Goal: Transaction & Acquisition: Purchase product/service

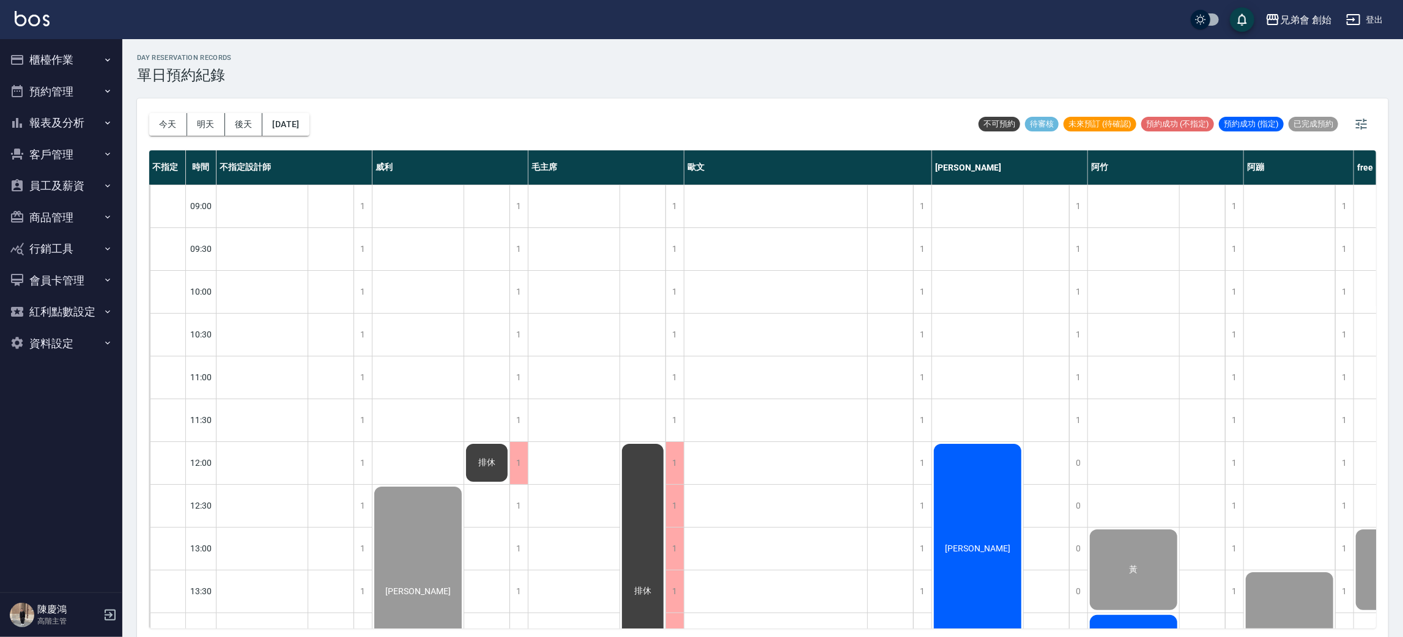
scroll to position [458, 88]
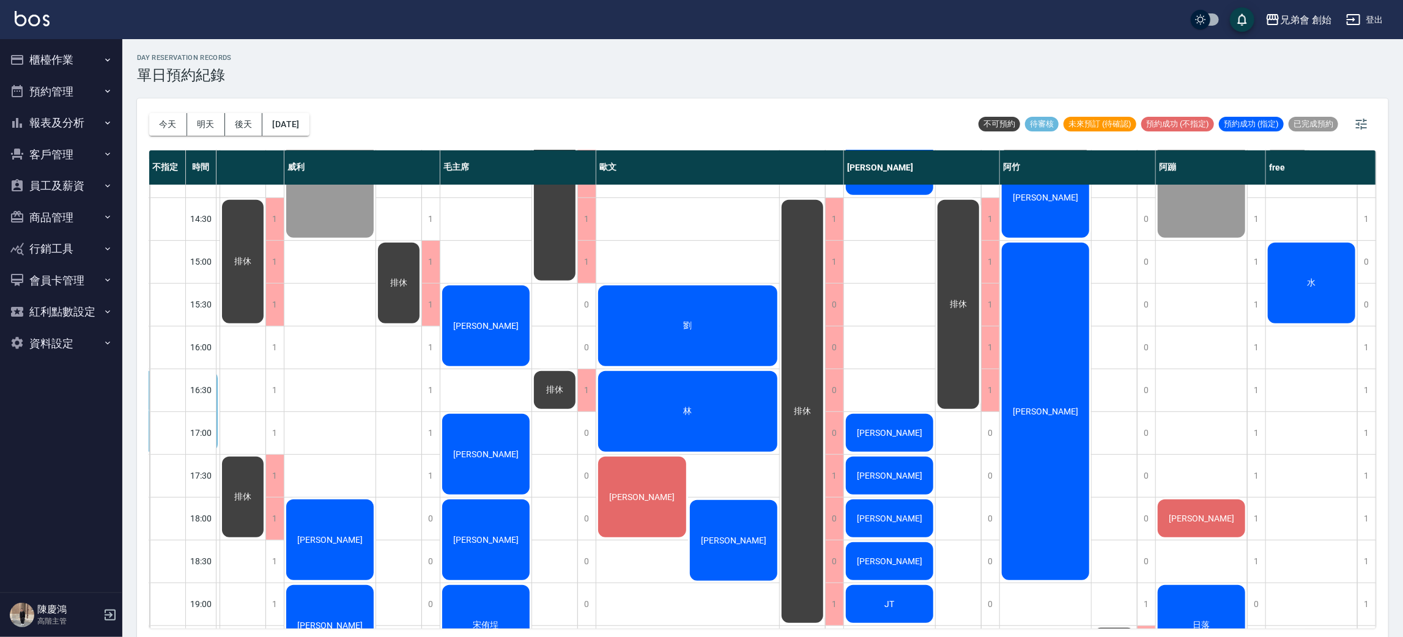
click at [220, 369] on div "[PERSON_NAME]" at bounding box center [173, 411] width 91 height 84
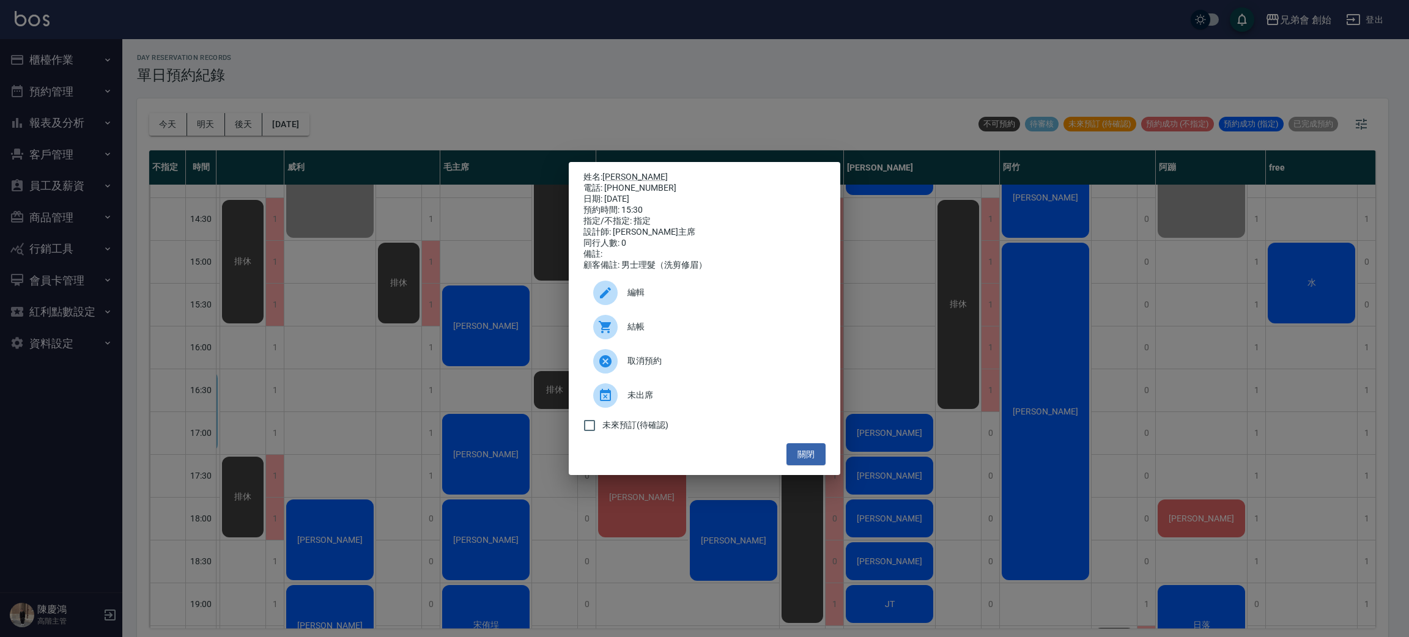
click at [504, 102] on div "姓名: 黃冠銘 電話: 0981499949 日期: 2025/08/22 預約時間: 15:30 指定/不指定: 指定 設計師: 毛主席 同行人數: 0 備…" at bounding box center [704, 318] width 1409 height 637
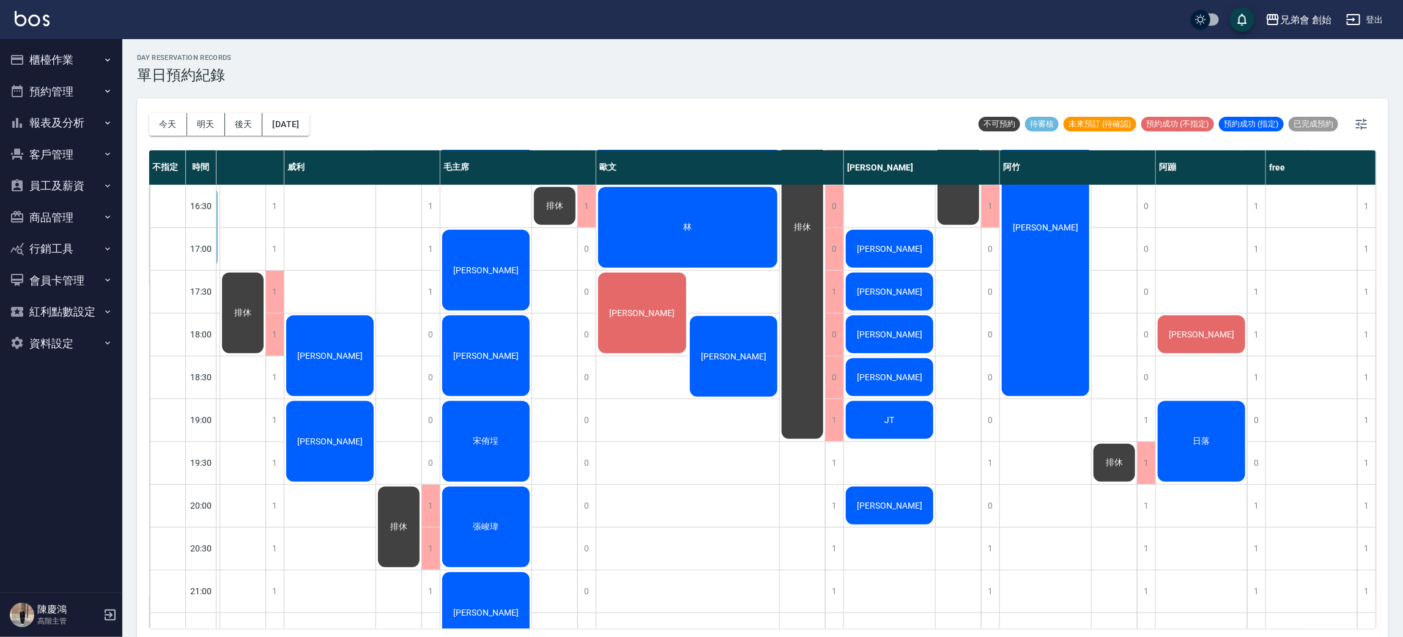
scroll to position [550, 88]
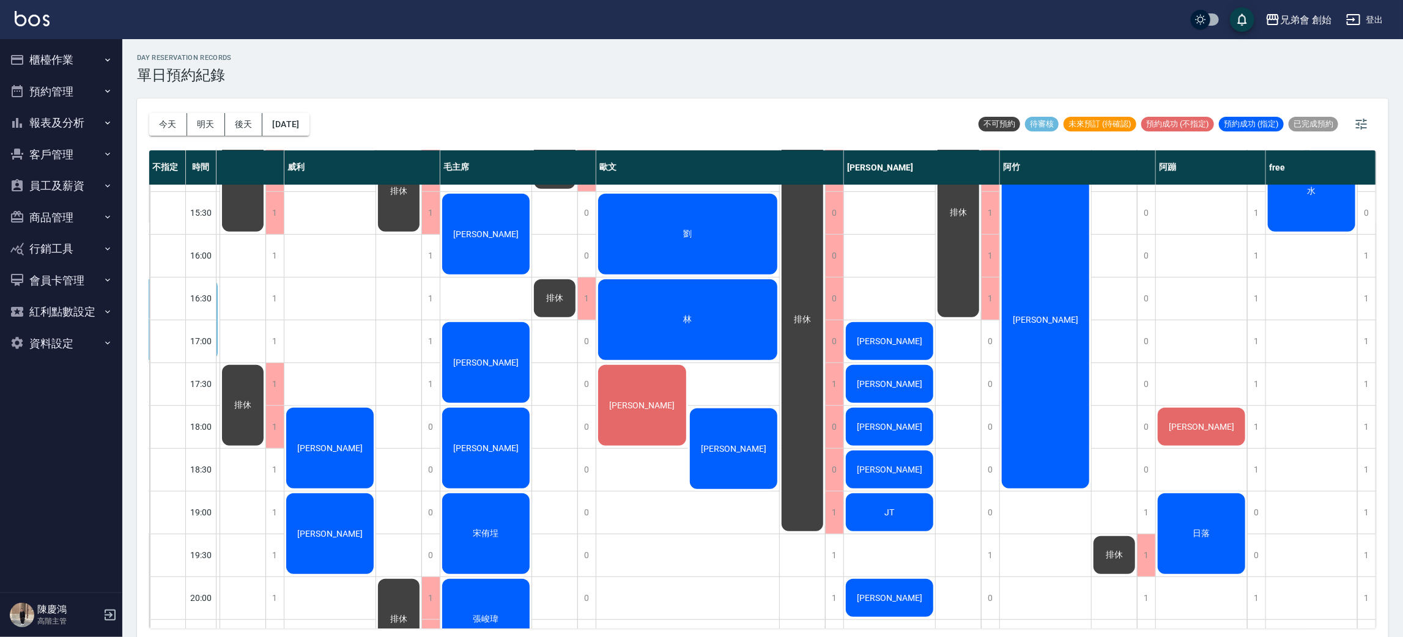
click at [220, 278] on div "[PERSON_NAME]" at bounding box center [173, 320] width 91 height 84
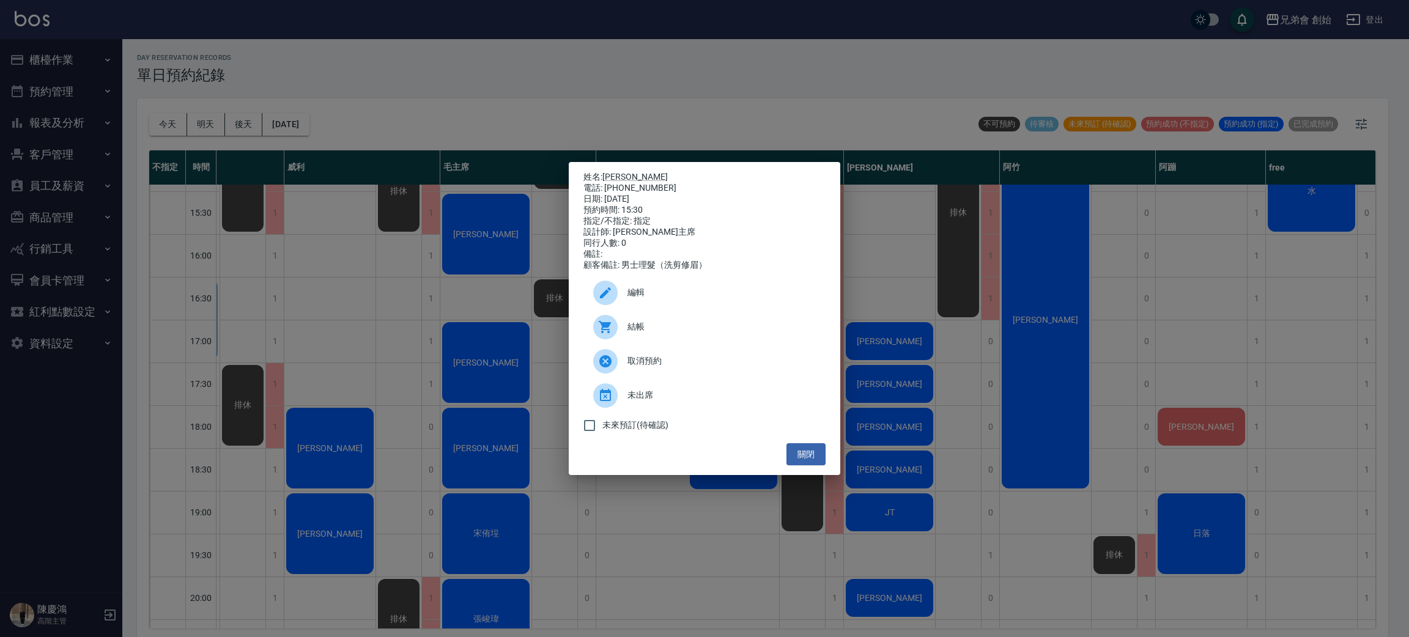
click at [628, 328] on span "結帳" at bounding box center [722, 327] width 188 height 13
drag, startPoint x: 606, startPoint y: 104, endPoint x: 596, endPoint y: 142, distance: 39.2
click at [606, 106] on div "姓名: 黃冠銘 電話: 0981499949 日期: 2025/08/22 預約時間: 15:30 指定/不指定: 指定 設計師: 毛主席 同行人數: 0 備…" at bounding box center [704, 318] width 1409 height 637
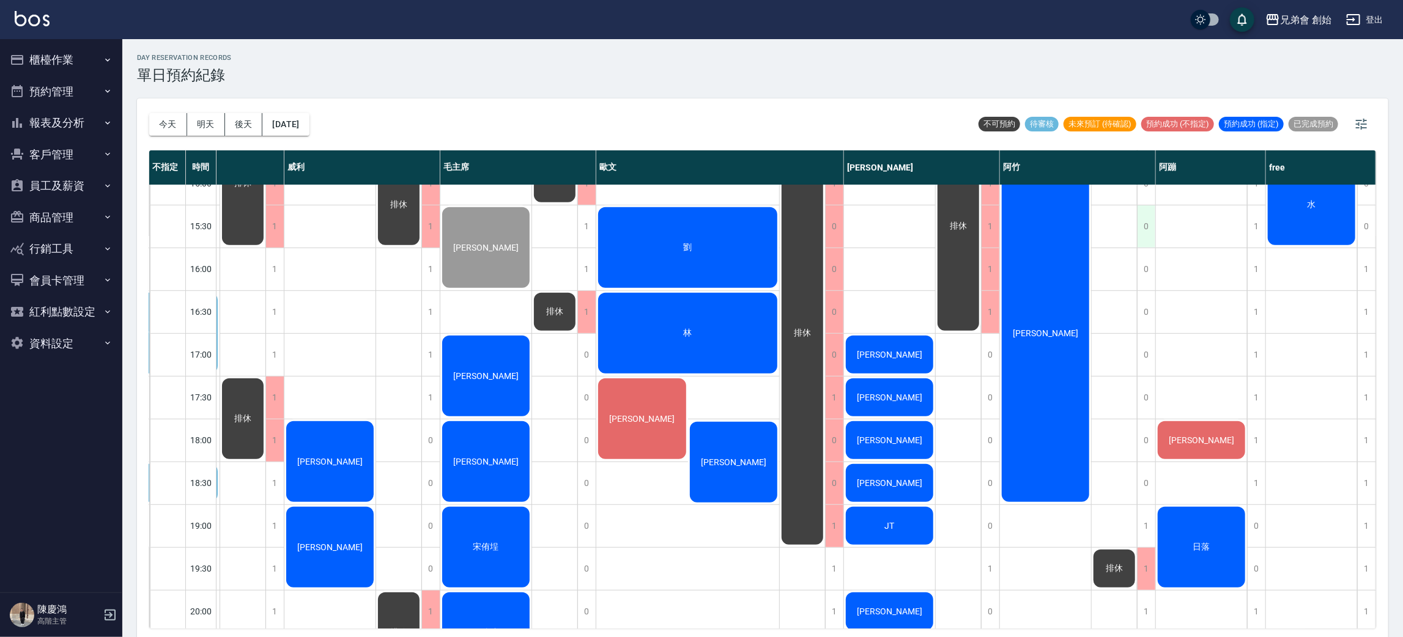
scroll to position [445, 88]
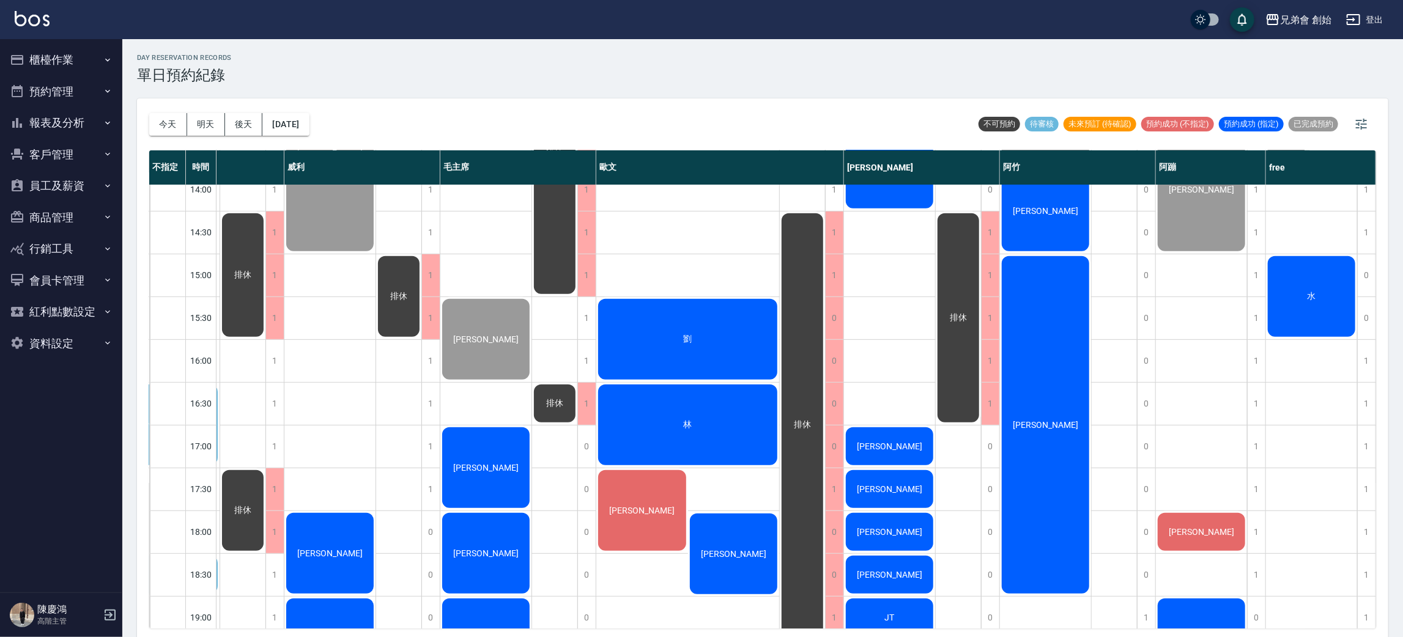
click at [220, 392] on div "林" at bounding box center [173, 425] width 91 height 84
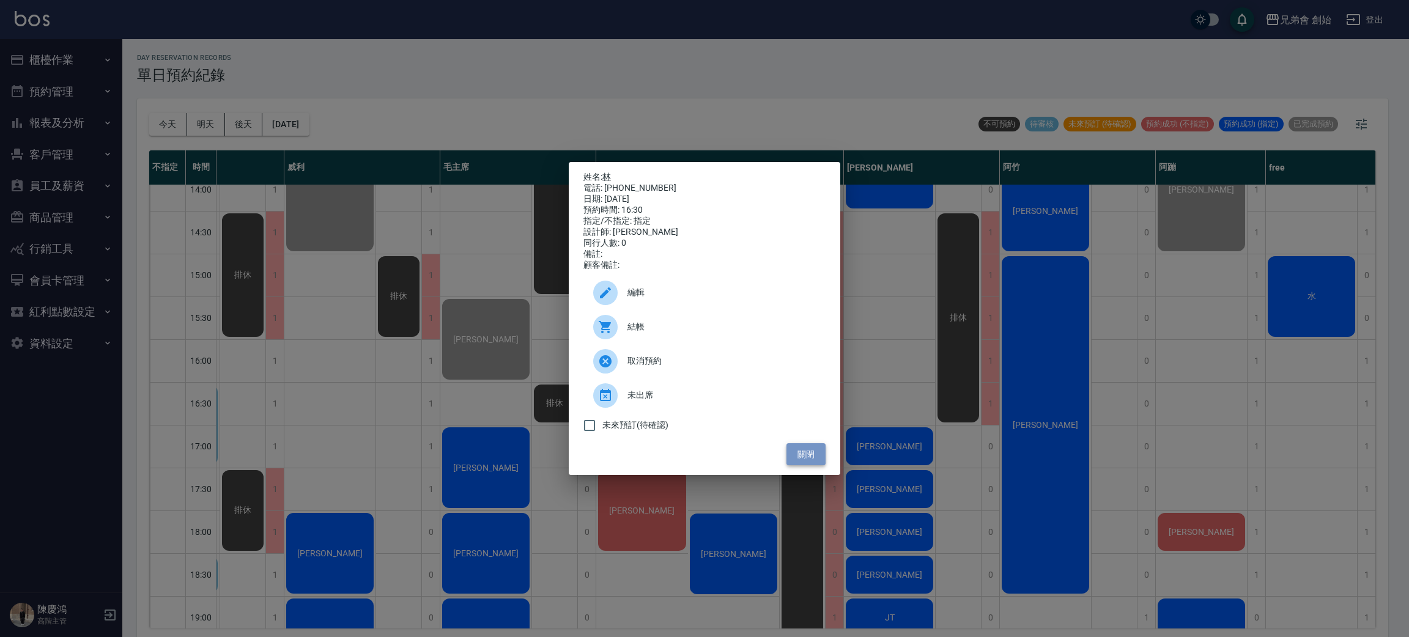
click at [814, 461] on button "關閉" at bounding box center [806, 455] width 39 height 23
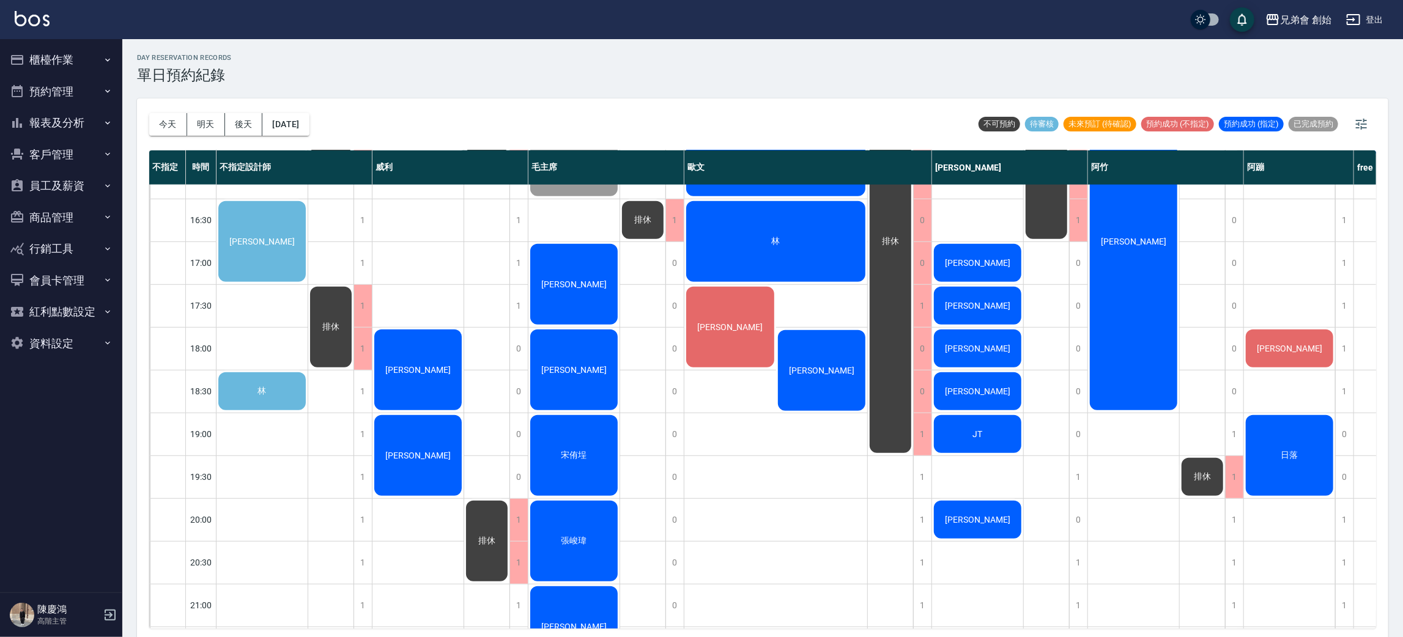
scroll to position [537, 0]
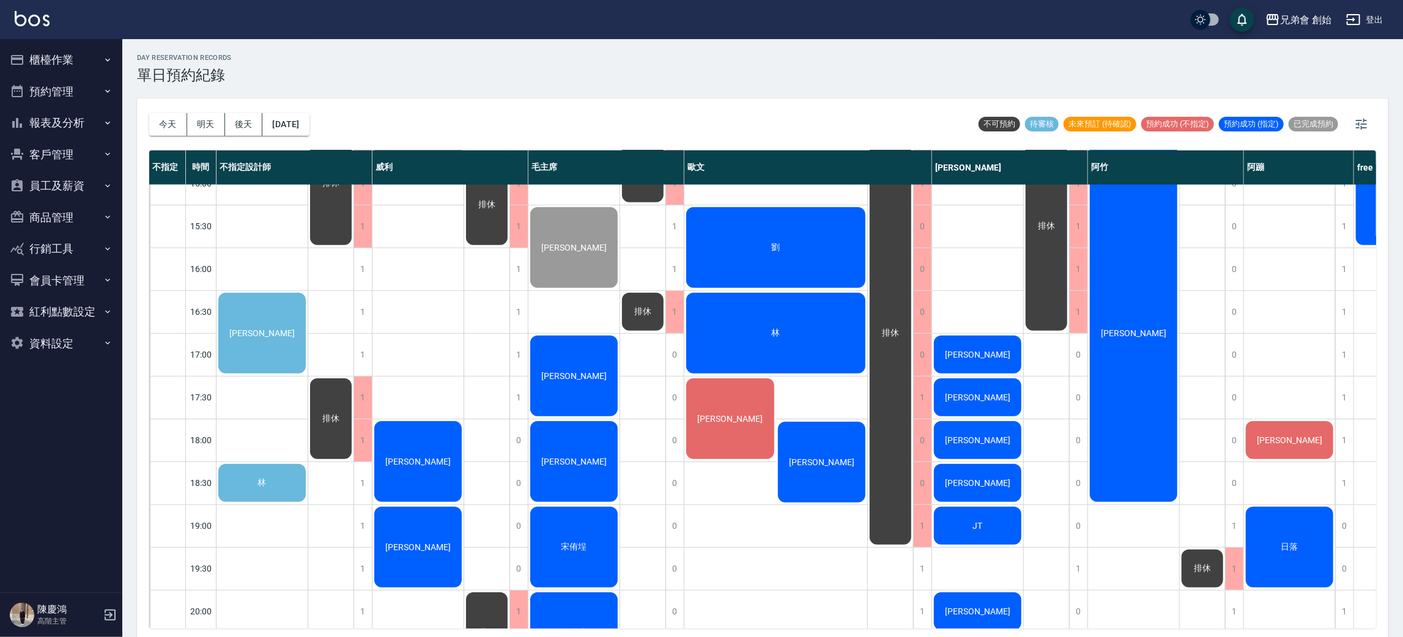
click at [265, 329] on span "[PERSON_NAME]" at bounding box center [262, 334] width 70 height 10
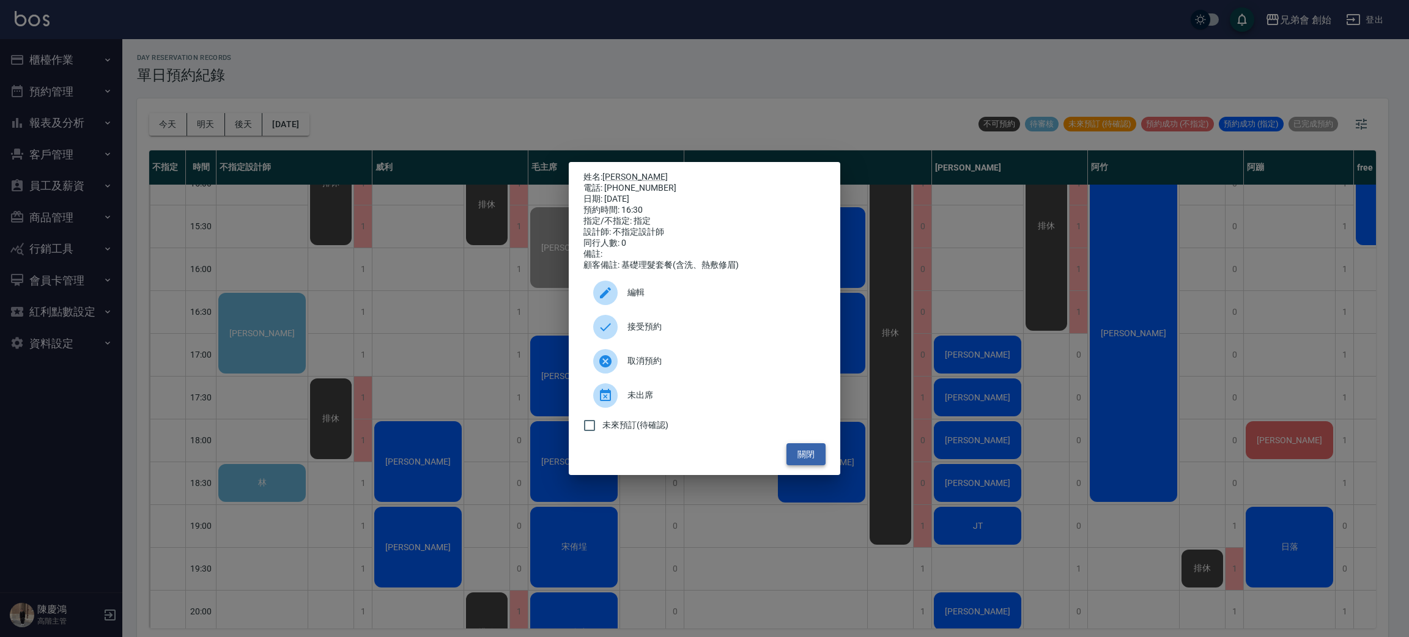
click at [809, 458] on button "關閉" at bounding box center [806, 455] width 39 height 23
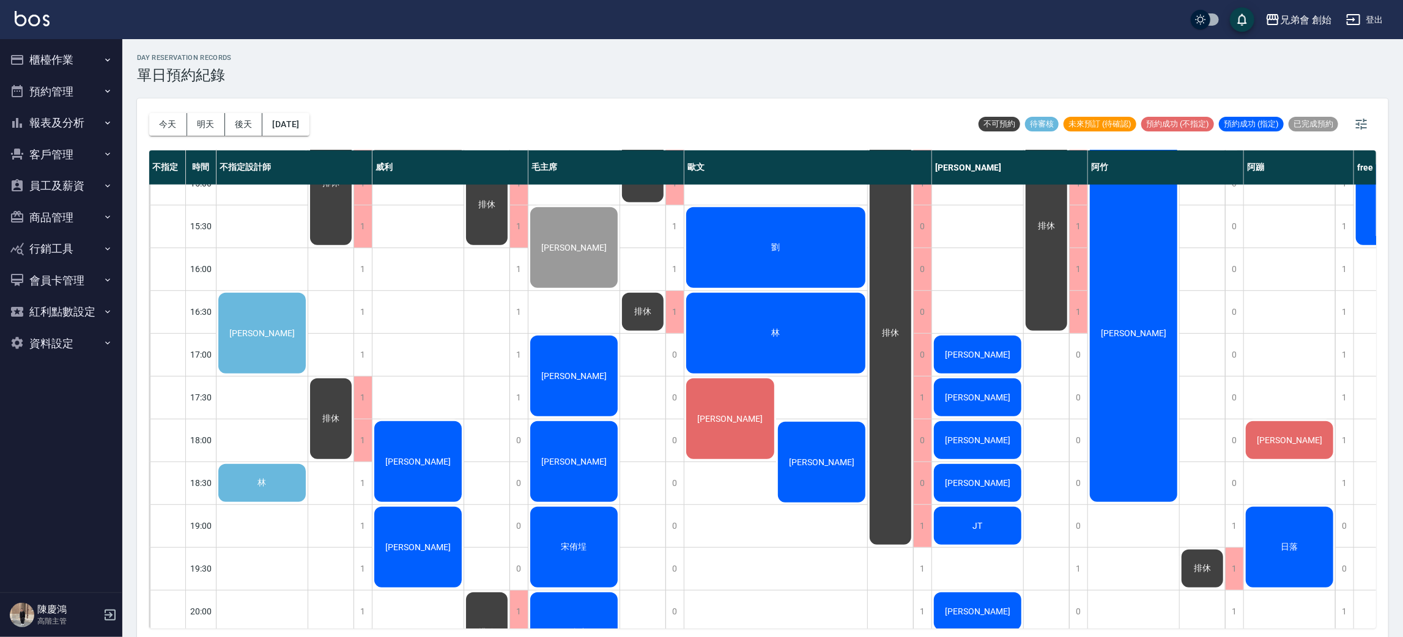
click at [248, 334] on span "[PERSON_NAME]" at bounding box center [262, 334] width 70 height 10
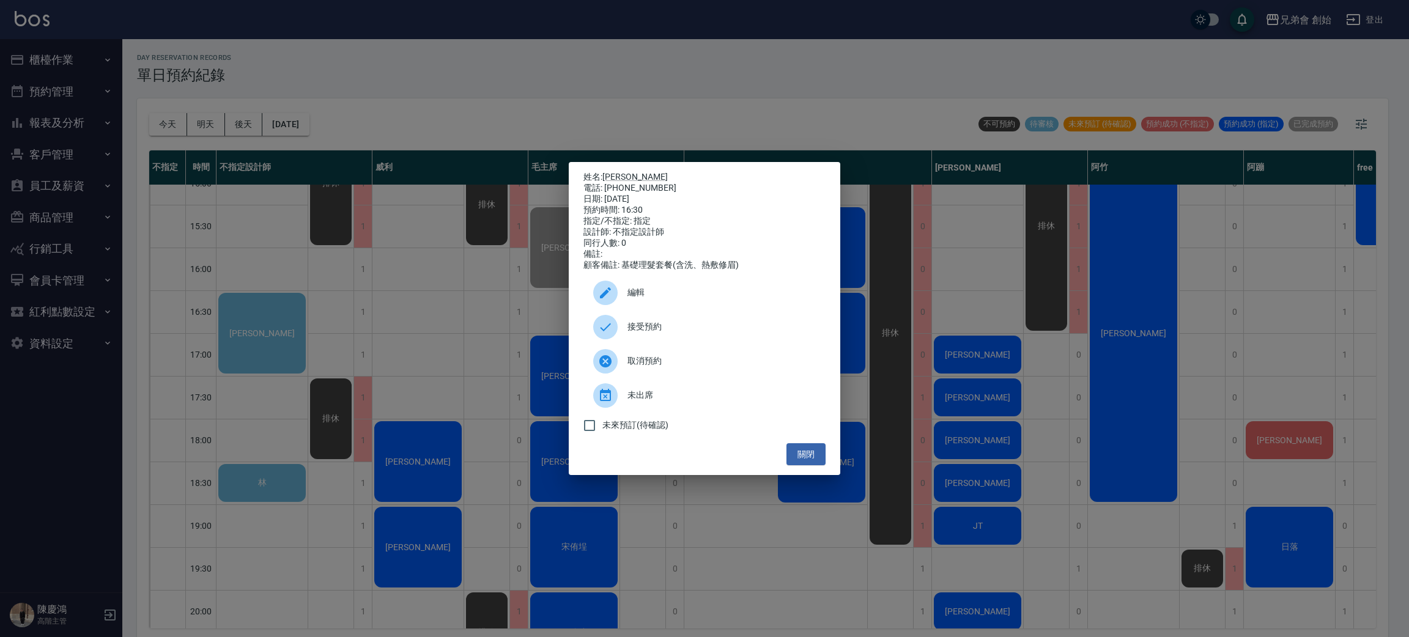
click at [609, 332] on icon at bounding box center [605, 327] width 15 height 15
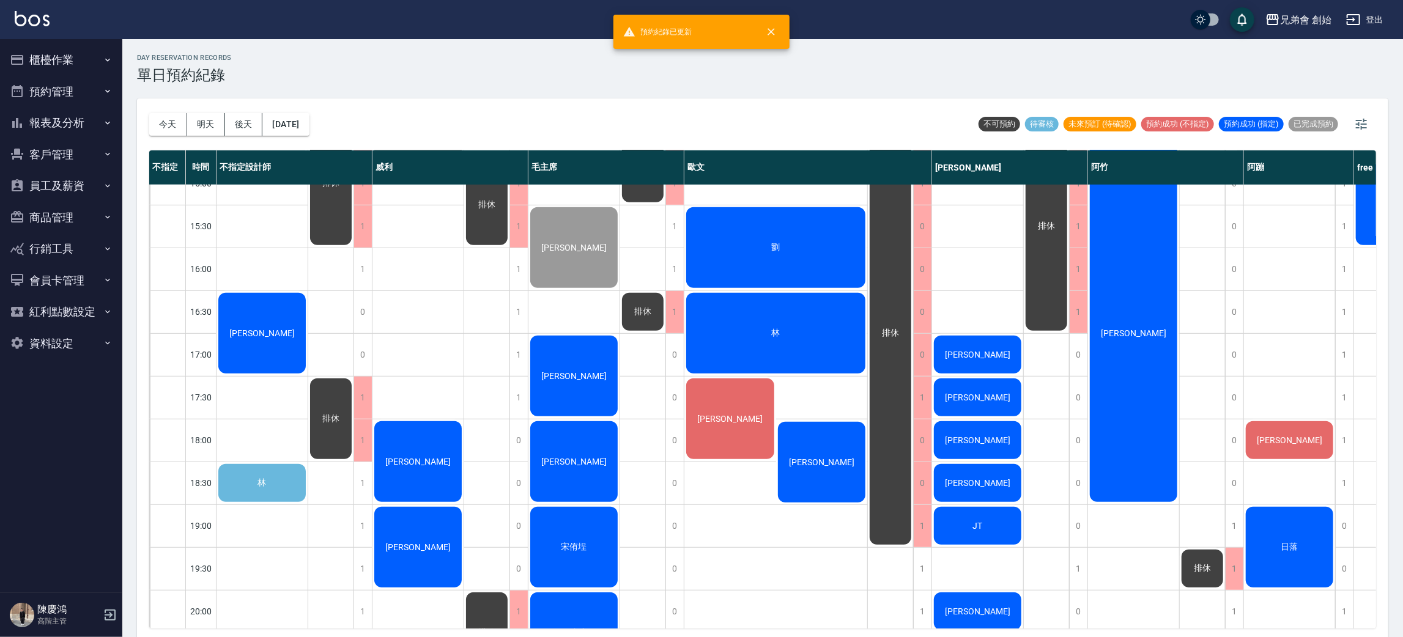
click at [271, 323] on div "[PERSON_NAME]" at bounding box center [262, 333] width 91 height 84
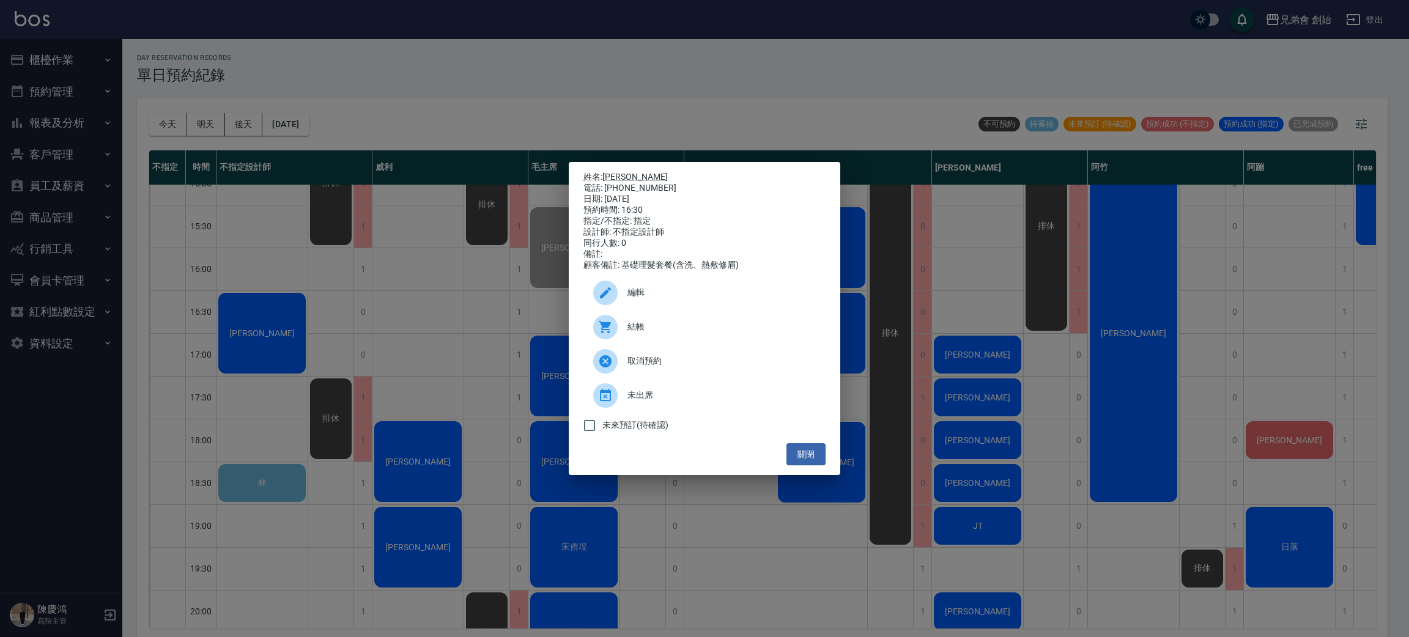
click at [611, 297] on icon at bounding box center [605, 293] width 15 height 15
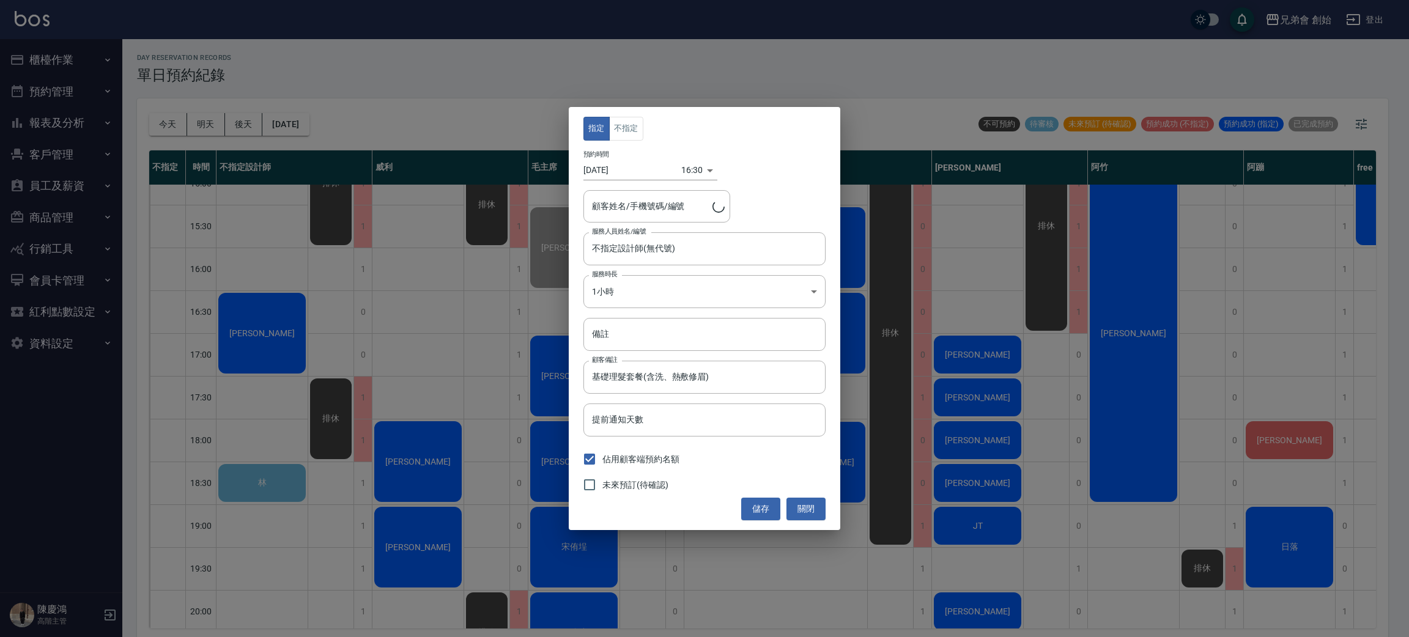
type input "李嘉俐/0982850499"
drag, startPoint x: 629, startPoint y: 124, endPoint x: 645, endPoint y: 154, distance: 33.4
click at [629, 126] on button "不指定" at bounding box center [626, 129] width 34 height 24
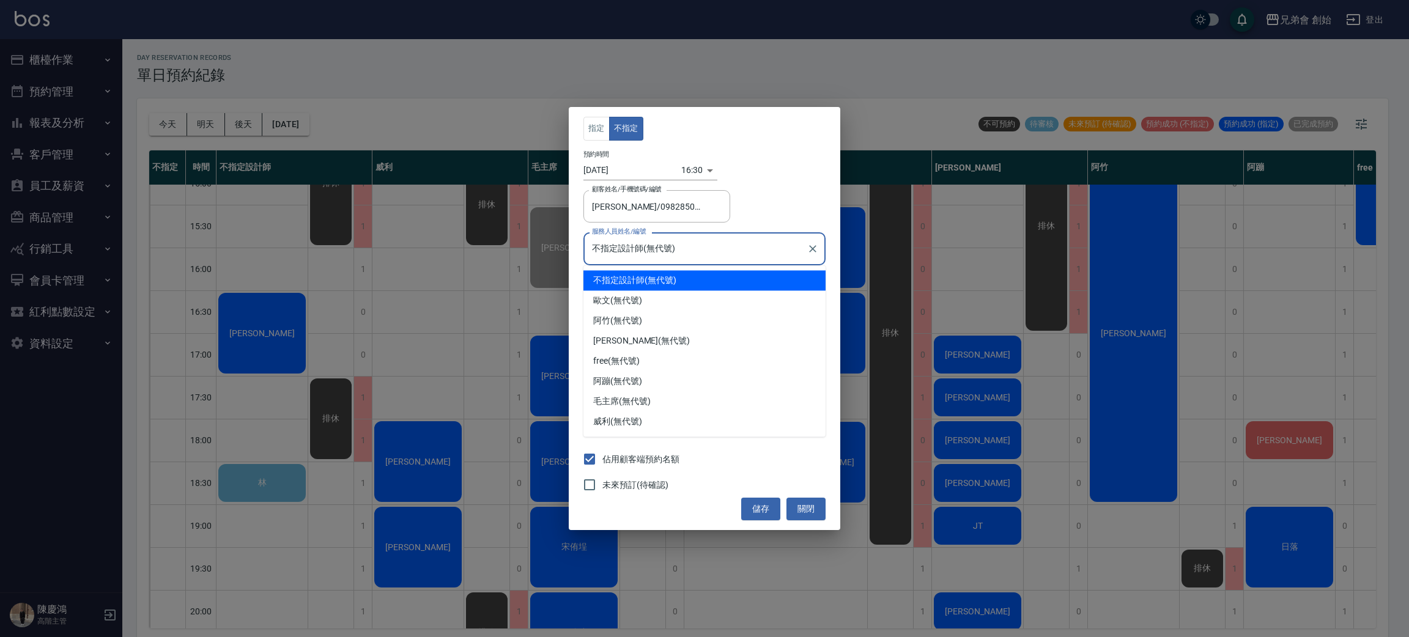
click at [683, 246] on input "不指定設計師(無代號)" at bounding box center [695, 248] width 213 height 21
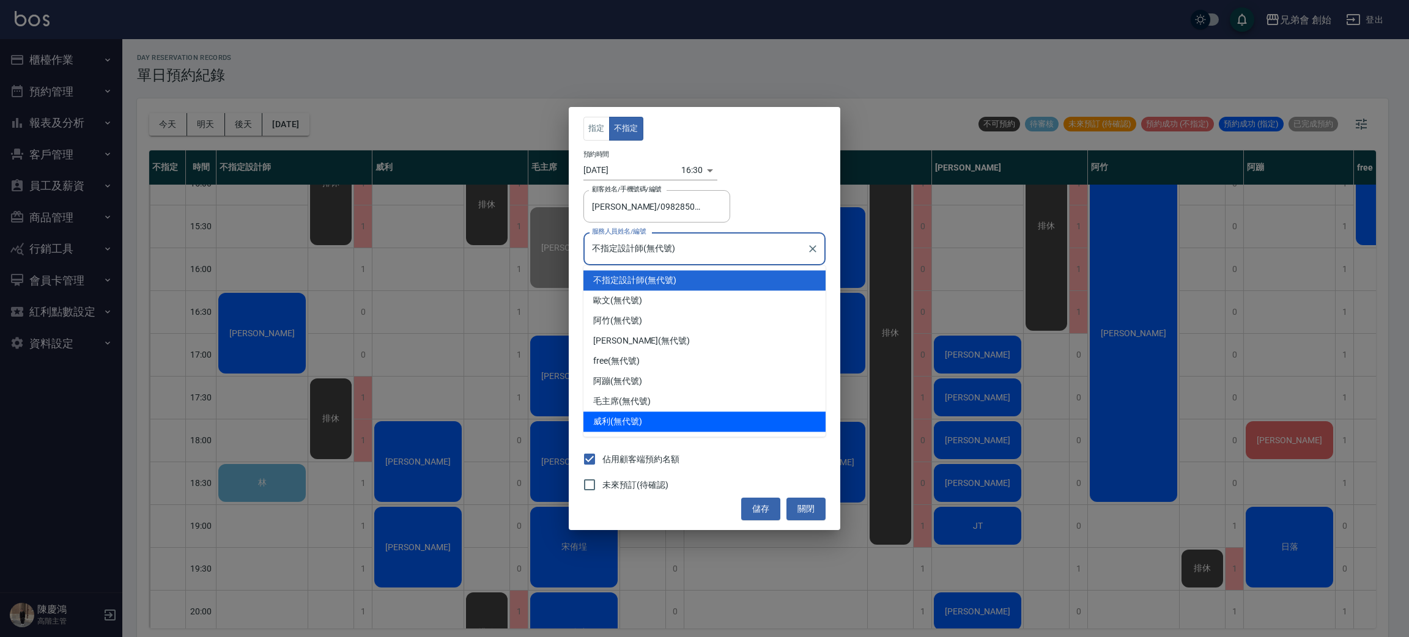
click at [659, 417] on div "威利 (無代號)" at bounding box center [705, 422] width 242 height 20
type input "威利(無代號)"
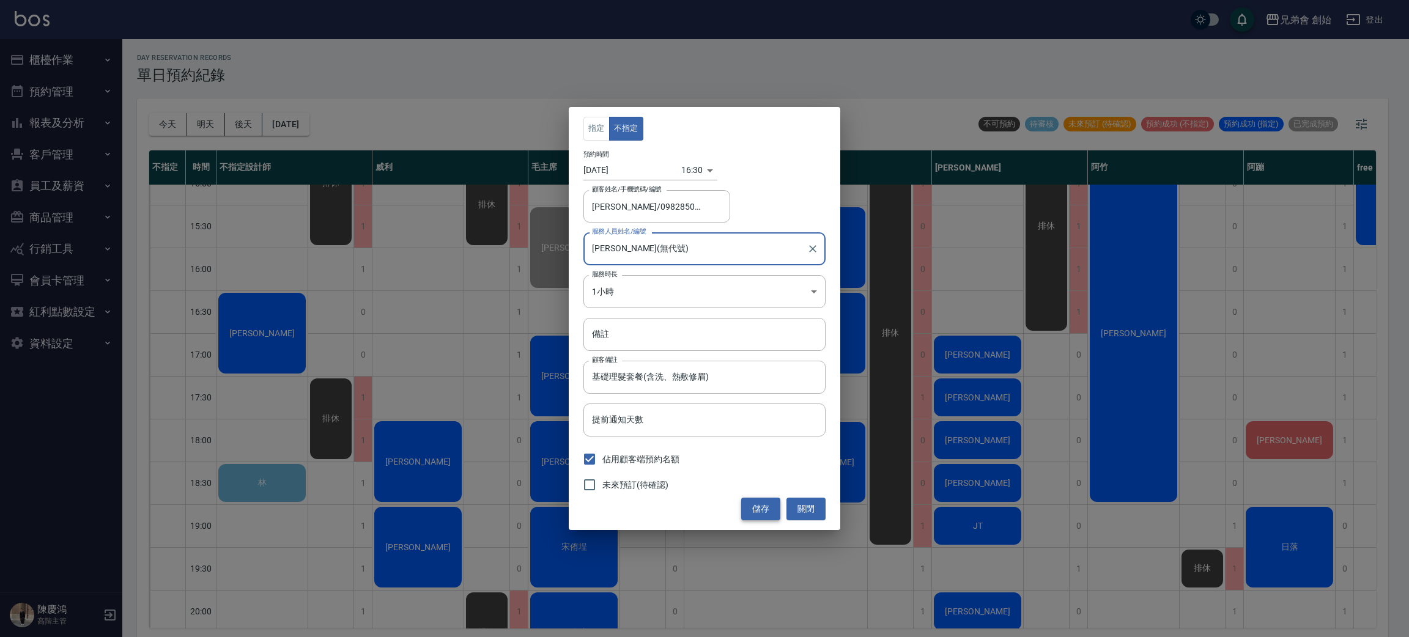
click at [762, 509] on button "儲存" at bounding box center [760, 509] width 39 height 23
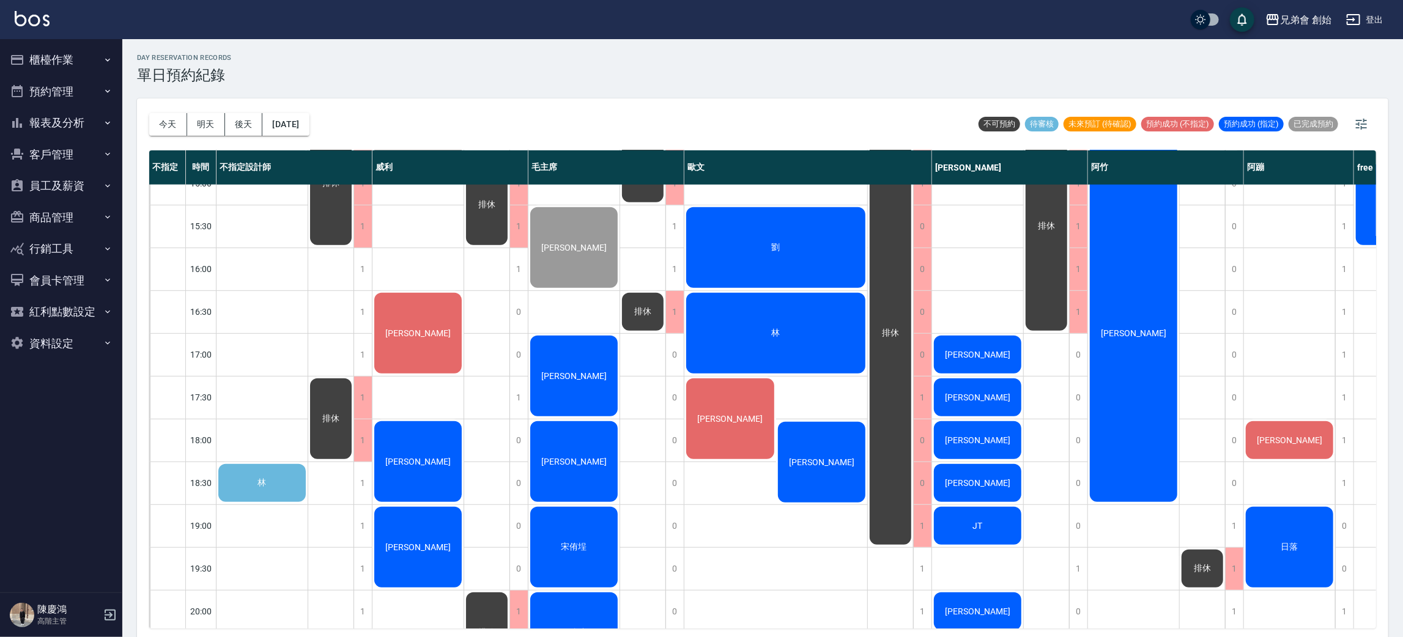
scroll to position [628, 0]
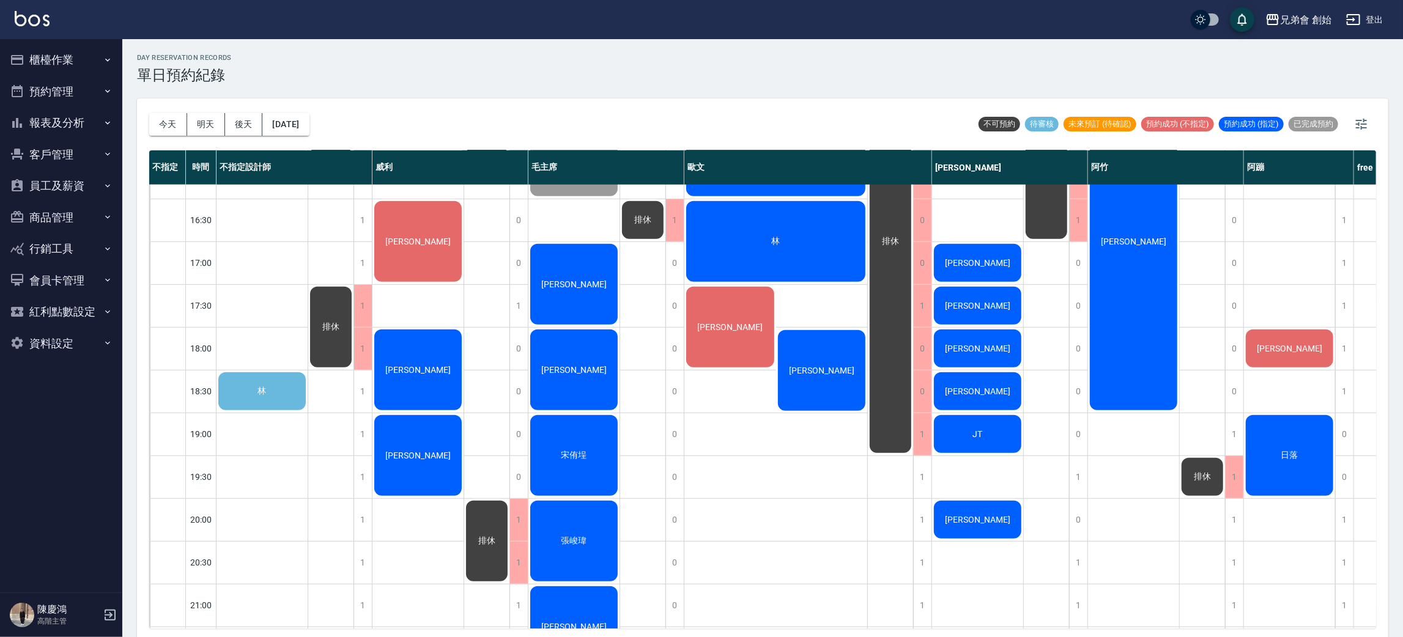
click at [270, 365] on div "林" at bounding box center [263, 177] width 92 height 1242
click at [270, 387] on div "林" at bounding box center [262, 392] width 91 height 42
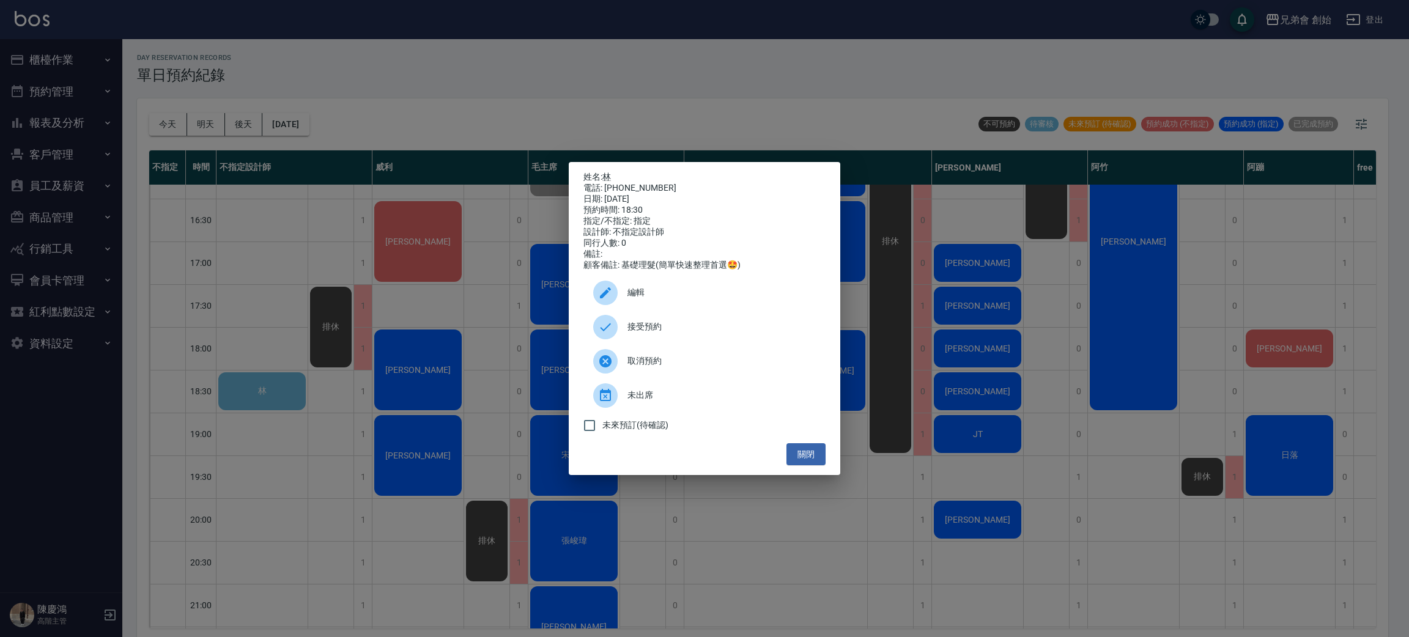
drag, startPoint x: 924, startPoint y: 78, endPoint x: 948, endPoint y: 203, distance: 127.2
click at [924, 79] on div "姓名: 林 電話: 0955609327 日期: 2025/08/22 預約時間: 18:30 指定/不指定: 指定 設計師: 不指定設計師 同行人數: 0 …" at bounding box center [704, 318] width 1409 height 637
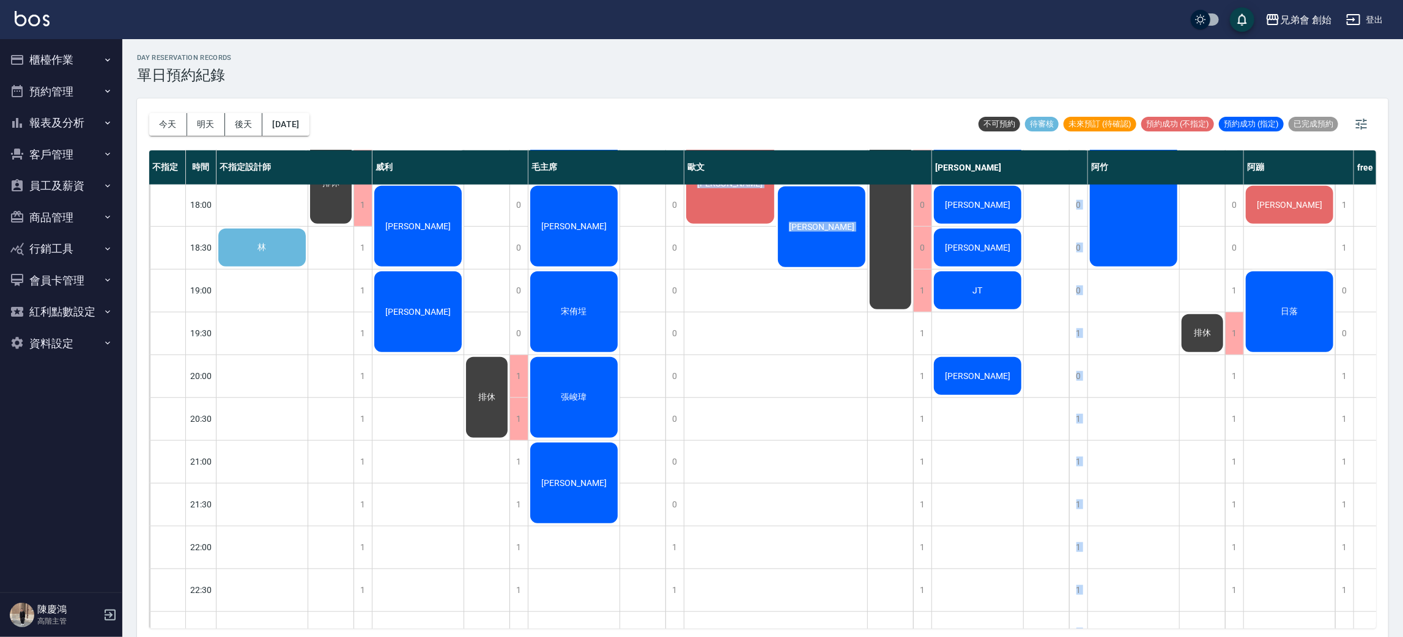
scroll to position [812, 0]
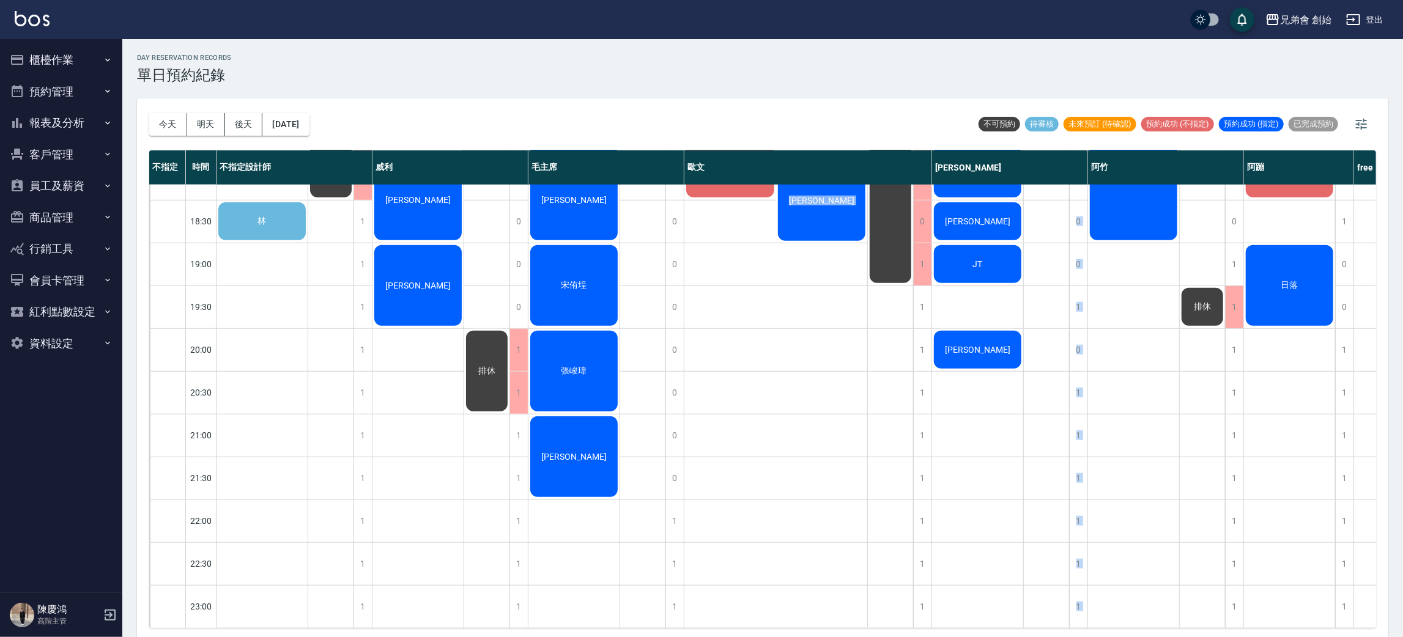
drag, startPoint x: 847, startPoint y: 614, endPoint x: 908, endPoint y: 595, distance: 64.8
click at [934, 596] on div "09:00 09:30 10:00 10:30 11:00 11:30 12:00 12:30 13:00 13:30 14:00 14:30 15:00 1…" at bounding box center [806, 7] width 1315 height 1242
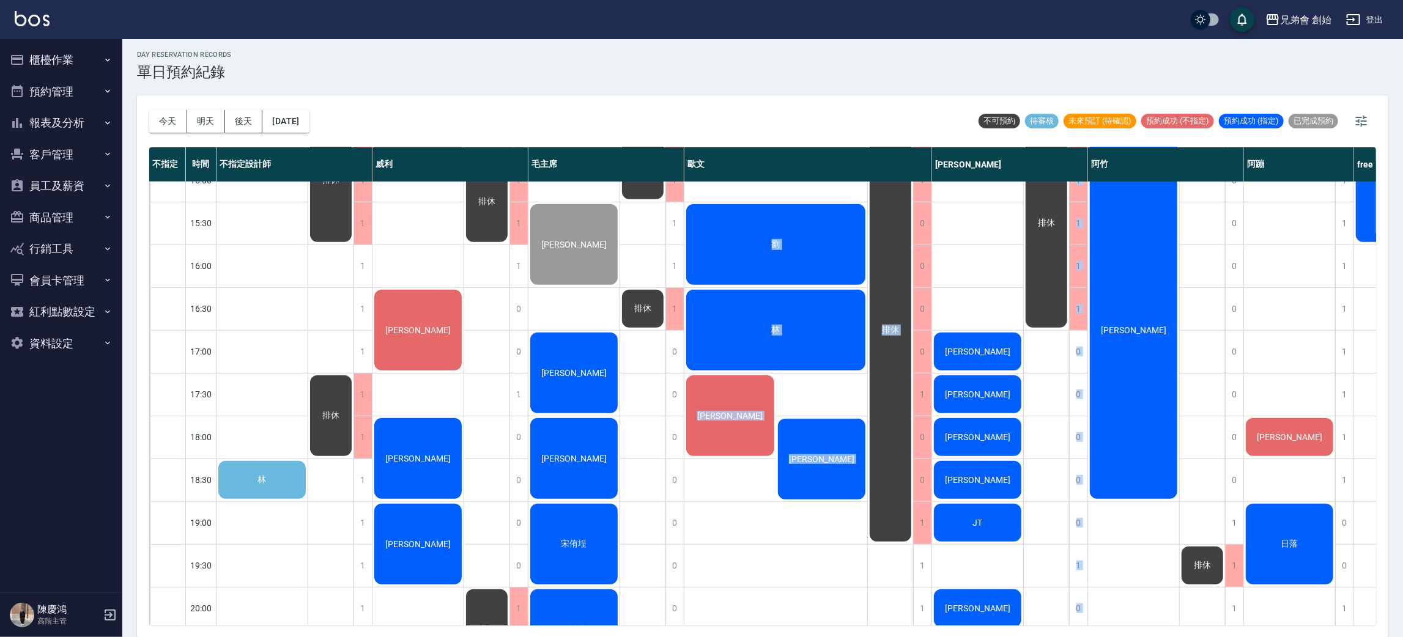
scroll to position [628, 0]
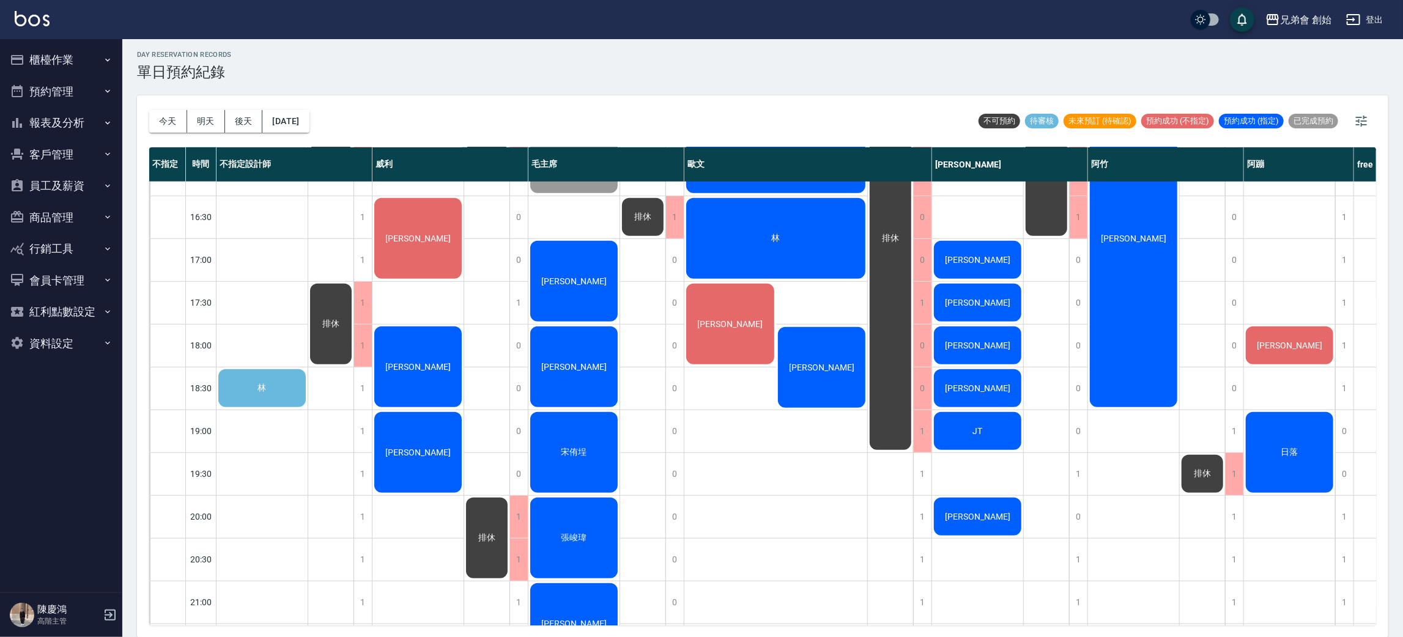
click at [250, 384] on div "林" at bounding box center [262, 389] width 91 height 42
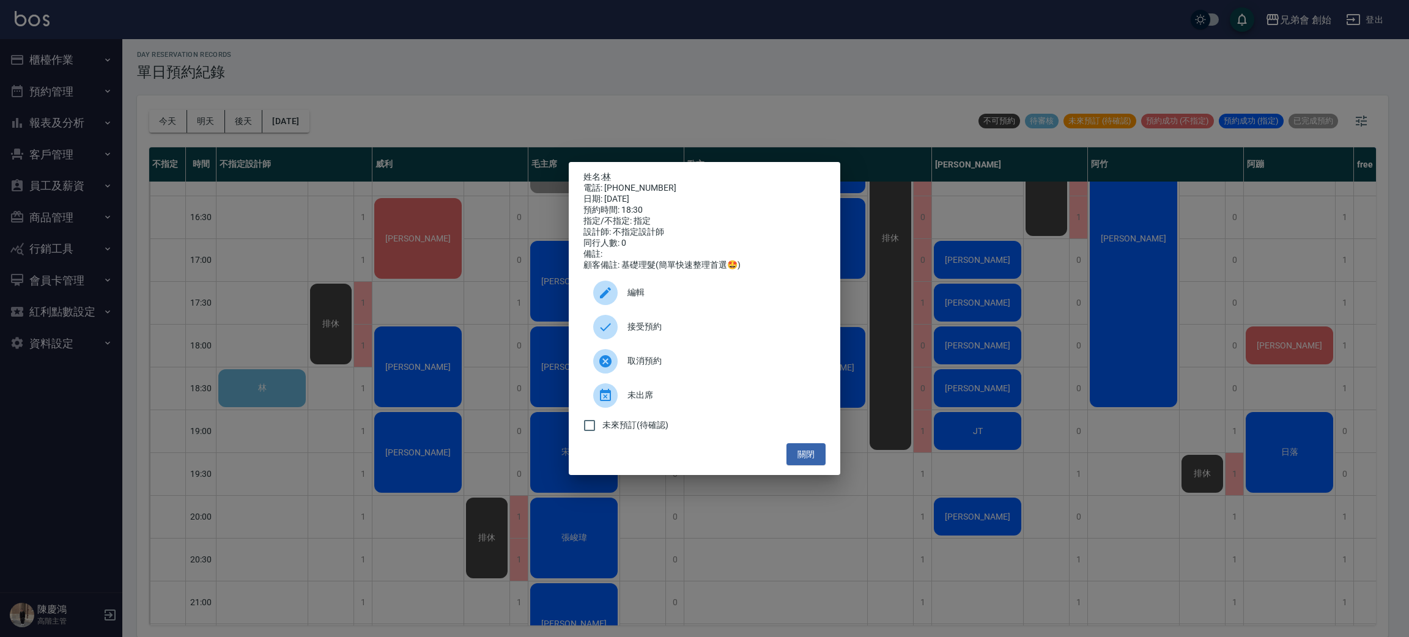
click at [595, 612] on div "姓名: 林 電話: 0955609327 日期: 2025/08/22 預約時間: 18:30 指定/不指定: 指定 設計師: 不指定設計師 同行人數: 0 …" at bounding box center [704, 318] width 1409 height 637
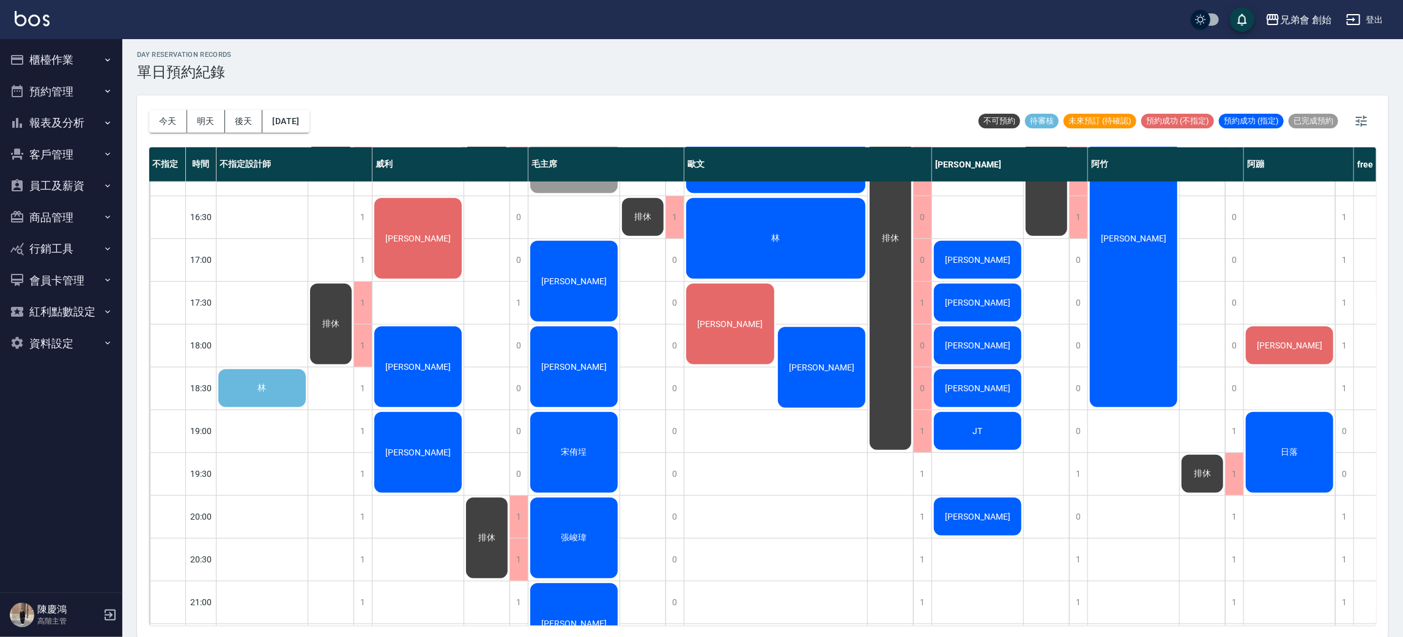
click at [281, 390] on div "林" at bounding box center [262, 389] width 91 height 42
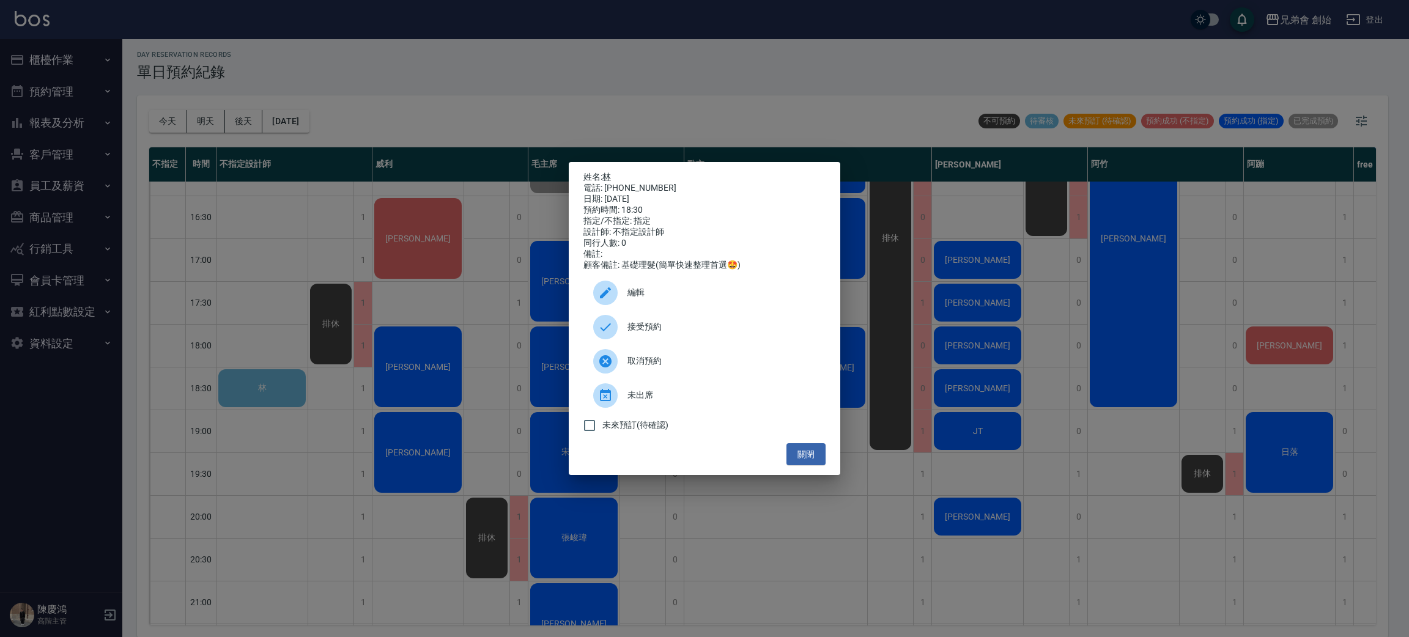
click at [615, 330] on div at bounding box center [605, 327] width 24 height 24
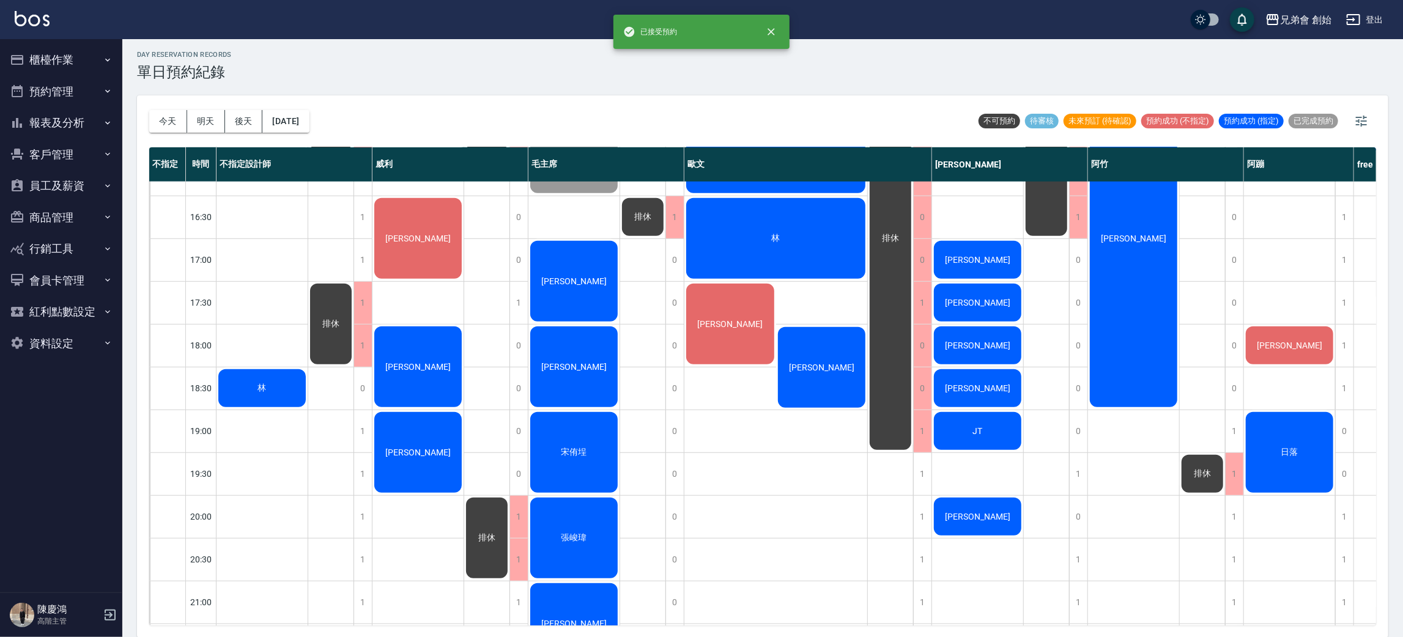
click at [283, 385] on div "林" at bounding box center [262, 389] width 91 height 42
click at [269, 384] on div "林" at bounding box center [262, 389] width 91 height 42
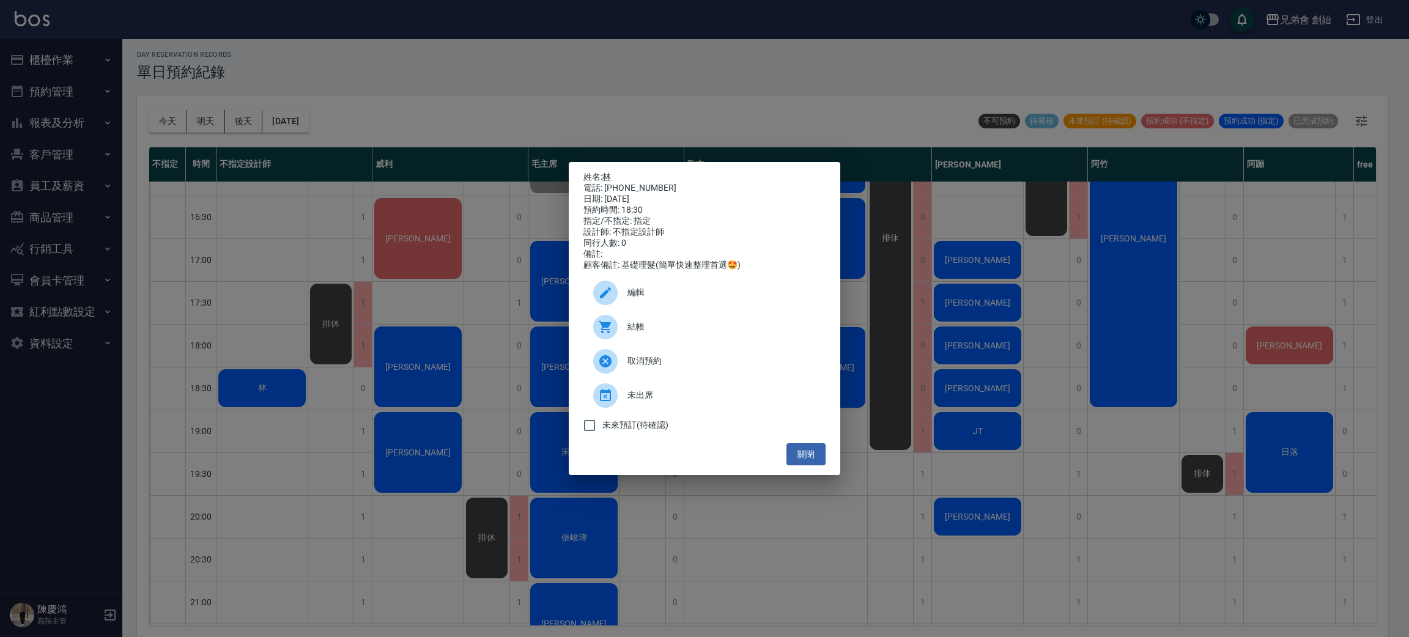
click at [615, 305] on div at bounding box center [605, 293] width 24 height 24
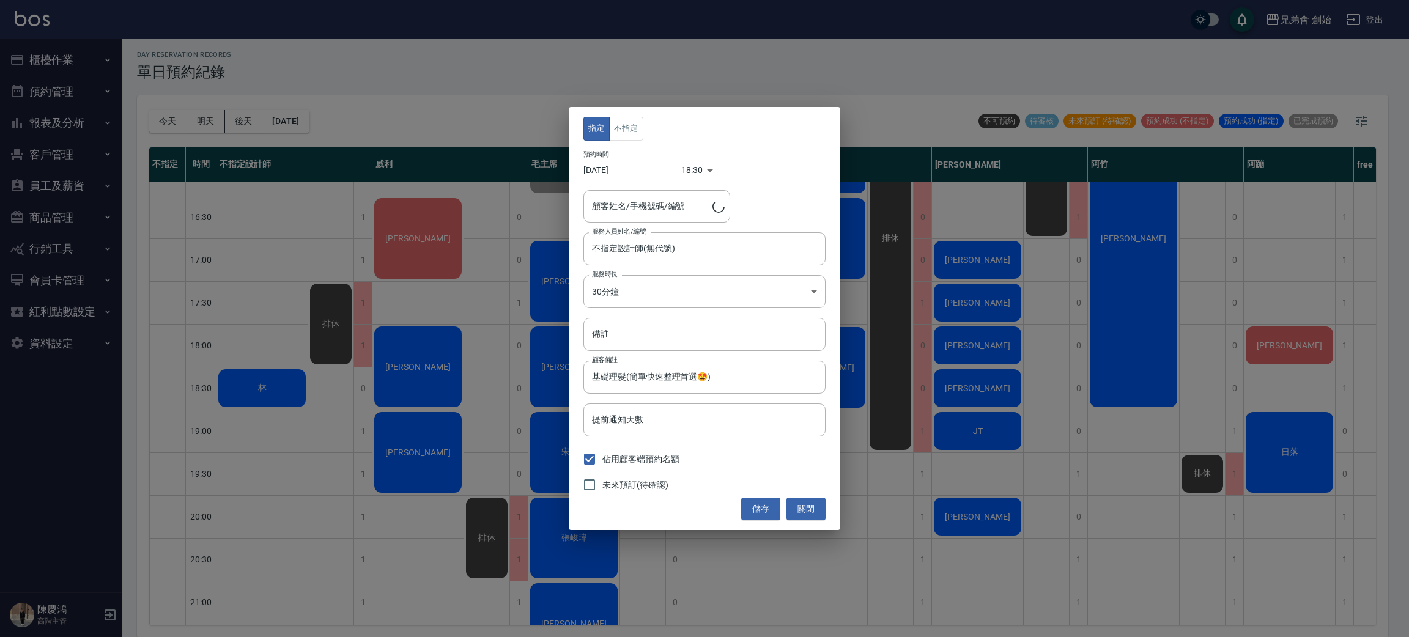
type input "林/0955609327"
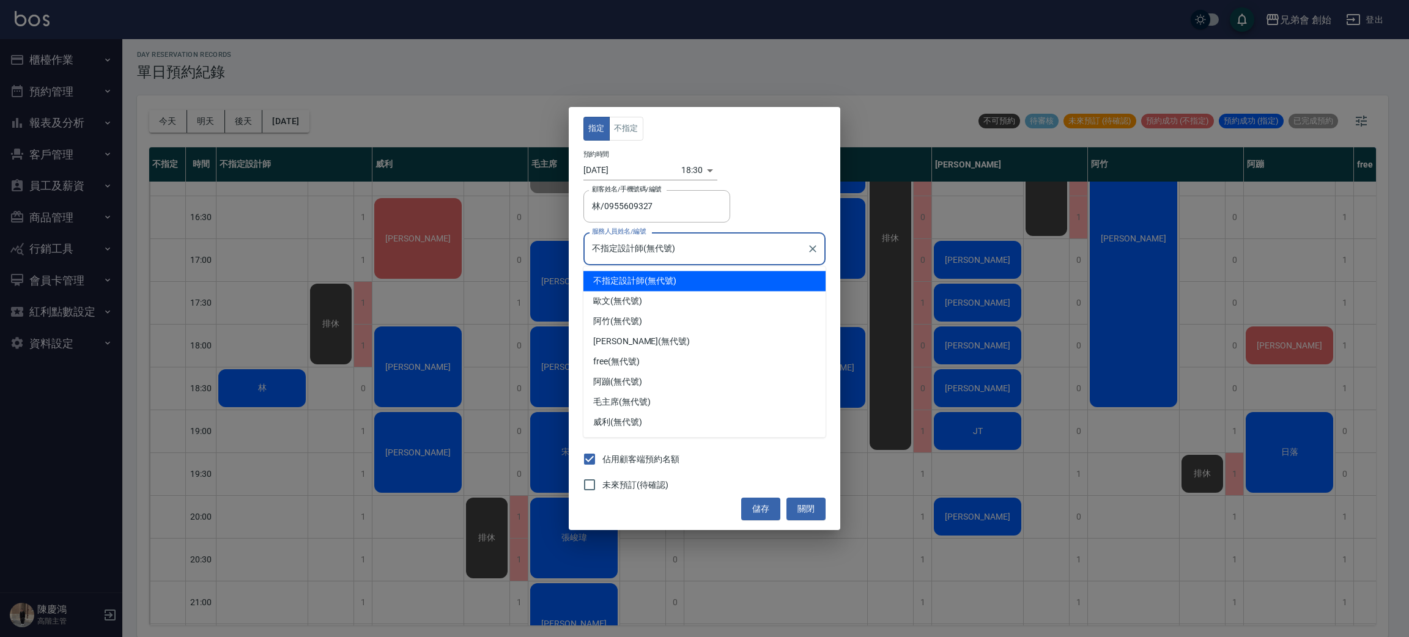
click at [666, 245] on input "不指定設計師(無代號)" at bounding box center [695, 248] width 213 height 21
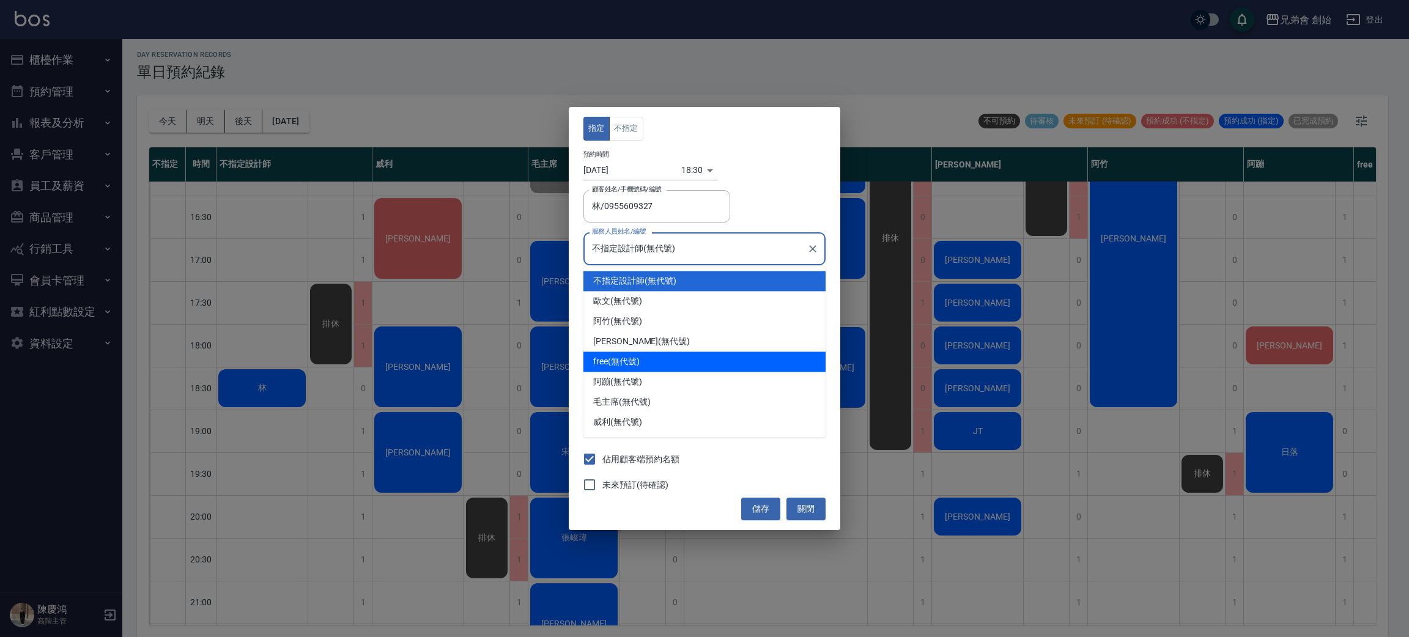
click at [634, 355] on div "free (無代號)" at bounding box center [705, 362] width 242 height 20
type input "free(無代號)"
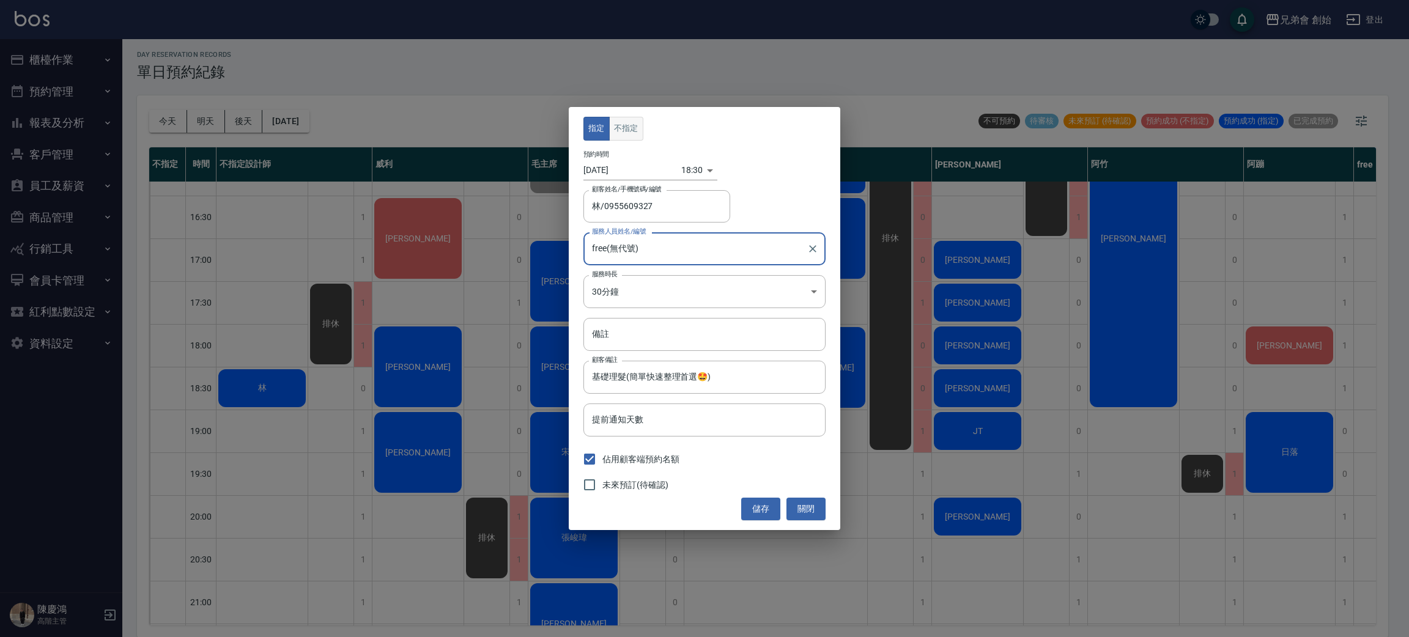
click at [631, 124] on button "不指定" at bounding box center [626, 129] width 34 height 24
click at [761, 505] on button "儲存" at bounding box center [760, 509] width 39 height 23
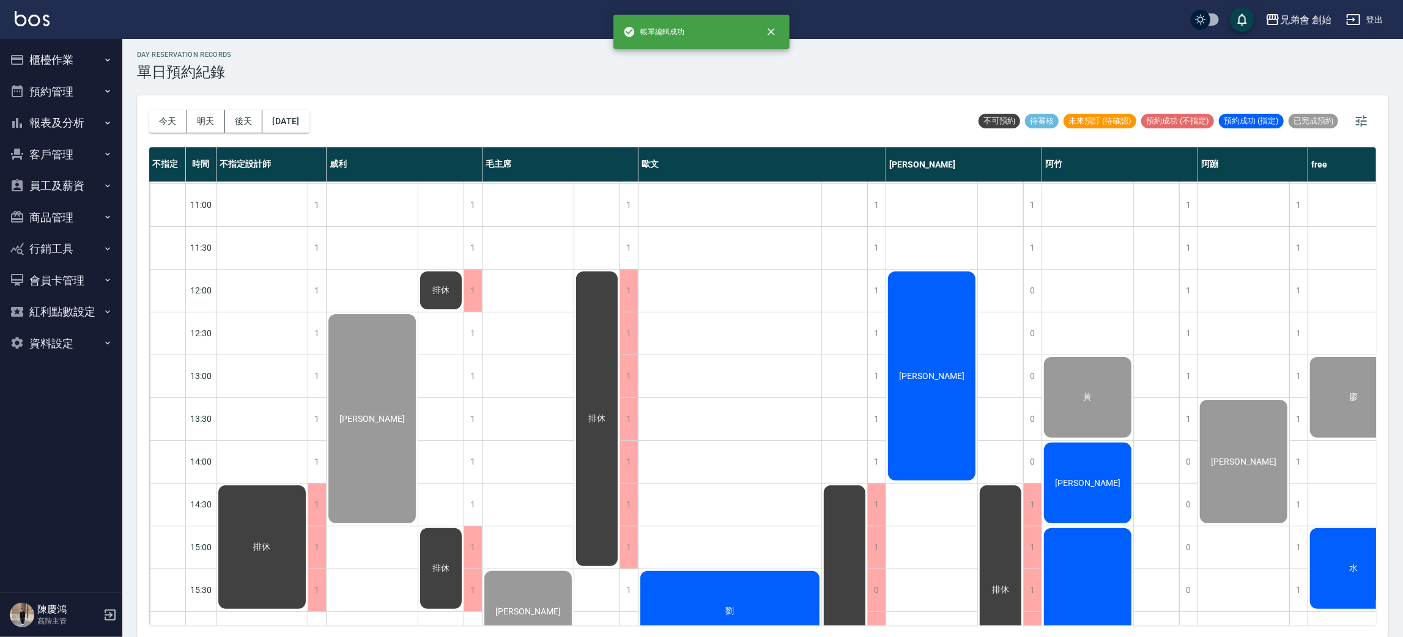
scroll to position [720, 0]
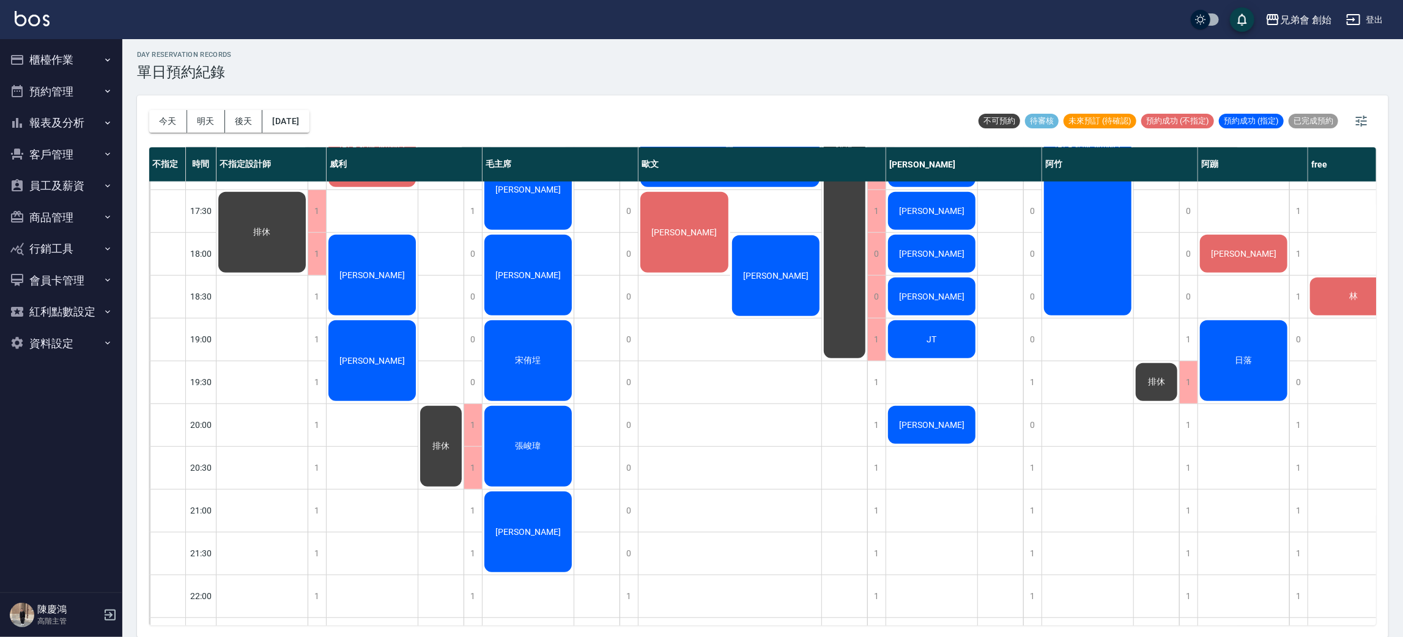
click at [907, 470] on div "陳奕融 劉邦淇 小丹 陳柏勛 張庭瑋 JT 徐揚" at bounding box center [932, 83] width 92 height 1242
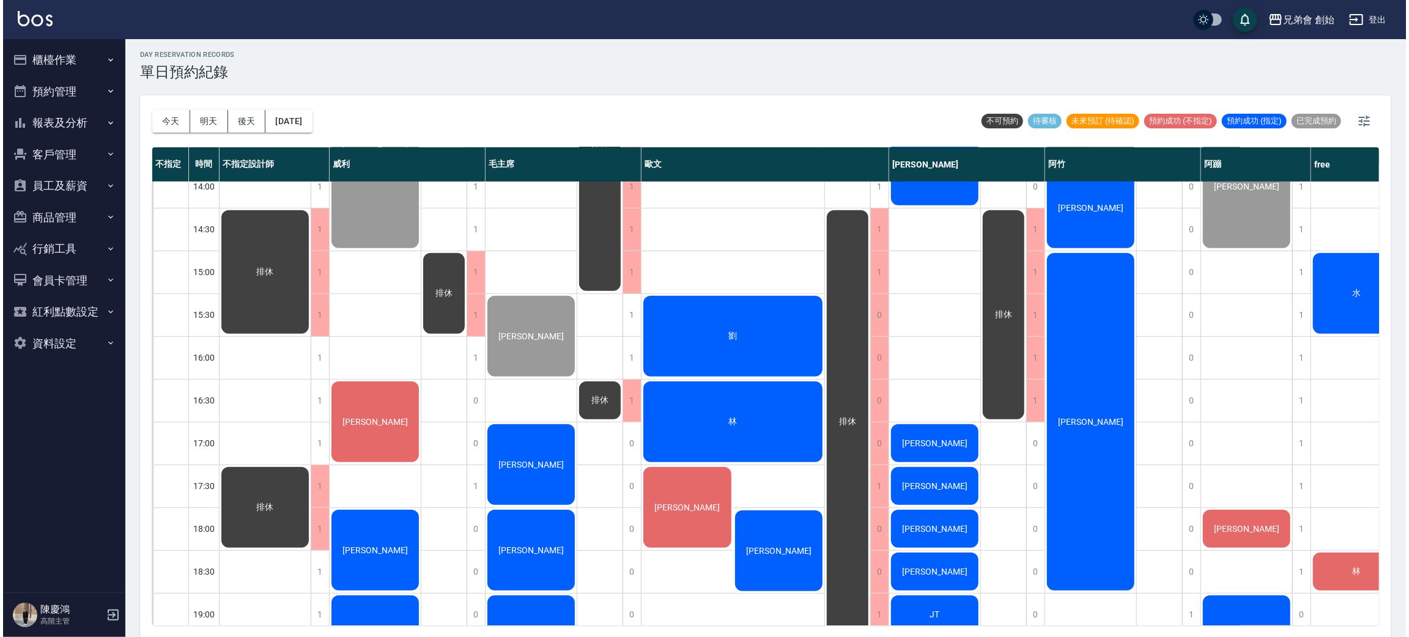
scroll to position [261, 0]
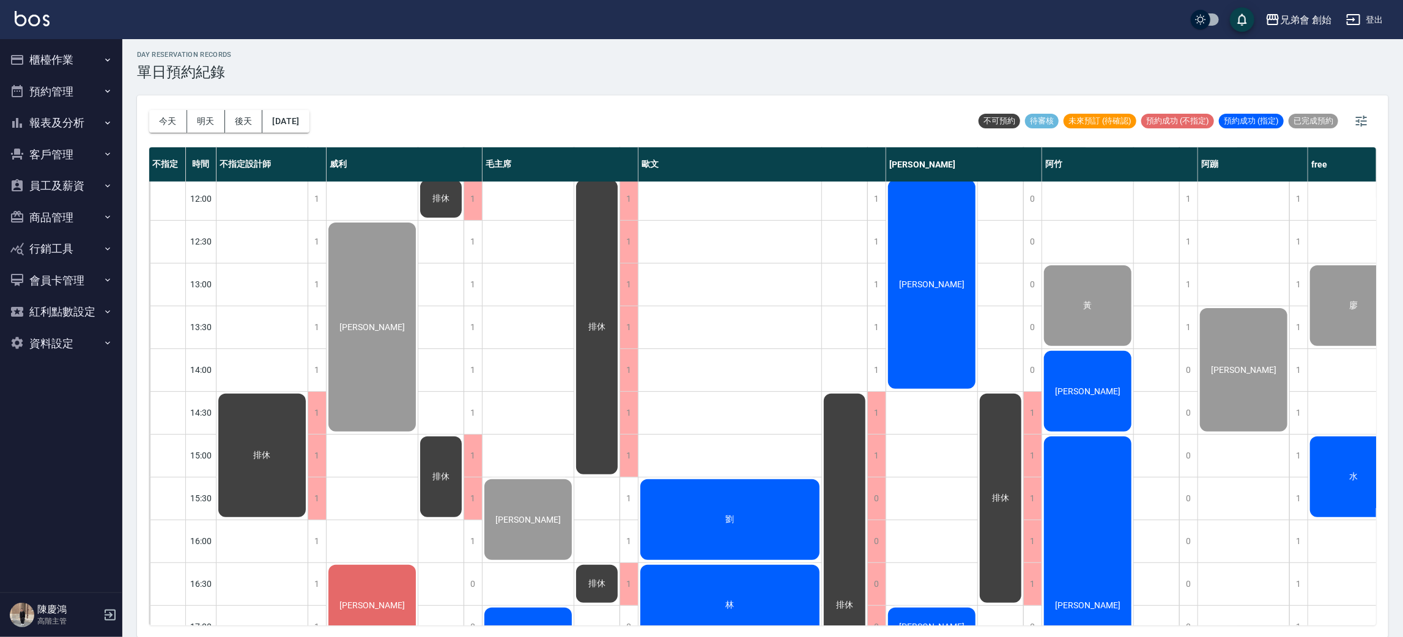
click at [308, 468] on div "水" at bounding box center [262, 455] width 91 height 127
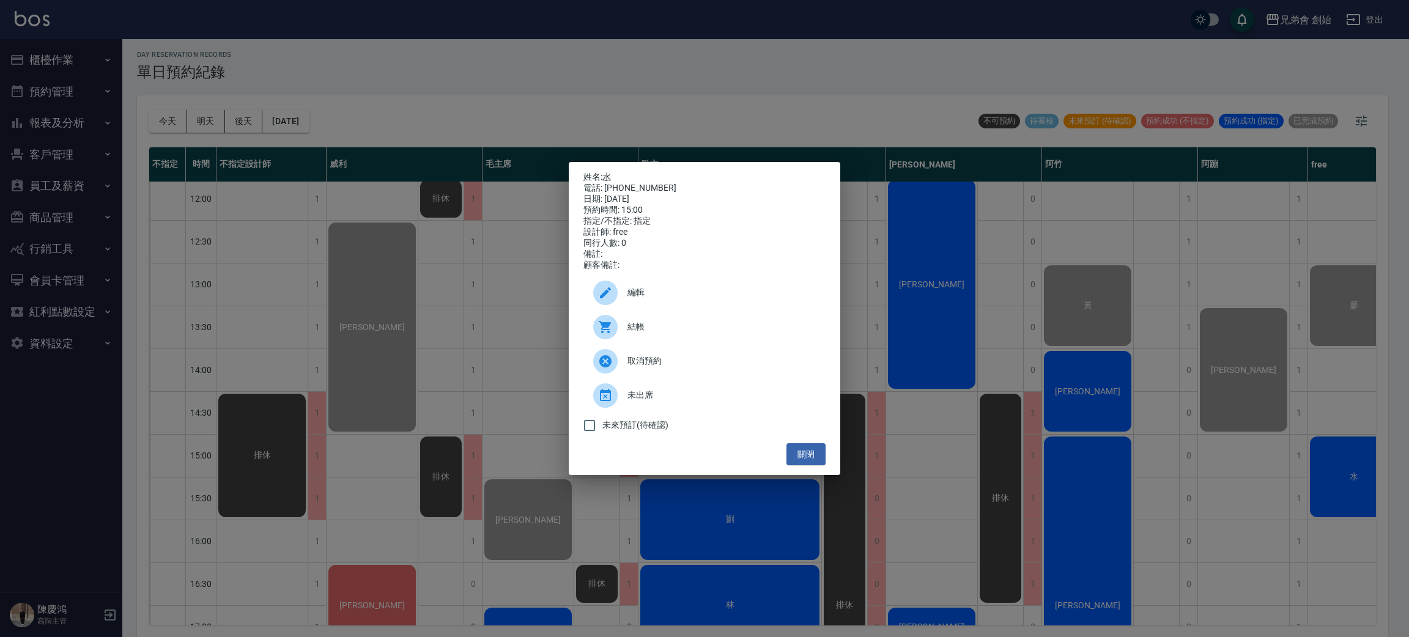
drag, startPoint x: 932, startPoint y: 391, endPoint x: 1214, endPoint y: 446, distance: 287.3
click at [945, 391] on div "姓名: 水 電話: 0920663138 日期: 2025/08/22 預約時間: 15:00 指定/不指定: 指定 設計師: free 同行人數: 0 備註…" at bounding box center [704, 318] width 1409 height 637
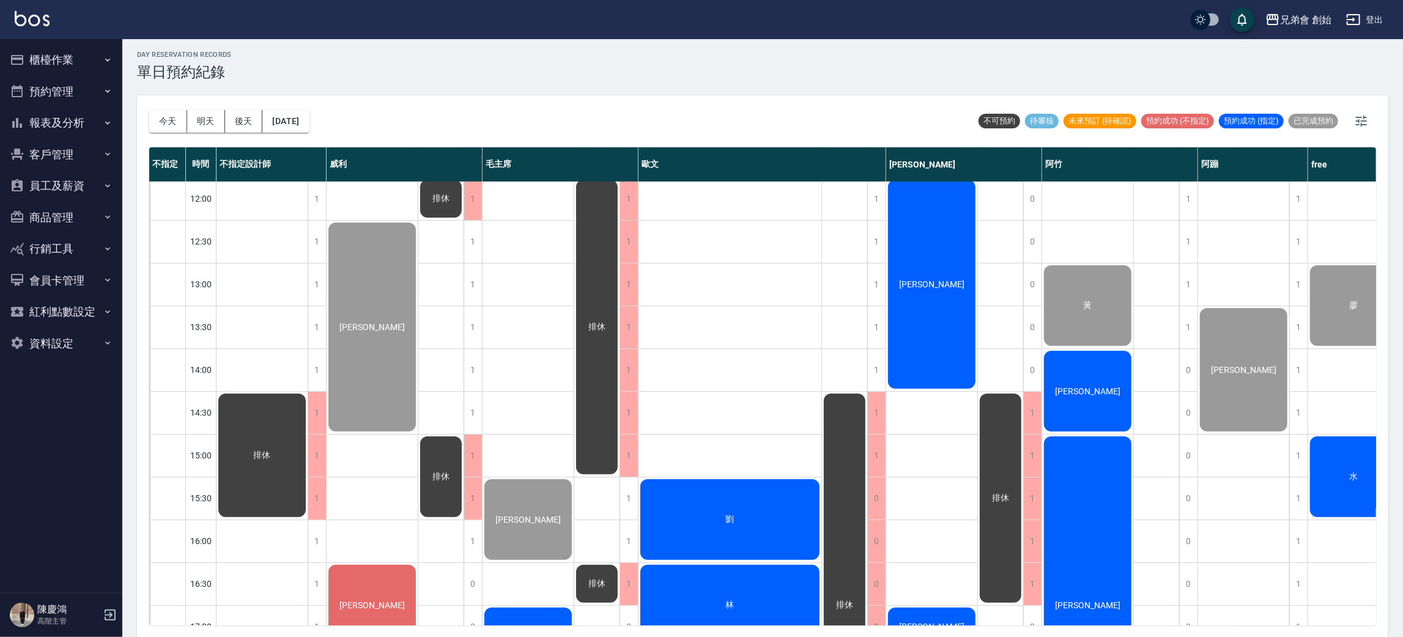
click at [308, 470] on div "水" at bounding box center [262, 455] width 91 height 127
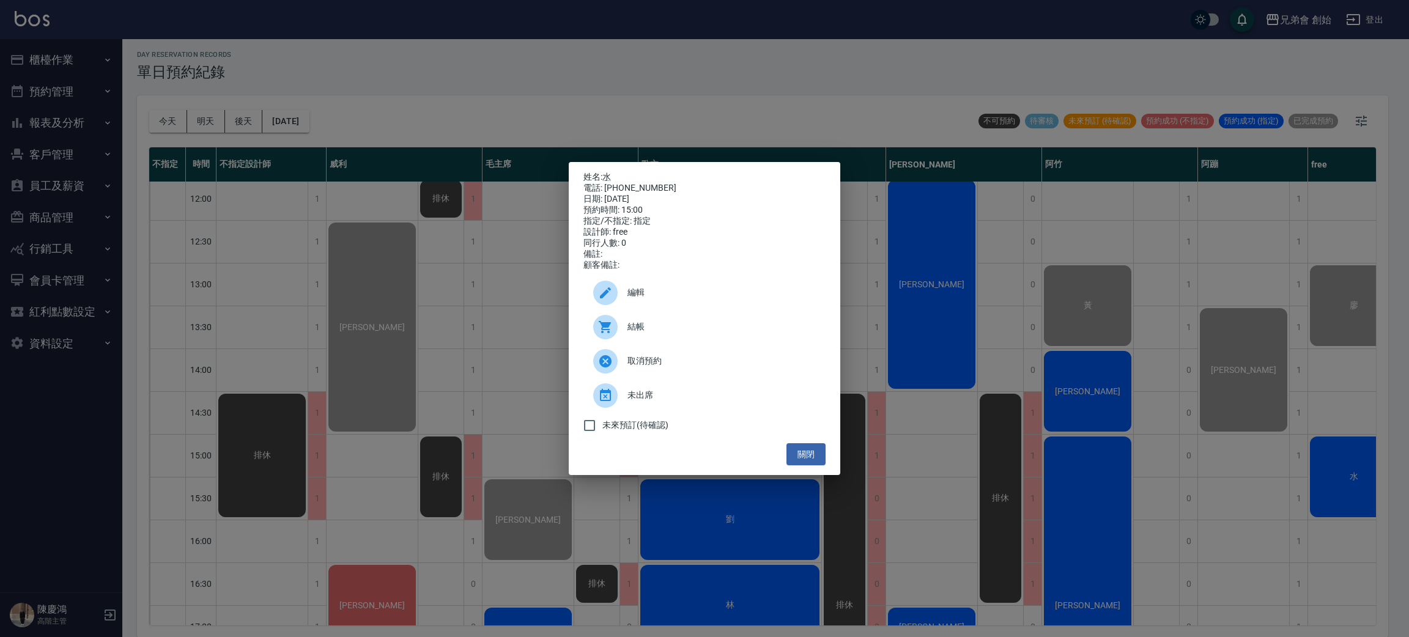
click at [728, 319] on div "結帳" at bounding box center [705, 327] width 242 height 34
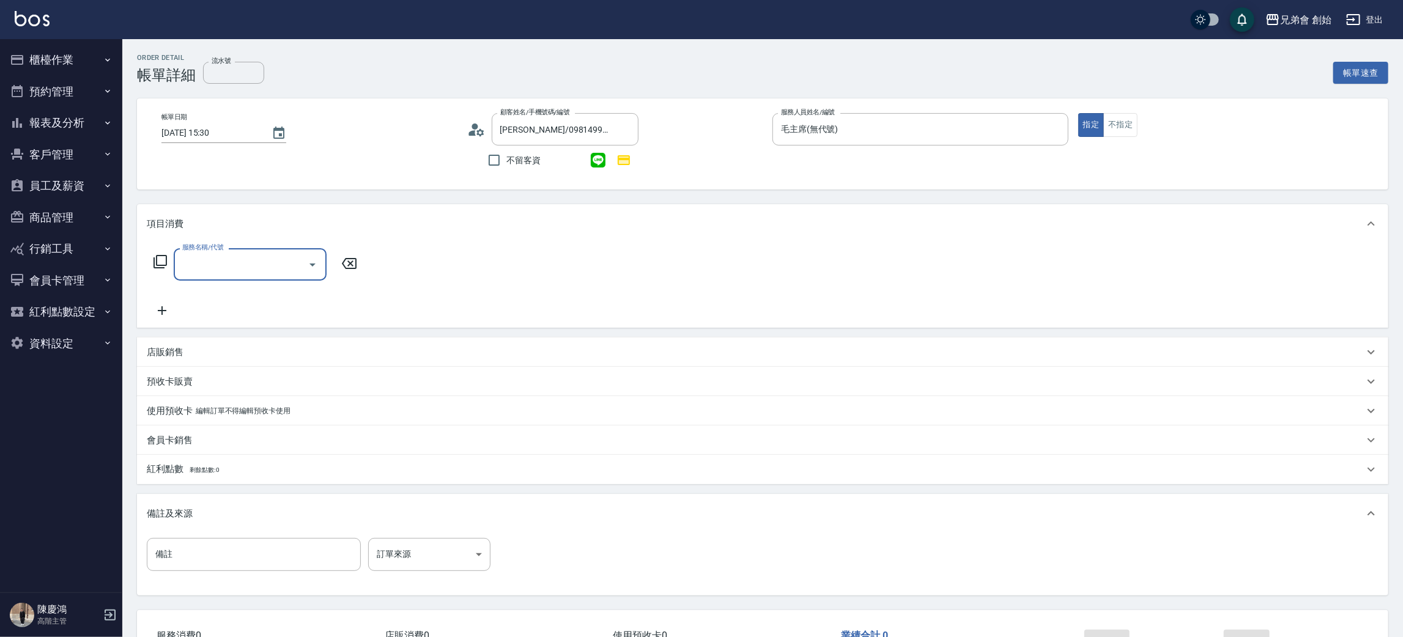
click at [229, 278] on div "服務名稱/代號" at bounding box center [250, 264] width 153 height 32
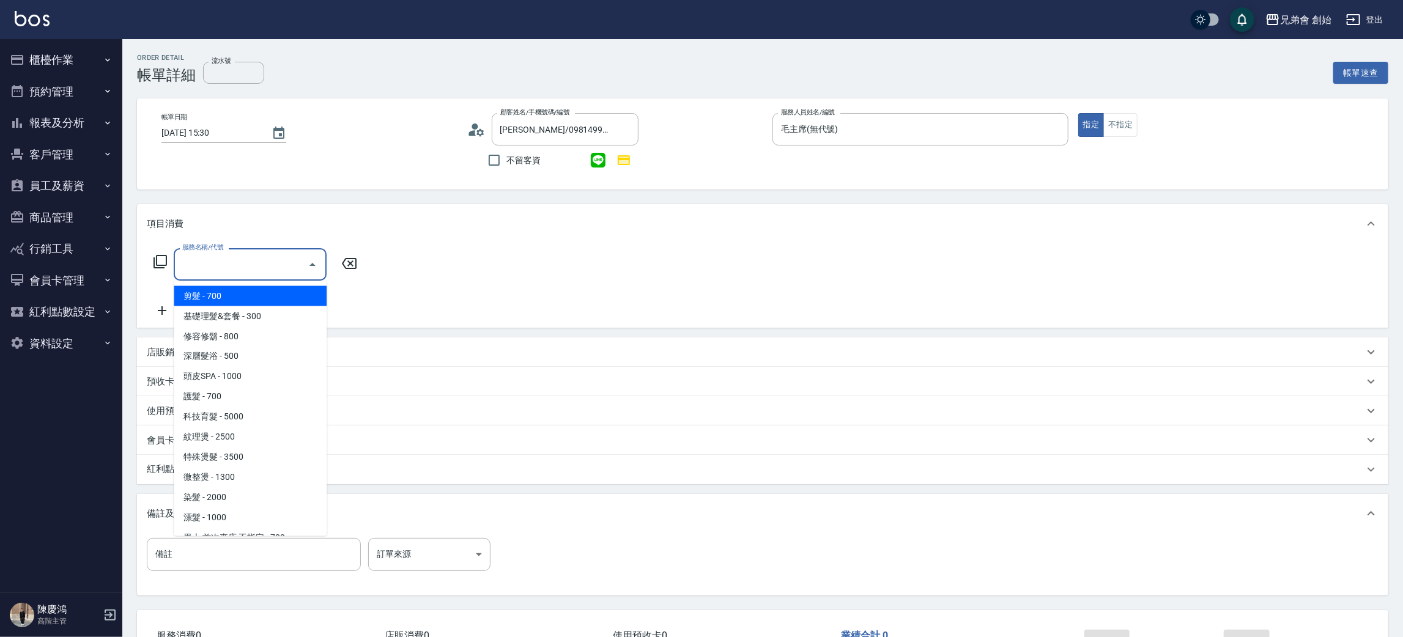
click at [231, 300] on span "剪髮 - 700" at bounding box center [250, 296] width 153 height 20
type input "剪髮(A01)"
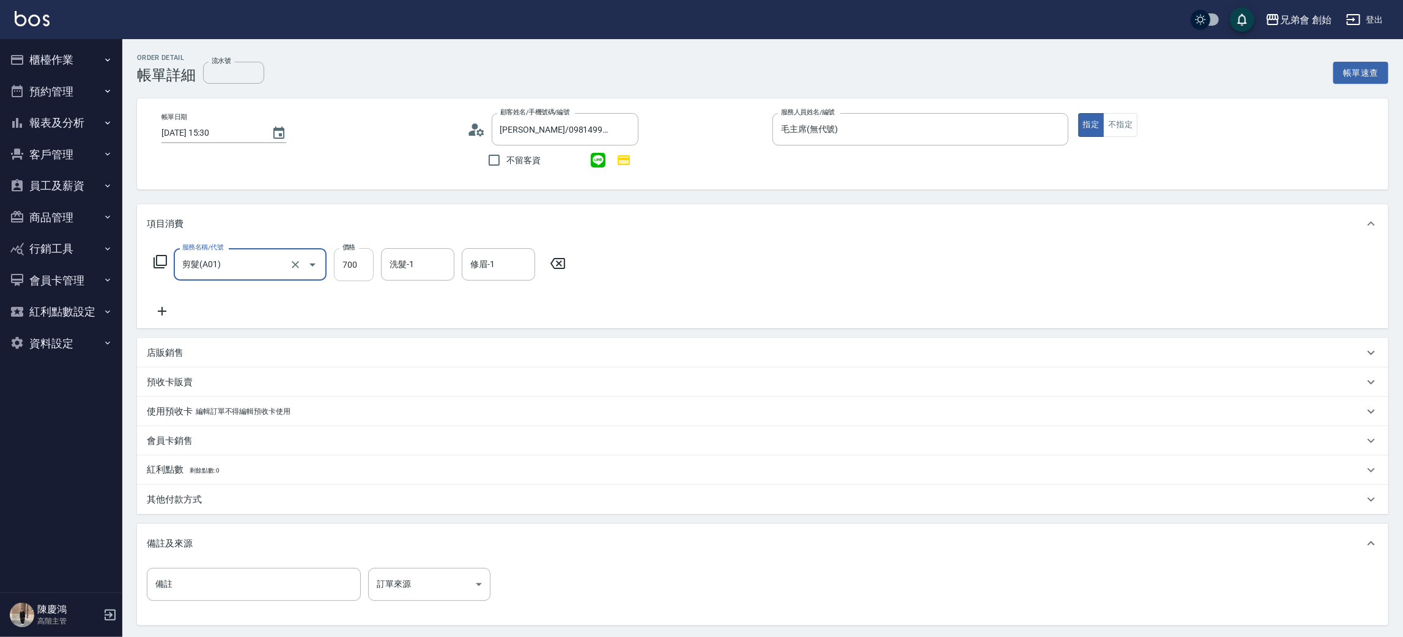
click at [346, 267] on input "700" at bounding box center [354, 264] width 40 height 33
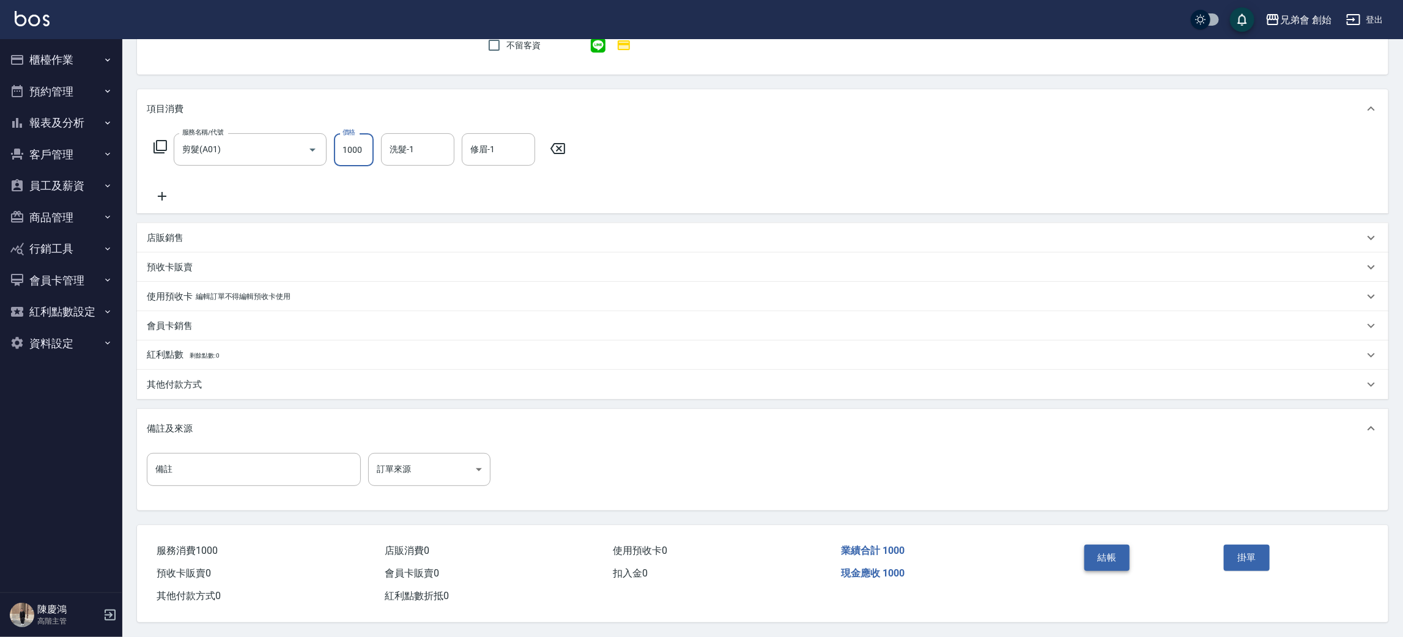
type input "1000"
drag, startPoint x: 1129, startPoint y: 555, endPoint x: 1117, endPoint y: 551, distance: 12.6
click at [1122, 554] on button "結帳" at bounding box center [1108, 558] width 46 height 26
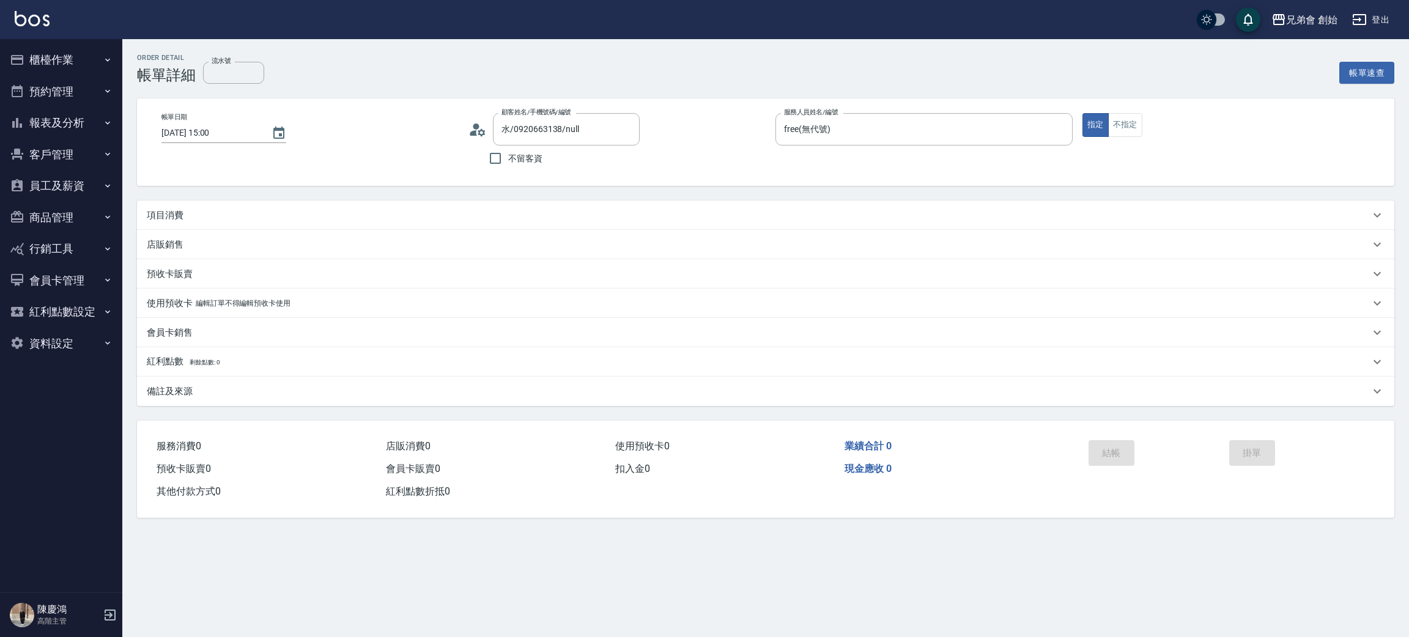
type input "水/0920663138/null"
click at [177, 204] on div "項目消費" at bounding box center [766, 215] width 1258 height 29
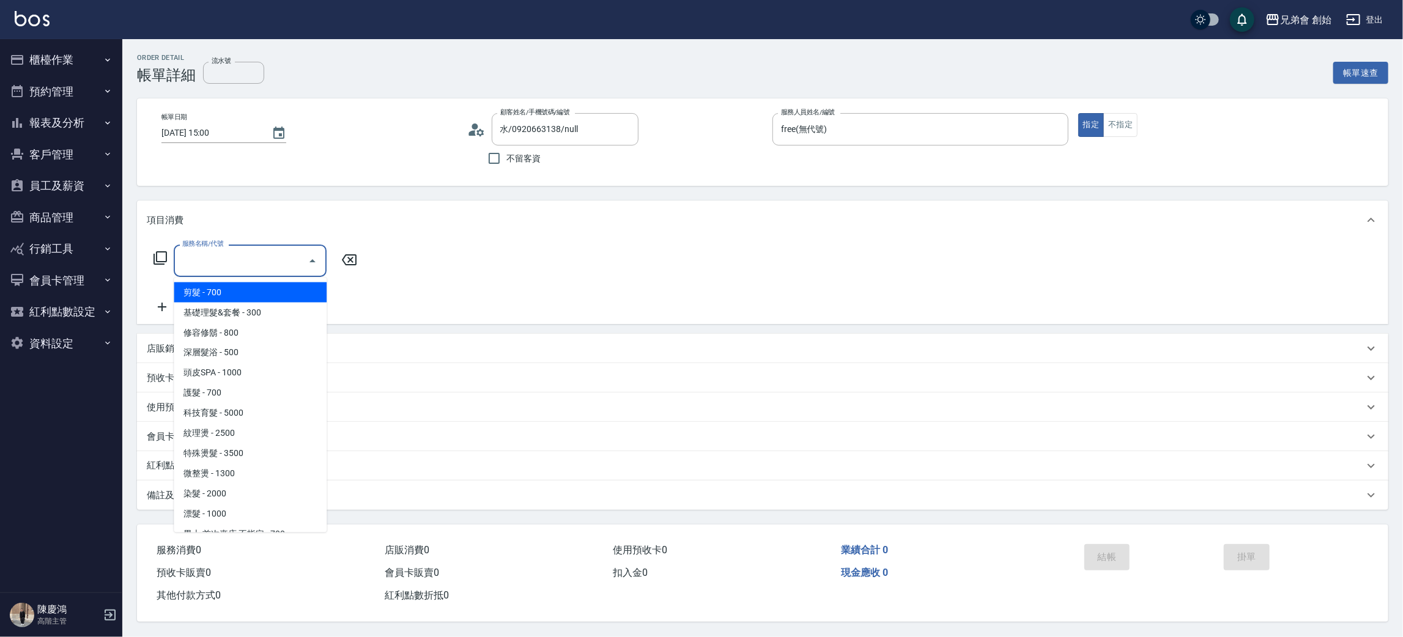
click at [280, 261] on input "服務名稱/代號" at bounding box center [241, 260] width 124 height 21
click at [262, 273] on div "服務名稱/代號" at bounding box center [250, 261] width 153 height 32
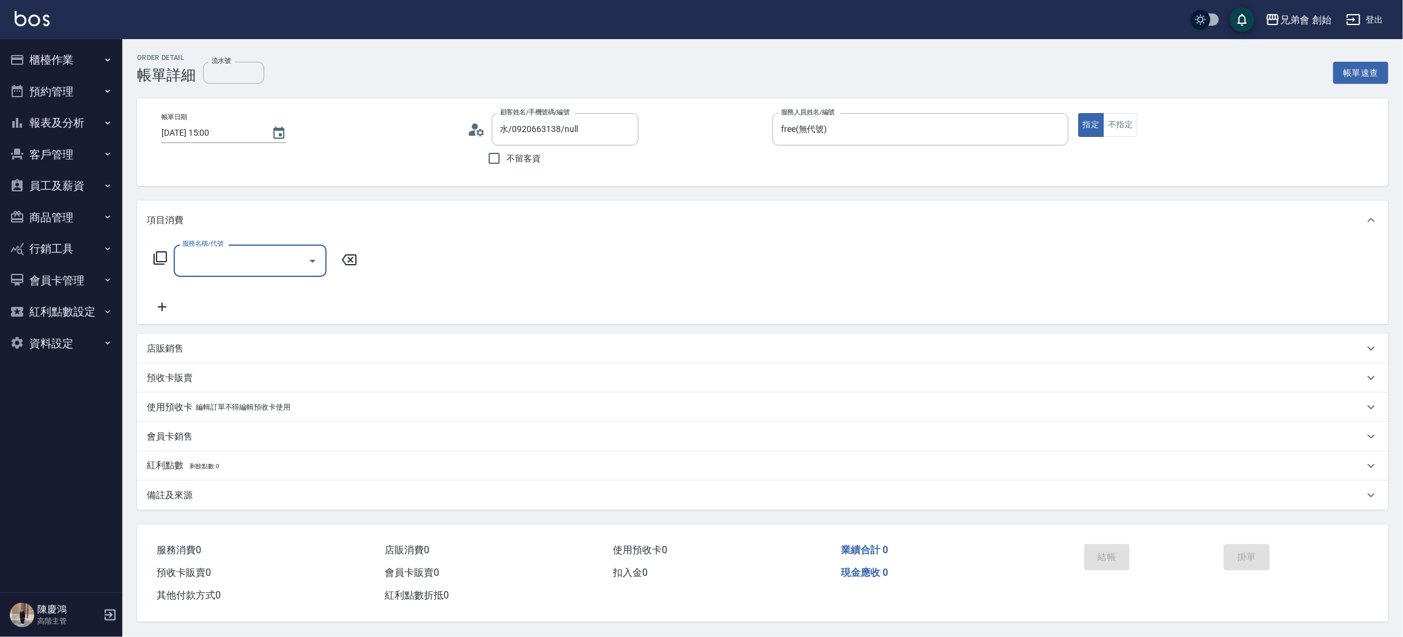
click at [272, 268] on input "服務名稱/代號" at bounding box center [241, 260] width 124 height 21
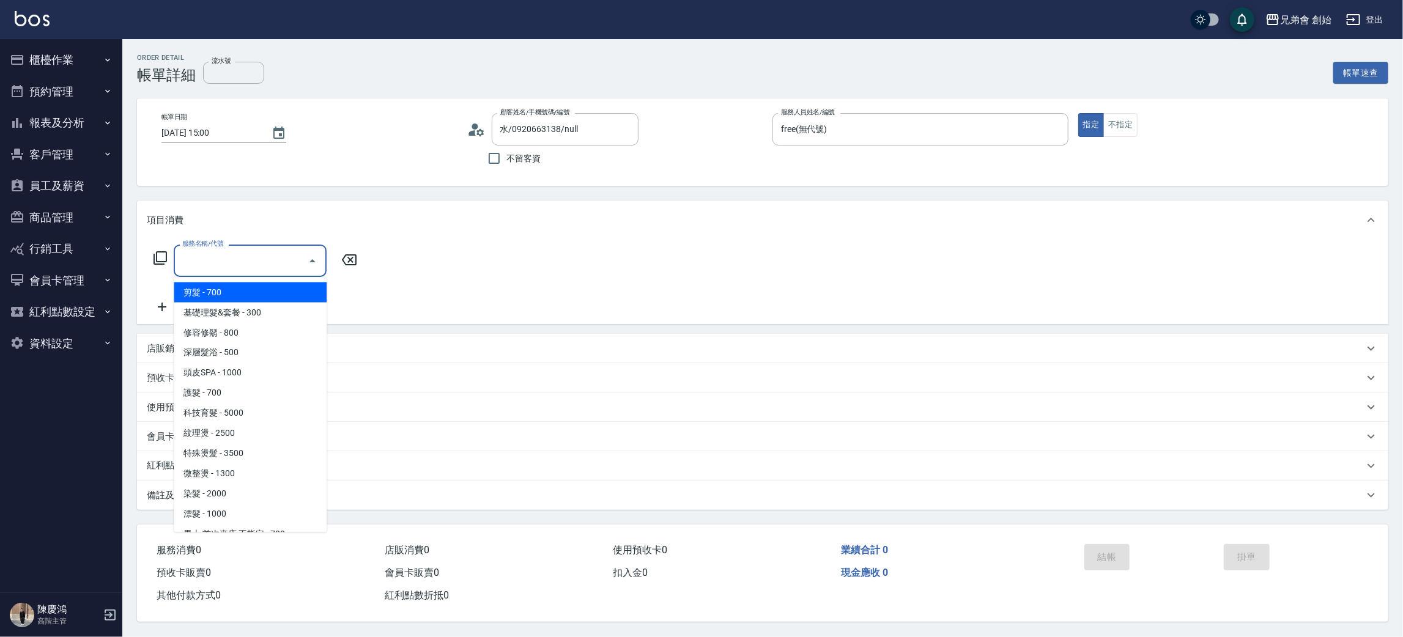
click at [258, 278] on ul "剪髮 - 700 基礎理髮&套餐 - 300 修容修鬍 - 800 深層髮浴 - 500 頭皮SPA - 1000 護髮 - 700 科技育髮 - 5000 …" at bounding box center [250, 405] width 153 height 255
click at [274, 284] on span "剪髮 - 700" at bounding box center [250, 293] width 153 height 20
type input "剪髮(A01)"
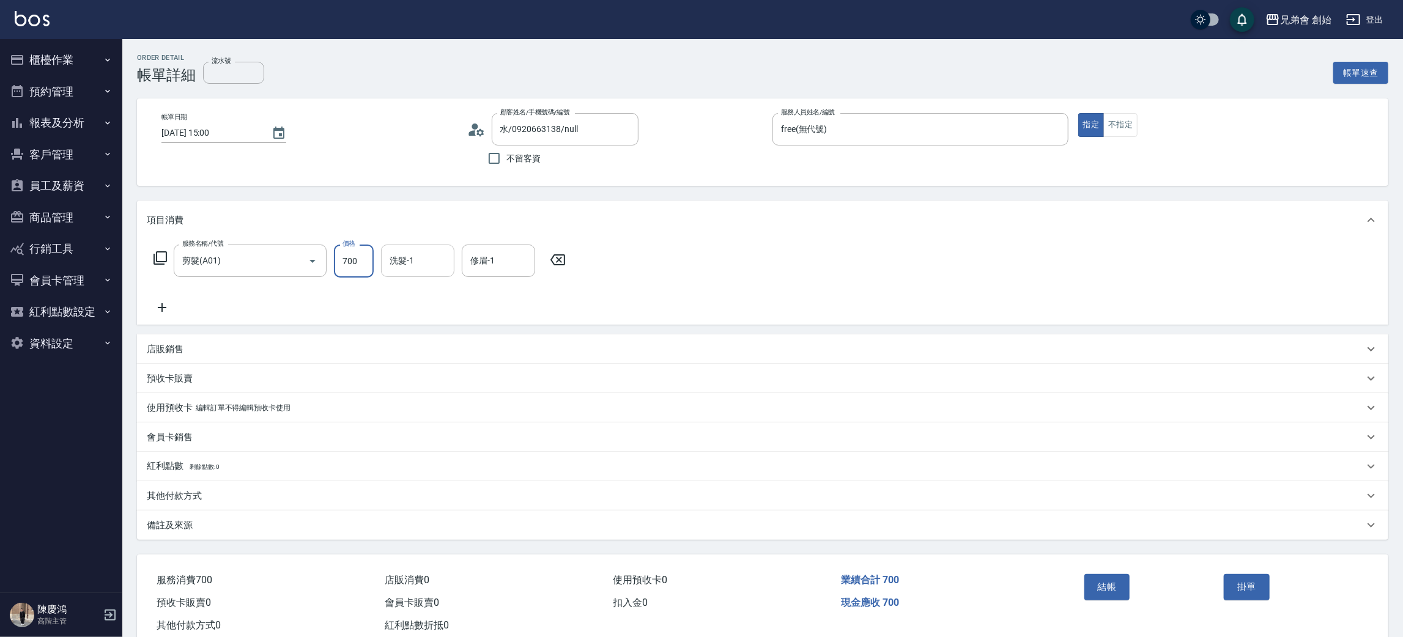
drag, startPoint x: 368, startPoint y: 254, endPoint x: 384, endPoint y: 250, distance: 16.1
click at [368, 254] on input "700" at bounding box center [354, 261] width 40 height 33
type input "300"
click at [1096, 587] on button "結帳" at bounding box center [1108, 587] width 46 height 26
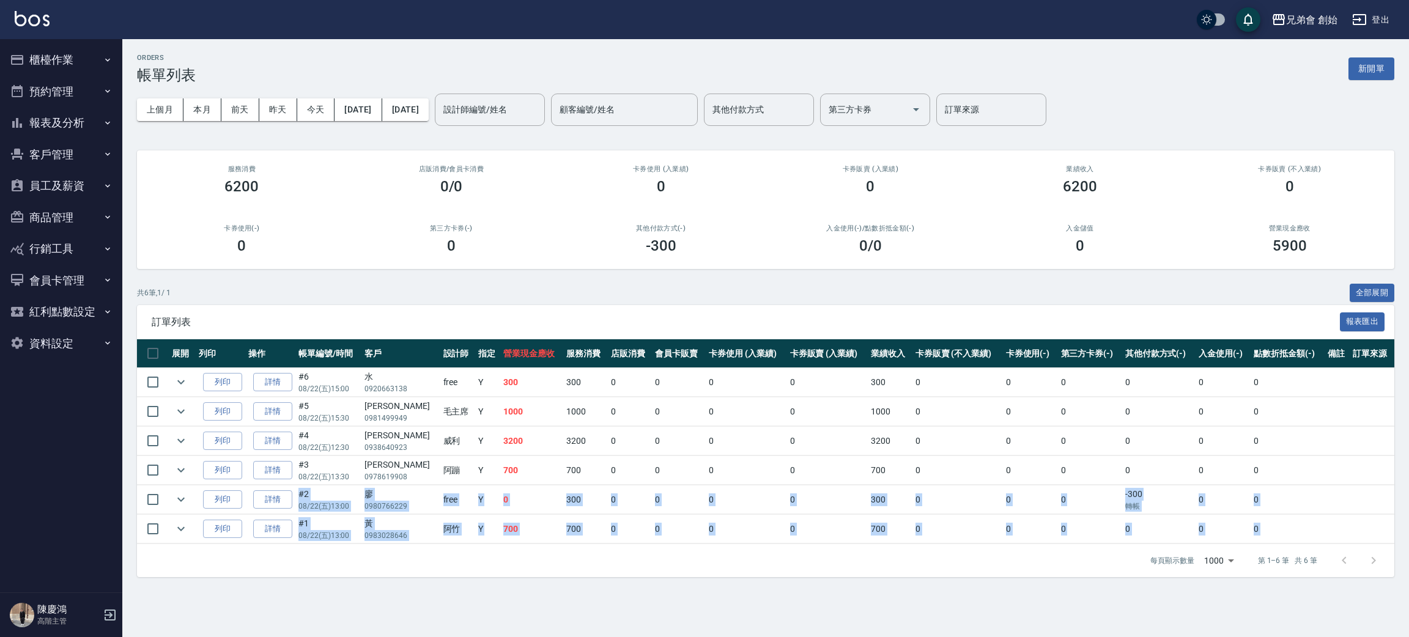
drag, startPoint x: 255, startPoint y: 681, endPoint x: 232, endPoint y: 681, distance: 23.2
click at [232, 637] on html "兄弟會 創始 登出 櫃檯作業 打帳單 帳單列表 掛單列表 座位開單 營業儀表板 現金收支登錄 高階收支登錄 材料自購登錄 每日結帳 排班表 現場電腦打卡 掃碼…" at bounding box center [704, 318] width 1409 height 637
click at [87, 82] on button "預約管理" at bounding box center [61, 92] width 113 height 32
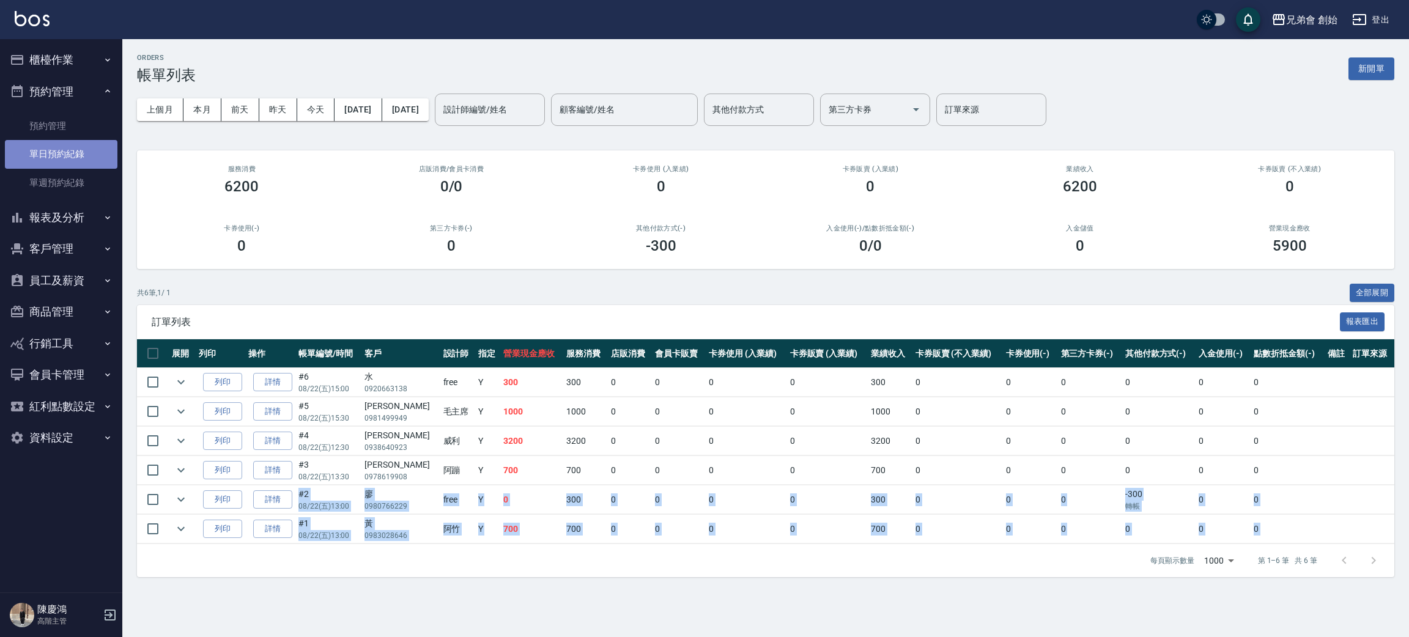
click at [81, 153] on link "單日預約紀錄" at bounding box center [61, 154] width 113 height 28
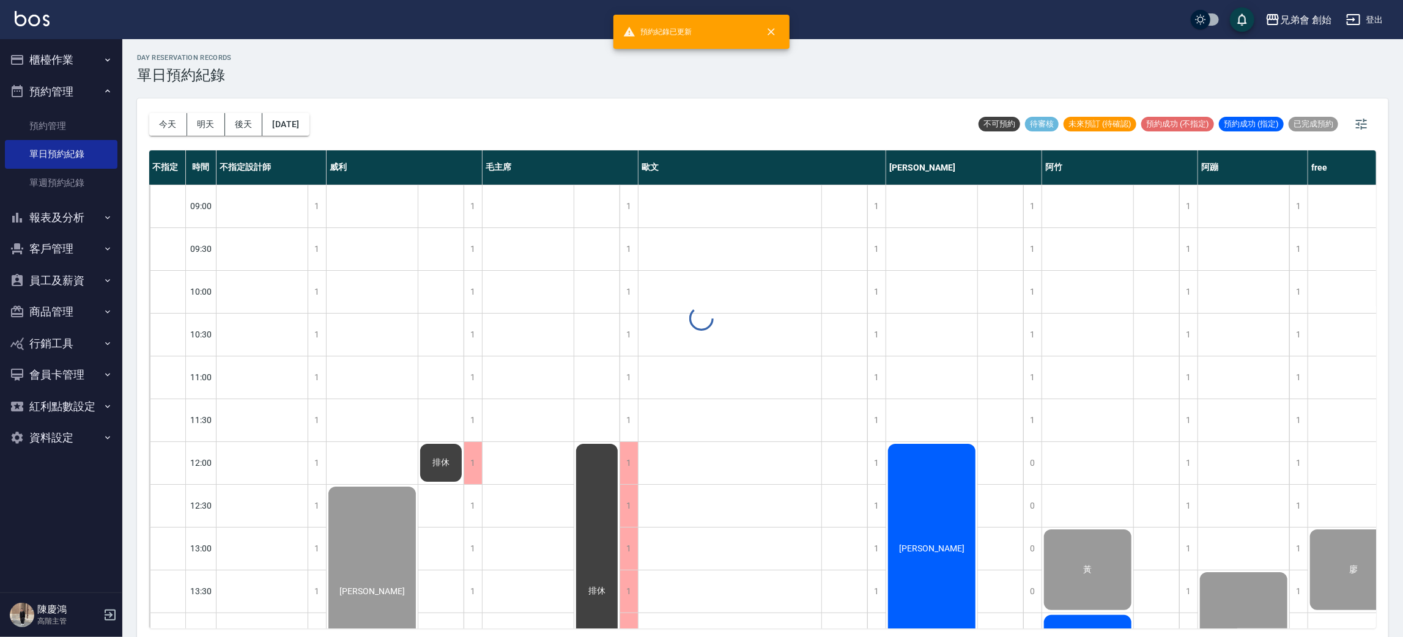
click at [170, 119] on div at bounding box center [701, 318] width 1403 height 637
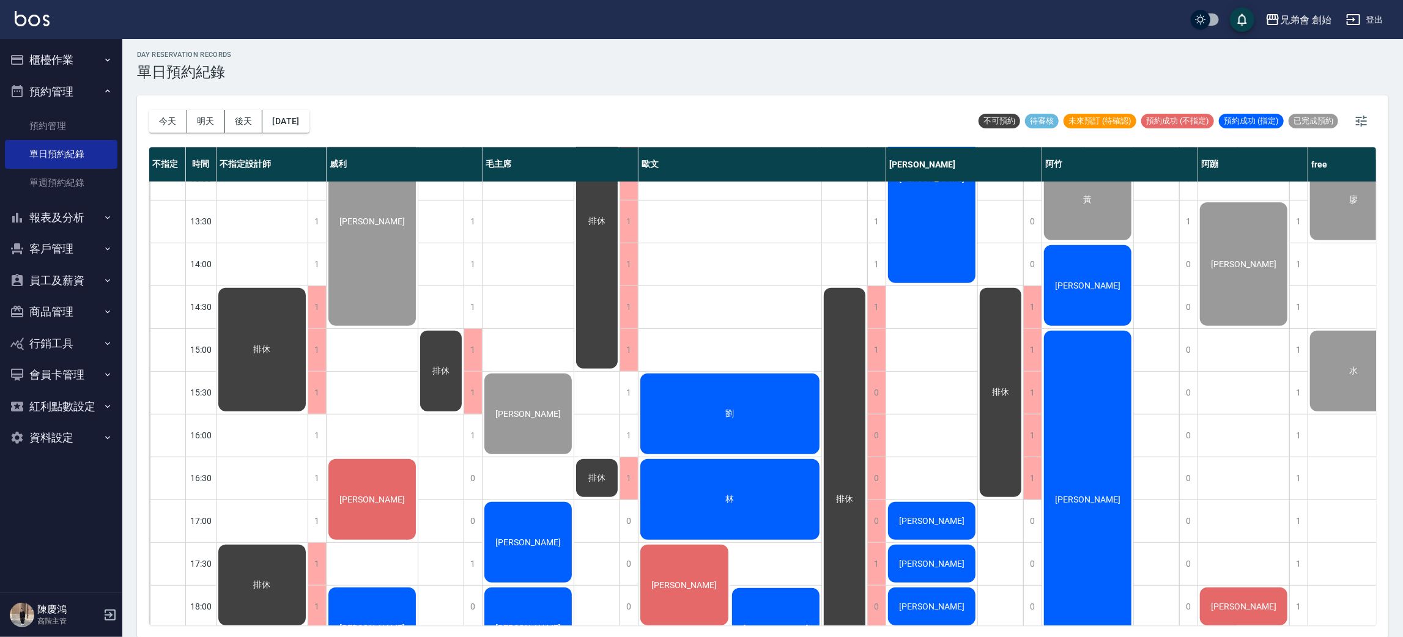
scroll to position [275, 0]
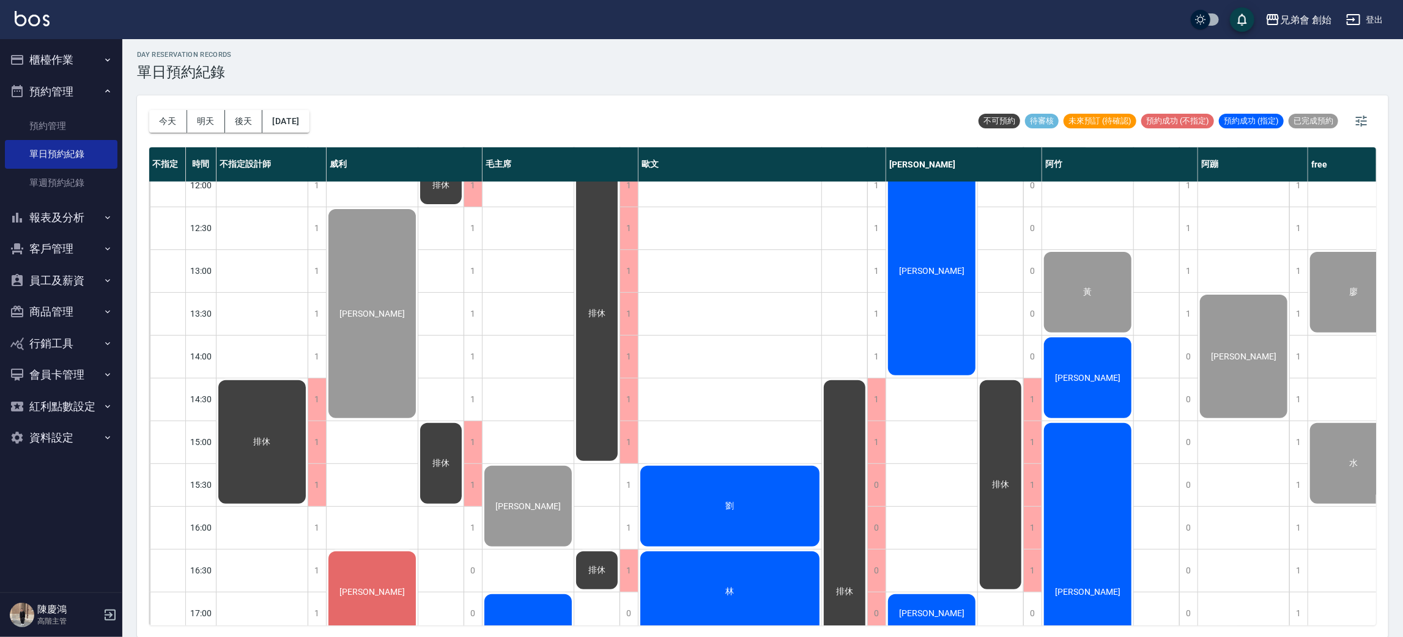
click at [982, 634] on div "今天 明天 後天 2025/08/22 不可預約 待審核 未來預訂 (待確認) 預約成功 (不指定) 預約成功 (指定) 已完成預約 不指定 時間 不指定設計…" at bounding box center [763, 366] width 1252 height 543
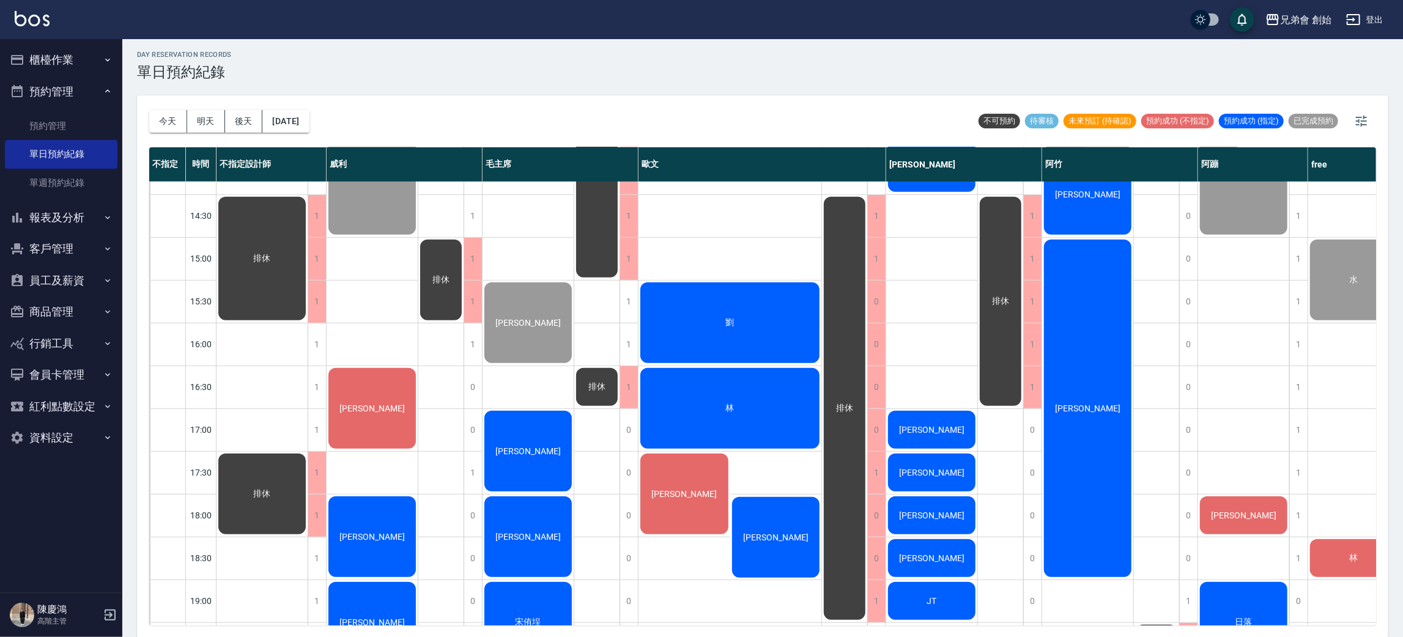
click at [308, 316] on div "劉" at bounding box center [262, 258] width 91 height 127
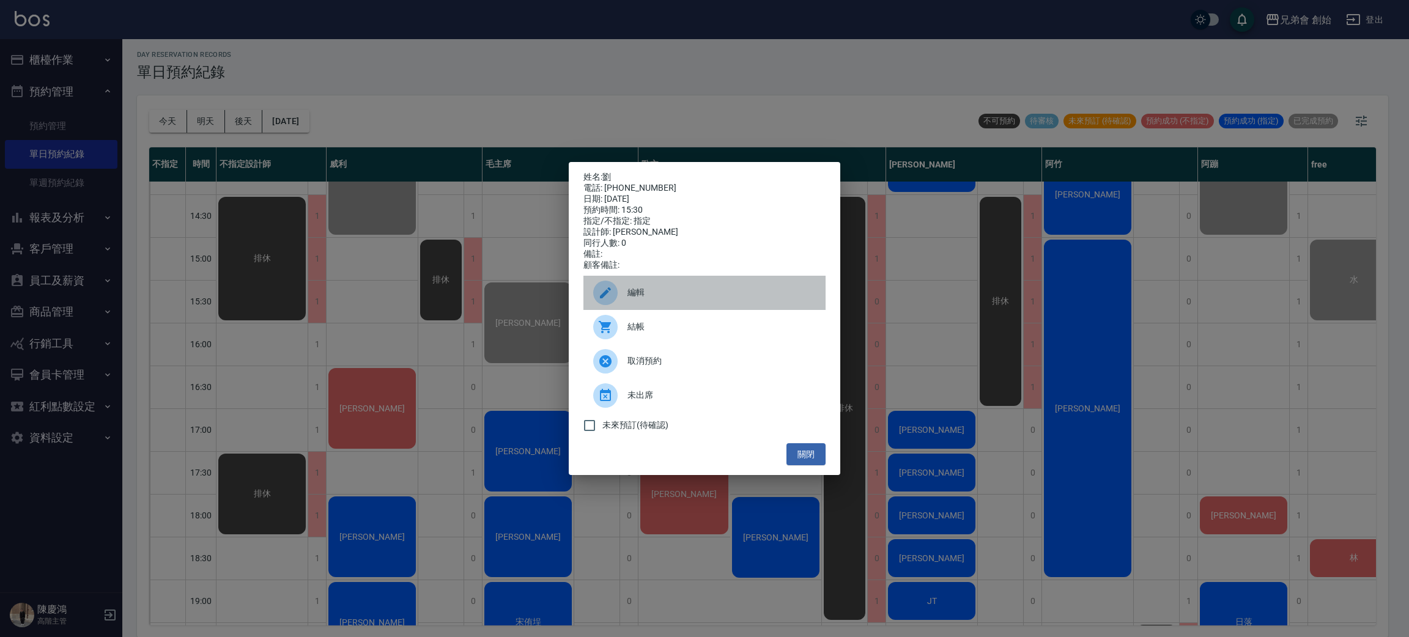
click at [681, 291] on div "編輯" at bounding box center [705, 293] width 242 height 34
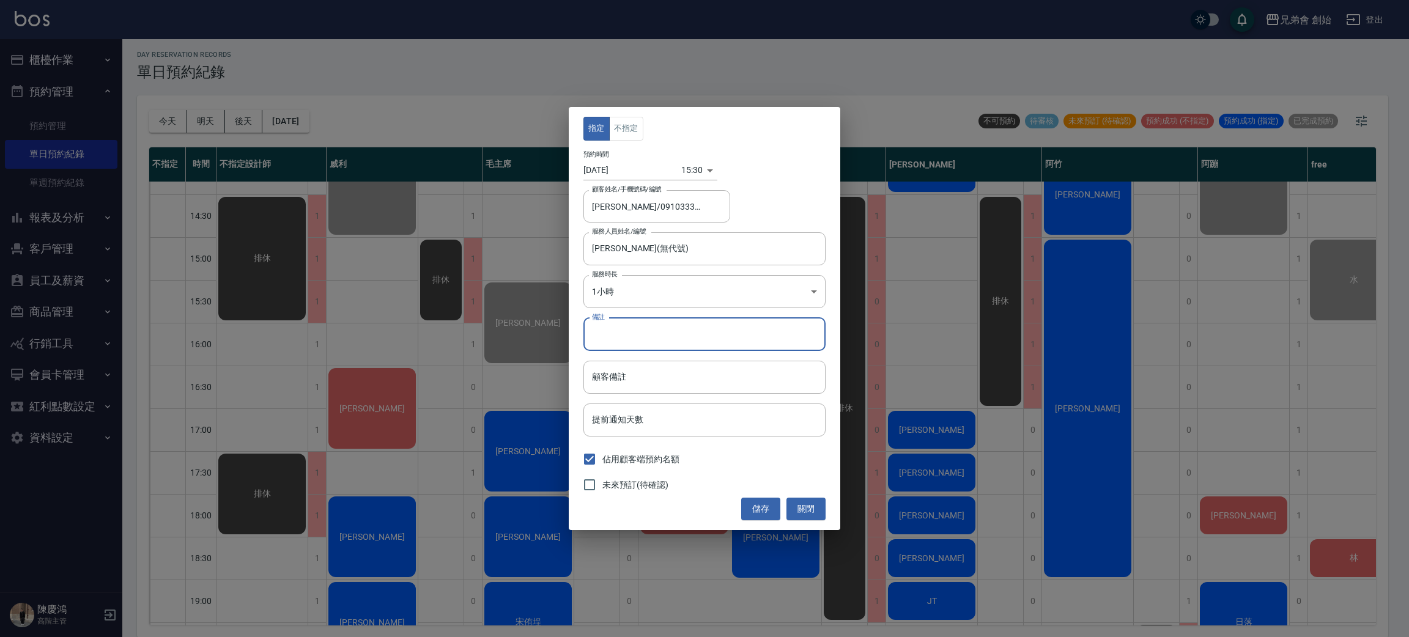
drag, startPoint x: 652, startPoint y: 324, endPoint x: 655, endPoint y: 333, distance: 8.9
click at [655, 333] on input "備註" at bounding box center [705, 334] width 242 height 33
type input "轉帳"
click at [757, 510] on button "儲存" at bounding box center [760, 509] width 39 height 23
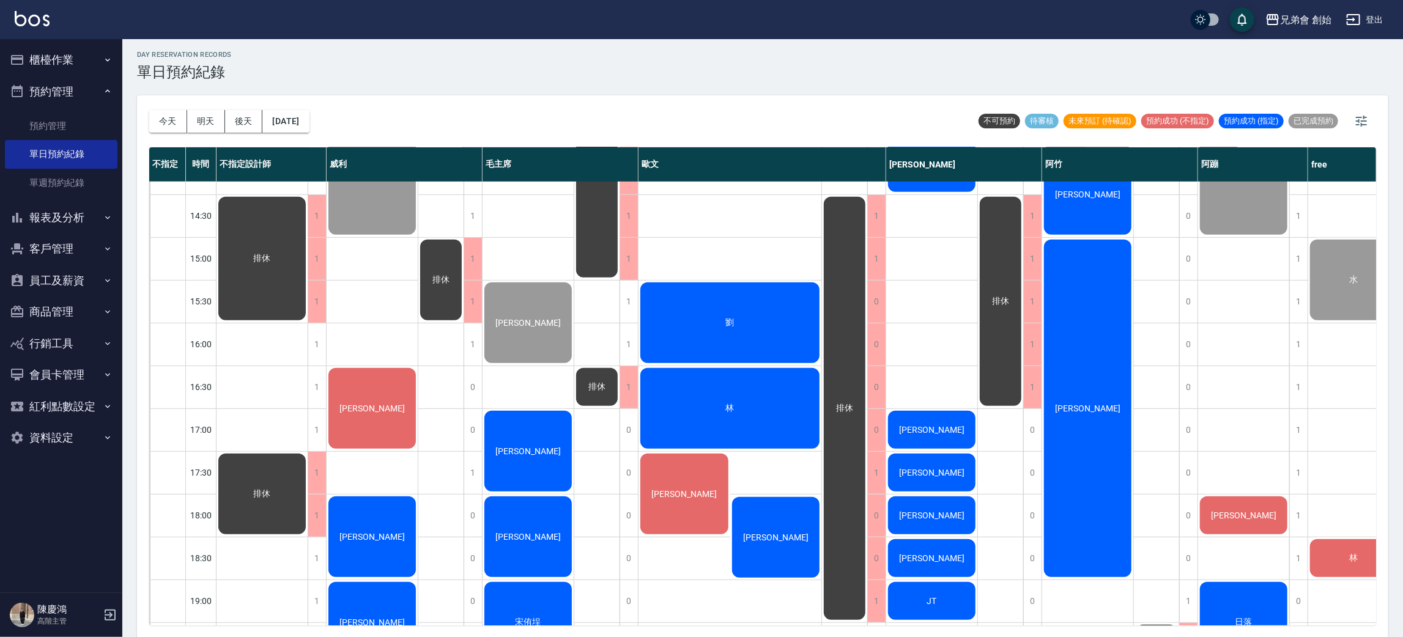
click at [243, 380] on div "排休 排休" at bounding box center [263, 344] width 92 height 1242
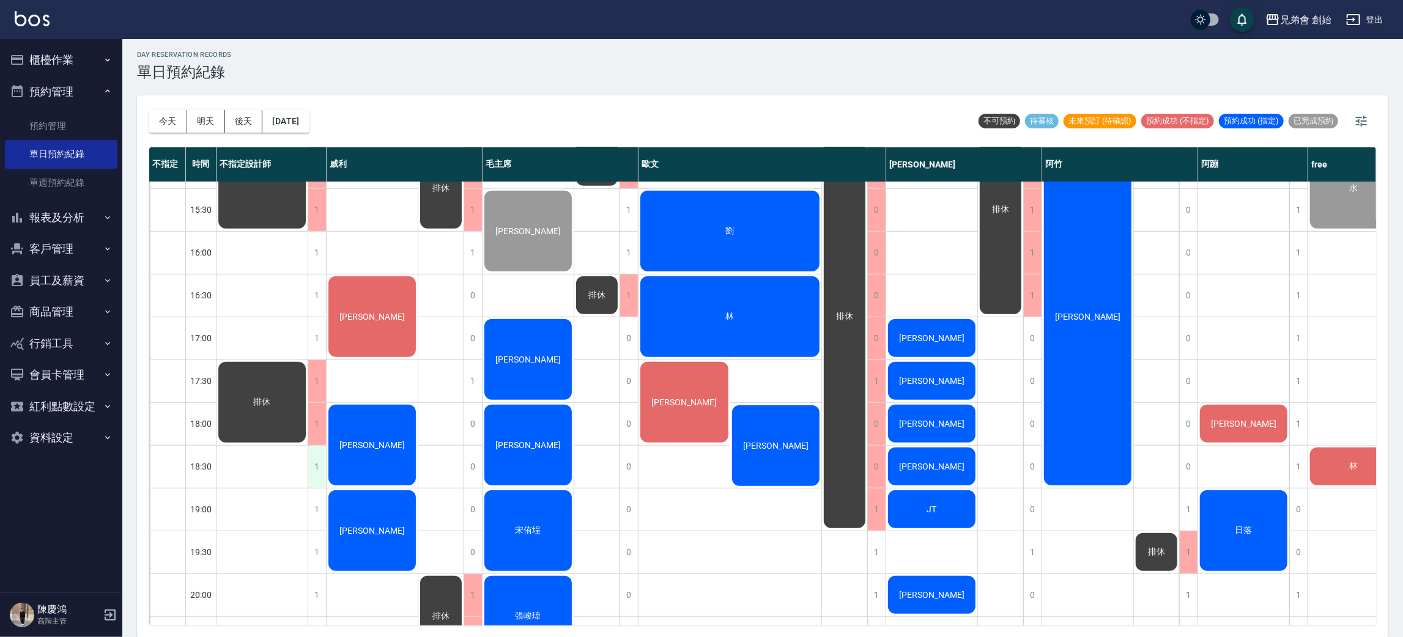
click at [322, 465] on div "1" at bounding box center [317, 467] width 18 height 42
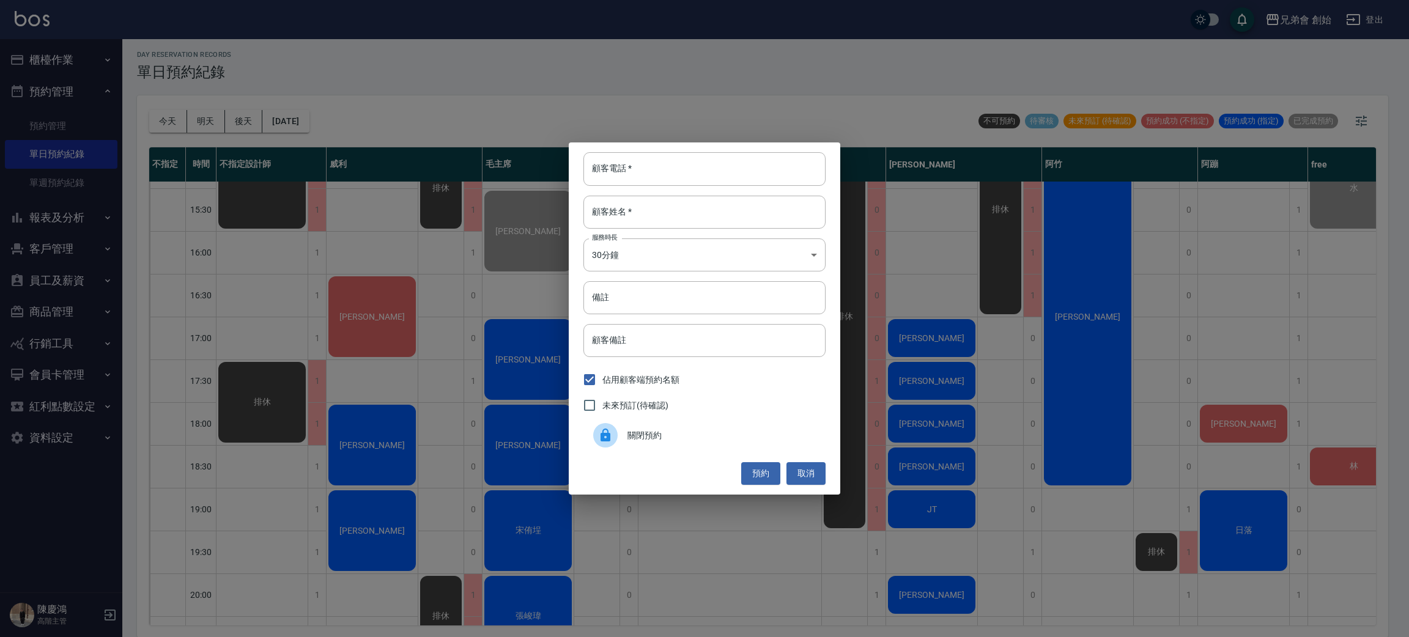
click at [688, 444] on div "關閉預約" at bounding box center [705, 435] width 242 height 34
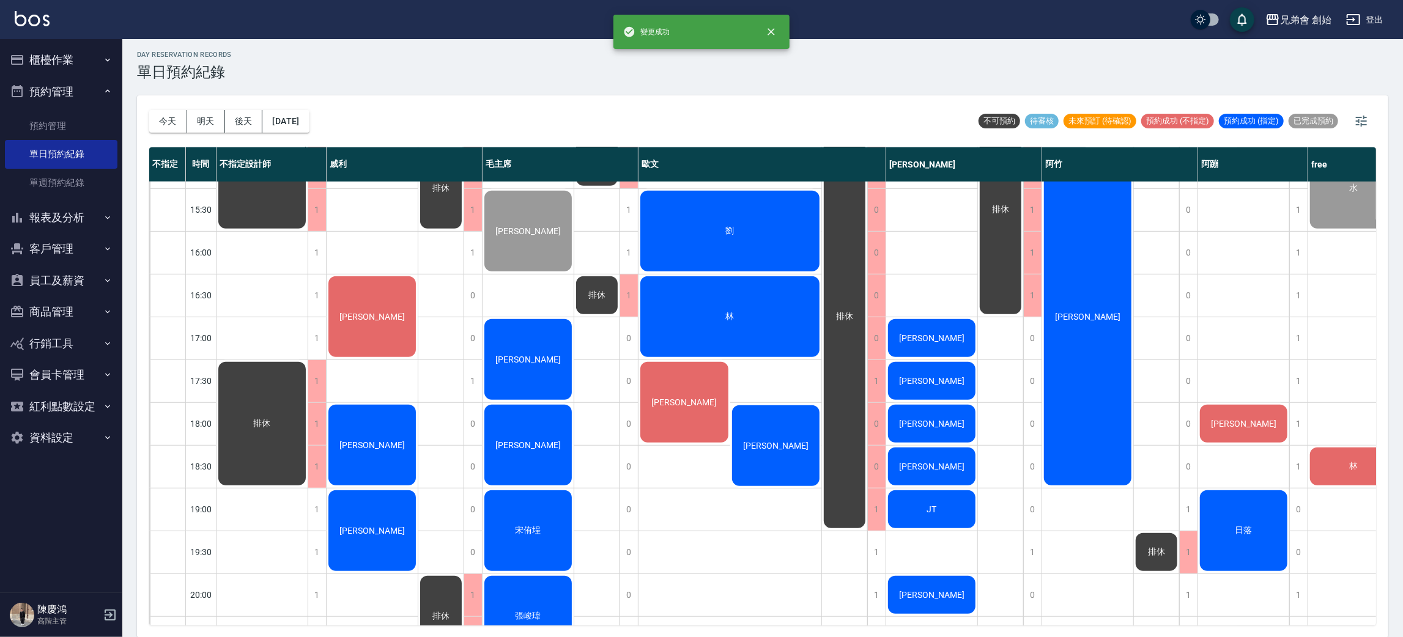
scroll to position [458, 0]
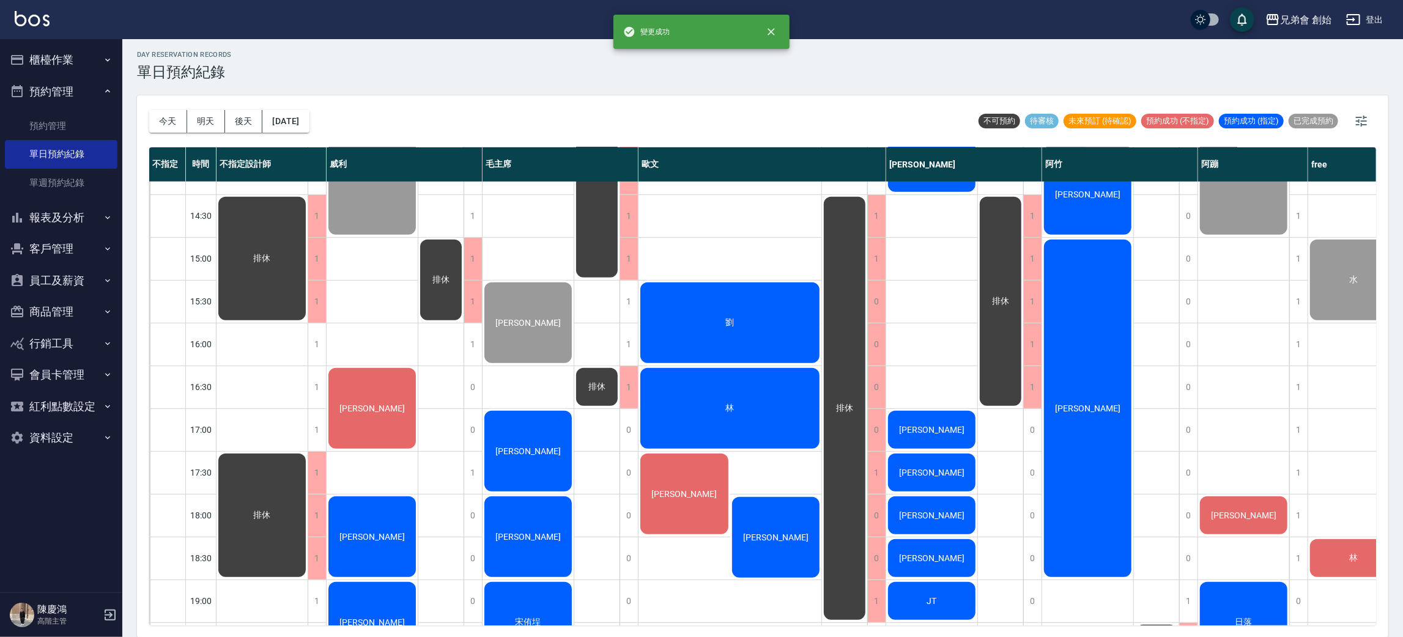
click at [308, 322] on div "林" at bounding box center [262, 258] width 91 height 127
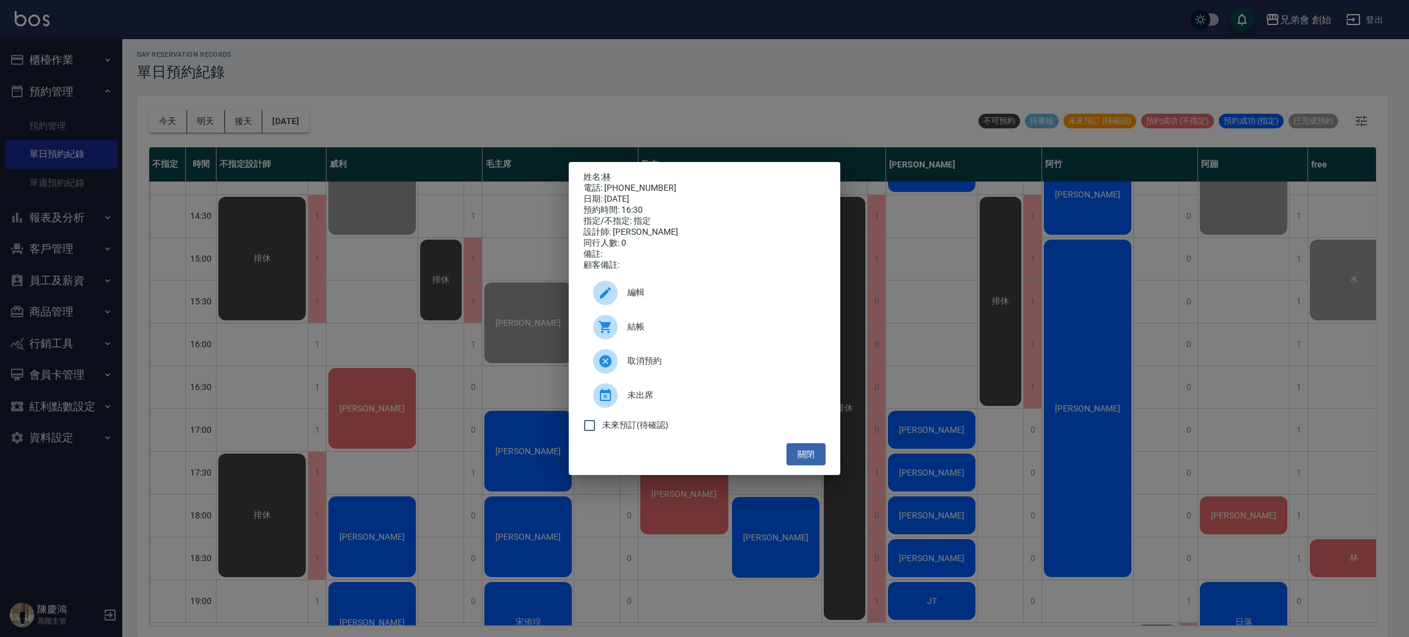
click at [202, 370] on div "姓名: 林 電話: 0917568969 日期: 2025/08/22 預約時間: 16:30 指定/不指定: 指定 設計師: 歐文 同行人數: 0 備註: …" at bounding box center [704, 318] width 1409 height 637
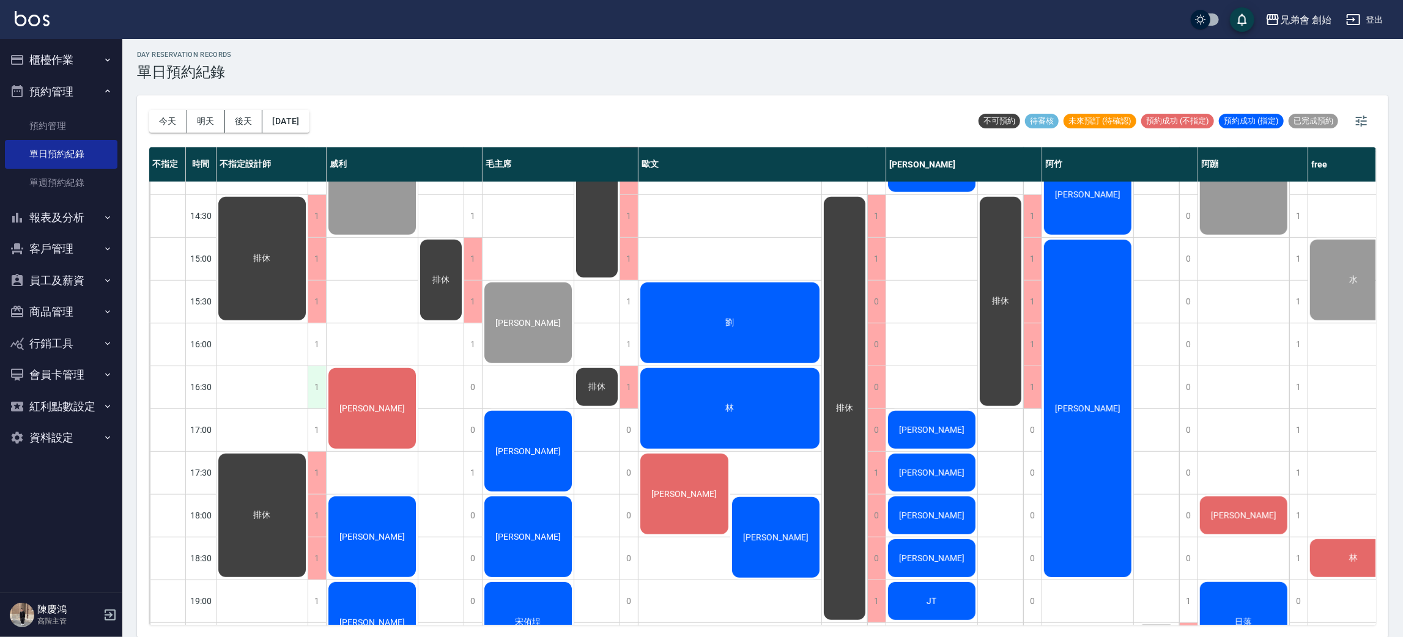
click at [314, 391] on div "1" at bounding box center [317, 387] width 18 height 42
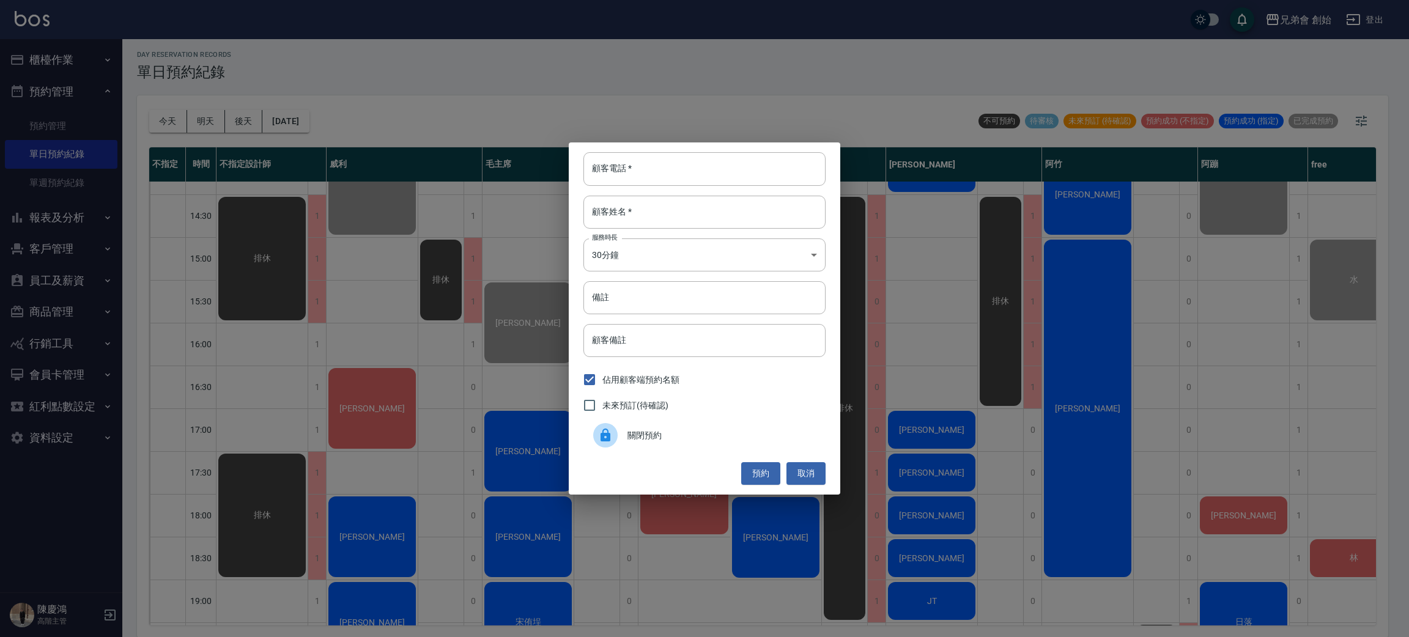
click at [614, 437] on div at bounding box center [605, 435] width 24 height 24
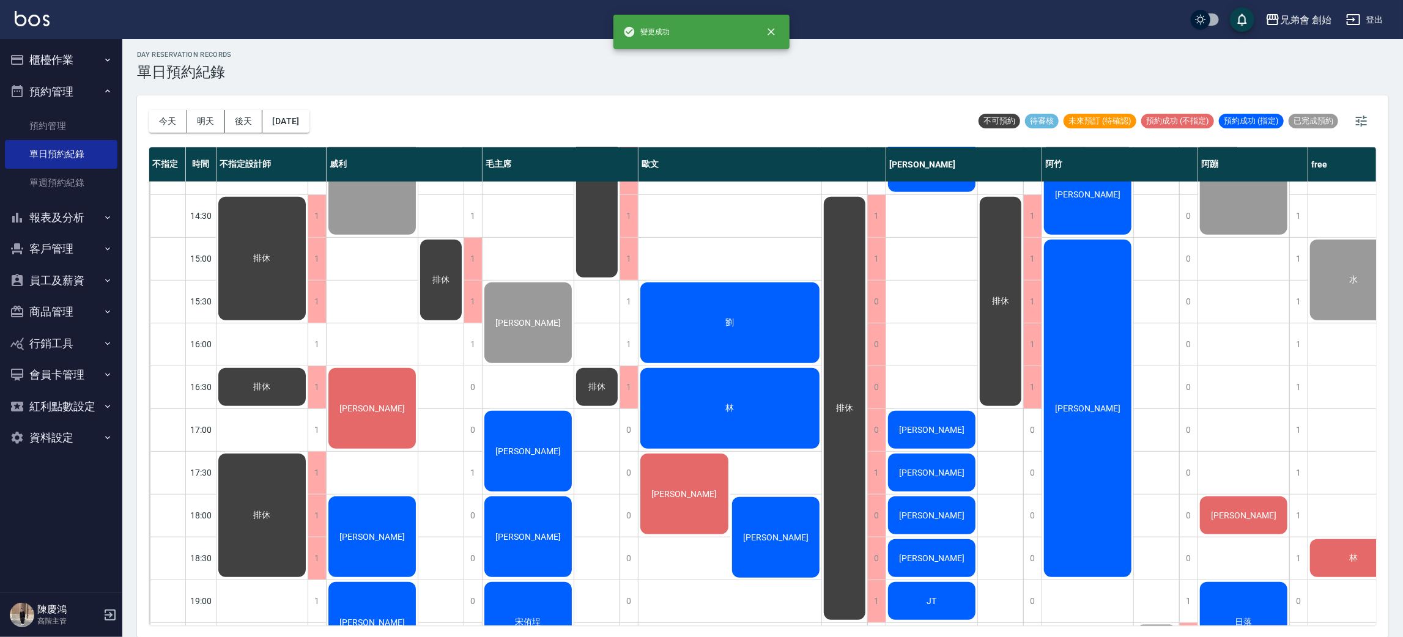
click at [307, 424] on div "排休 排休 排休" at bounding box center [263, 344] width 92 height 1242
click at [318, 438] on div "1" at bounding box center [317, 430] width 18 height 42
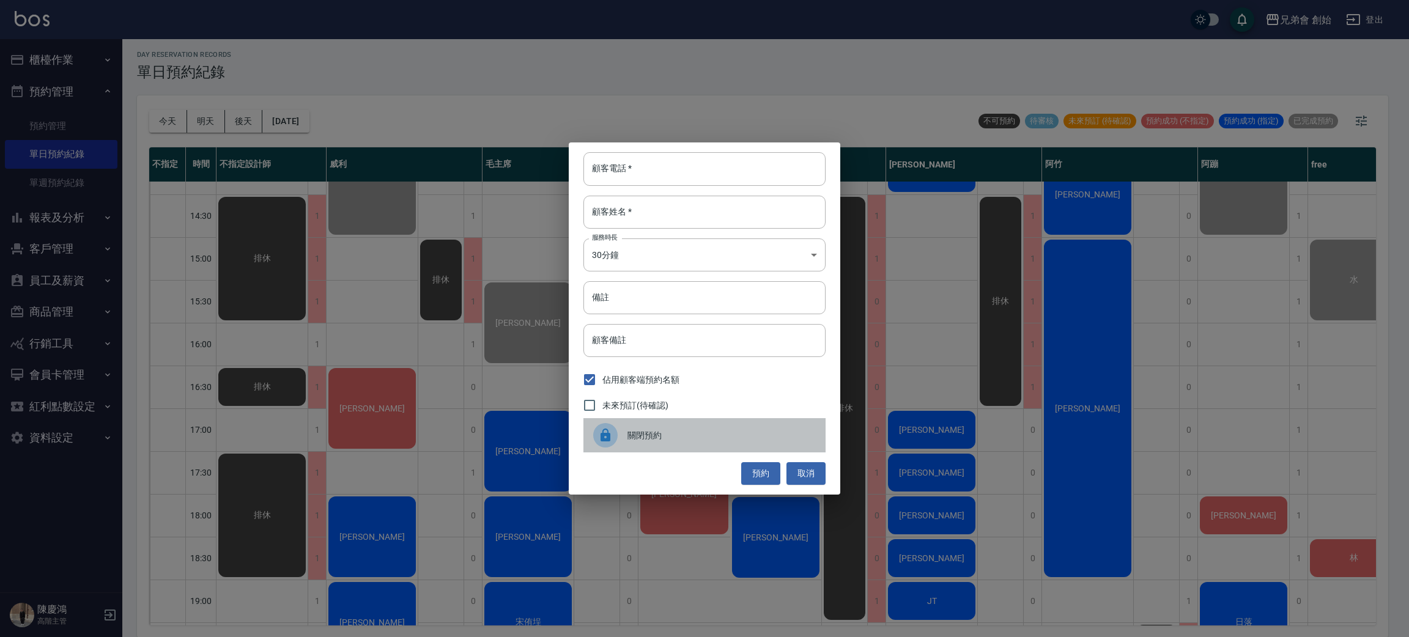
click at [598, 431] on icon at bounding box center [605, 435] width 15 height 15
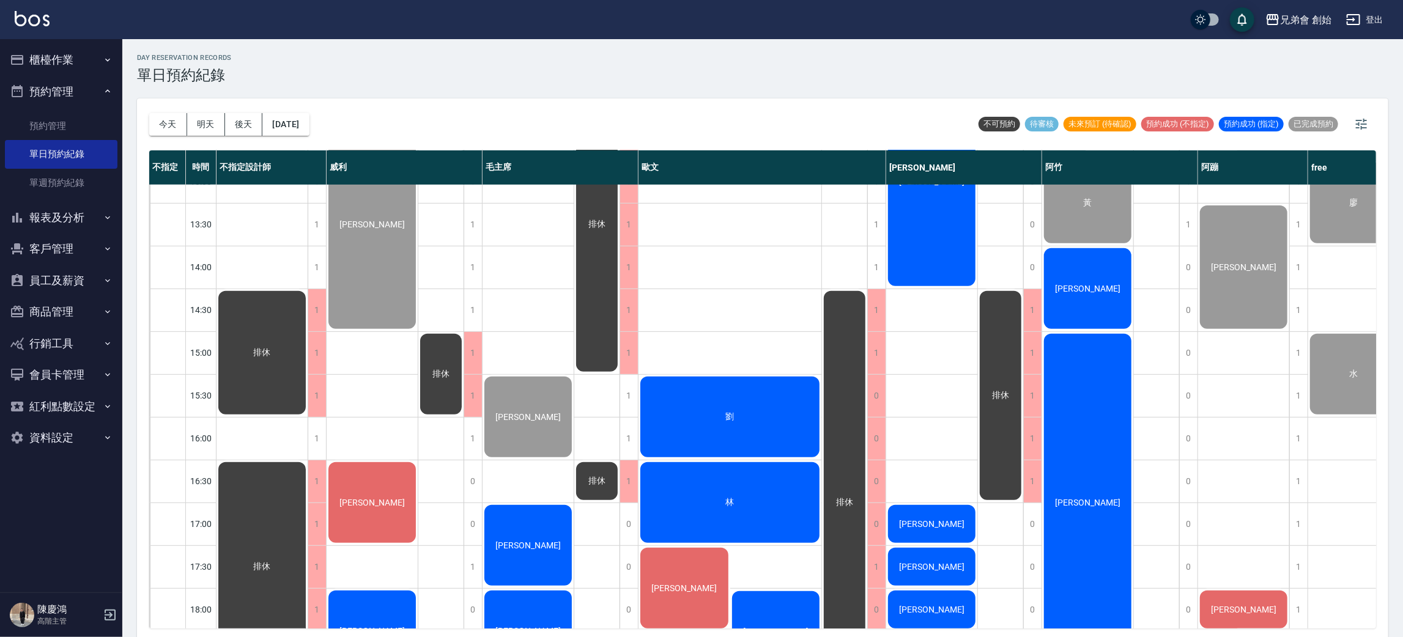
scroll to position [642, 0]
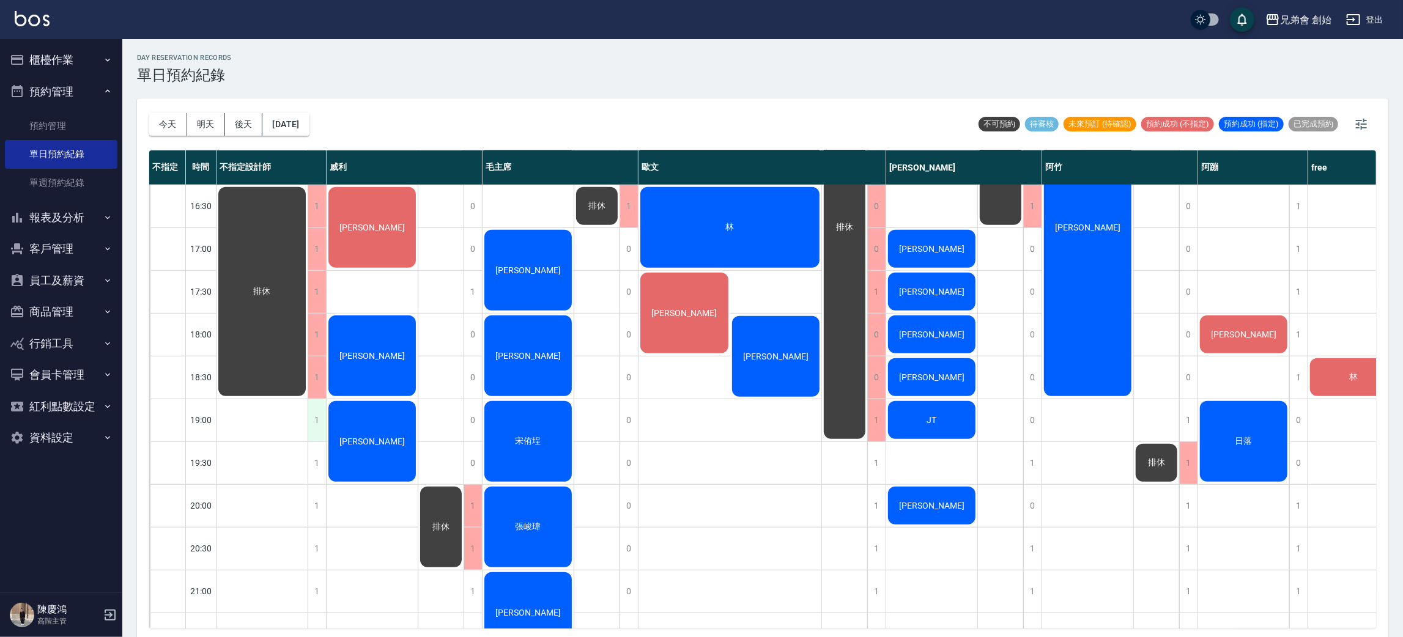
click at [313, 425] on div "1" at bounding box center [317, 420] width 18 height 42
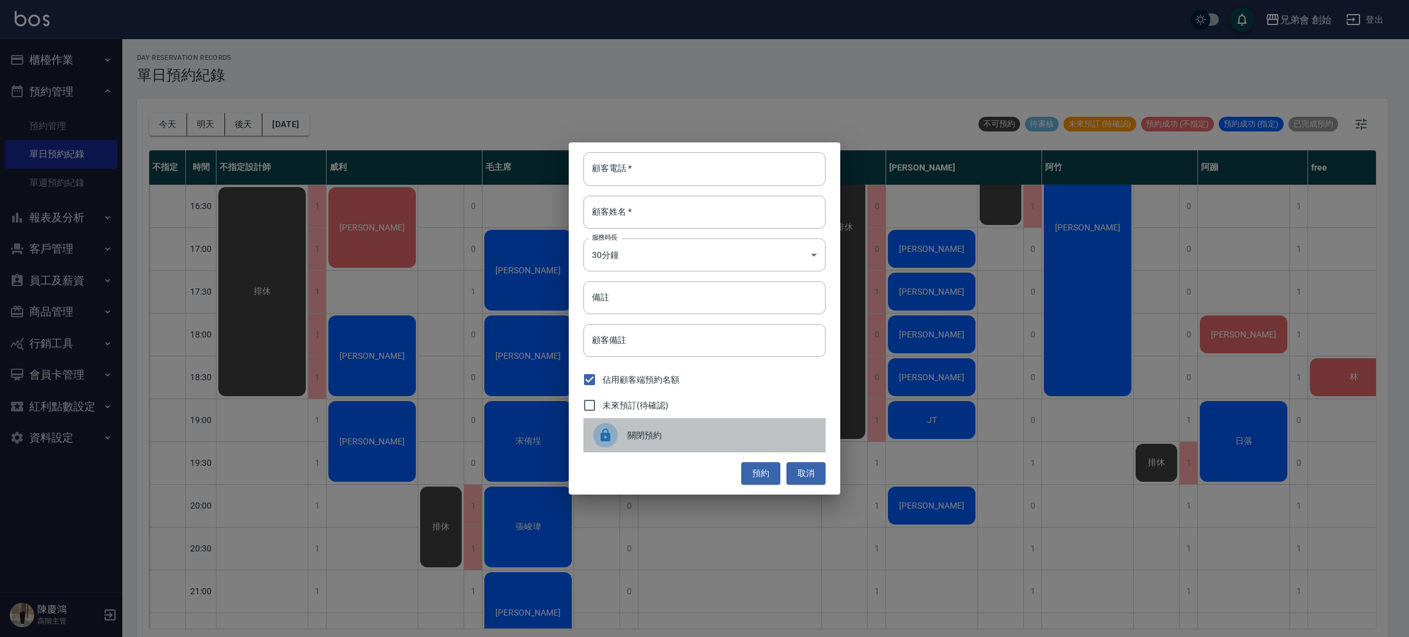
click at [633, 439] on span "關閉預約" at bounding box center [722, 435] width 188 height 13
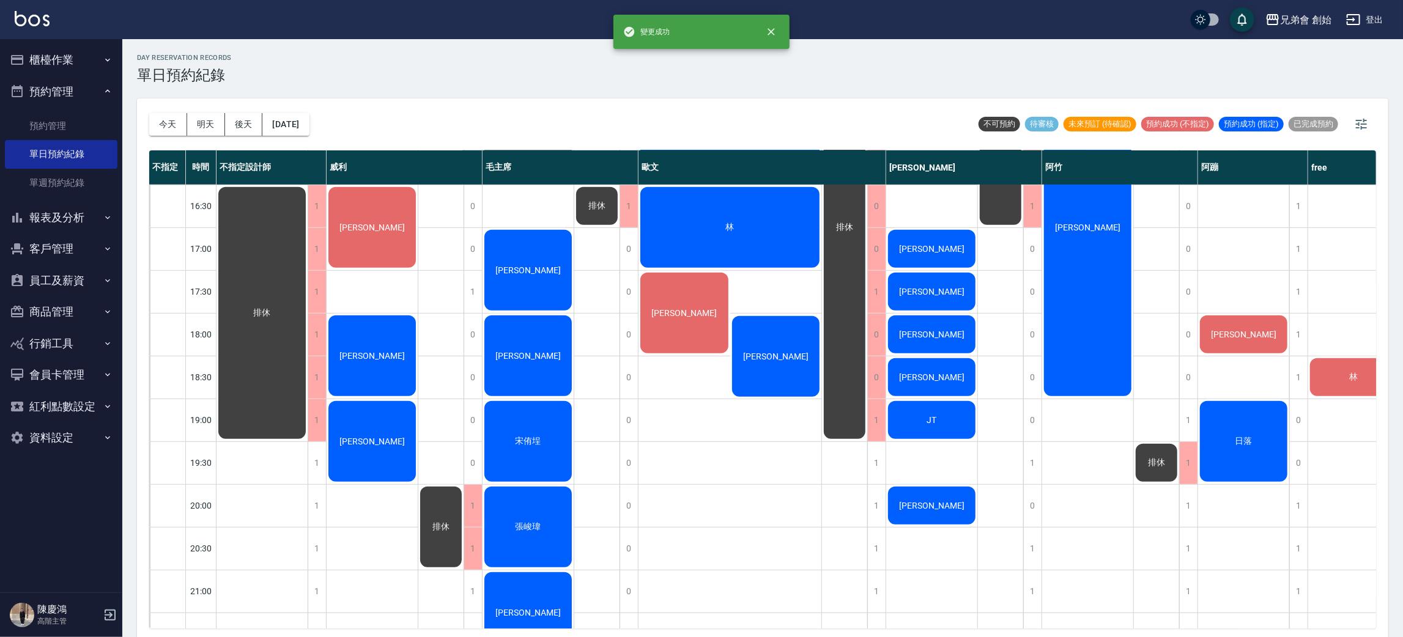
click at [273, 83] on span "李嘉俐" at bounding box center [262, 77] width 22 height 11
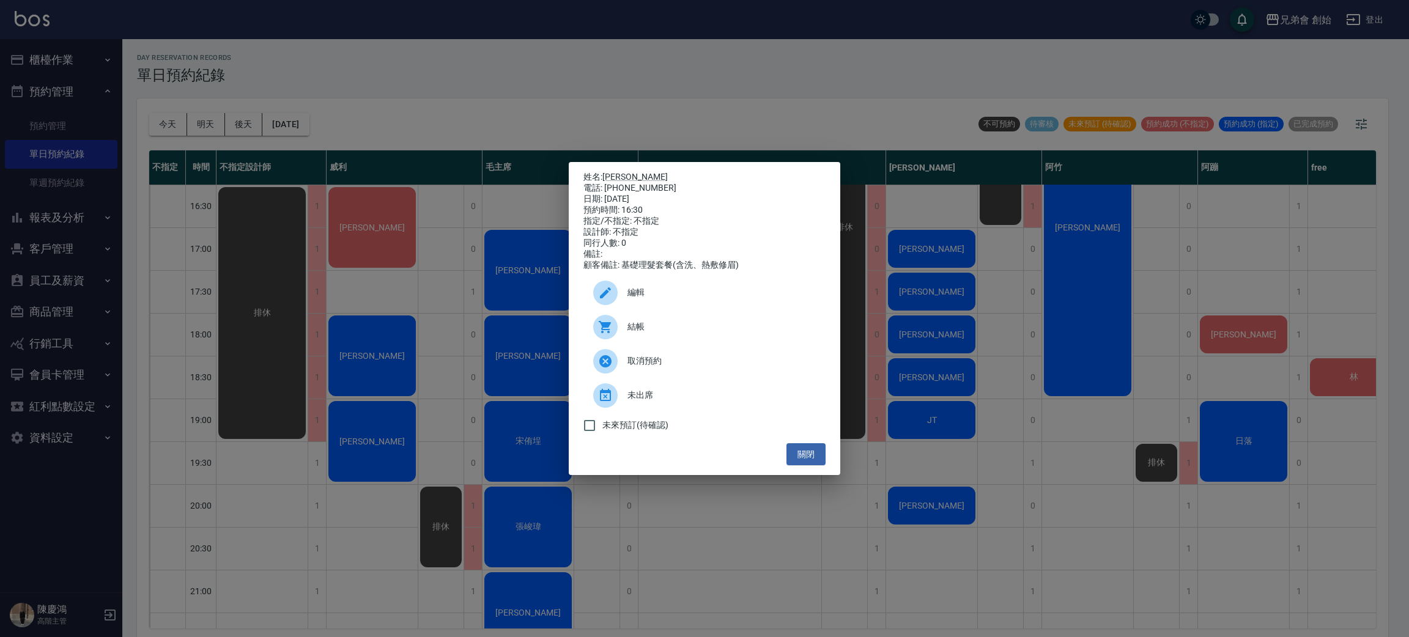
click at [300, 229] on div "姓名: 李嘉俐 電話: 0982850499 日期: 2025/08/22 預約時間: 16:30 指定/不指定: 不指定 設計師: 不指定 同行人數: 0 …" at bounding box center [704, 318] width 1409 height 637
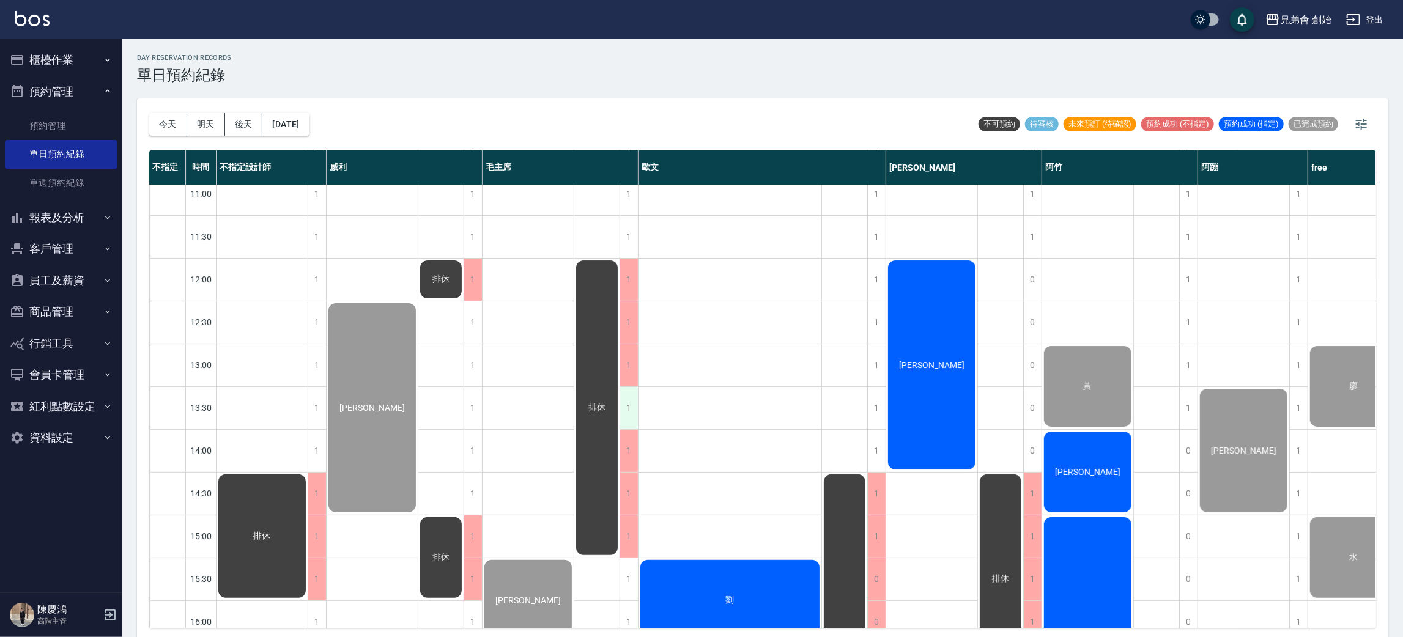
scroll to position [0, 0]
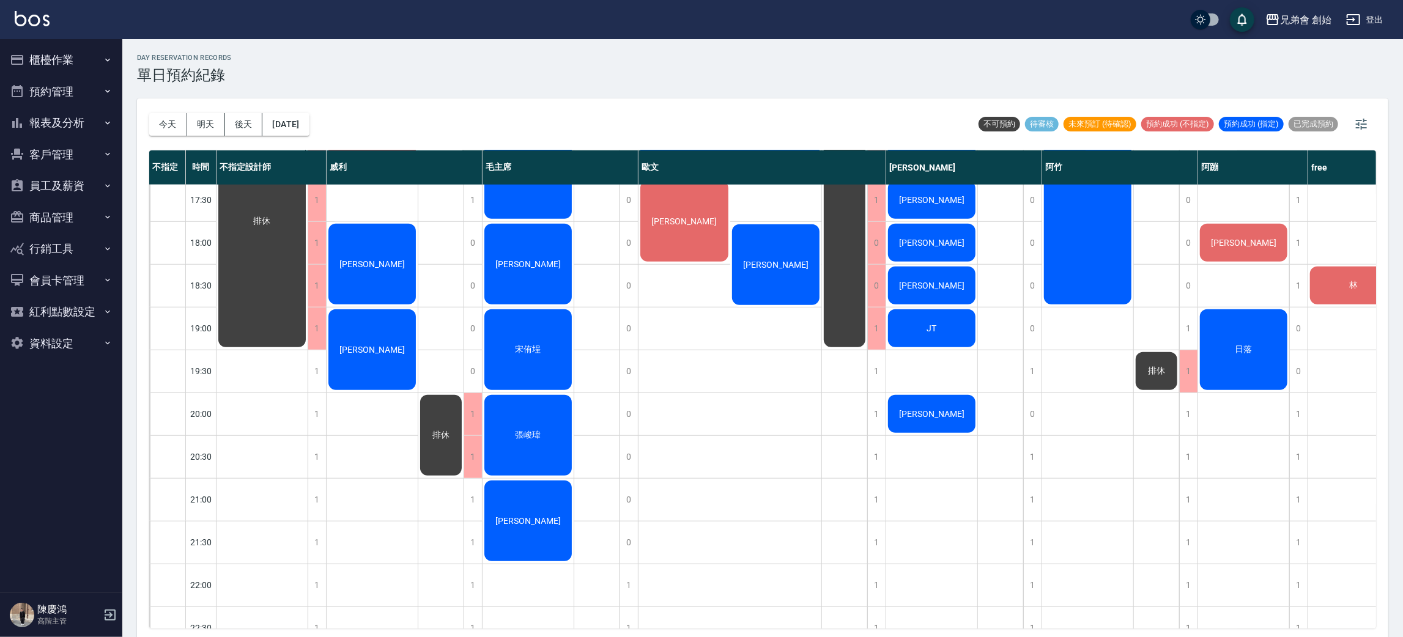
scroll to position [550, 0]
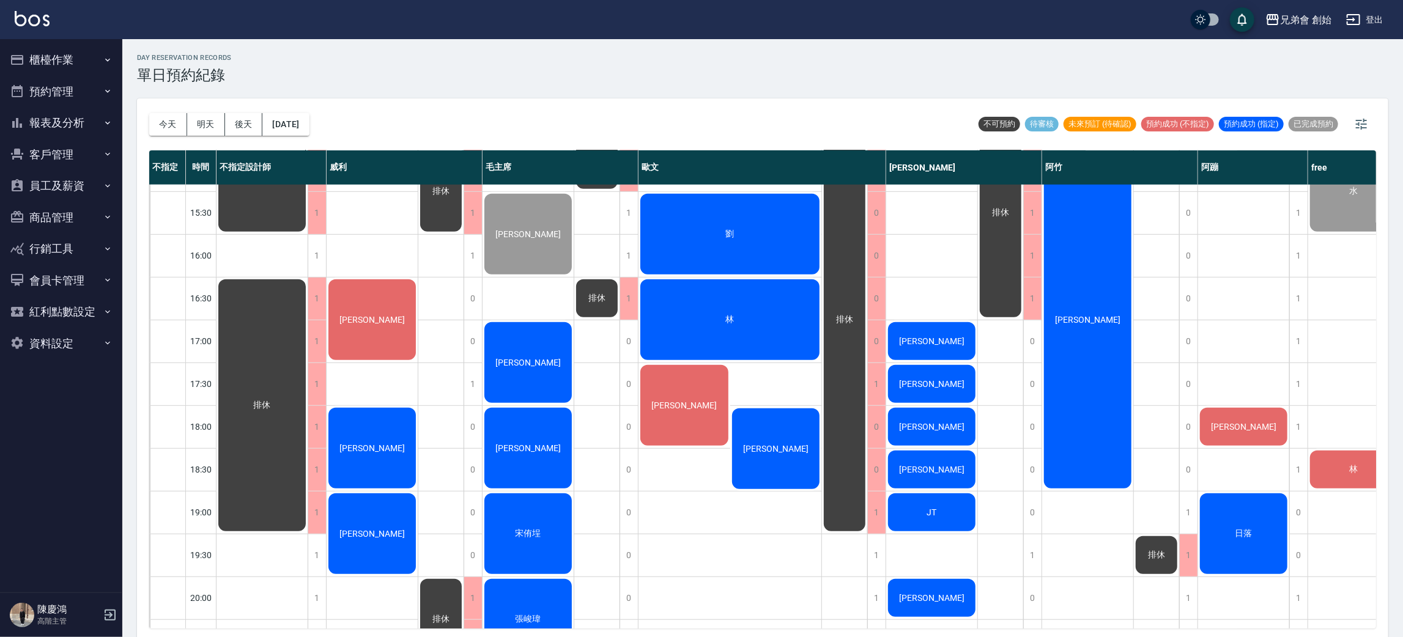
click at [308, 234] on div "林" at bounding box center [262, 169] width 91 height 127
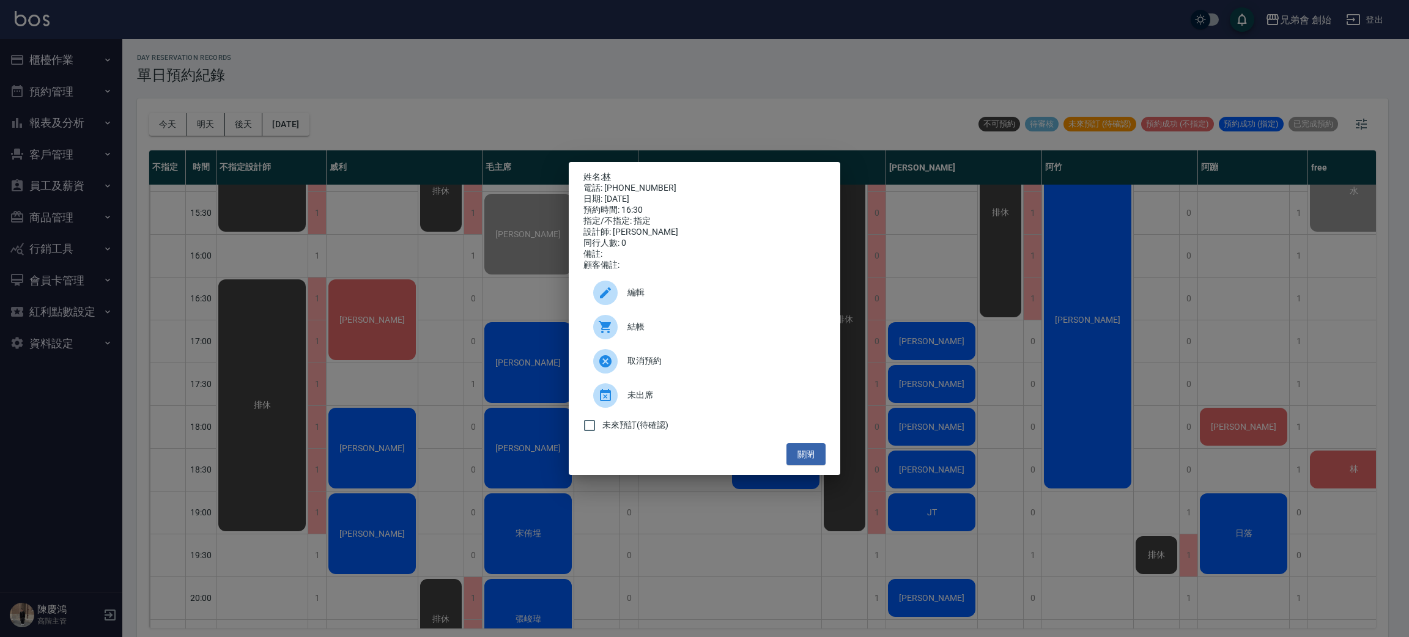
click at [683, 88] on div "姓名: 林 電話: 0917568969 日期: 2025/08/22 預約時間: 16:30 指定/不指定: 指定 設計師: 歐文 同行人數: 0 備註: …" at bounding box center [704, 318] width 1409 height 637
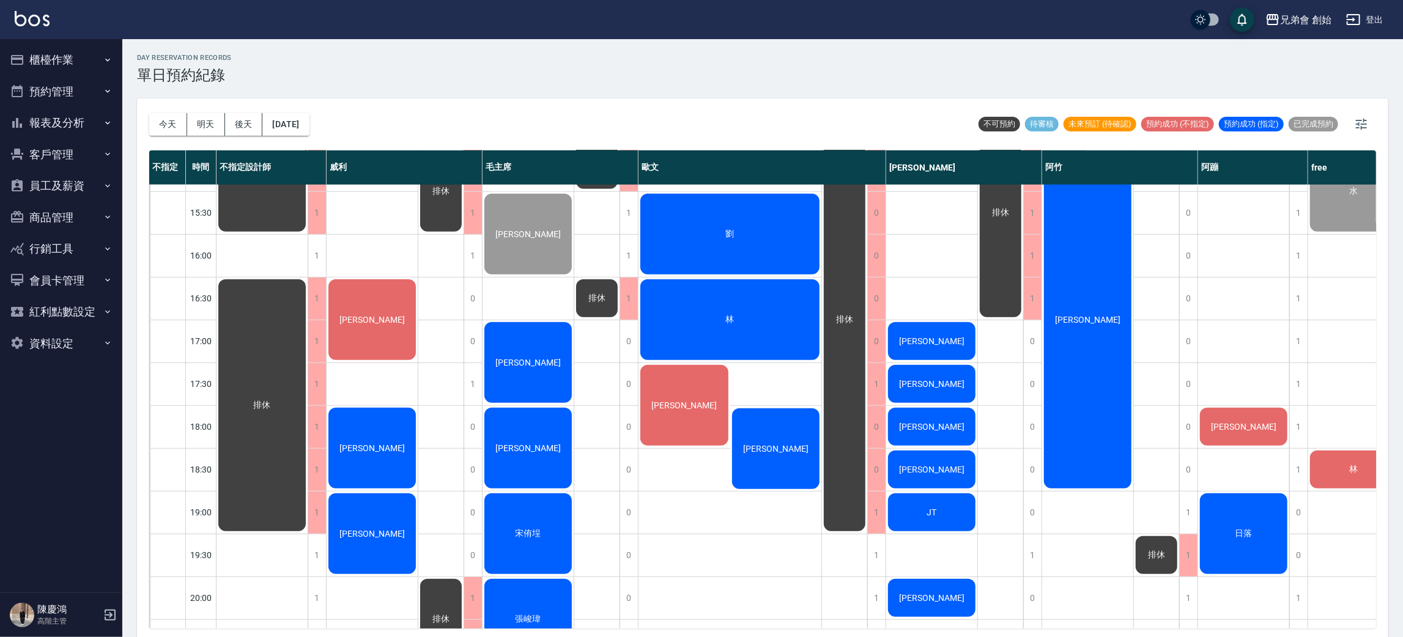
click at [308, 234] on div "林" at bounding box center [262, 169] width 91 height 127
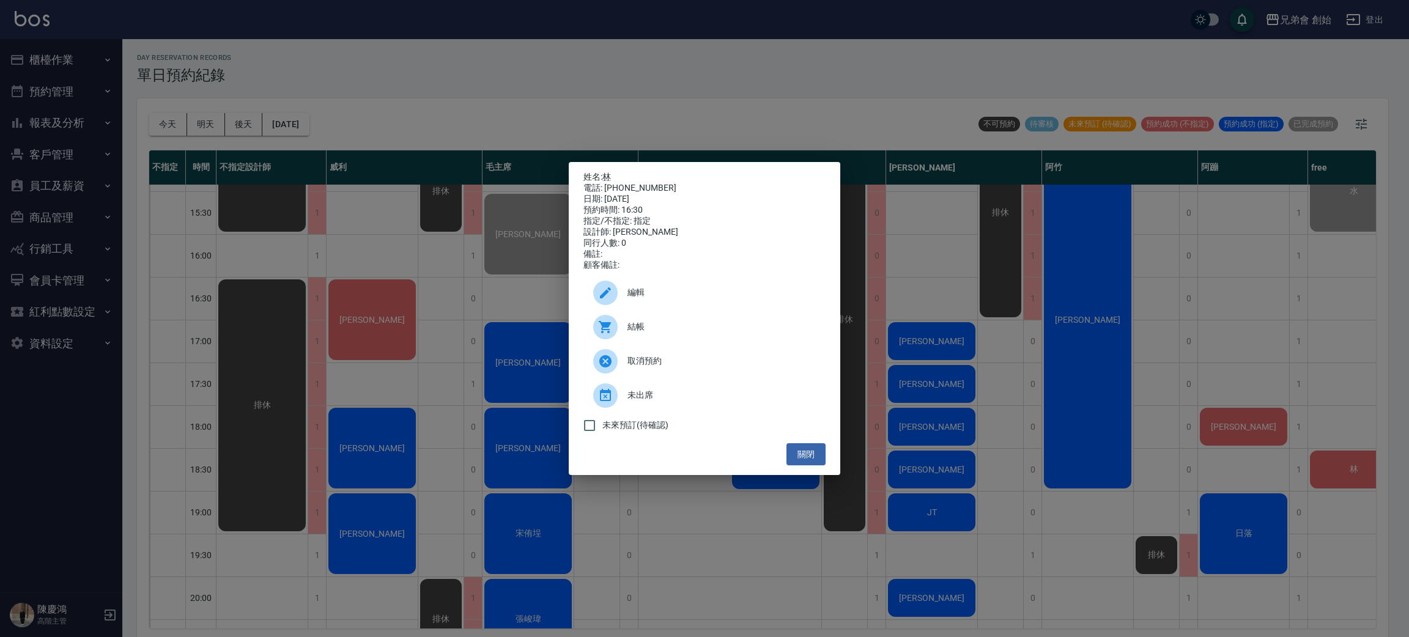
click at [294, 103] on div "姓名: 林 電話: 0917568969 日期: 2025/08/22 預約時間: 16:30 指定/不指定: 指定 設計師: 歐文 同行人數: 0 備註: …" at bounding box center [704, 318] width 1409 height 637
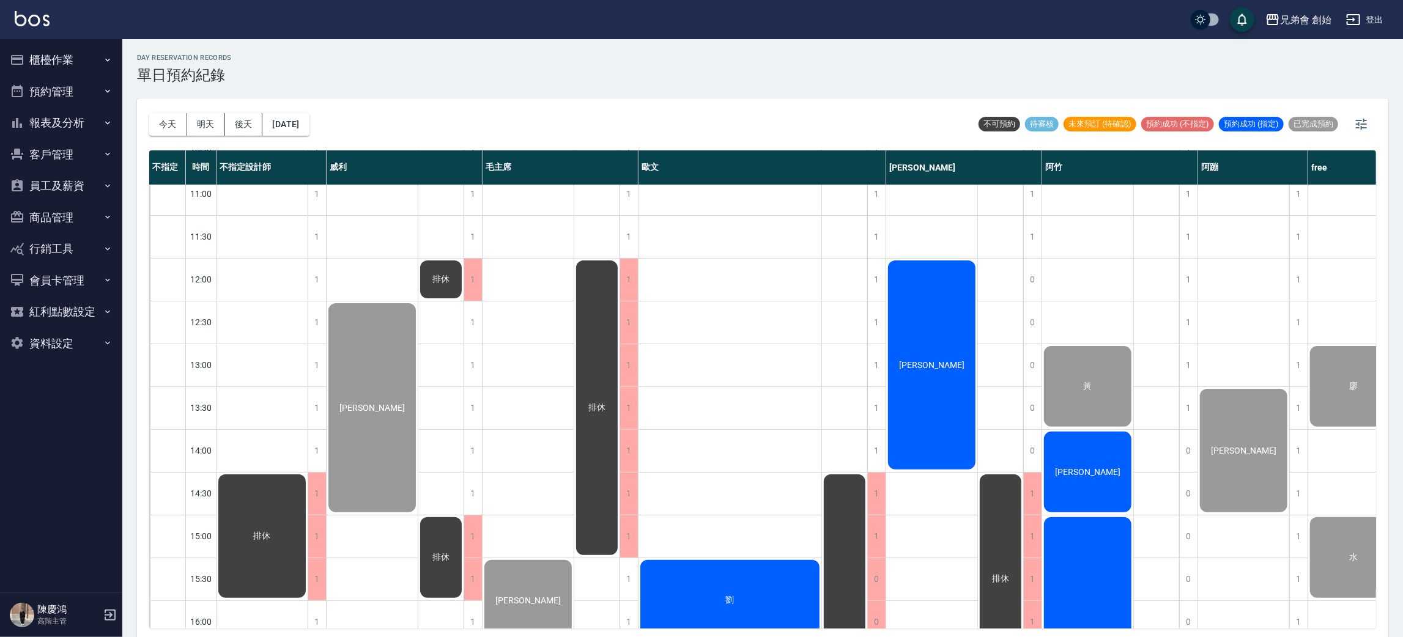
scroll to position [458, 0]
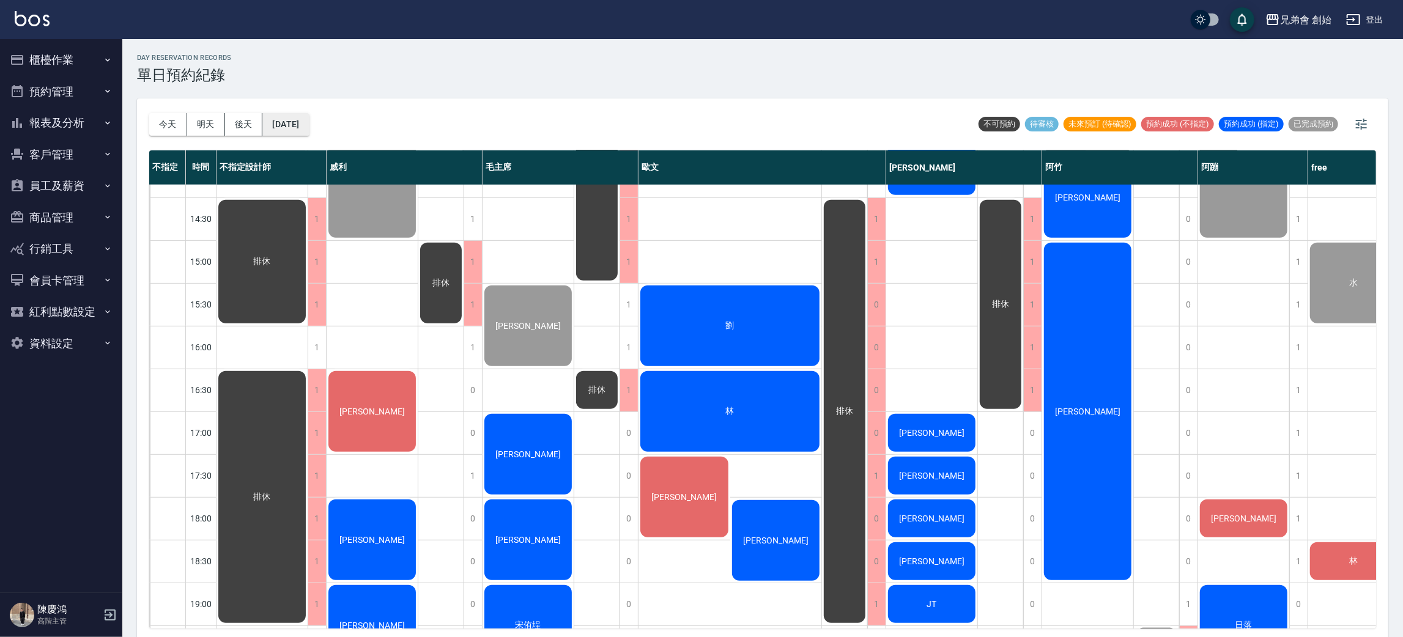
click at [303, 124] on button "[DATE]" at bounding box center [285, 124] width 46 height 23
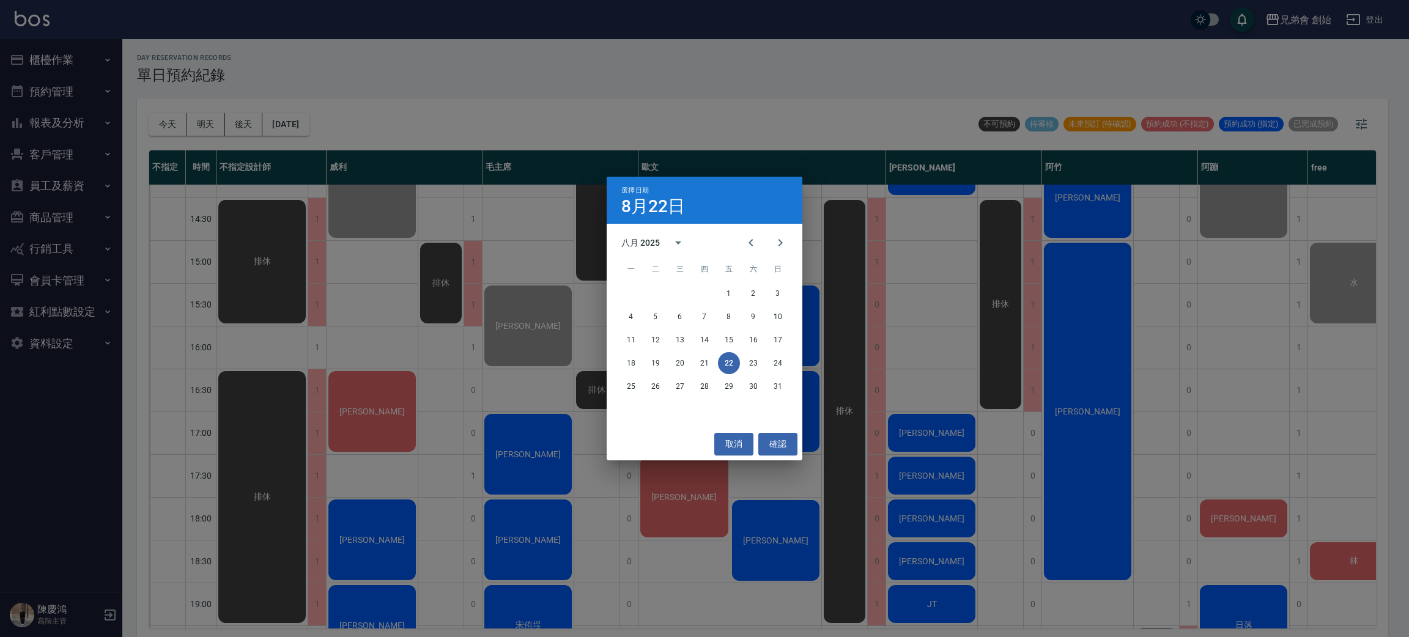
click at [430, 391] on div "選擇日期 [DATE] 八月 2025 一 二 三 四 五 六 日 1 2 3 4 5 6 7 8 9 10 11 12 13 14 15 16 17 18 …" at bounding box center [704, 318] width 1409 height 637
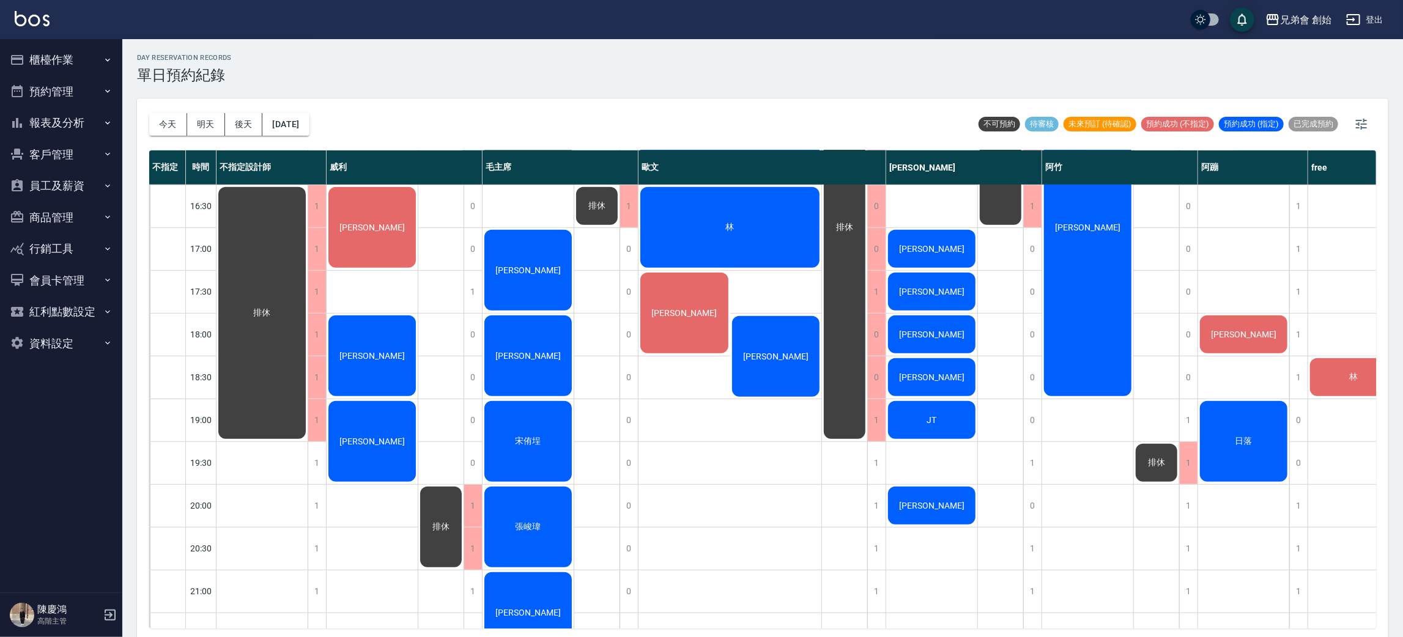
scroll to position [550, 0]
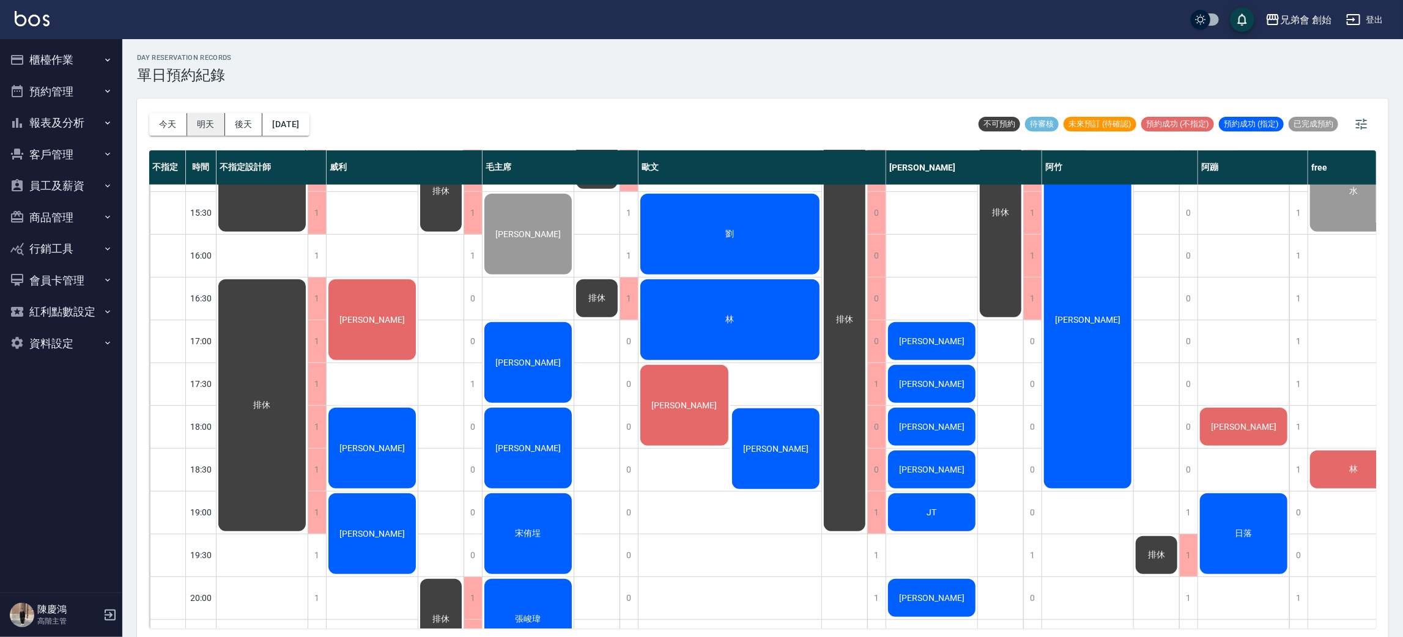
click at [205, 126] on button "明天" at bounding box center [206, 124] width 38 height 23
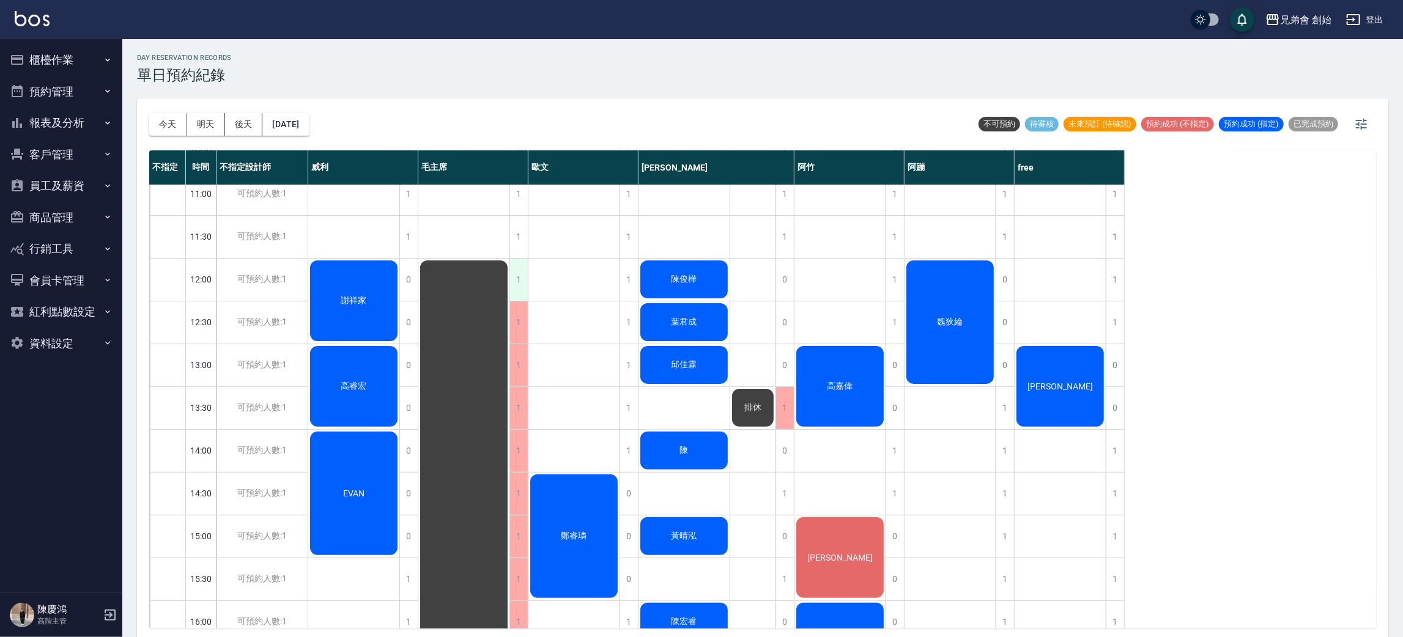
scroll to position [458, 0]
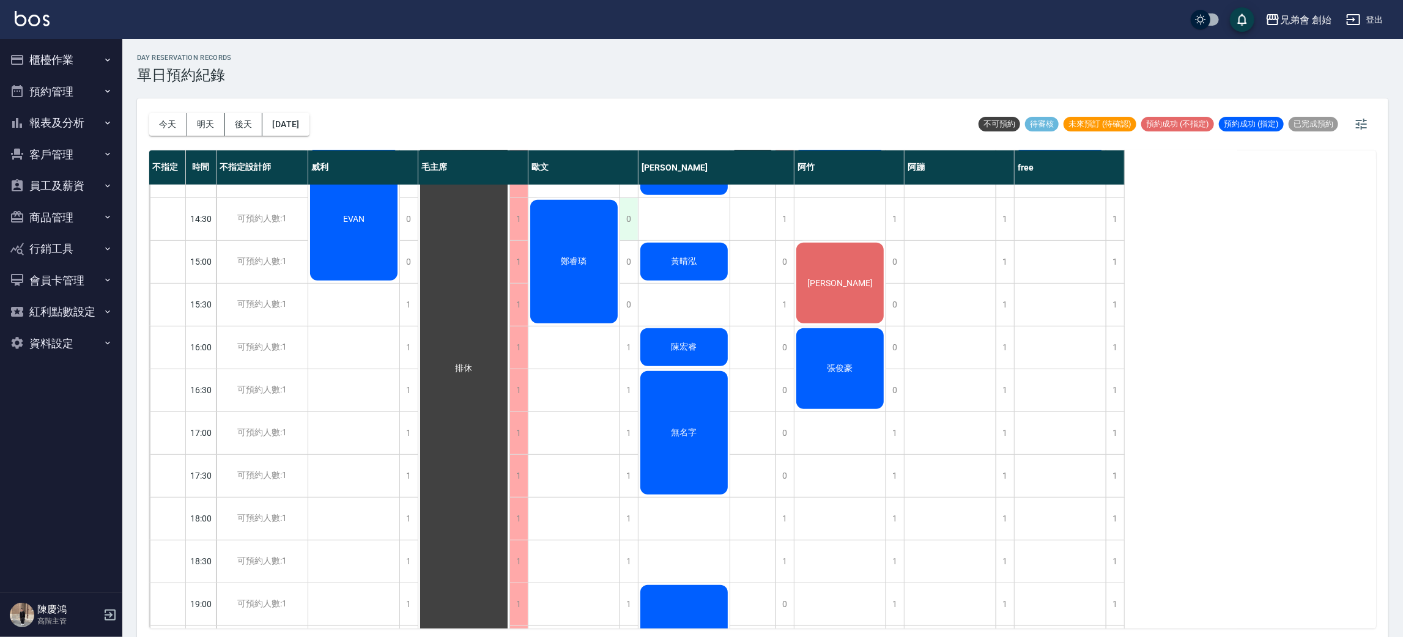
click at [634, 226] on div "0" at bounding box center [629, 219] width 18 height 42
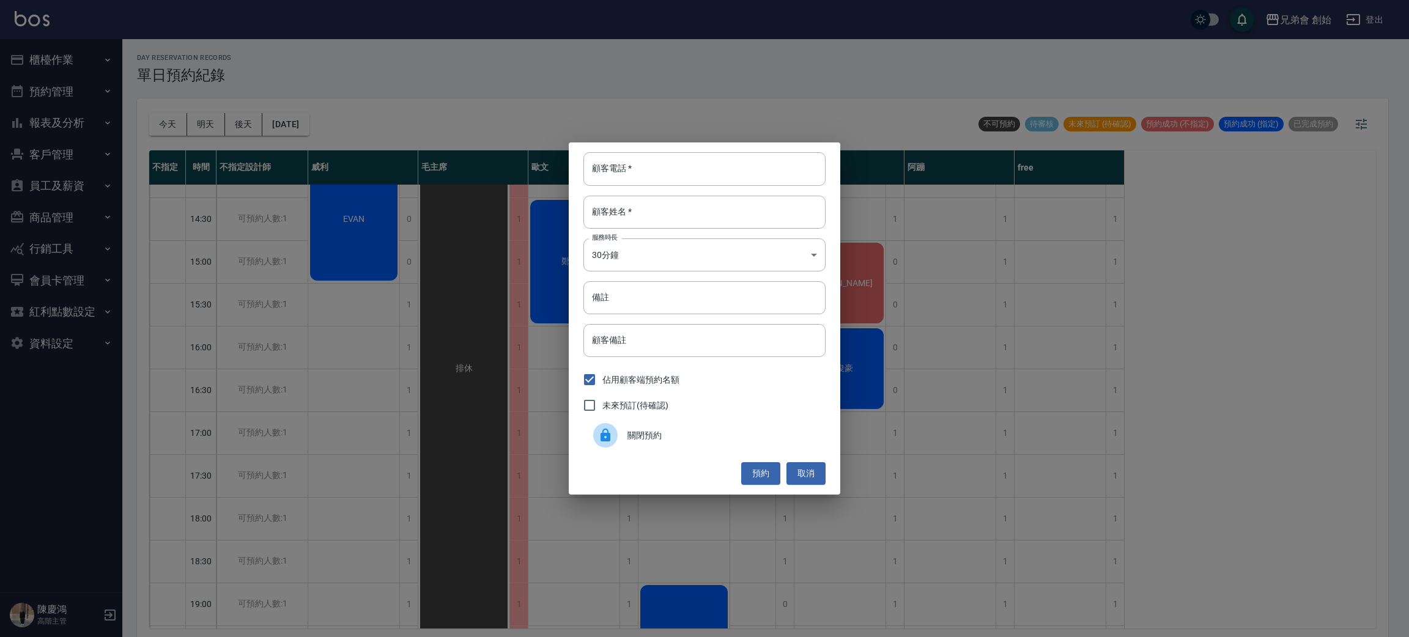
click at [659, 440] on span "關閉預約" at bounding box center [722, 435] width 188 height 13
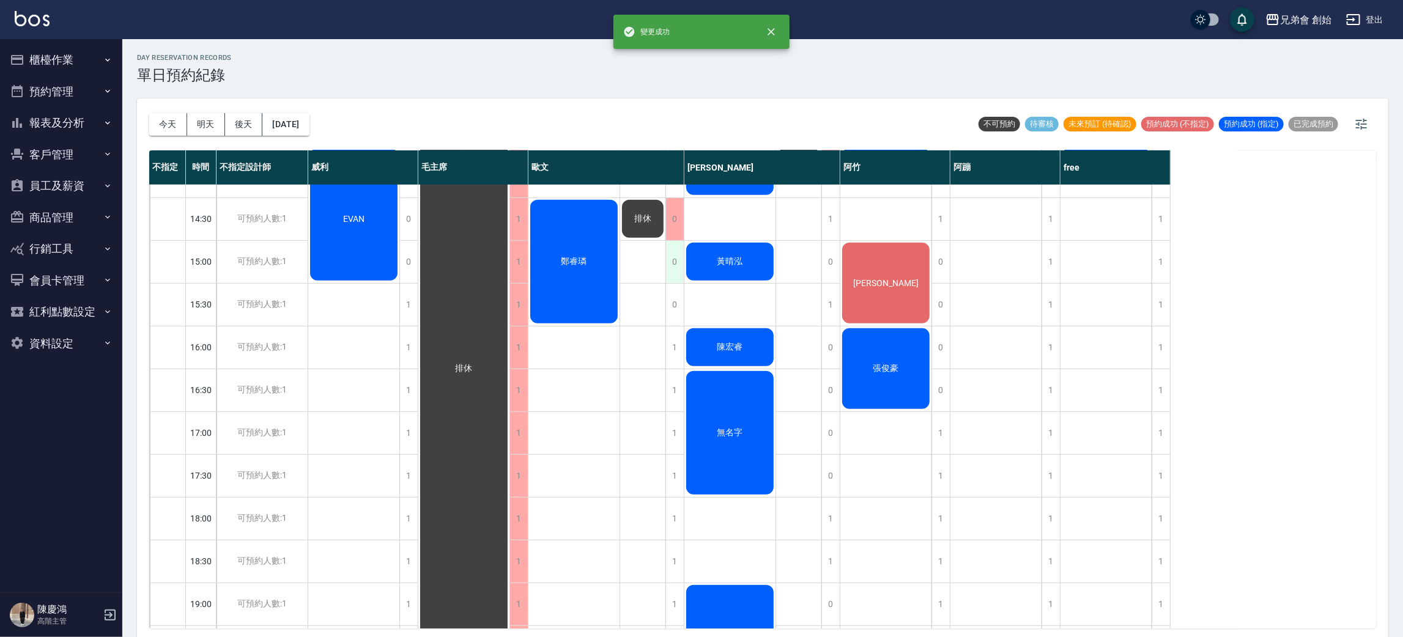
click at [677, 258] on div "0" at bounding box center [675, 262] width 18 height 42
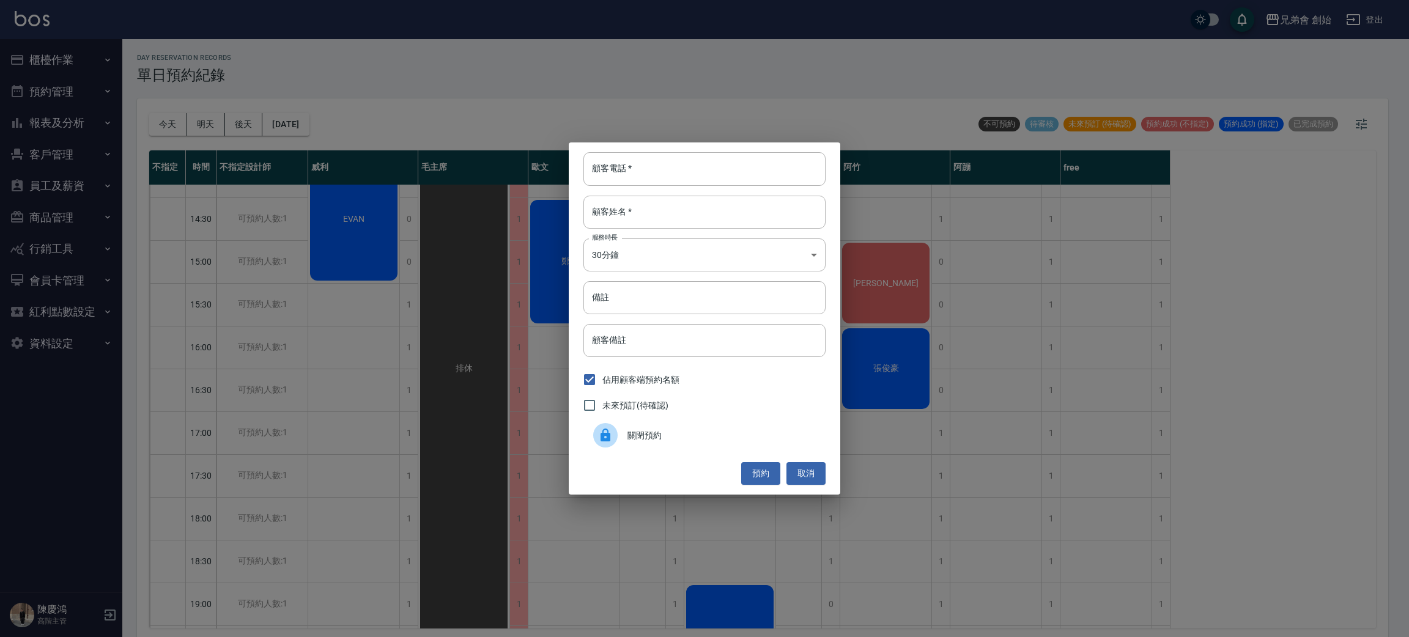
click at [681, 422] on div "關閉預約" at bounding box center [705, 435] width 242 height 34
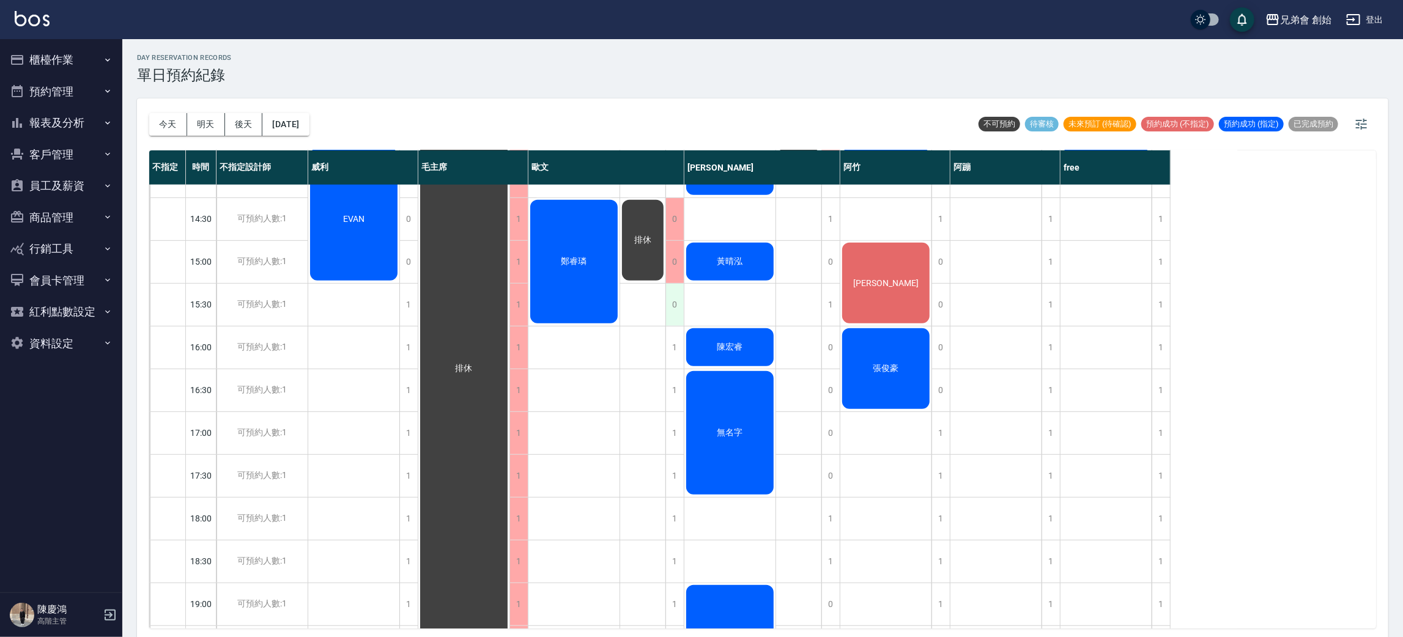
click at [669, 308] on div "0" at bounding box center [675, 305] width 18 height 42
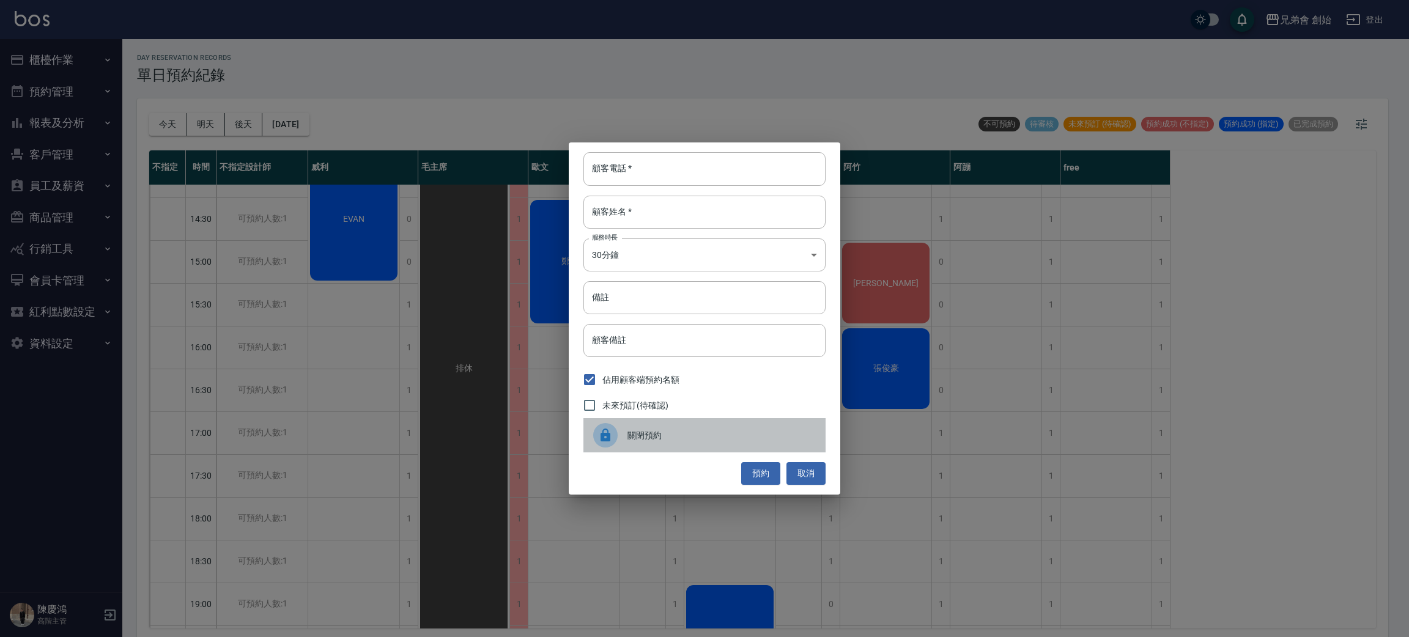
click at [674, 428] on div "關閉預約" at bounding box center [705, 435] width 242 height 34
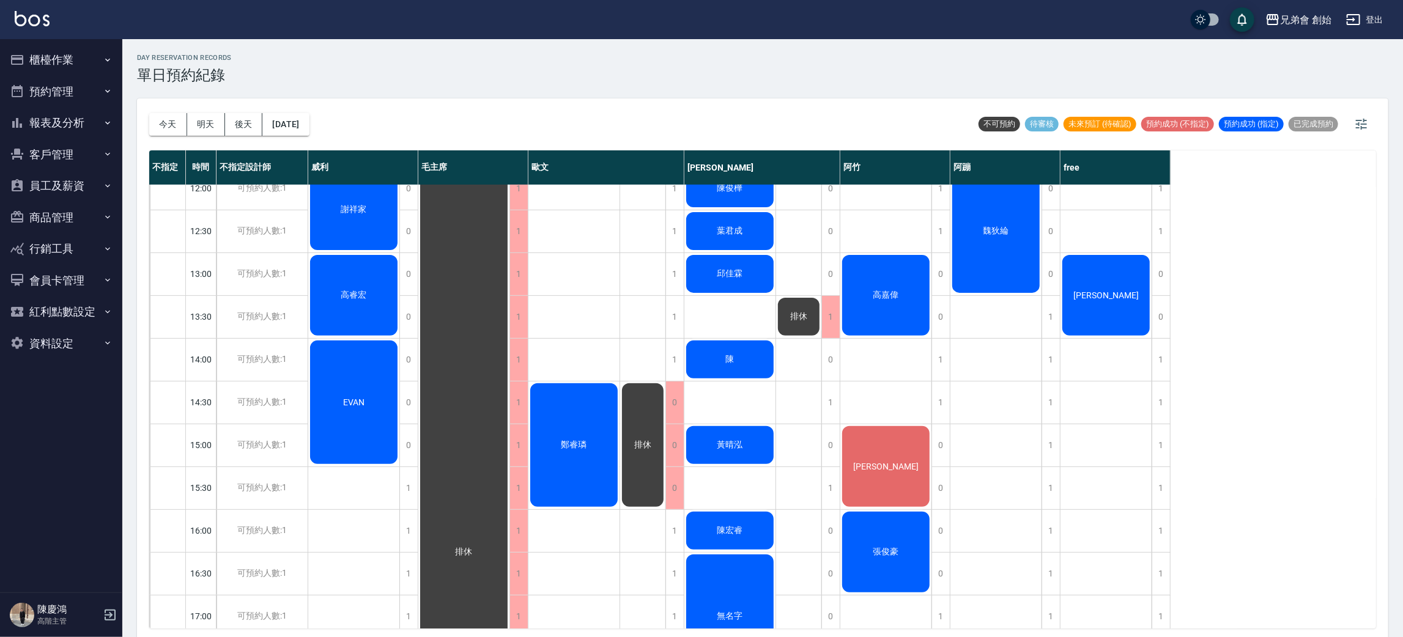
scroll to position [92, 0]
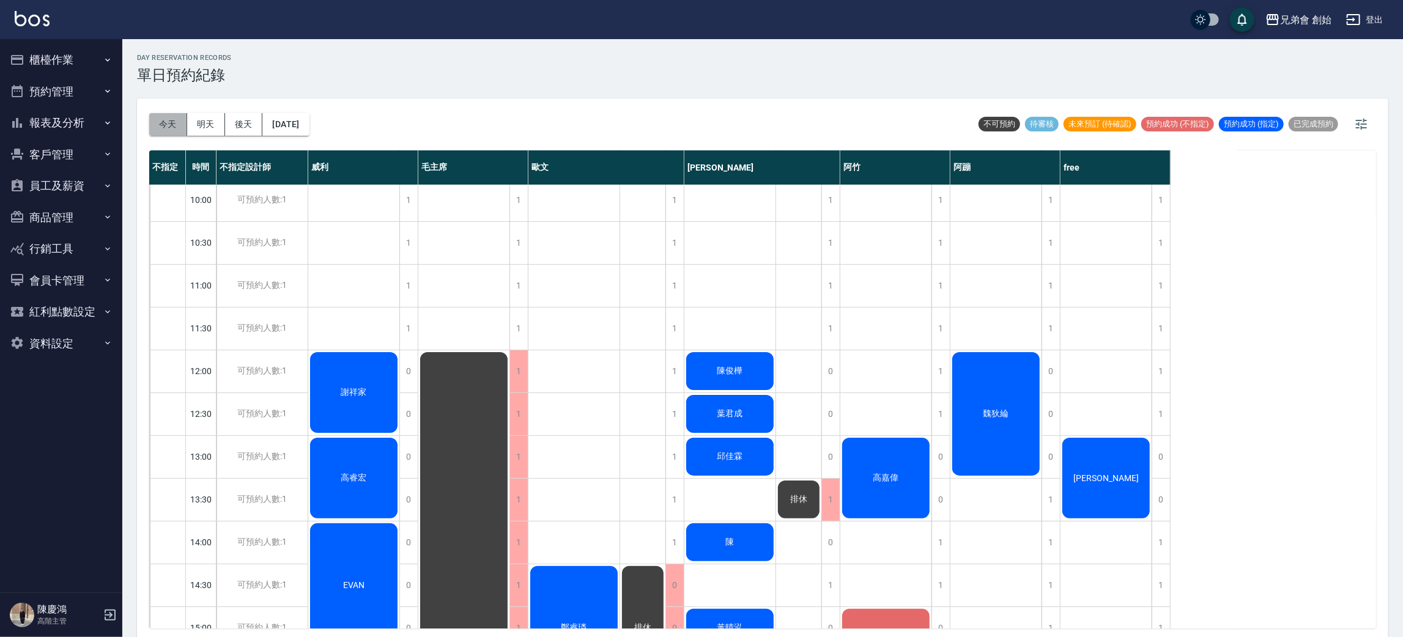
click at [179, 127] on button "今天" at bounding box center [168, 124] width 38 height 23
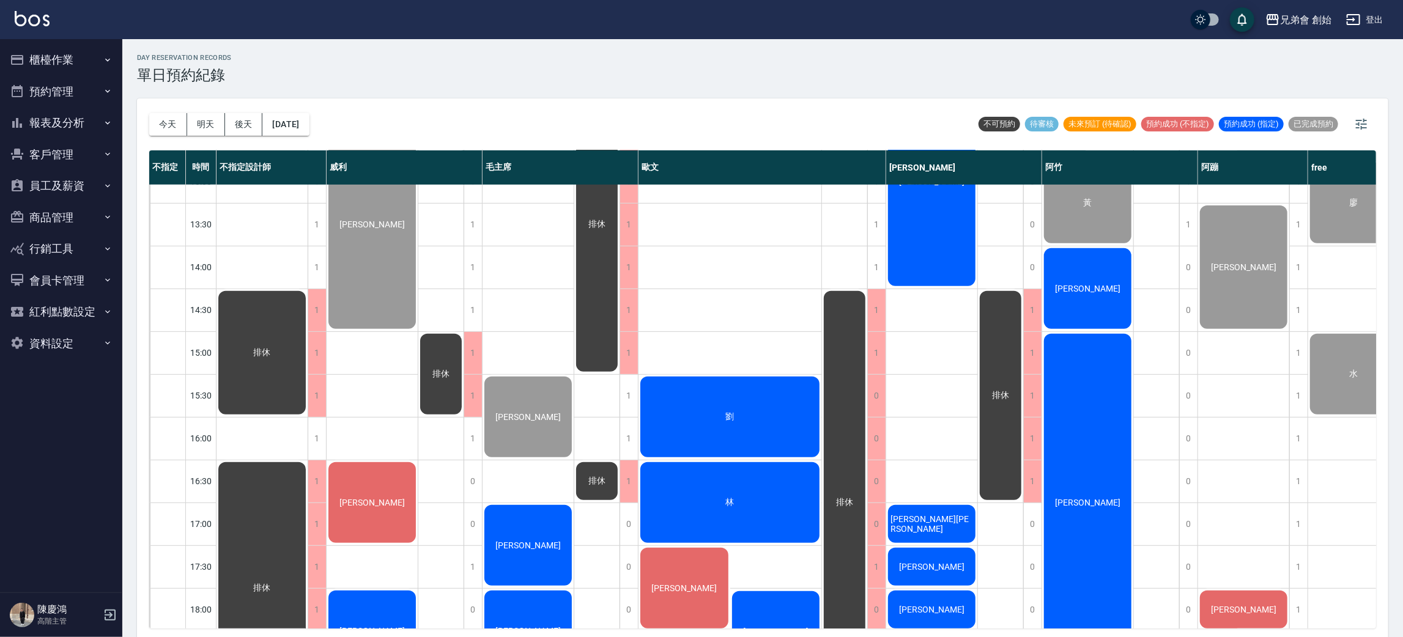
scroll to position [550, 0]
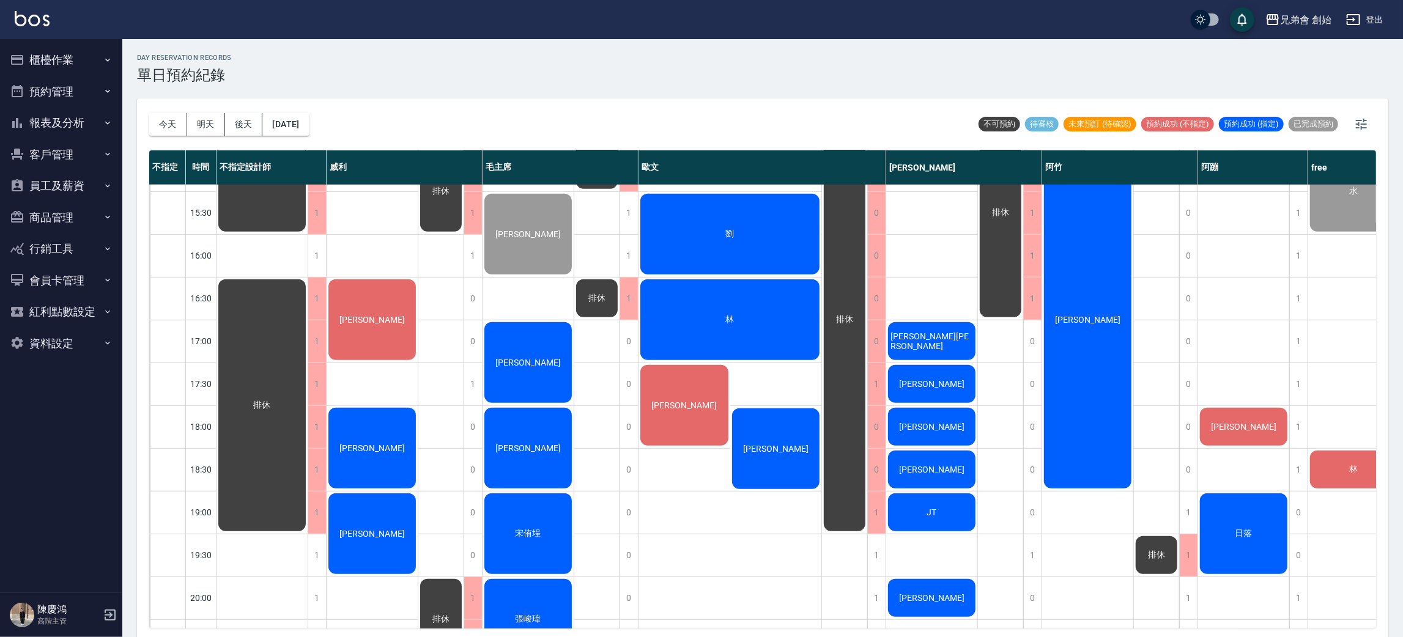
click at [308, 234] on div "林" at bounding box center [262, 169] width 91 height 127
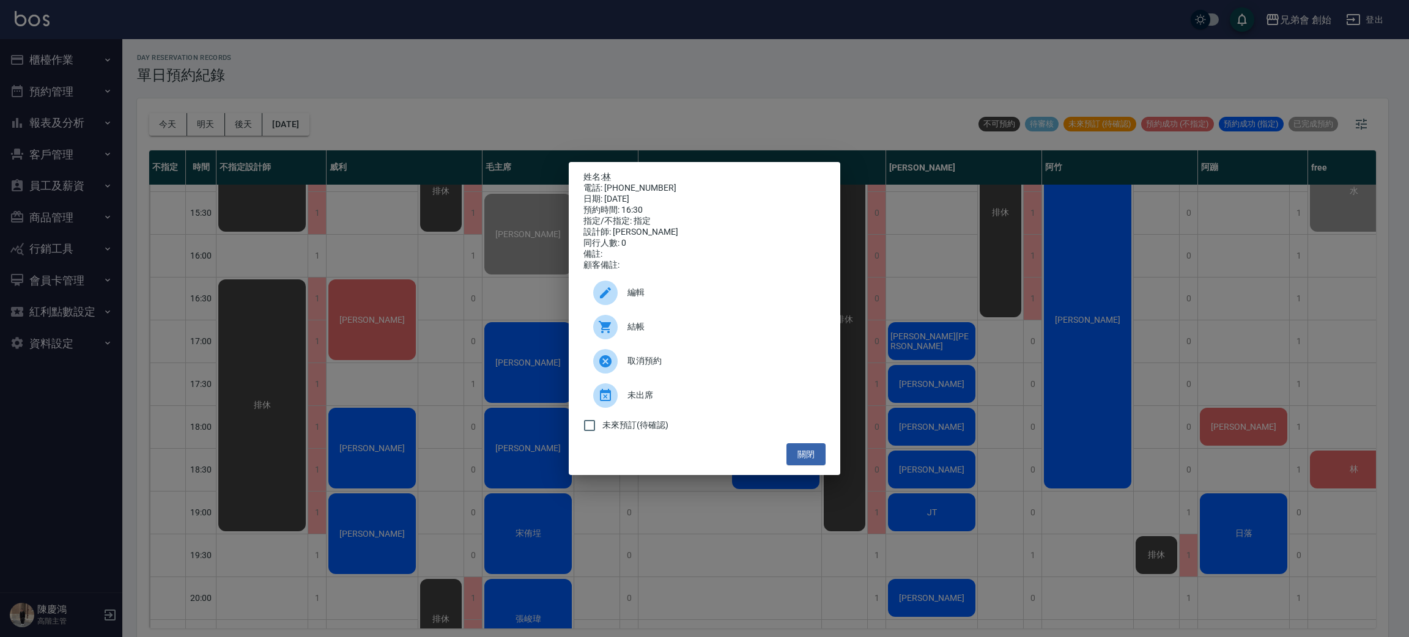
click at [649, 402] on span "未出席" at bounding box center [722, 395] width 188 height 13
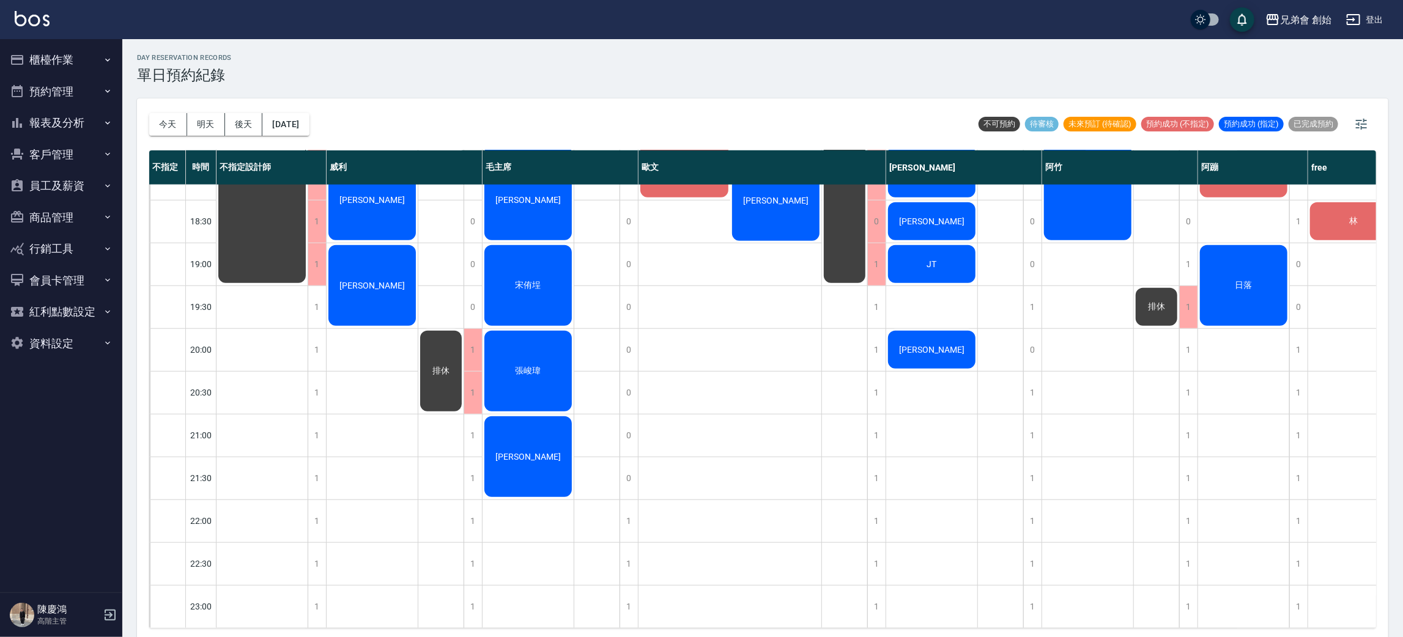
scroll to position [720, 0]
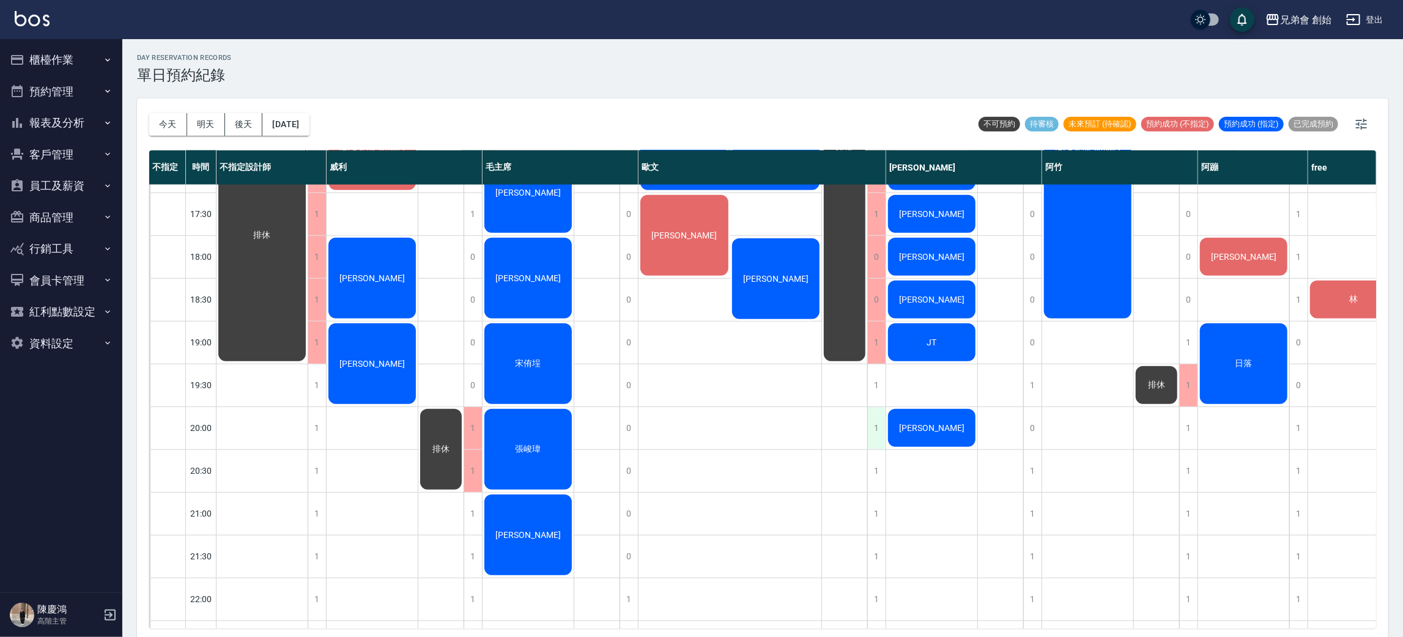
click at [872, 409] on div "1" at bounding box center [876, 428] width 18 height 42
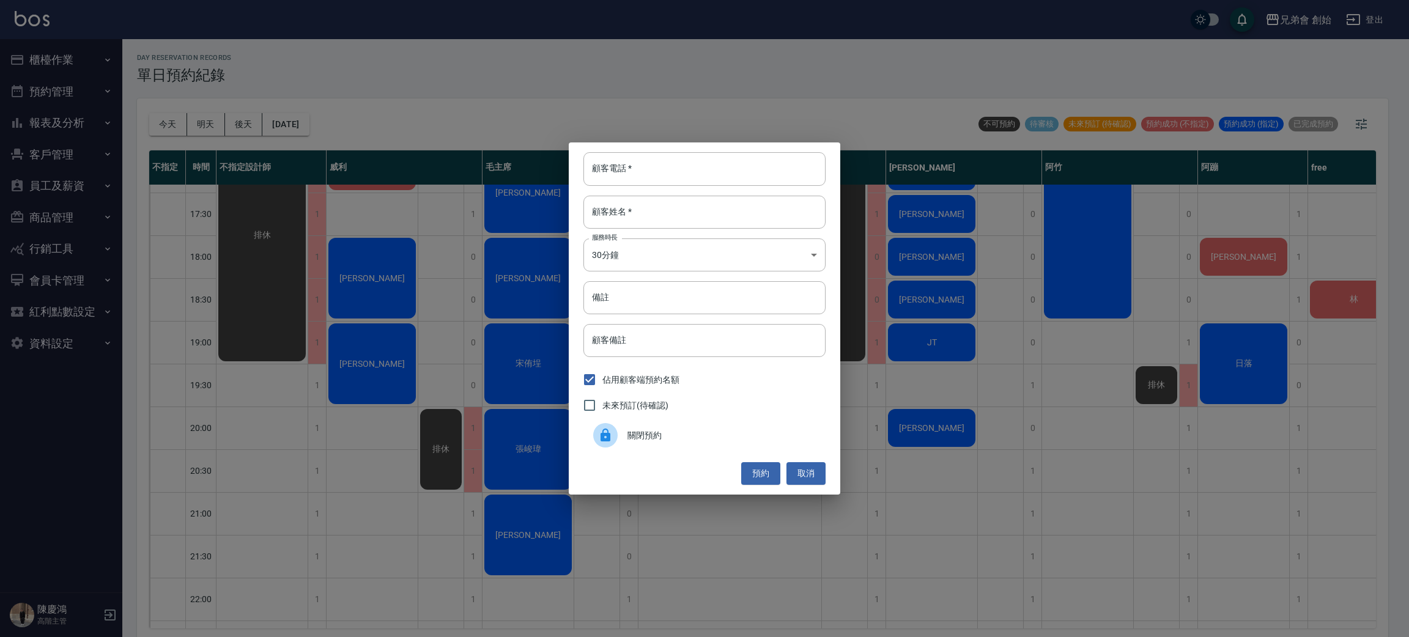
click at [1196, 374] on div "顧客電話   * 顧客電話   * 顧客姓名   * 顧客姓名   * 服務時長 30分鐘 1 服務時長 備註 備註 顧客備註 顧客備註 佔用顧客端預約名額 …" at bounding box center [704, 318] width 1409 height 637
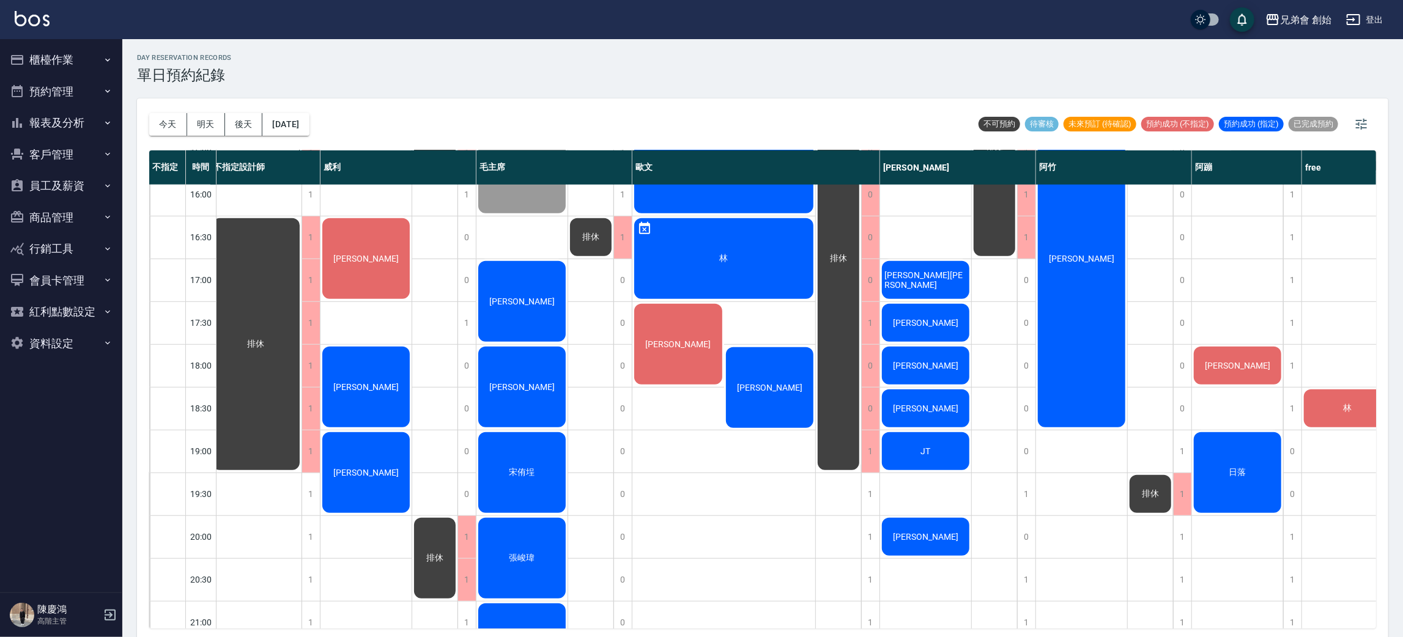
scroll to position [611, 48]
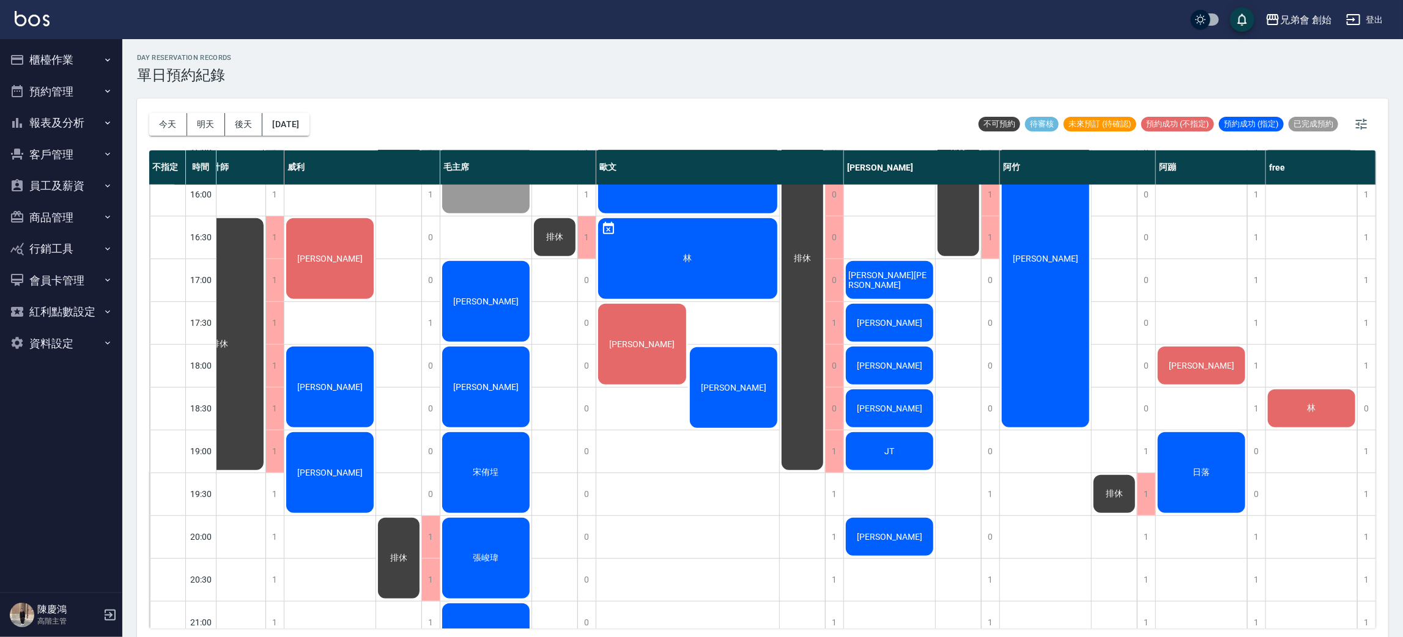
click at [266, 173] on div "林" at bounding box center [219, 108] width 91 height 127
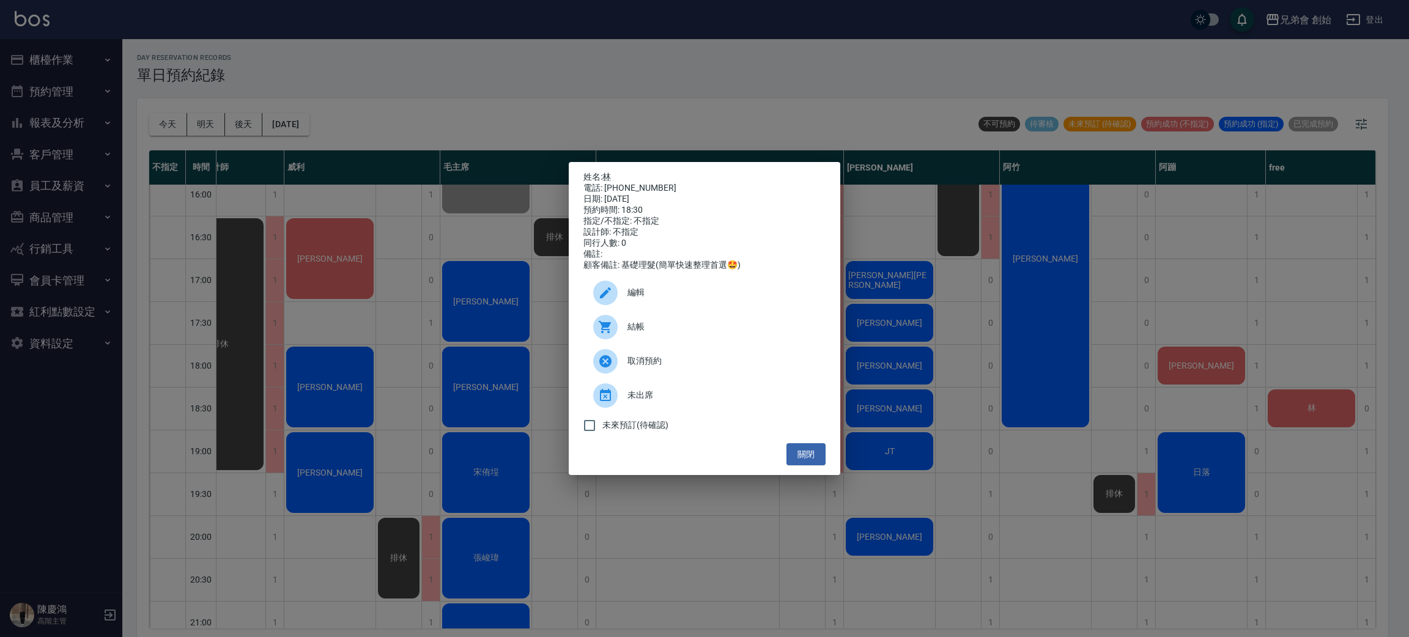
click at [1284, 406] on div "姓名: 林 電話: 0955609327 日期: 2025/08/22 預約時間: 18:30 指定/不指定: 不指定 設計師: 不指定 同行人數: 0 備註…" at bounding box center [704, 318] width 1409 height 637
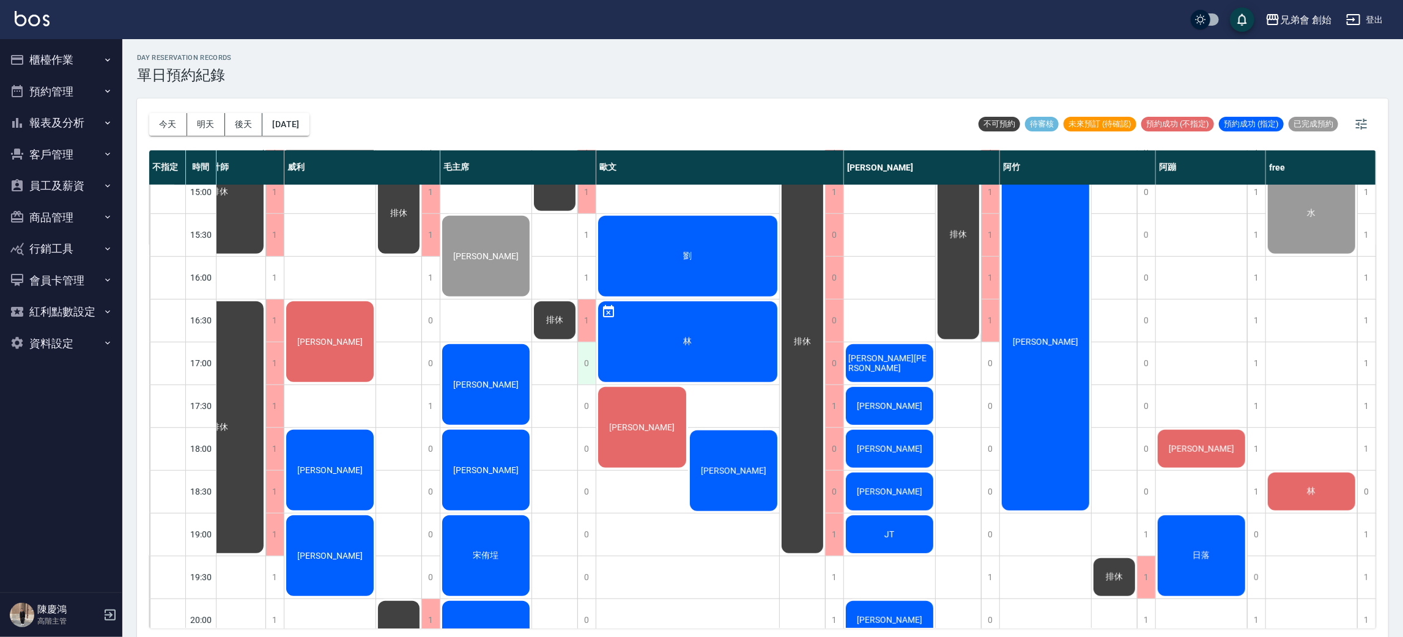
scroll to position [527, 48]
click at [199, 130] on button "明天" at bounding box center [206, 124] width 38 height 23
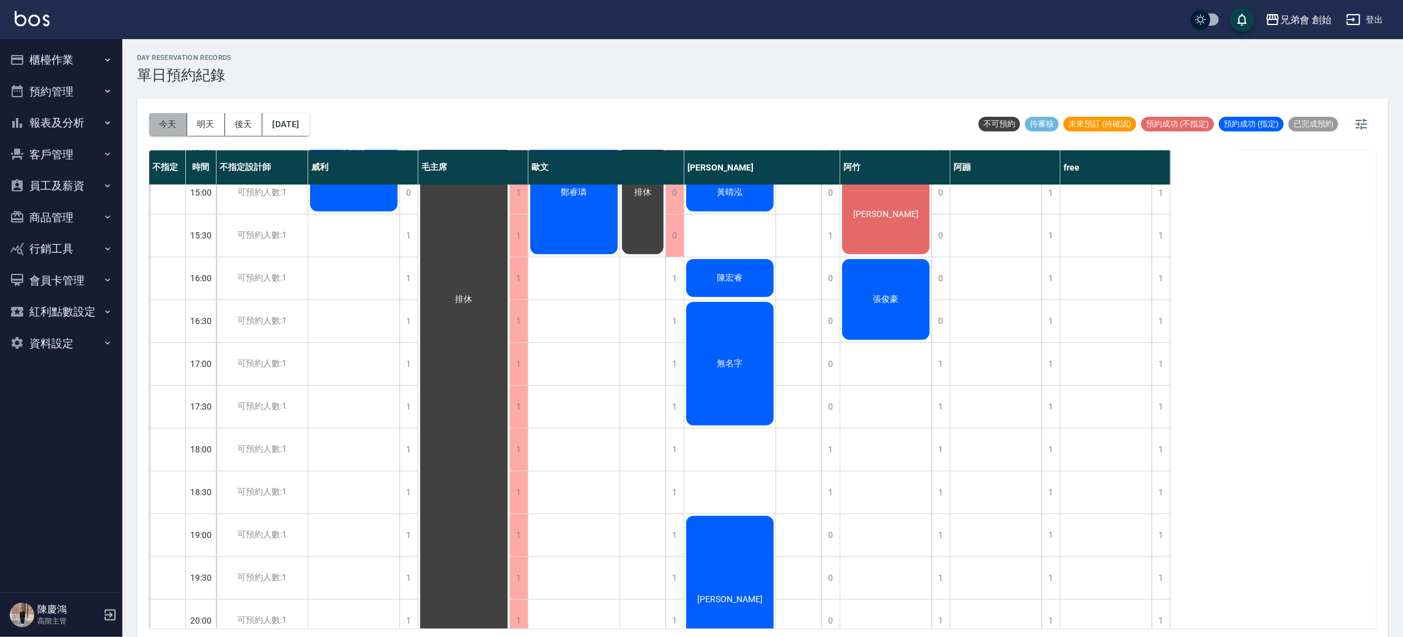
click at [178, 126] on button "今天" at bounding box center [168, 124] width 38 height 23
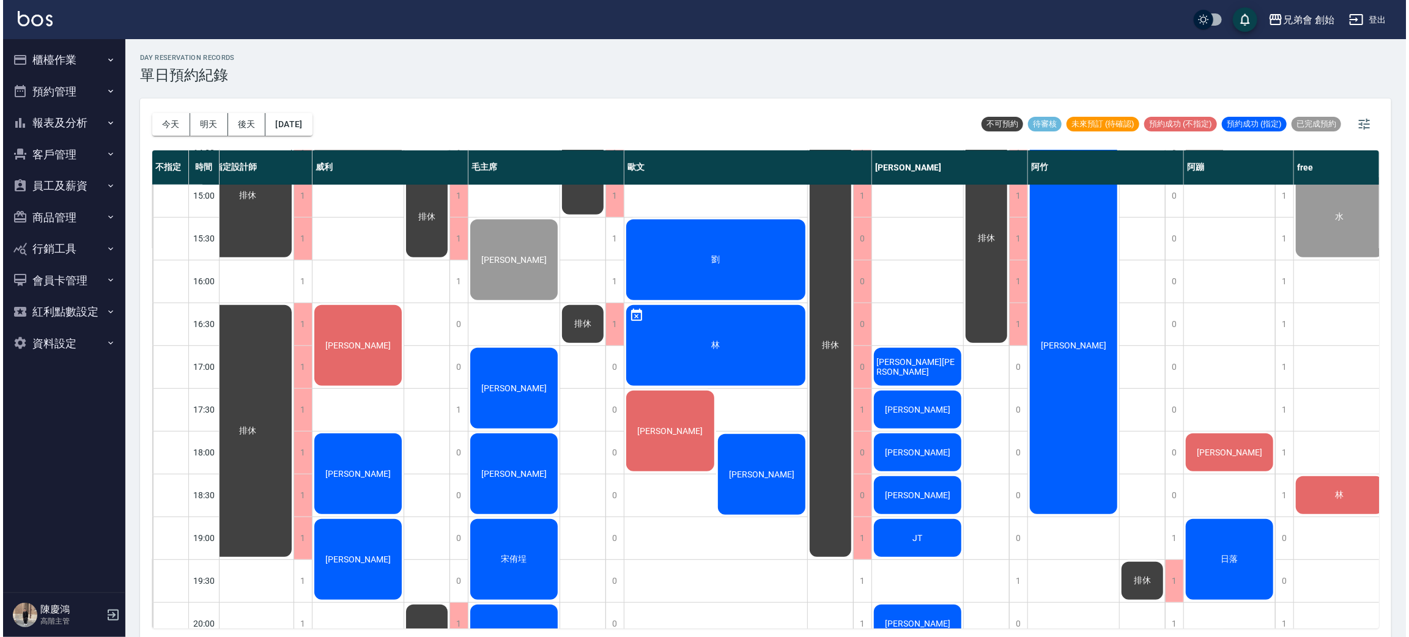
scroll to position [555, 35]
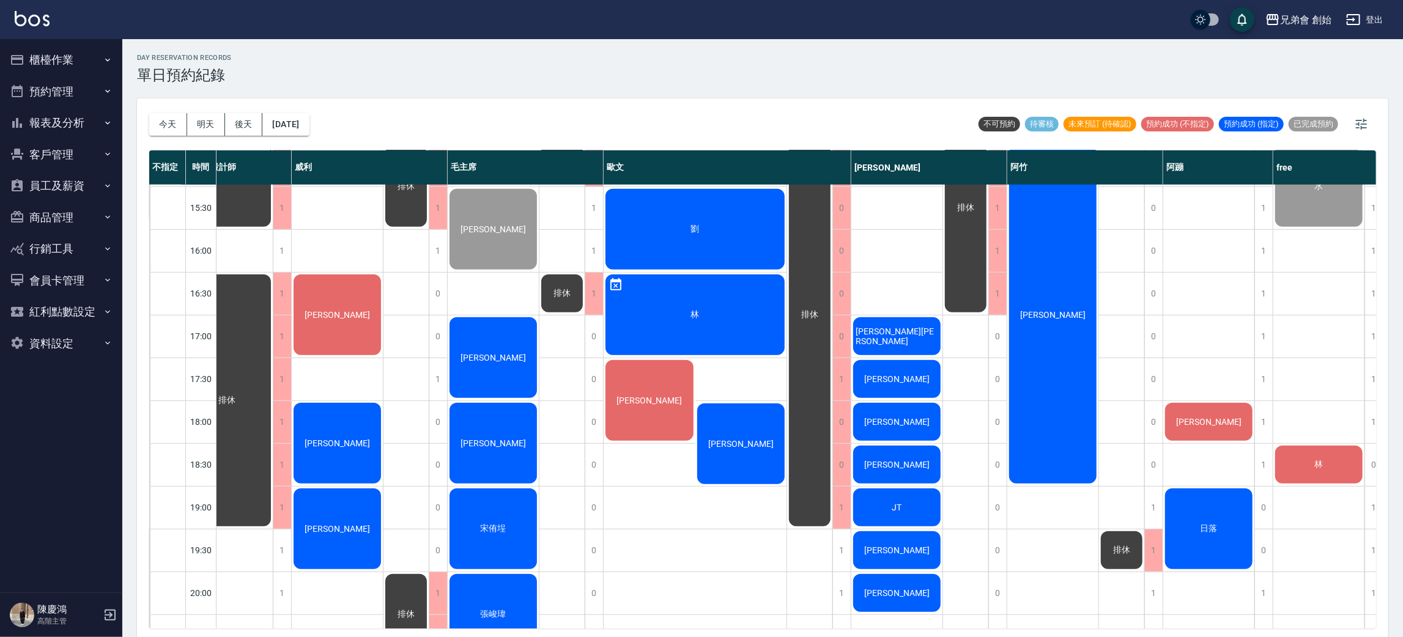
click at [239, 171] on span "林育銘" at bounding box center [228, 165] width 22 height 11
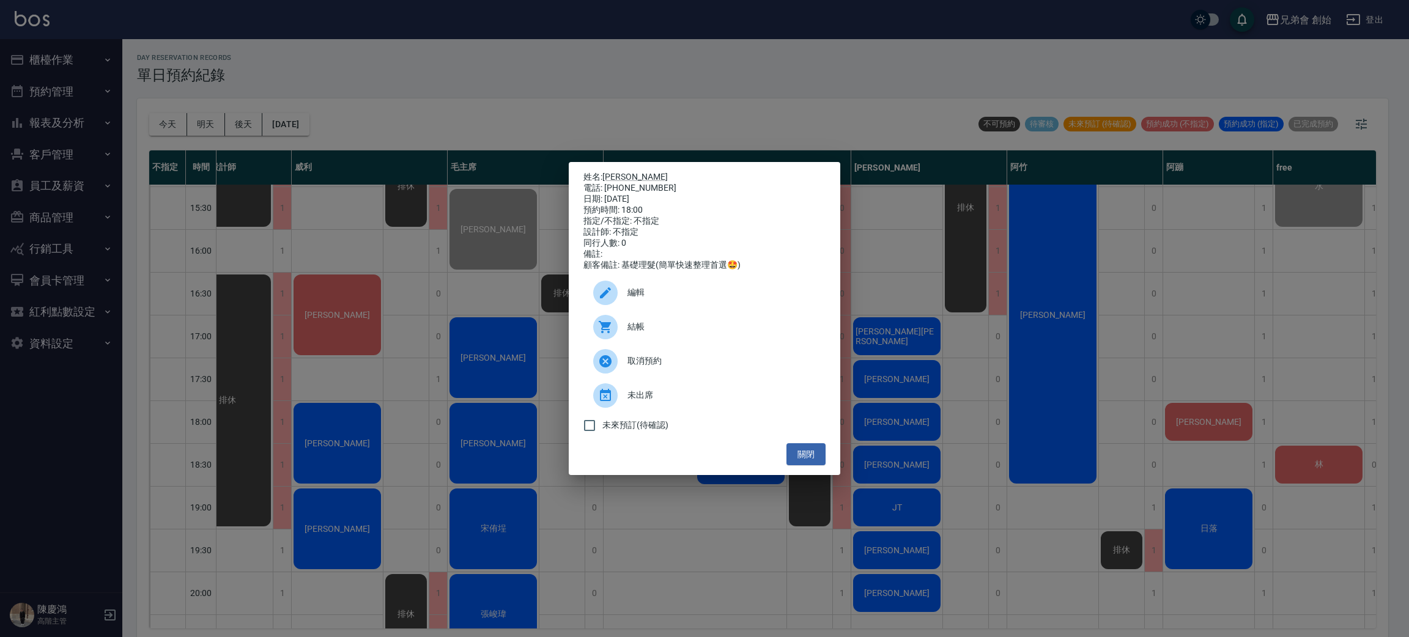
click at [601, 297] on icon at bounding box center [605, 293] width 15 height 15
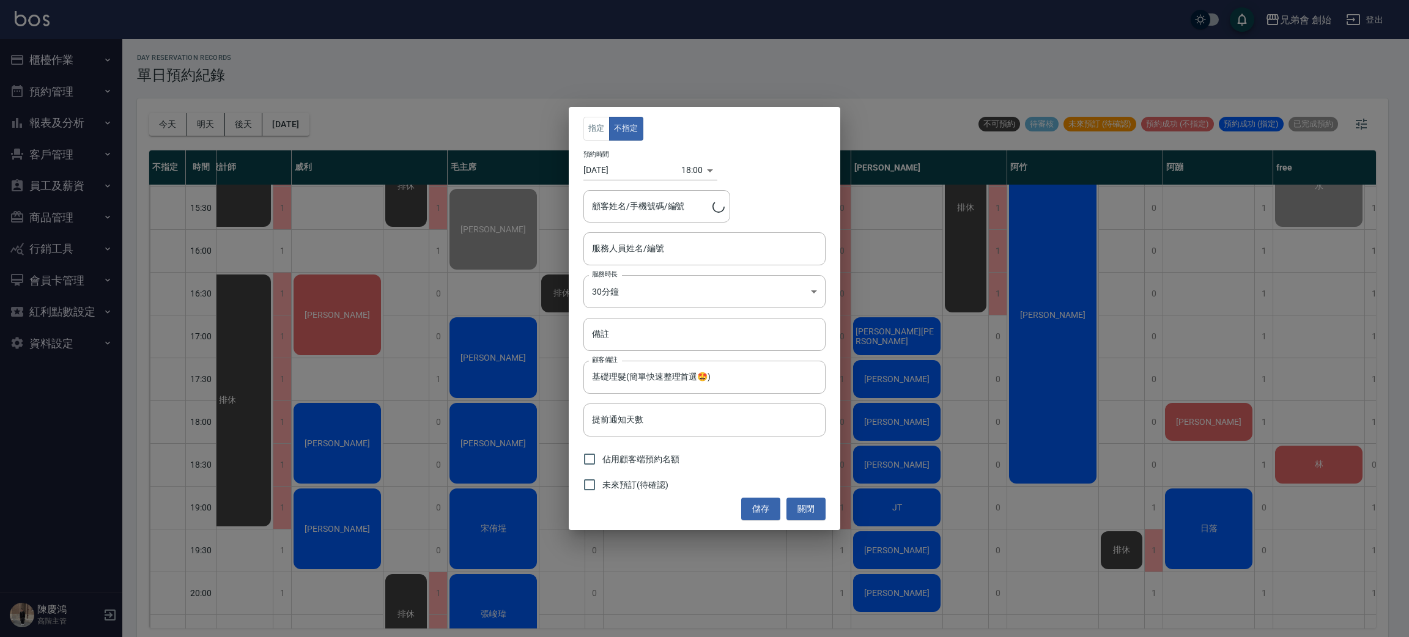
type input "阿蹦(無代號)"
type input "林育銘/0982701924"
click at [698, 175] on body "兄弟會 創始 登出 櫃檯作業 打帳單 帳單列表 掛單列表 座位開單 營業儀表板 現金收支登錄 高階收支登錄 材料自購登錄 每日結帳 排班表 現場電腦打卡 掃碼…" at bounding box center [704, 320] width 1409 height 641
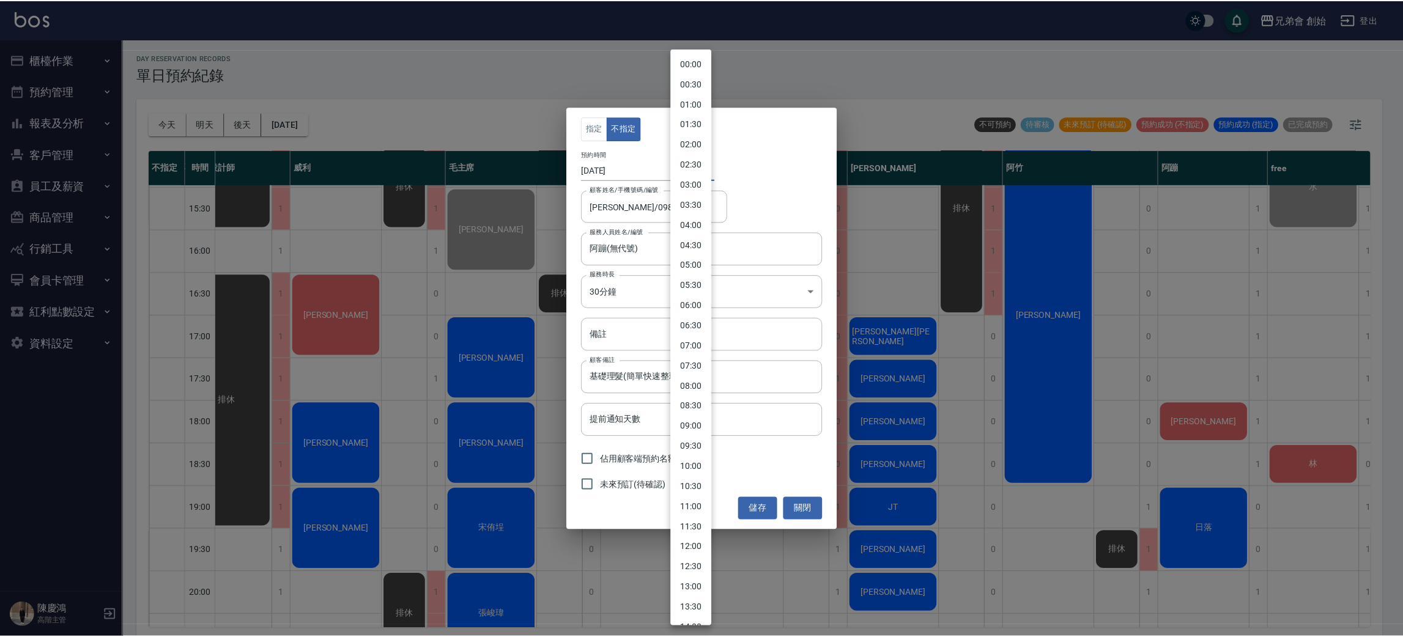
scroll to position [399, 0]
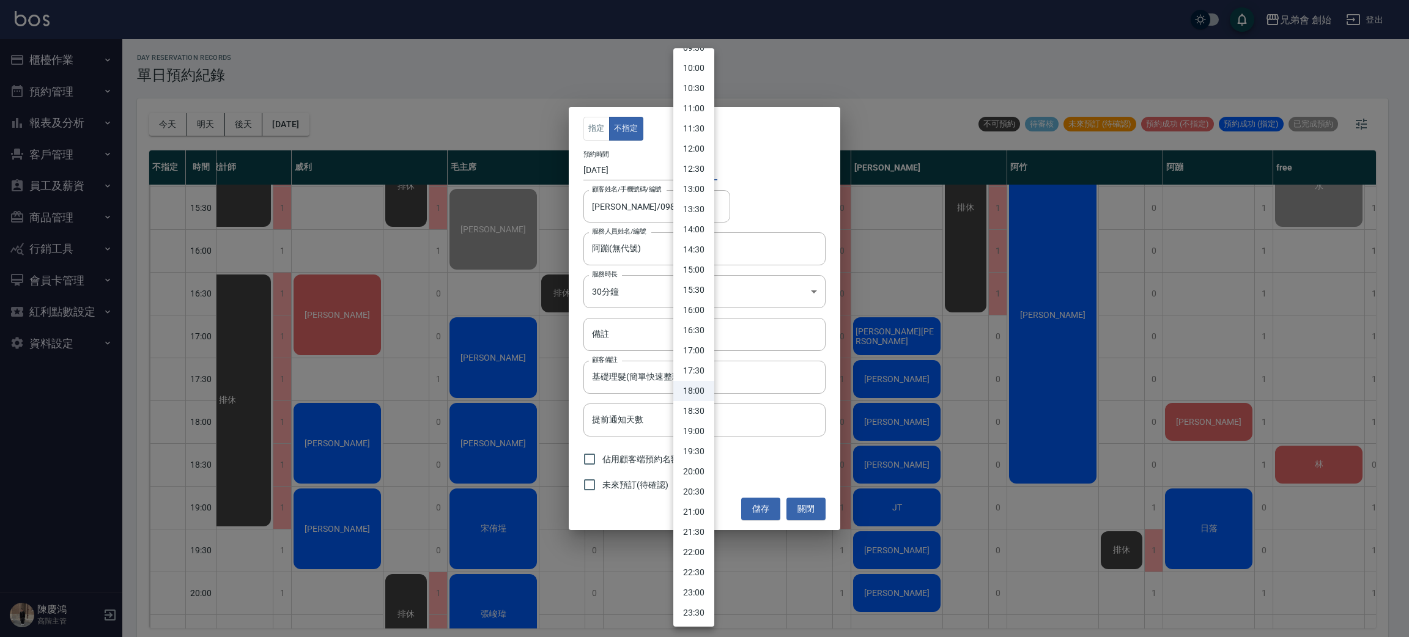
click at [702, 405] on li "18:30" at bounding box center [694, 411] width 41 height 20
type input "1755858600000"
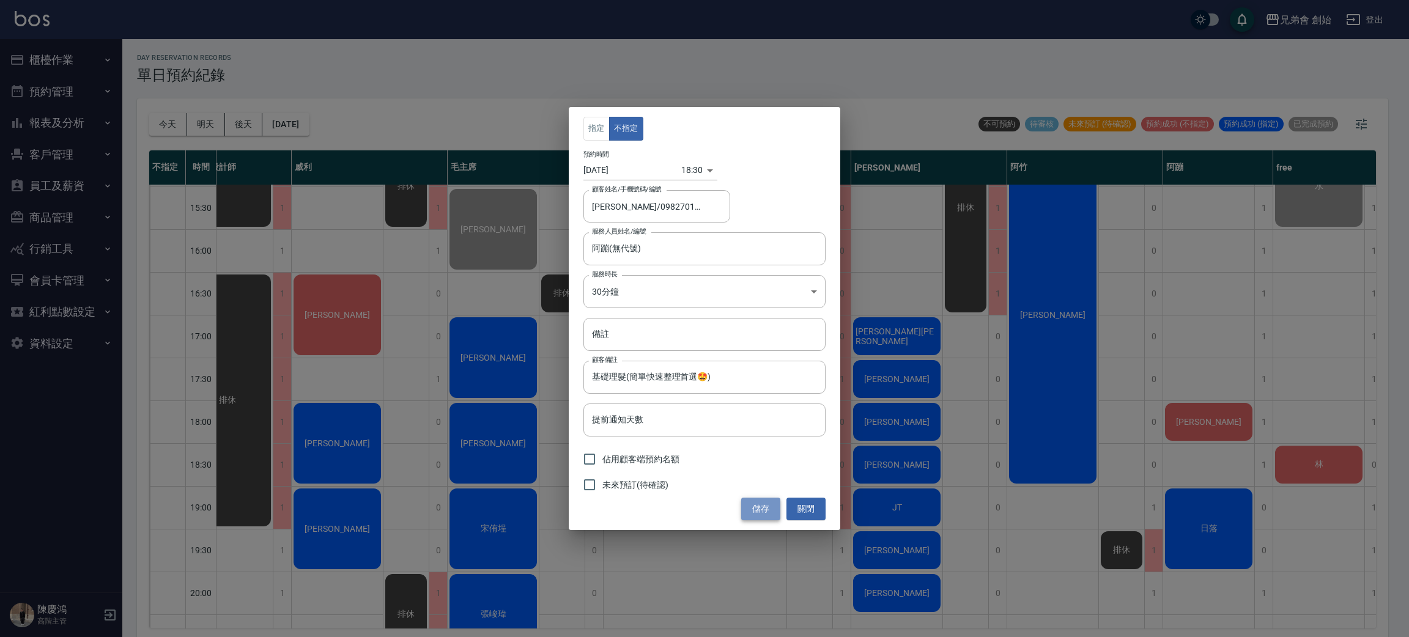
click at [752, 504] on button "儲存" at bounding box center [760, 509] width 39 height 23
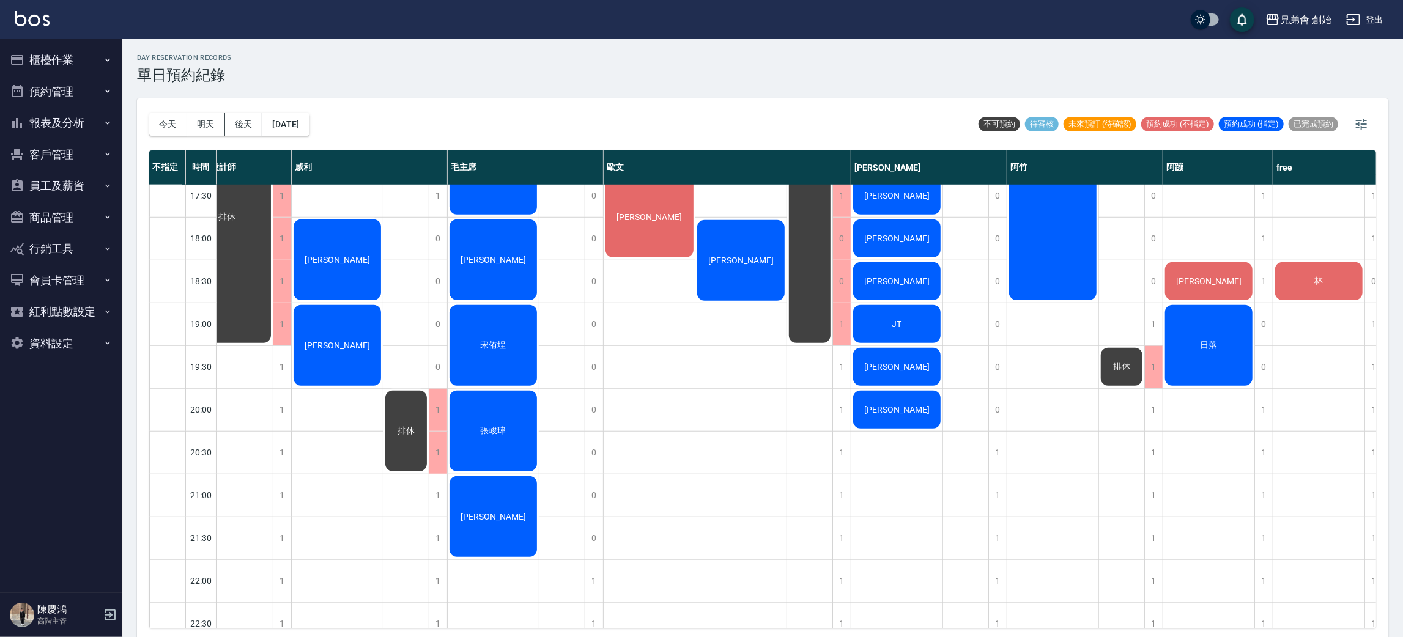
scroll to position [738, 0]
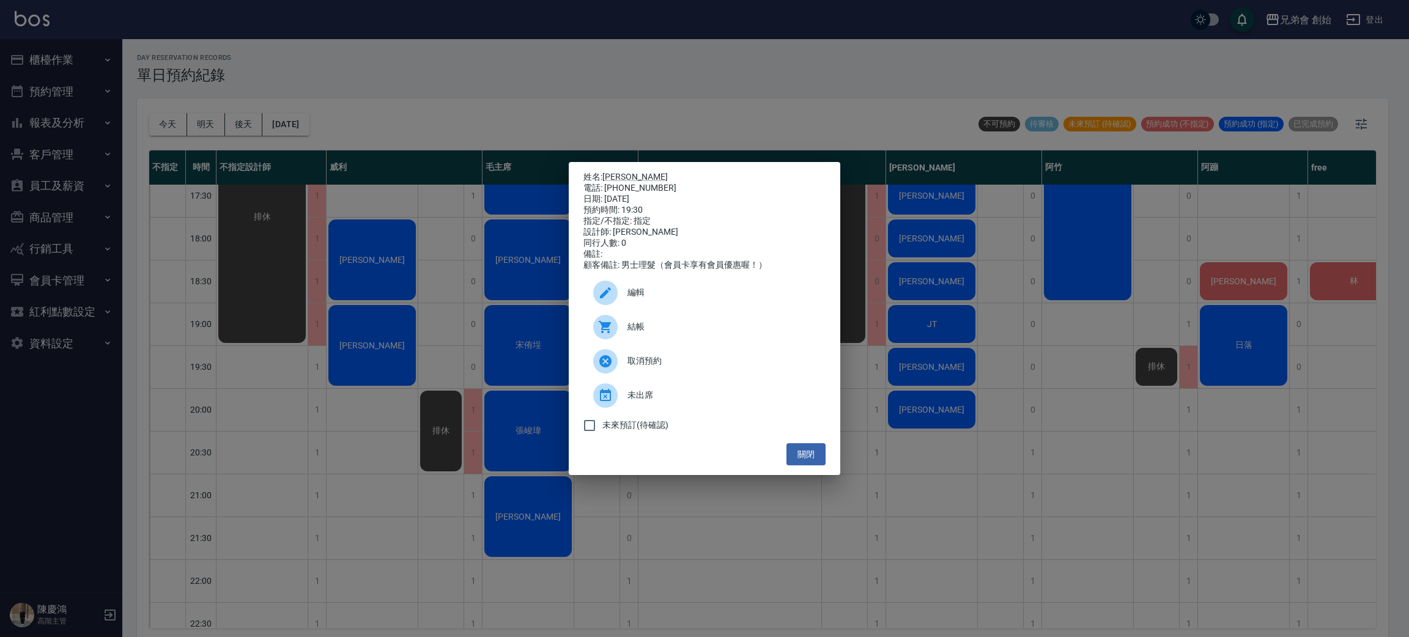
click at [450, 305] on div "姓名: 李耿明 電話: 0972905825 日期: 2025/08/22 預約時間: 19:30 指定/不指定: 指定 設計師: 潘潘 同行人數: 0 備註…" at bounding box center [704, 318] width 1409 height 637
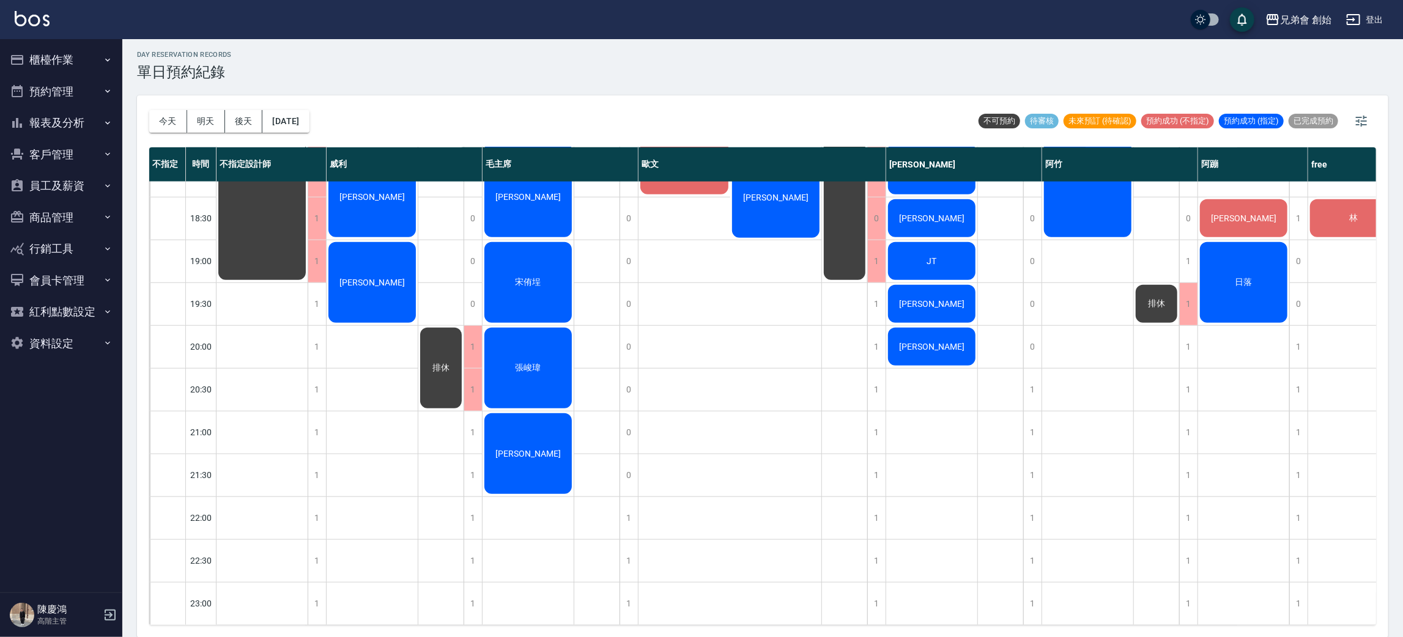
scroll to position [720, 0]
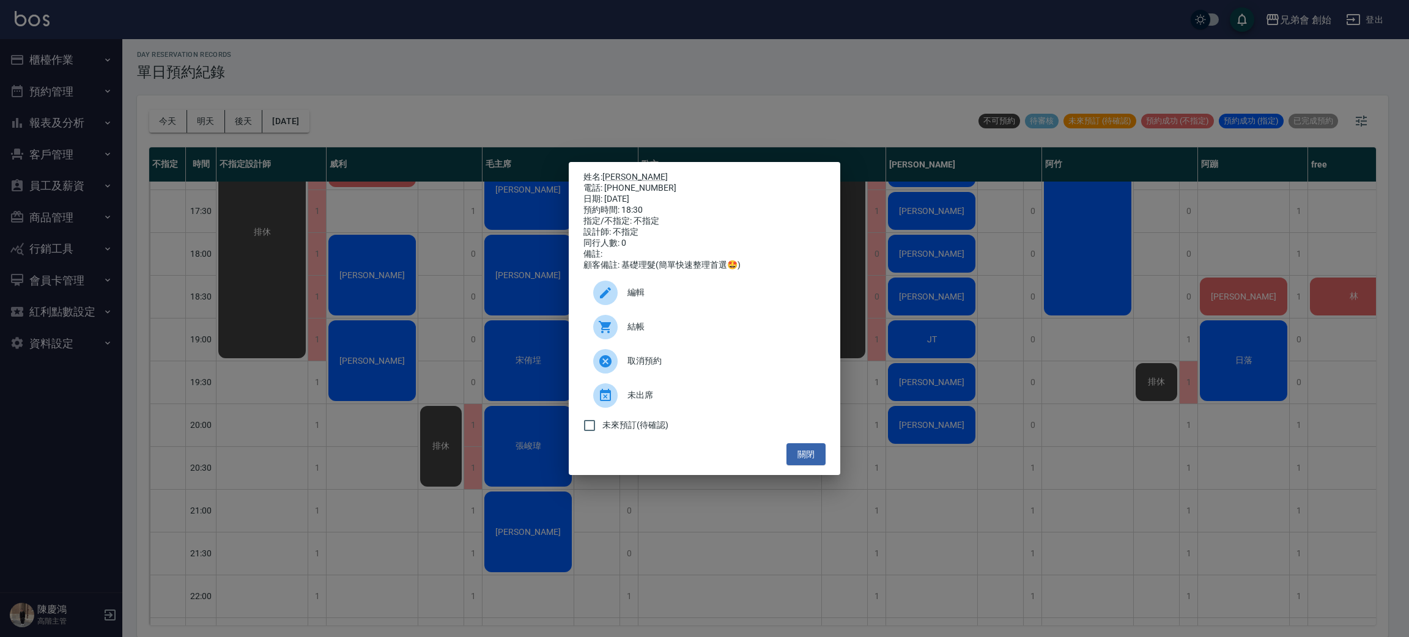
click at [809, 105] on div "姓名: 林育銘 電話: 0982701924 日期: 2025/08/22 預約時間: 18:30 指定/不指定: 不指定 設計師: 不指定 同行人數: 0 …" at bounding box center [704, 318] width 1409 height 637
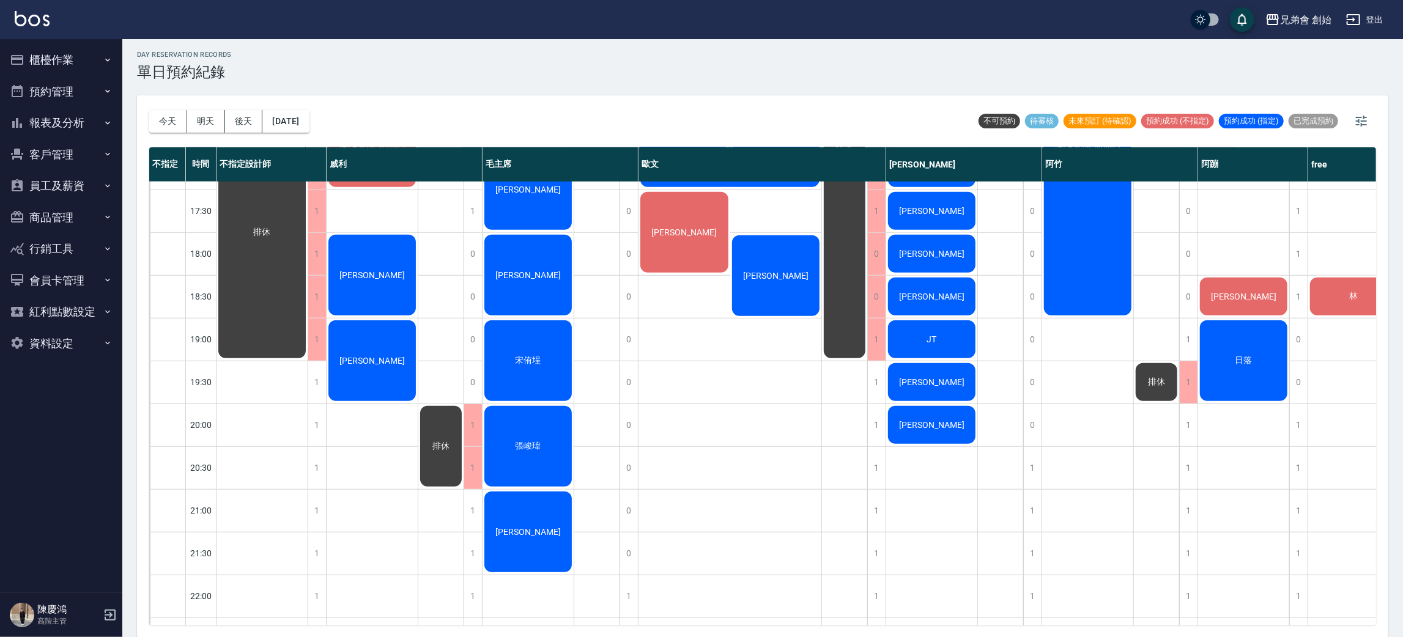
scroll to position [628, 0]
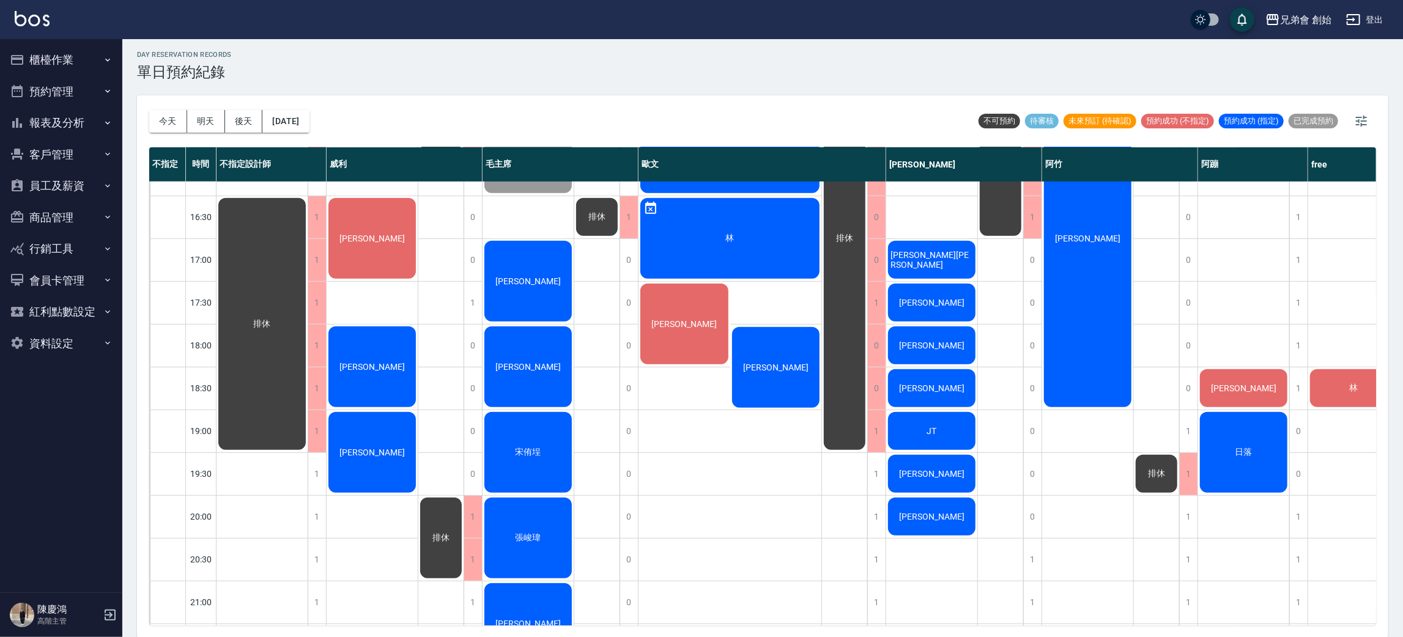
click at [308, 152] on div "周威辰" at bounding box center [262, 88] width 91 height 127
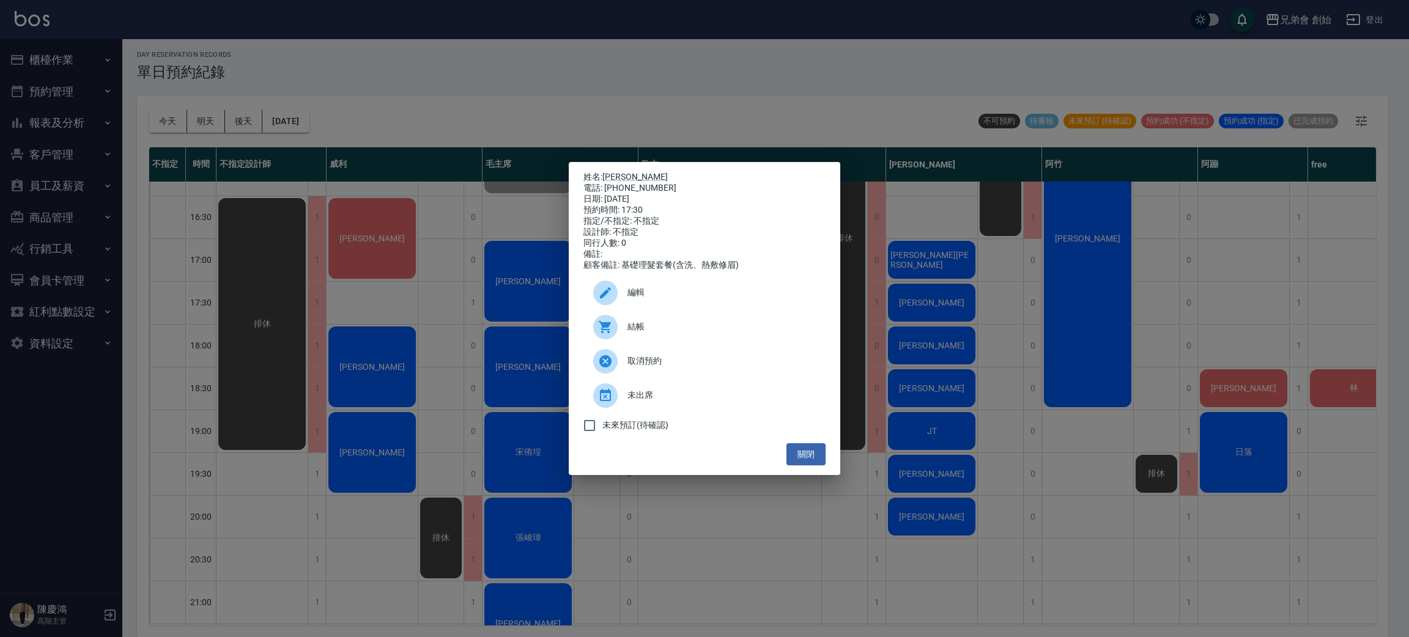
click at [795, 102] on div "姓名: 周威辰 電話: 0974135310 日期: 2025/08/22 預約時間: 17:30 指定/不指定: 不指定 設計師: 不指定 同行人數: 0 …" at bounding box center [704, 318] width 1409 height 637
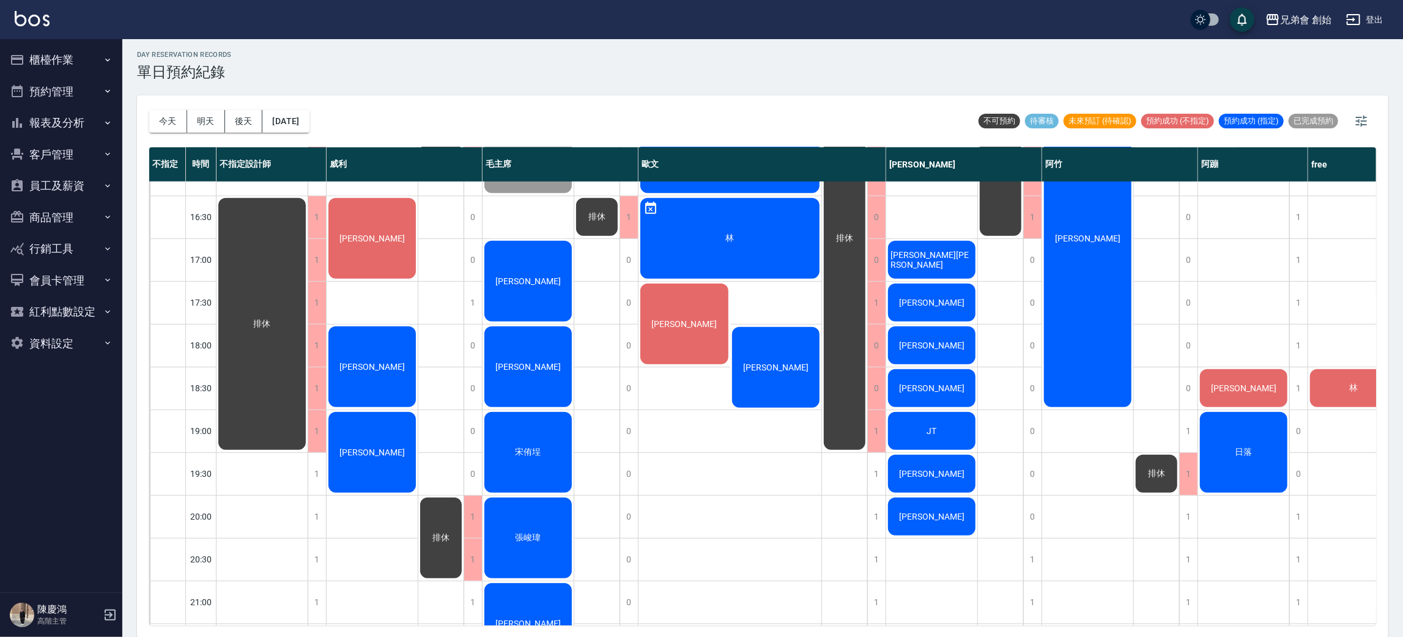
click at [308, 152] on div "李嘉俐" at bounding box center [262, 88] width 91 height 127
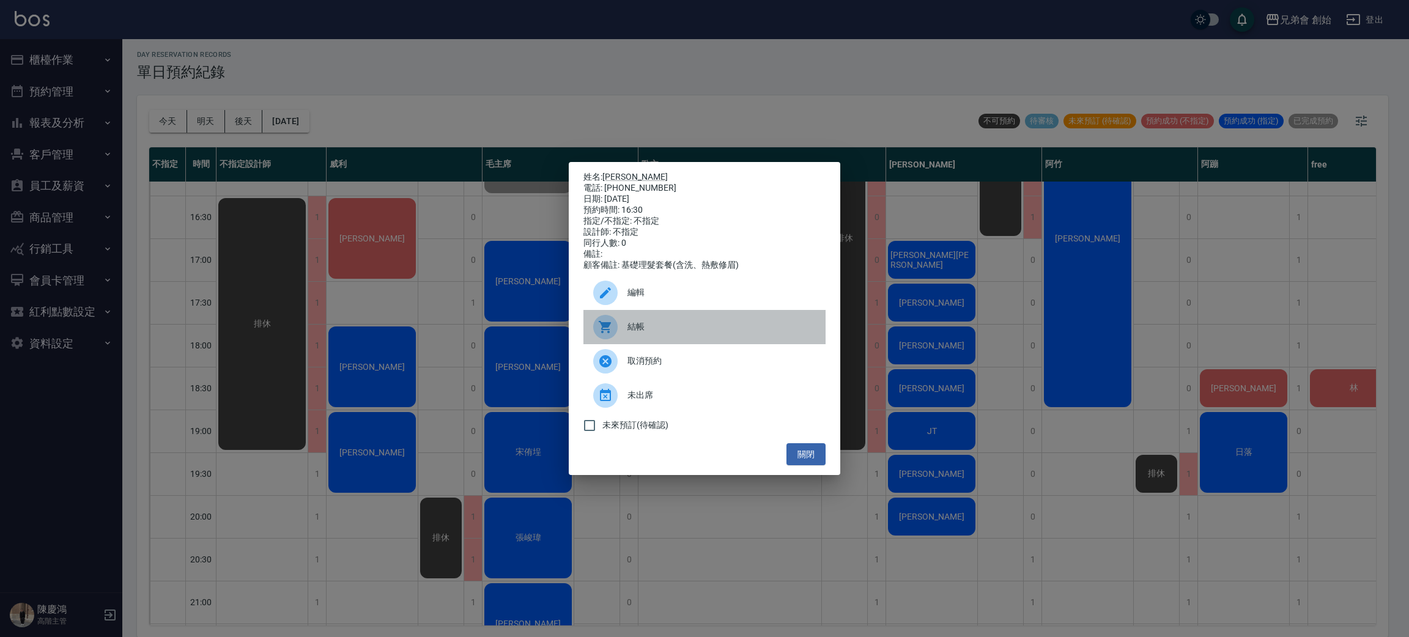
click at [670, 341] on div "結帳" at bounding box center [705, 327] width 242 height 34
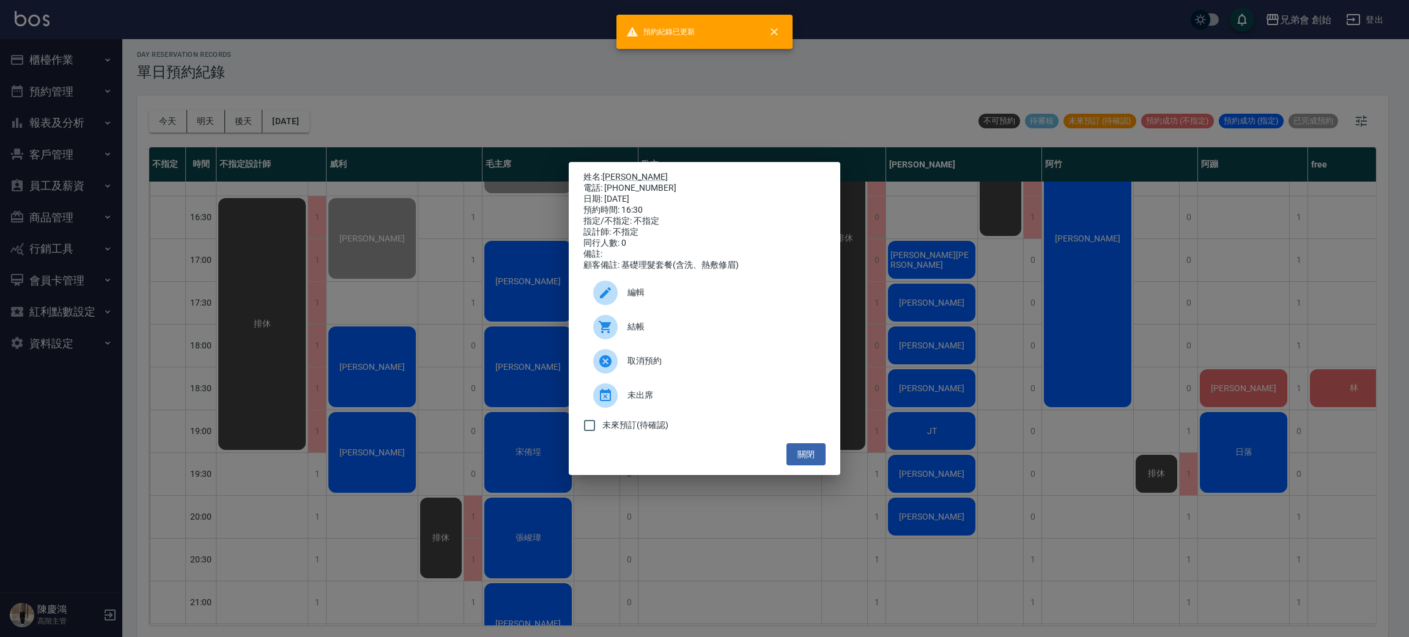
click at [659, 106] on div "姓名: 李嘉俐 電話: 0982850499 日期: 2025/08/22 預約時間: 16:30 指定/不指定: 不指定 設計師: 不指定 同行人數: 0 …" at bounding box center [704, 318] width 1409 height 637
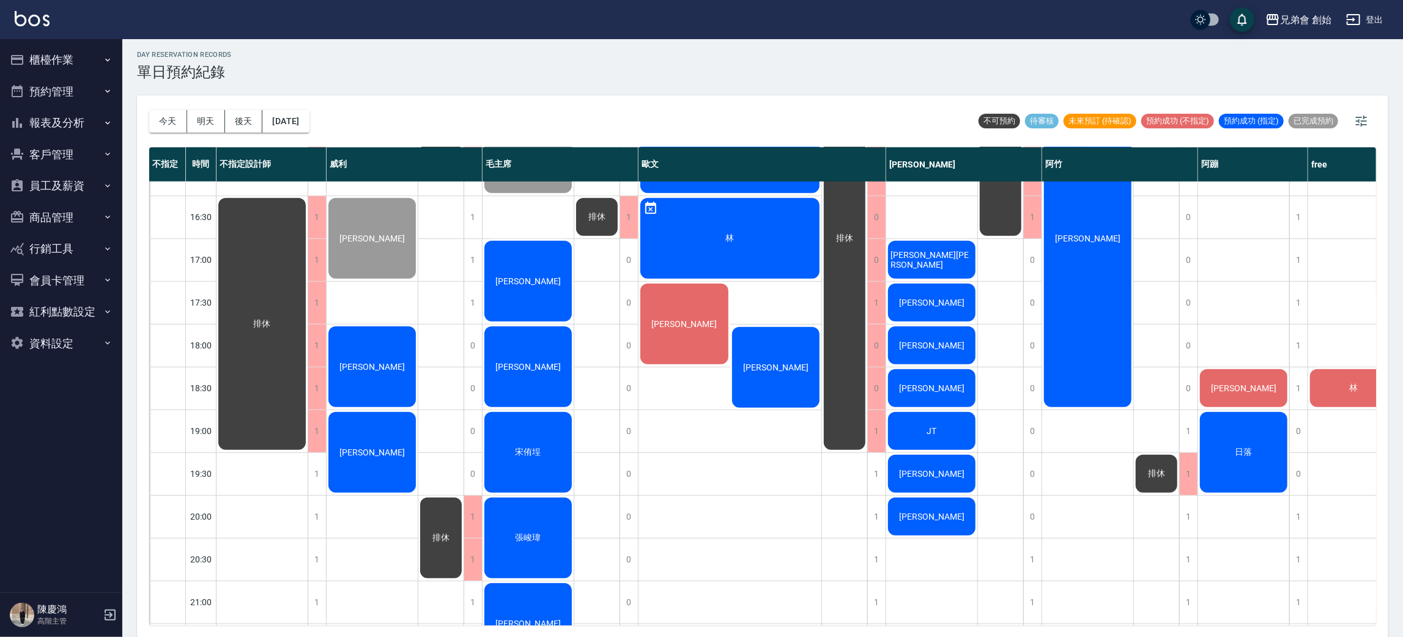
click at [659, 106] on div "今天 明天 後天 2025/08/22 不可預約 待審核 未來預訂 (待確認) 預約成功 (不指定) 預約成功 (指定) 已完成預約" at bounding box center [762, 121] width 1227 height 52
click at [273, 94] on span "[PERSON_NAME]" at bounding box center [262, 88] width 22 height 11
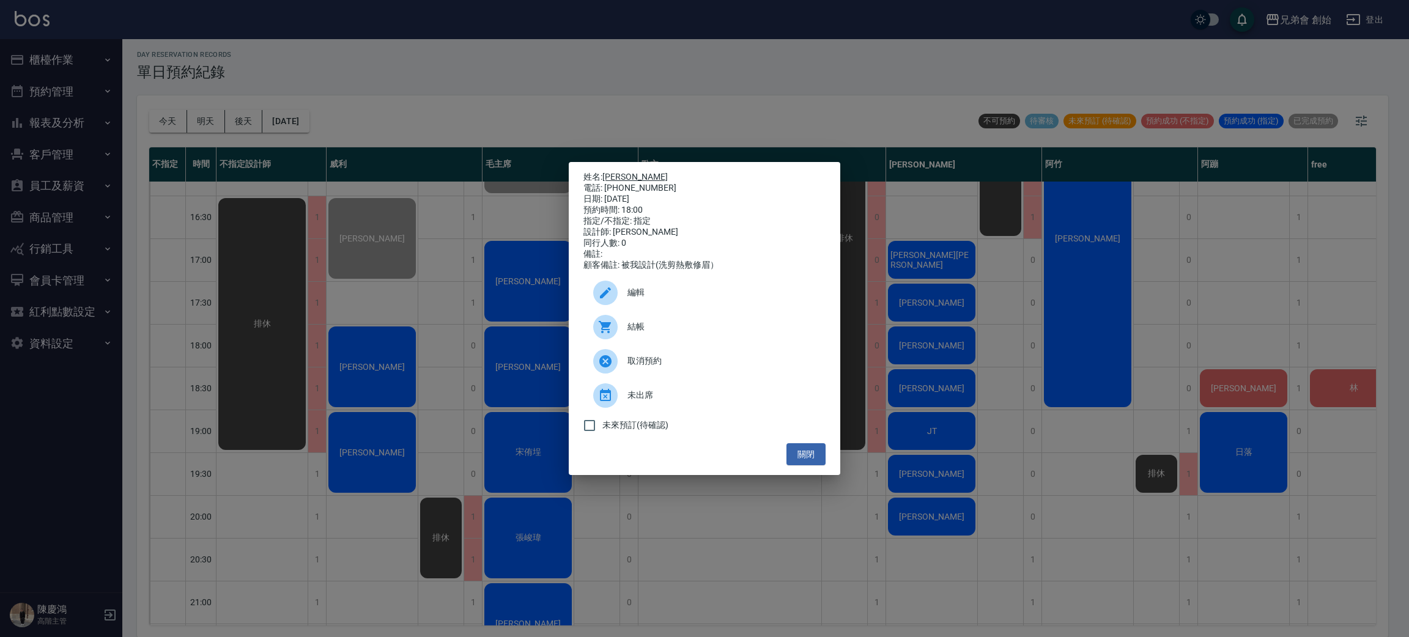
click at [621, 173] on link "[PERSON_NAME]" at bounding box center [635, 177] width 65 height 10
click at [373, 73] on div "姓名: 石力豪 電話: 0966969519 日期: 2025/08/22 預約時間: 18:00 指定/不指定: 指定 設計師: 威利 同行人數: 0 備註…" at bounding box center [704, 318] width 1409 height 637
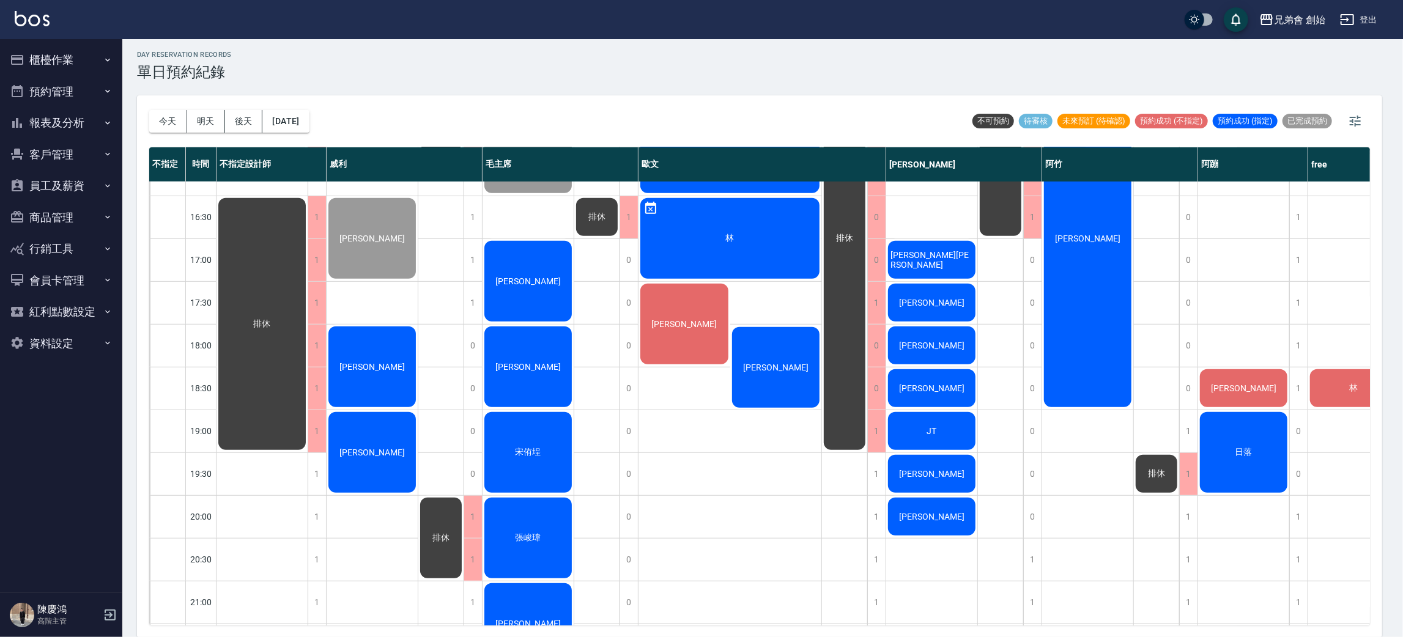
scroll to position [812, 0]
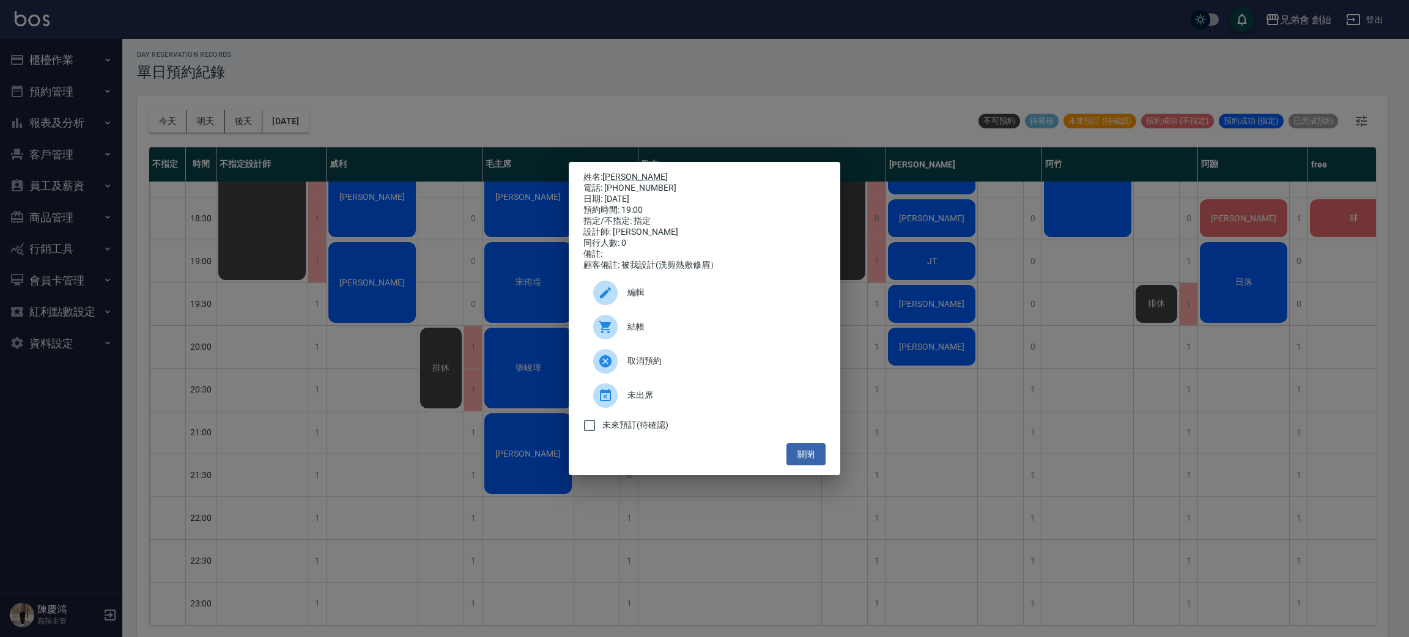
drag, startPoint x: 570, startPoint y: 95, endPoint x: 531, endPoint y: 158, distance: 73.9
click at [570, 94] on div "姓名: 胡俊玟 電話: 0917954184 日期: 2025/08/22 預約時間: 19:00 指定/不指定: 指定 設計師: 威利 同行人數: 0 備註…" at bounding box center [704, 318] width 1409 height 637
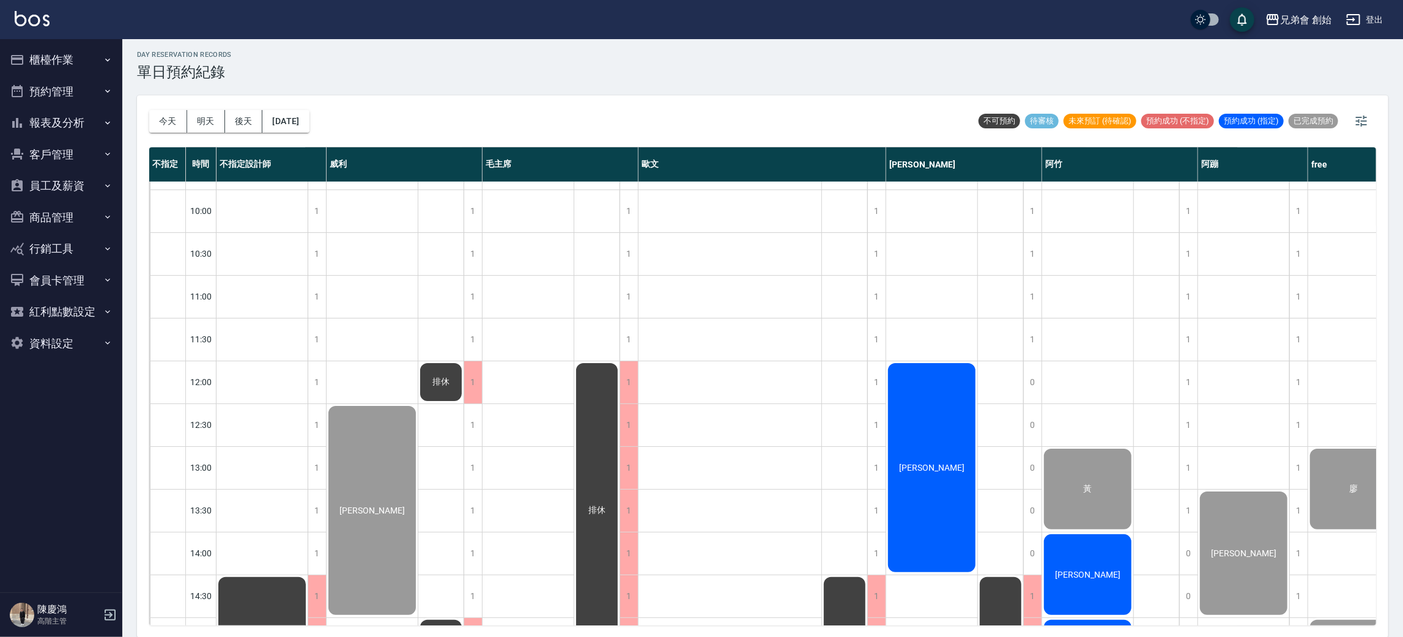
scroll to position [169, 0]
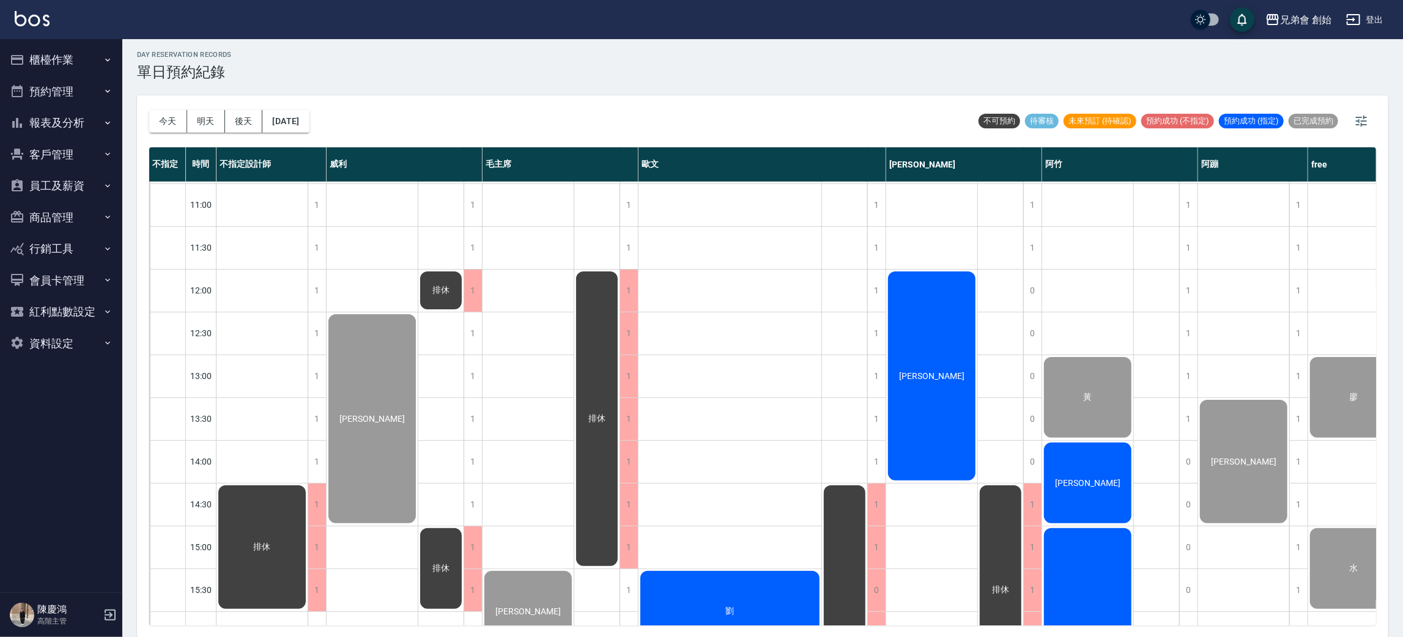
click at [703, 345] on div "劉 林 周威辰 吳肇益" at bounding box center [731, 633] width 184 height 1242
click at [215, 127] on button "明天" at bounding box center [206, 121] width 38 height 23
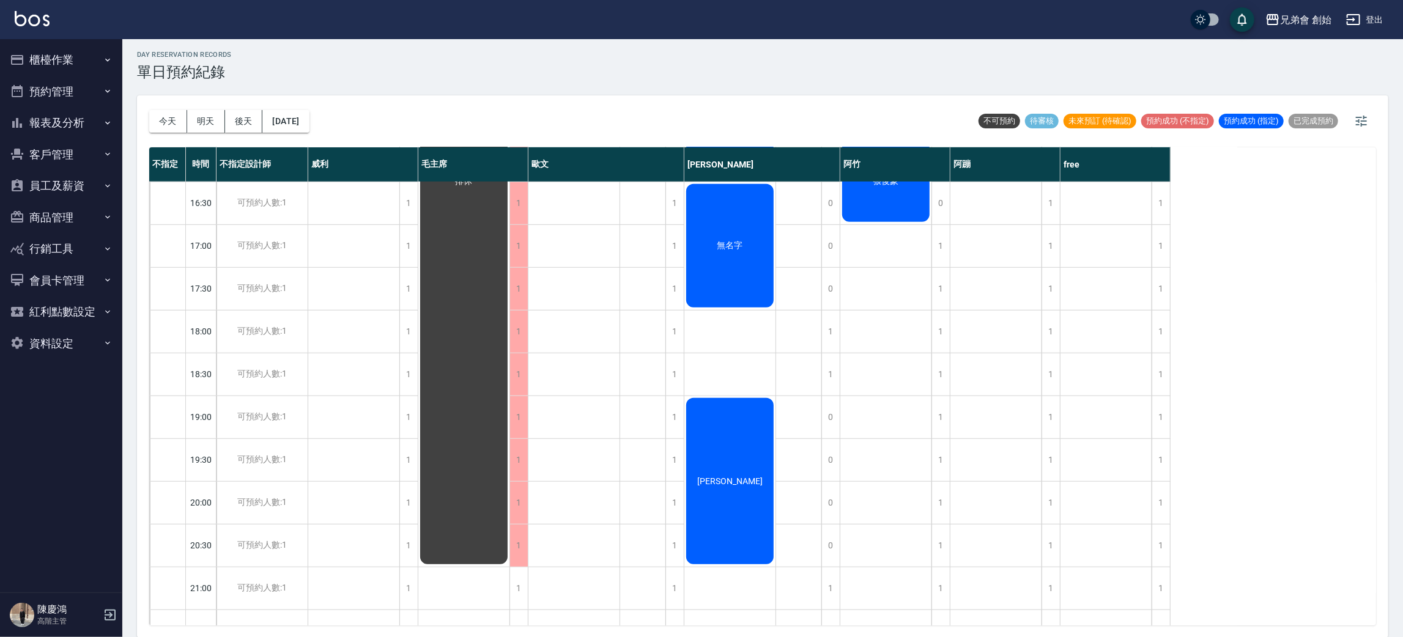
scroll to position [812, 0]
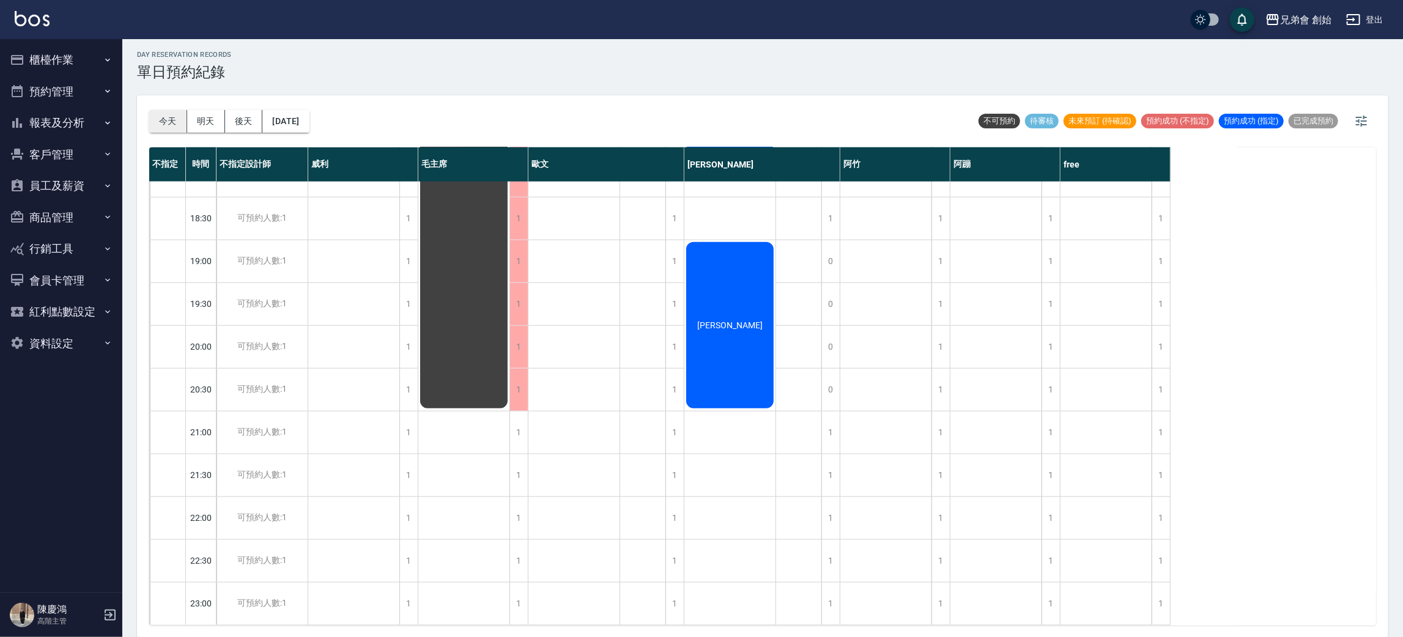
click at [158, 119] on button "今天" at bounding box center [168, 121] width 38 height 23
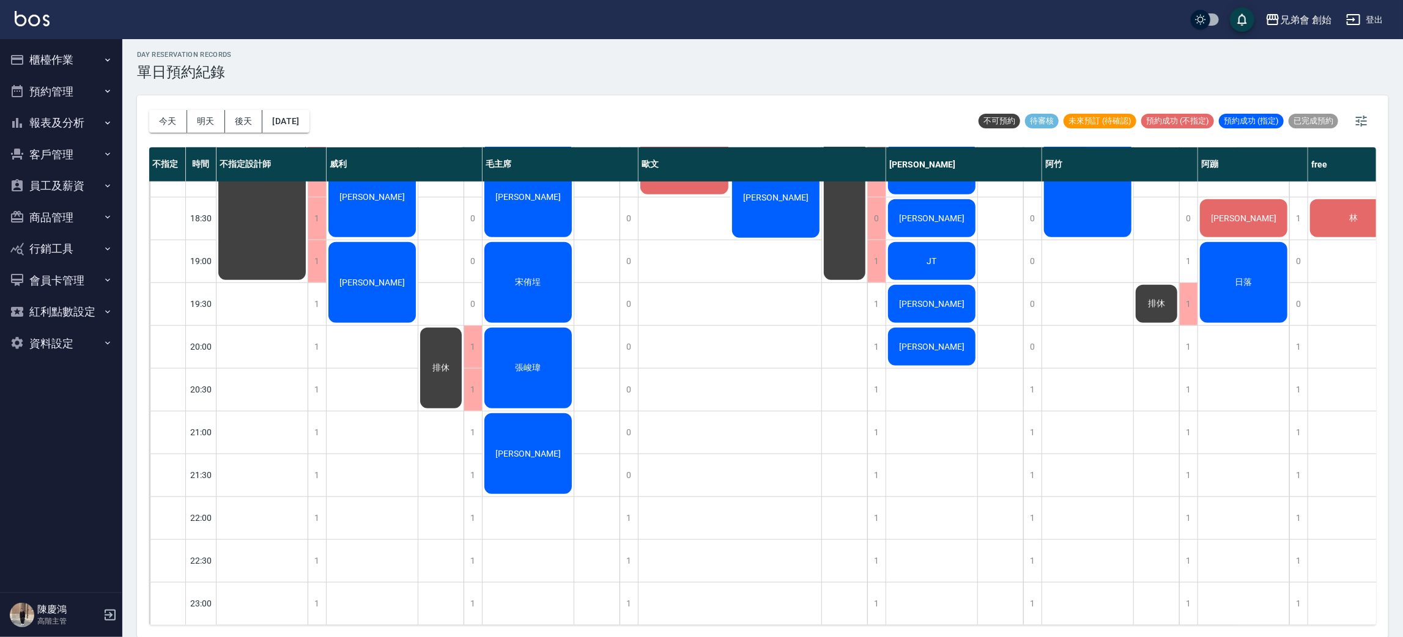
scroll to position [537, 0]
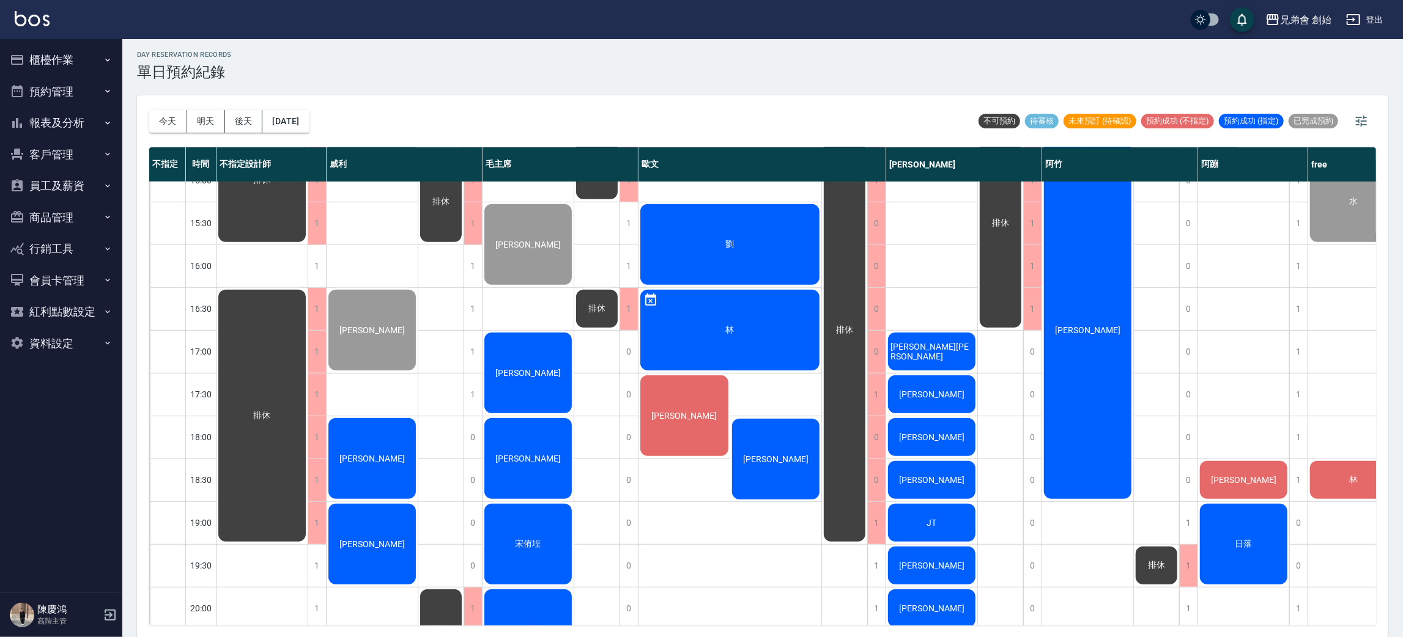
click at [1220, 283] on div "張育軒 林育銘 日落" at bounding box center [1244, 266] width 92 height 1242
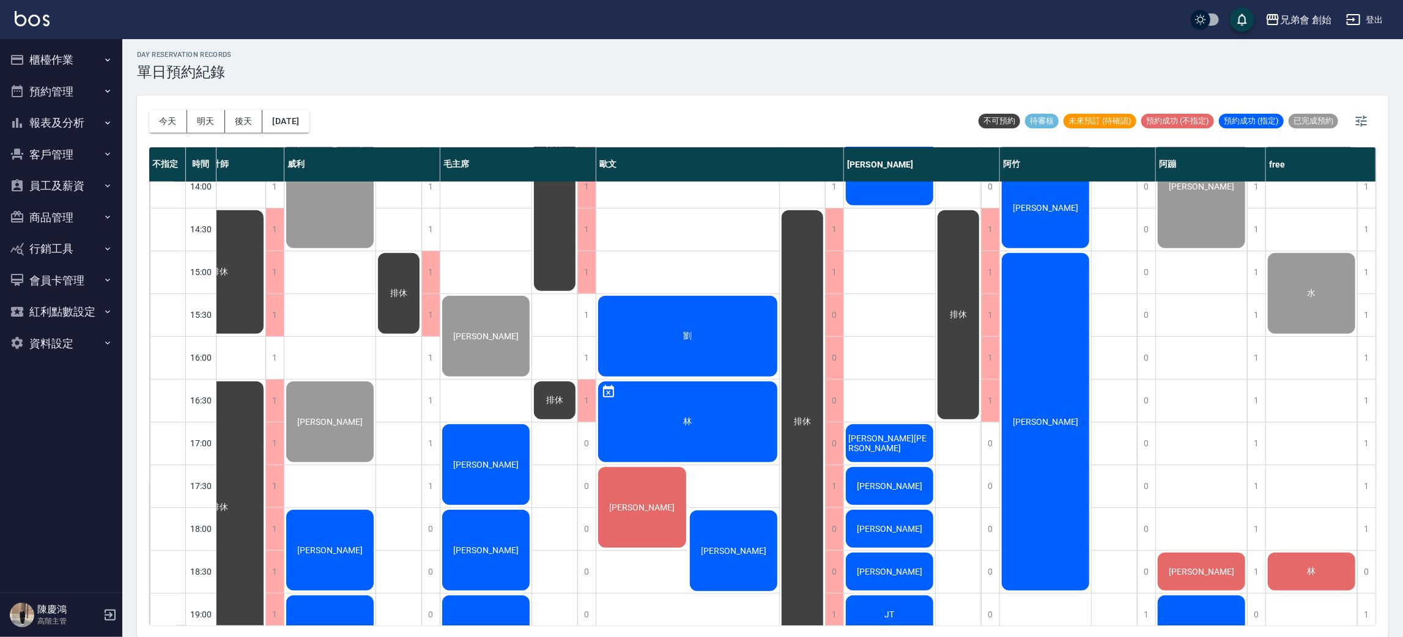
scroll to position [78, 48]
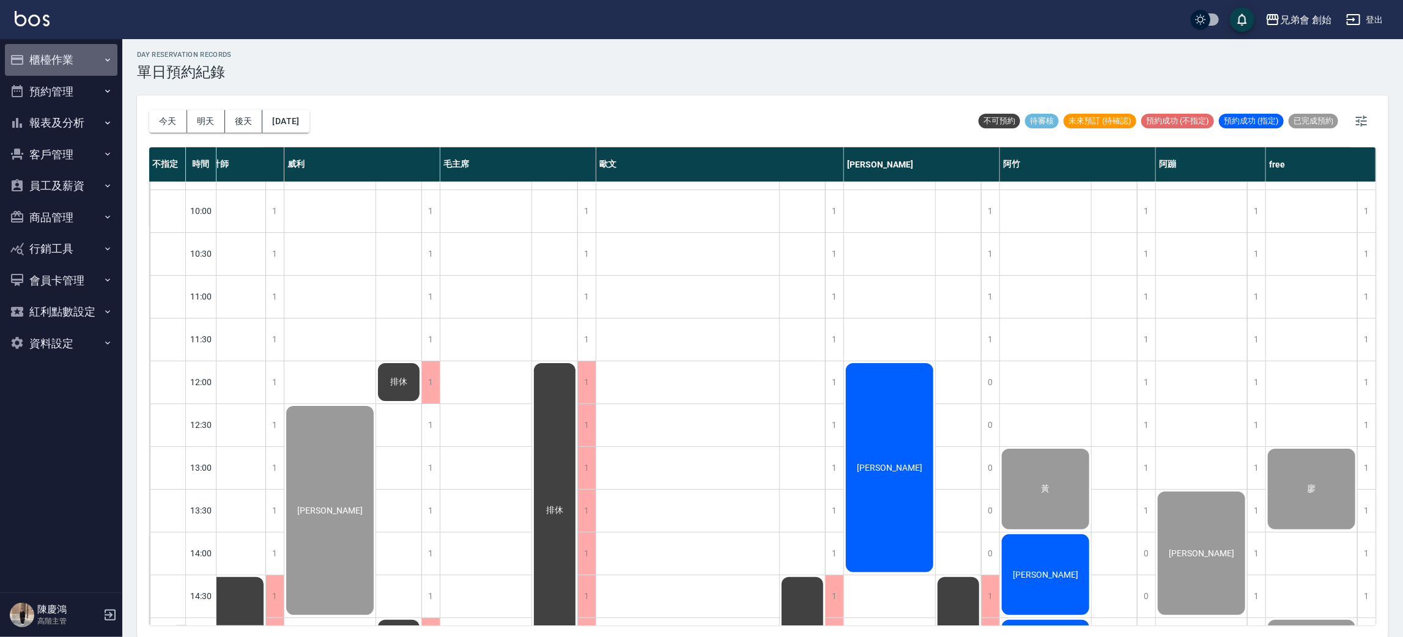
click at [95, 58] on button "櫃檯作業" at bounding box center [61, 60] width 113 height 32
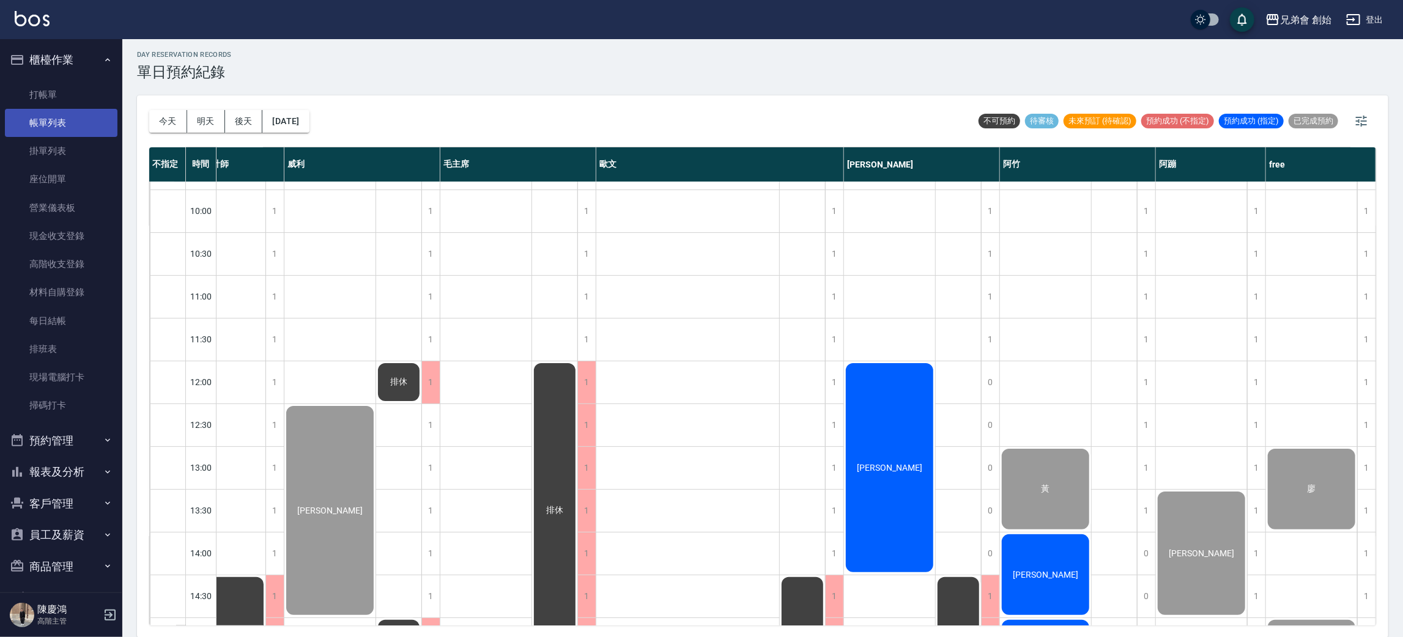
click at [74, 121] on link "帳單列表" at bounding box center [61, 123] width 113 height 28
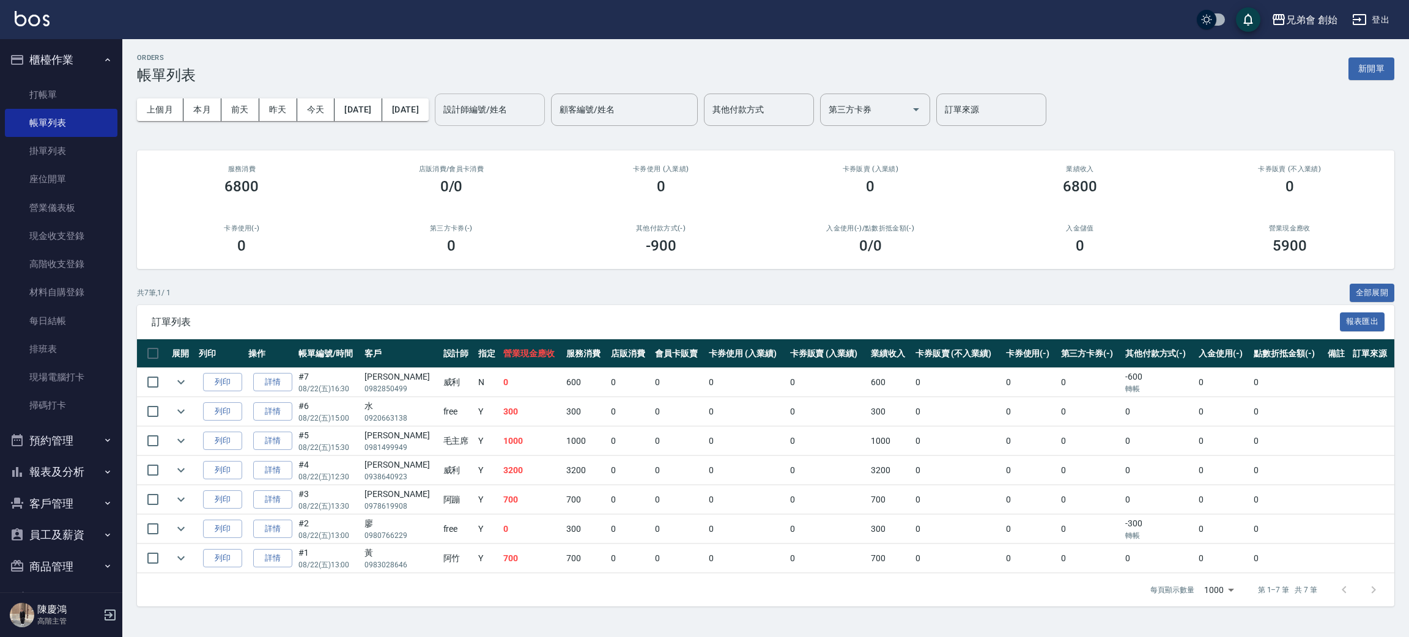
click at [535, 108] on input "設計師編號/姓名" at bounding box center [489, 109] width 99 height 21
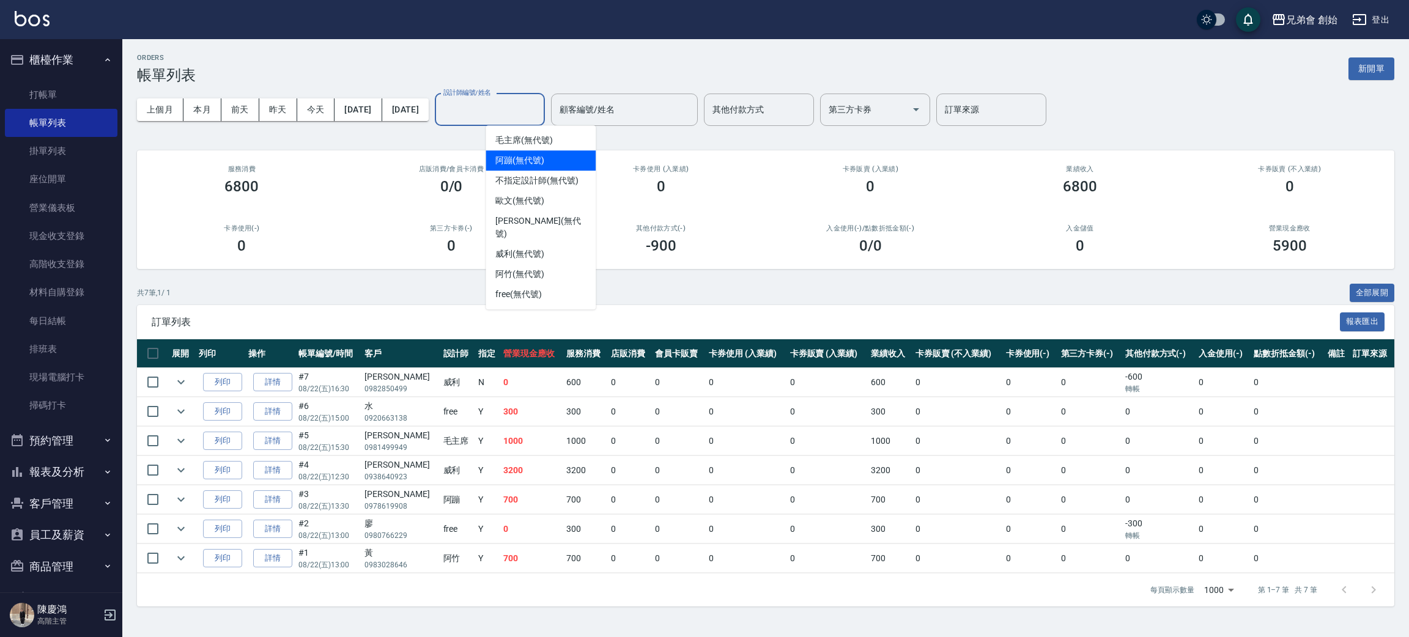
click at [542, 158] on span "阿蹦 (無代號)" at bounding box center [520, 160] width 49 height 13
type input "阿蹦(無代號)"
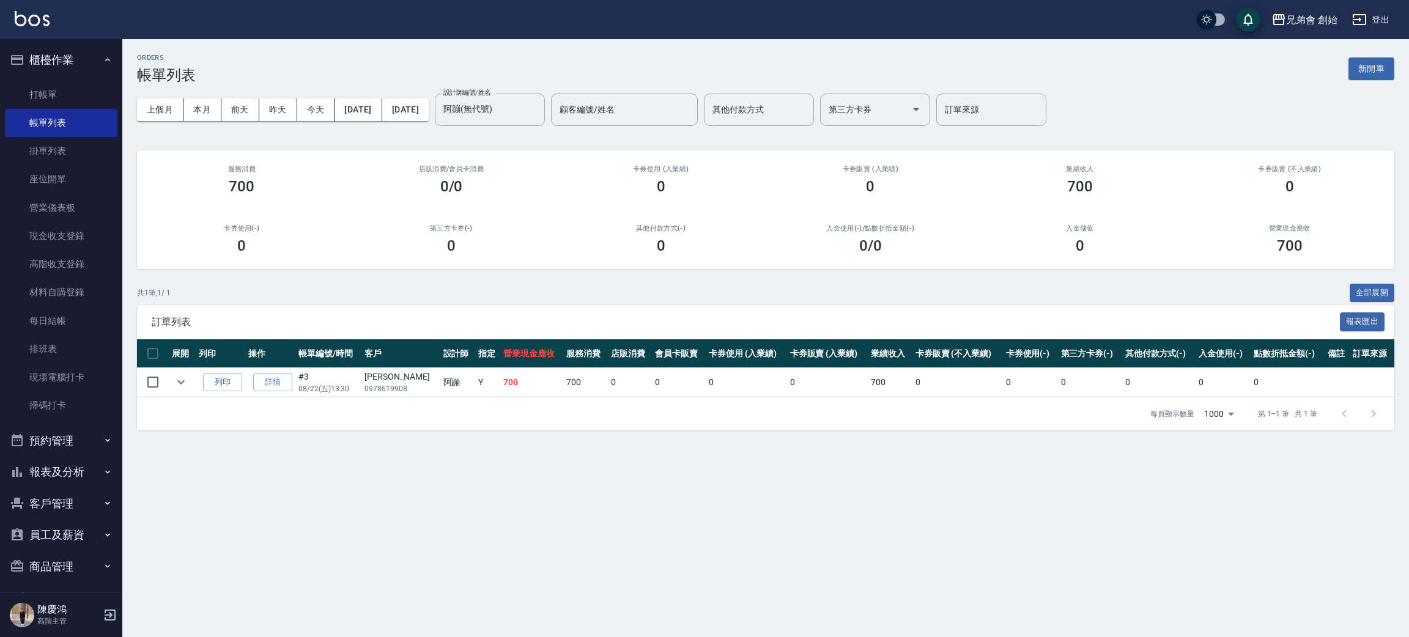
click at [192, 97] on div "上個月 本月 前天 昨天 今天 2025/08/22 2025/08/22 設計師編號/姓名 阿蹦(無代號) 設計師編號/姓名 顧客編號/姓名 顧客編號/姓名…" at bounding box center [766, 110] width 1258 height 52
drag, startPoint x: 193, startPoint y: 105, endPoint x: 199, endPoint y: 92, distance: 14.8
click at [198, 95] on div "上個月 本月 前天 昨天 今天 2025/08/22 2025/08/22 設計師編號/姓名 阿蹦(無代號) 設計師編號/姓名 顧客編號/姓名 顧客編號/姓名…" at bounding box center [766, 110] width 1258 height 52
click at [203, 103] on button "本月" at bounding box center [203, 109] width 38 height 23
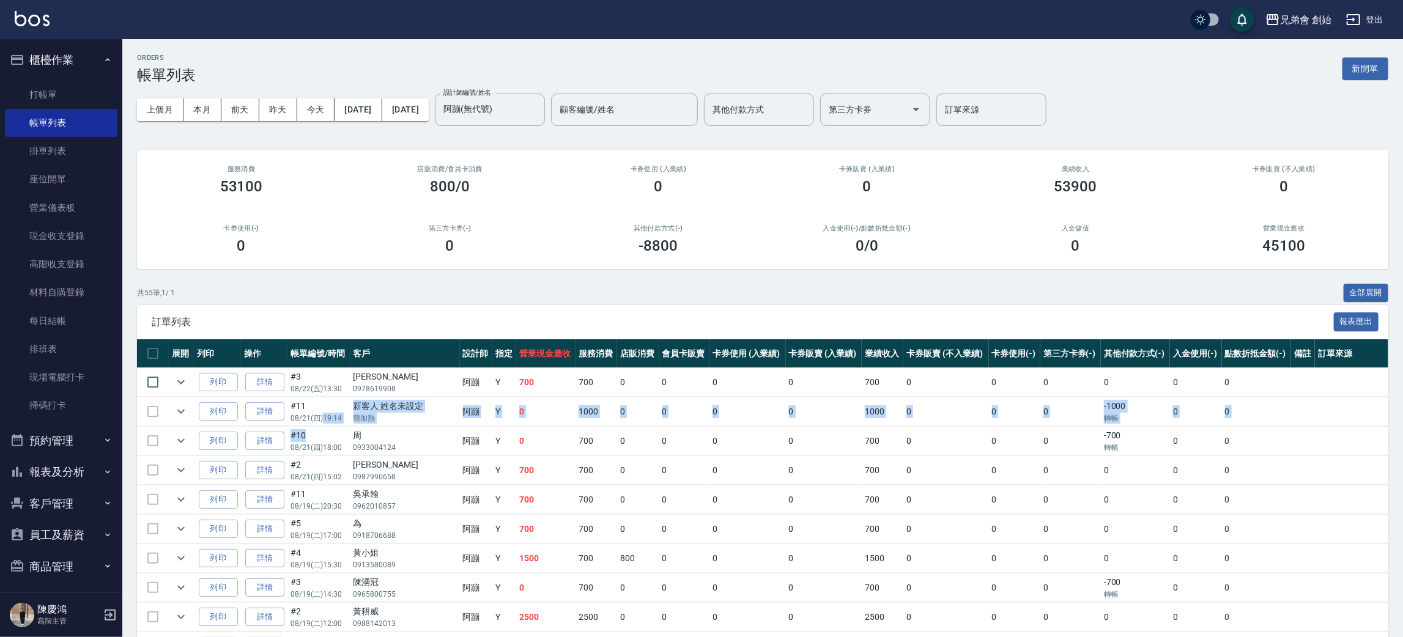
click at [1187, 290] on div "共 55 筆, 1 / 1 全部展開" at bounding box center [763, 293] width 1252 height 19
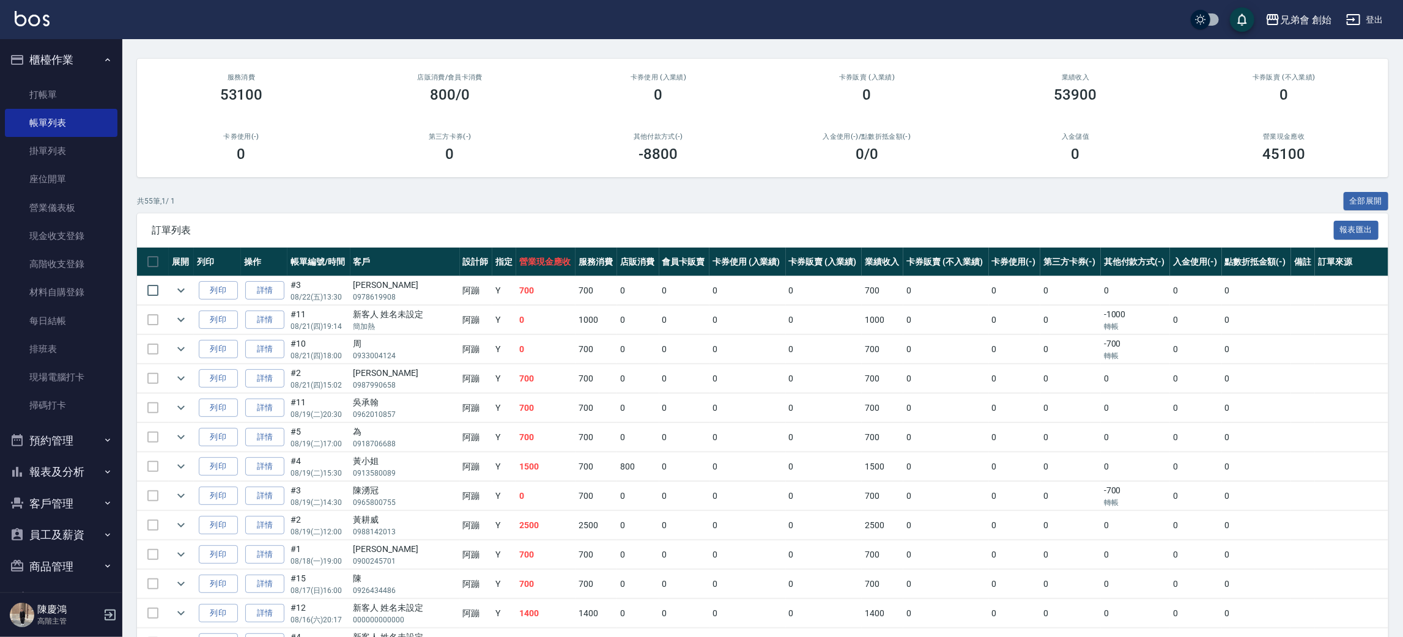
click at [45, 433] on button "預約管理" at bounding box center [61, 441] width 113 height 32
click at [78, 514] on link "單日預約紀錄" at bounding box center [61, 503] width 113 height 28
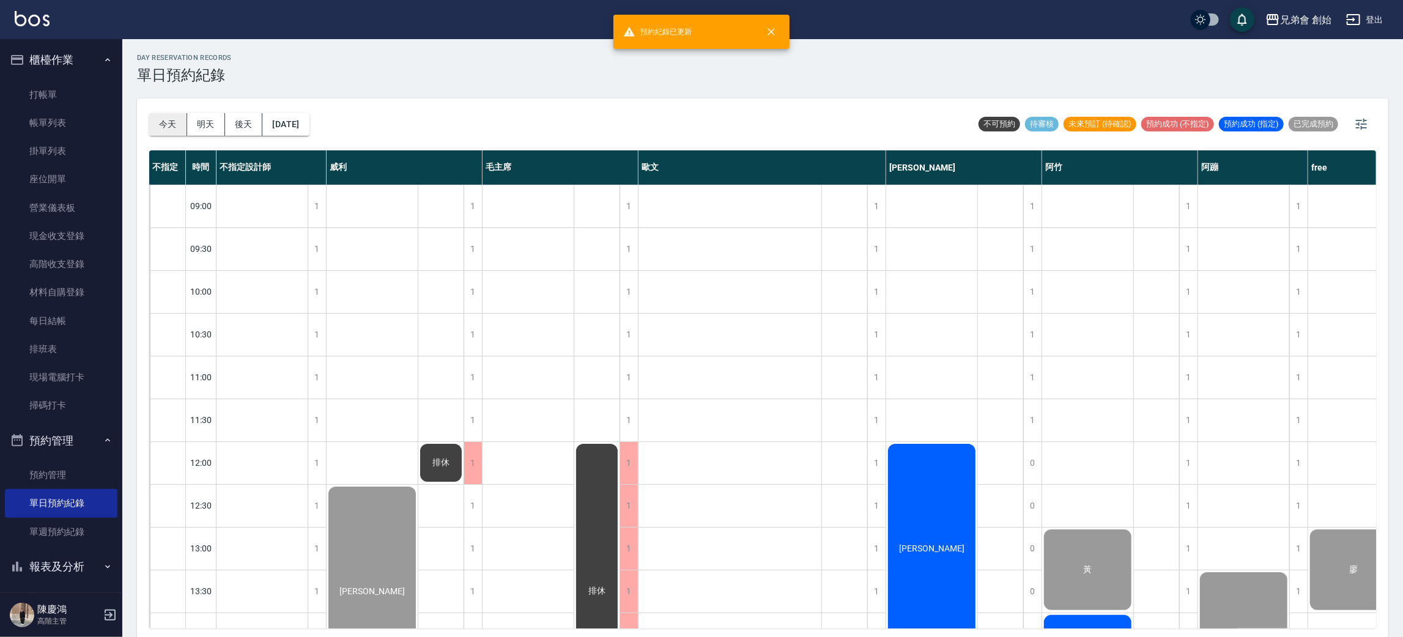
click at [153, 130] on button "今天" at bounding box center [168, 124] width 38 height 23
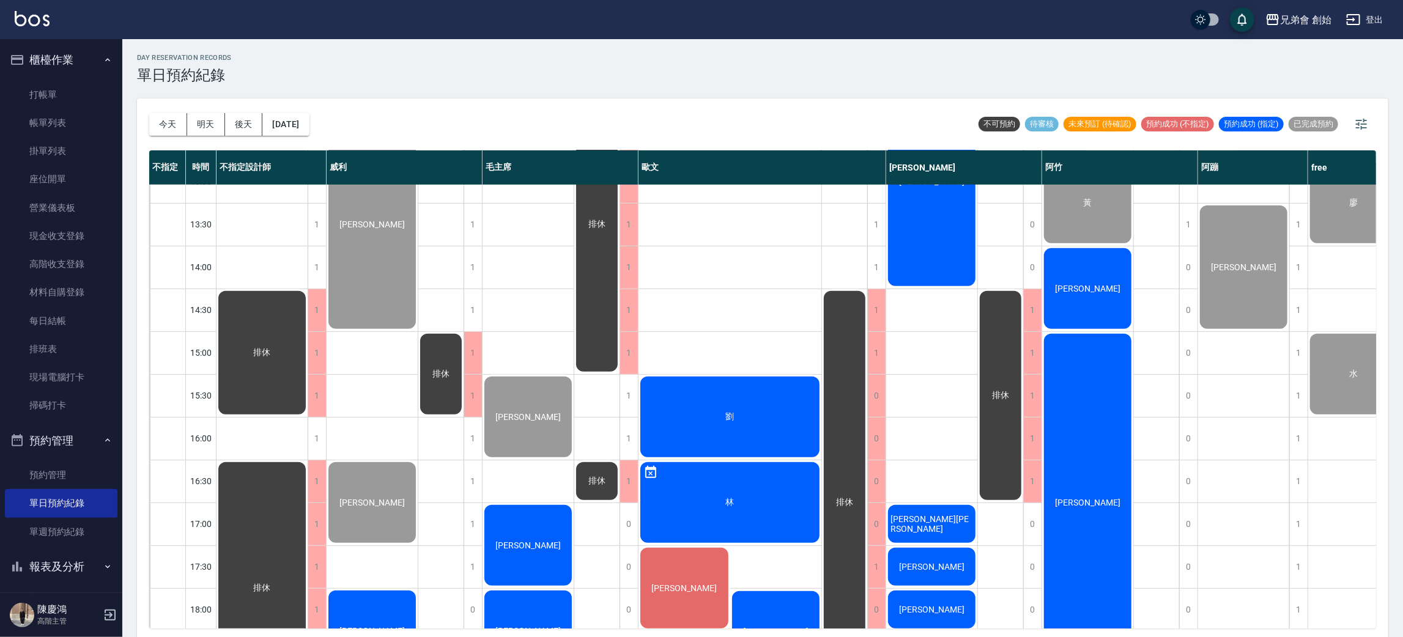
scroll to position [642, 0]
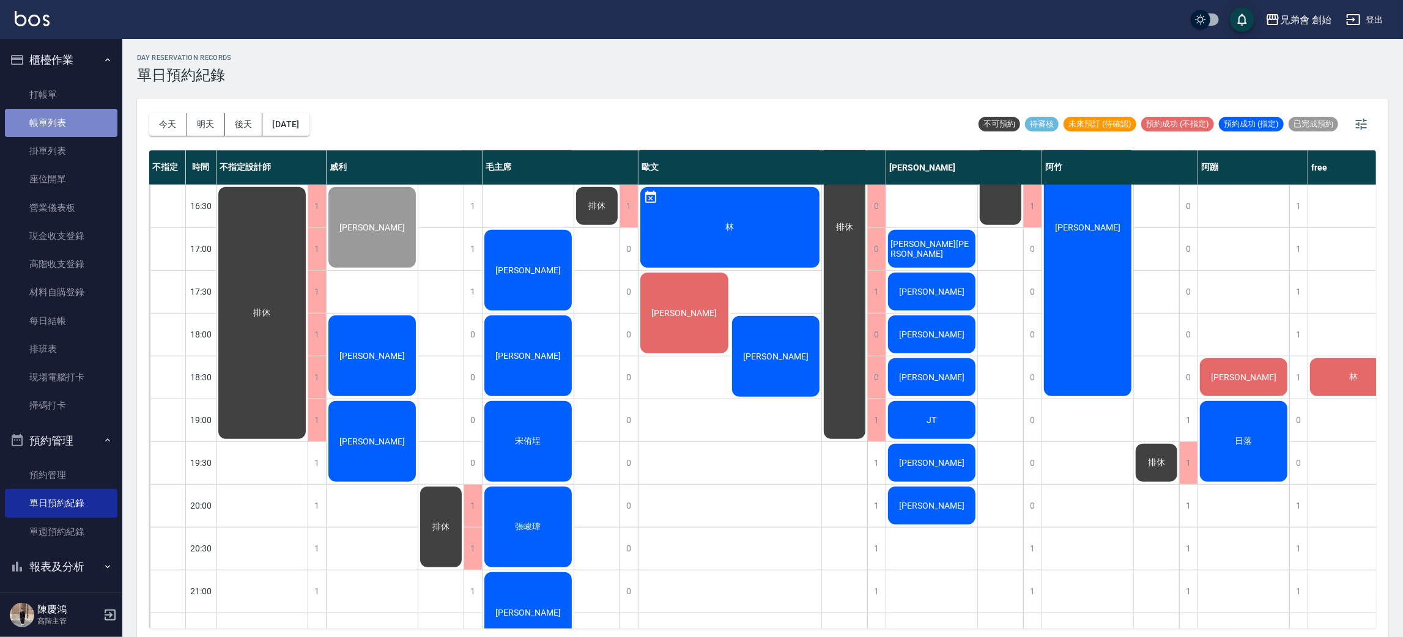
click at [73, 130] on link "帳單列表" at bounding box center [61, 123] width 113 height 28
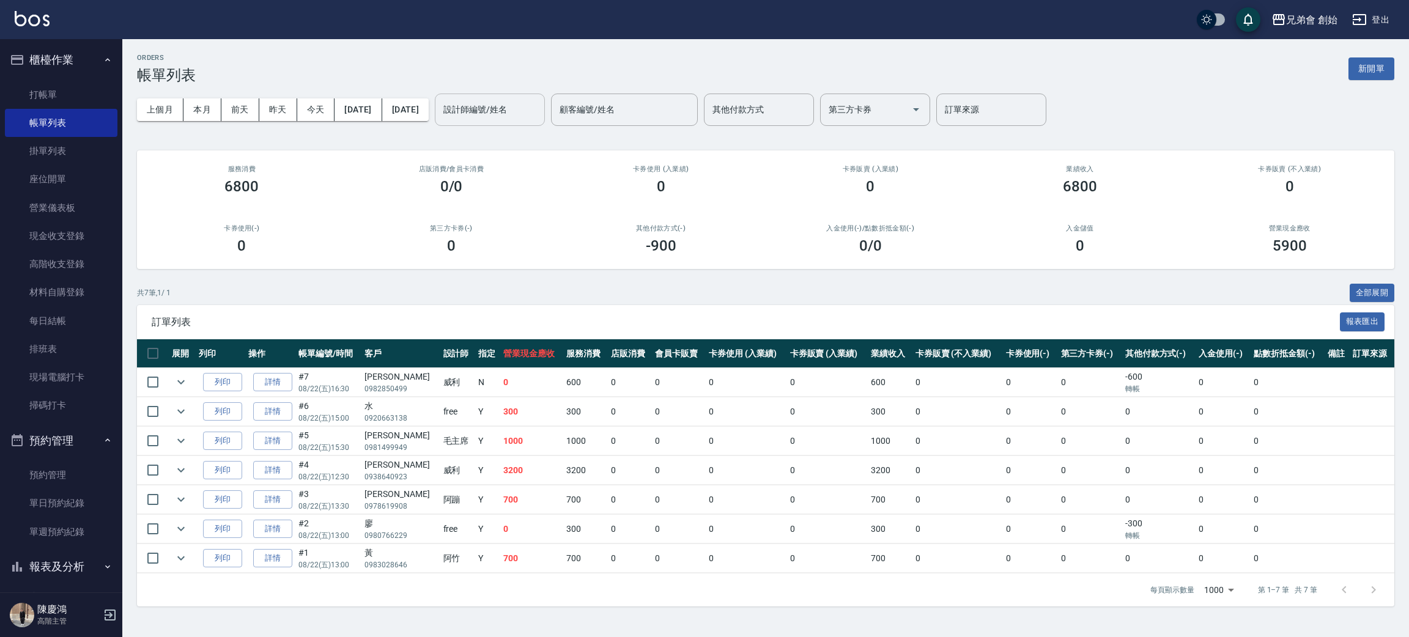
click at [540, 99] on input "設計師編號/姓名" at bounding box center [489, 109] width 99 height 21
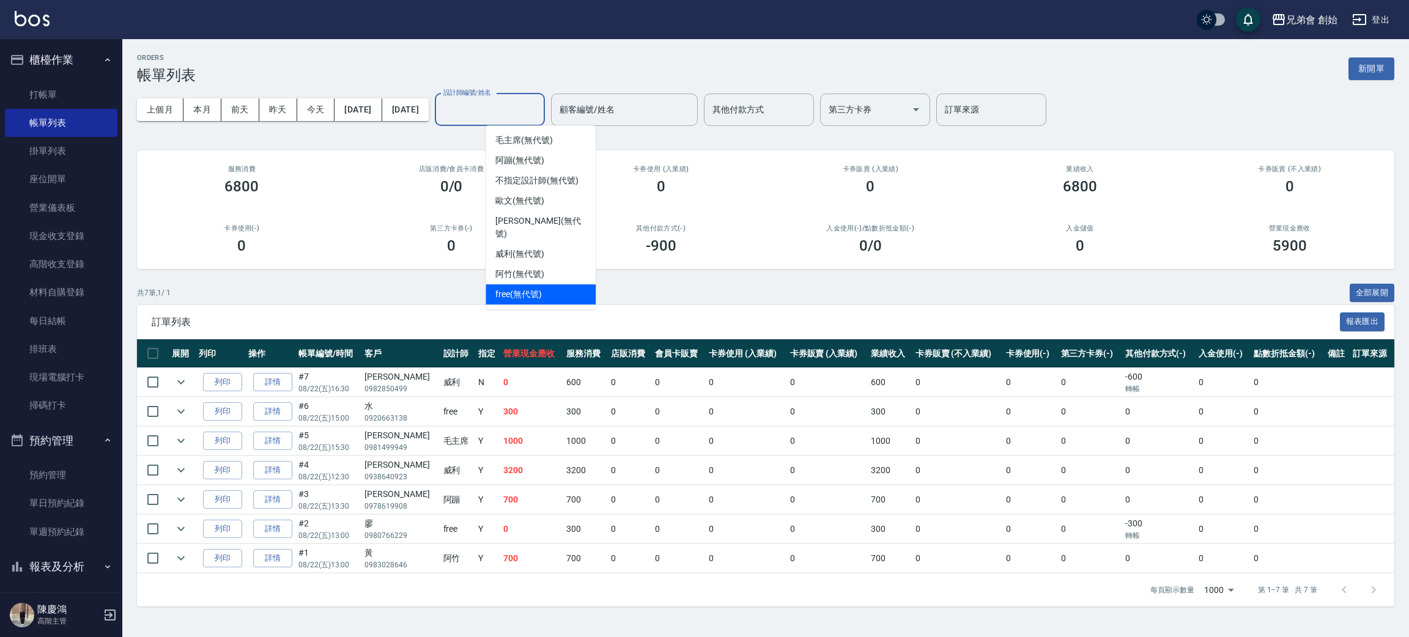
click at [511, 288] on span "free (無代號)" at bounding box center [519, 294] width 46 height 13
type input "free(無代號)"
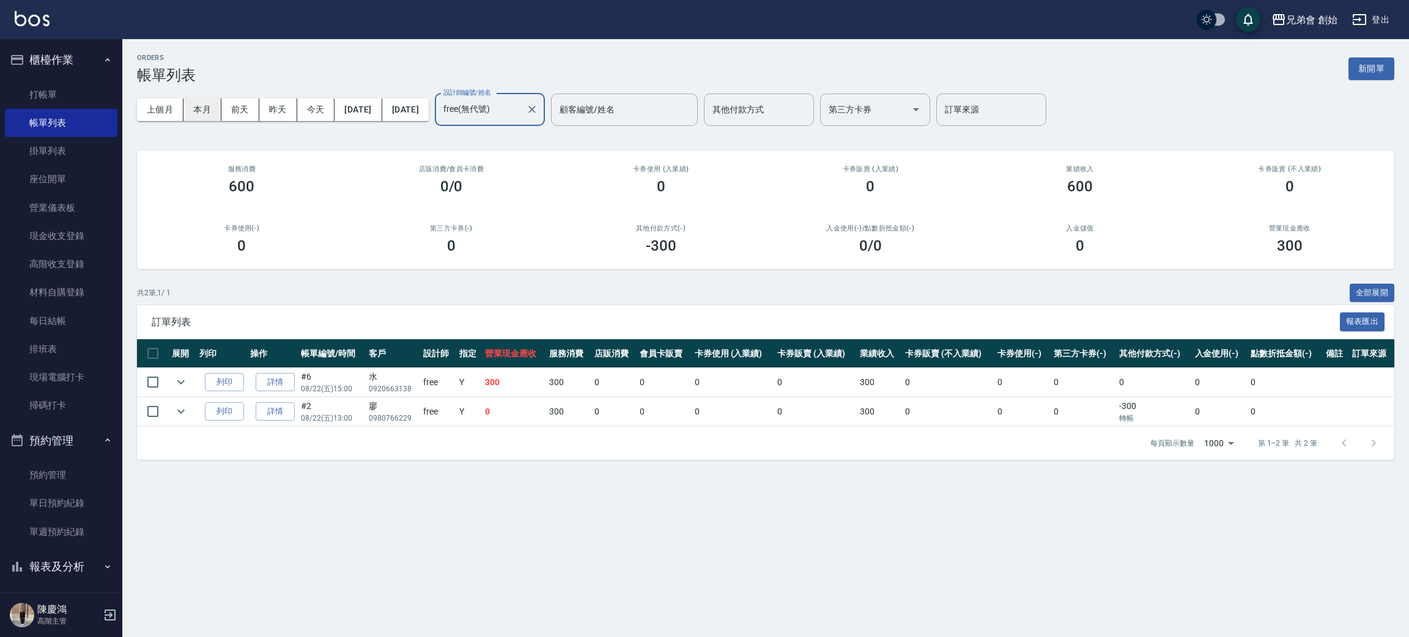
click at [191, 109] on button "本月" at bounding box center [203, 109] width 38 height 23
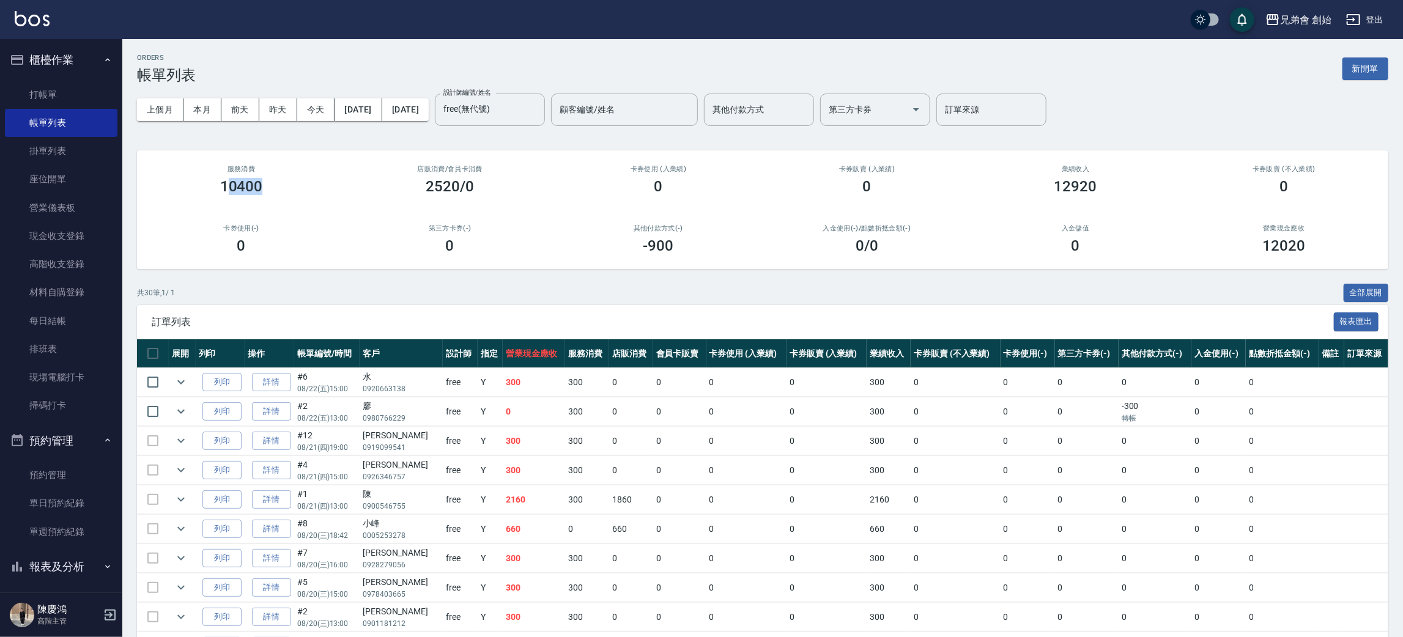
drag, startPoint x: 227, startPoint y: 187, endPoint x: 267, endPoint y: 193, distance: 40.9
click at [267, 193] on div "10400" at bounding box center [241, 186] width 179 height 17
click at [245, 198] on div "服務消費 10400" at bounding box center [241, 179] width 209 height 59
drag, startPoint x: 220, startPoint y: 171, endPoint x: 287, endPoint y: 186, distance: 68.9
click at [287, 186] on div "服務消費 10400" at bounding box center [241, 179] width 209 height 59
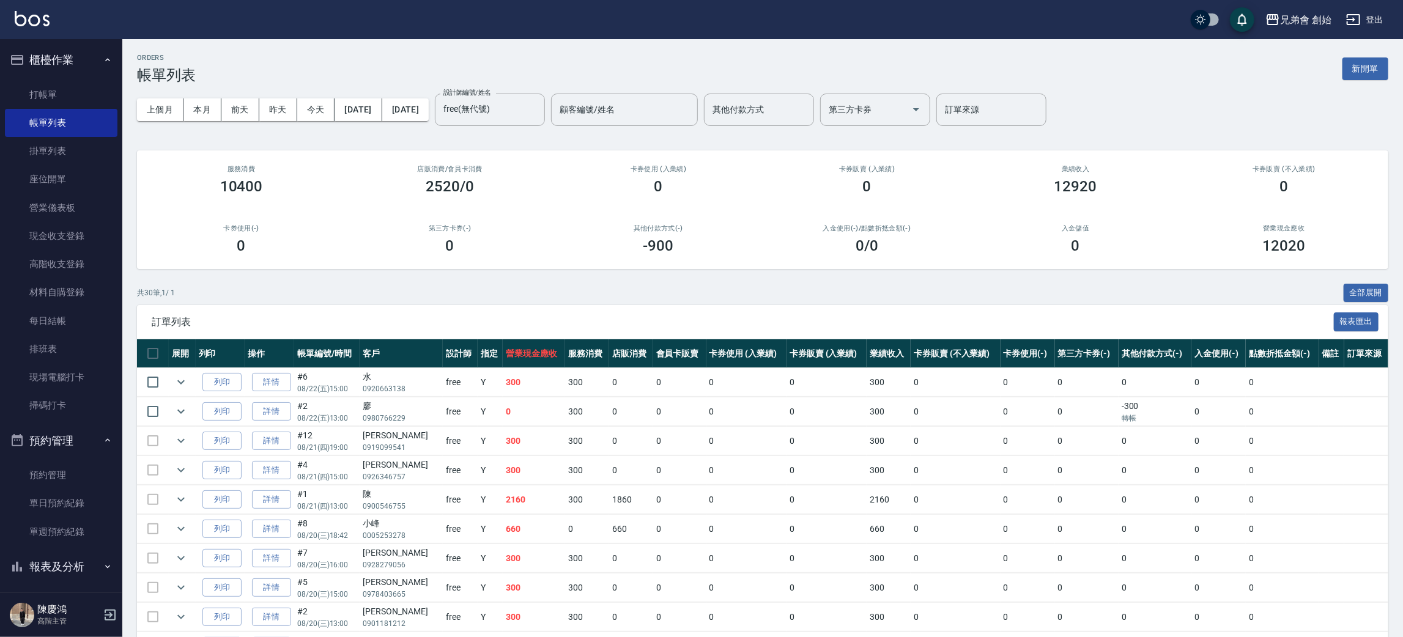
click at [348, 292] on div "共 30 筆, 1 / 1 全部展開" at bounding box center [763, 293] width 1252 height 19
click at [59, 510] on link "單日預約紀錄" at bounding box center [61, 503] width 113 height 28
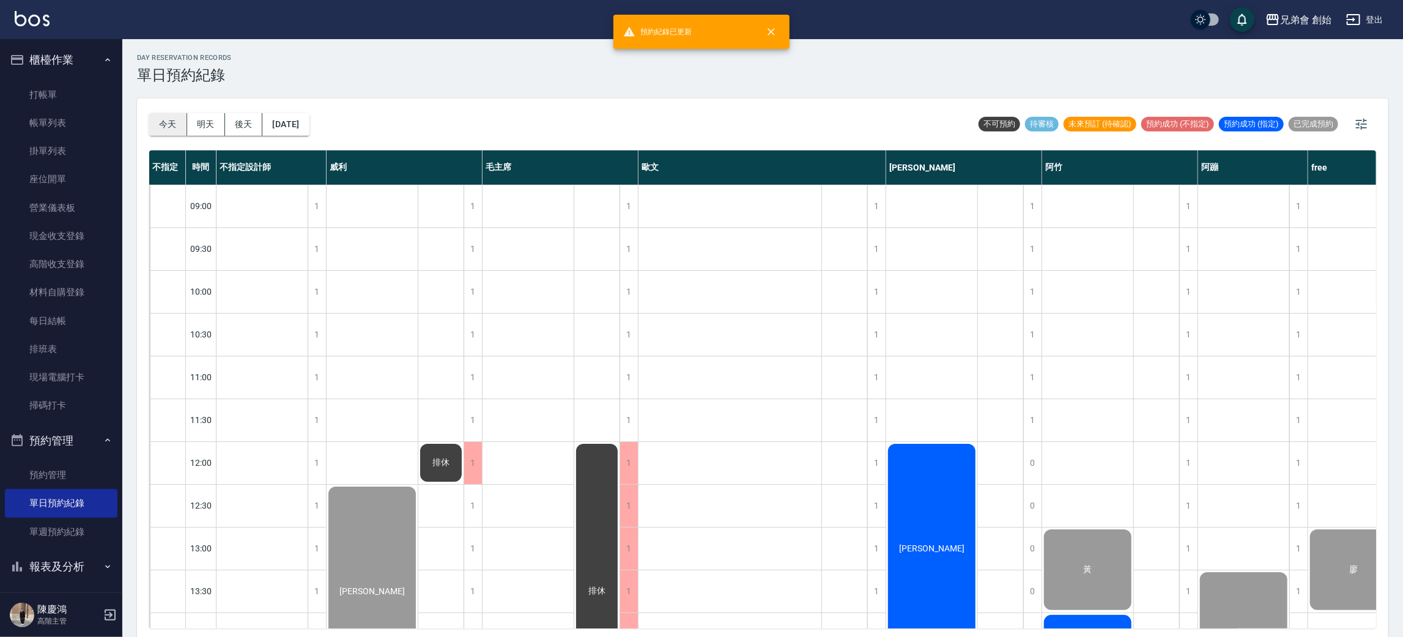
click at [168, 119] on button "今天" at bounding box center [168, 124] width 38 height 23
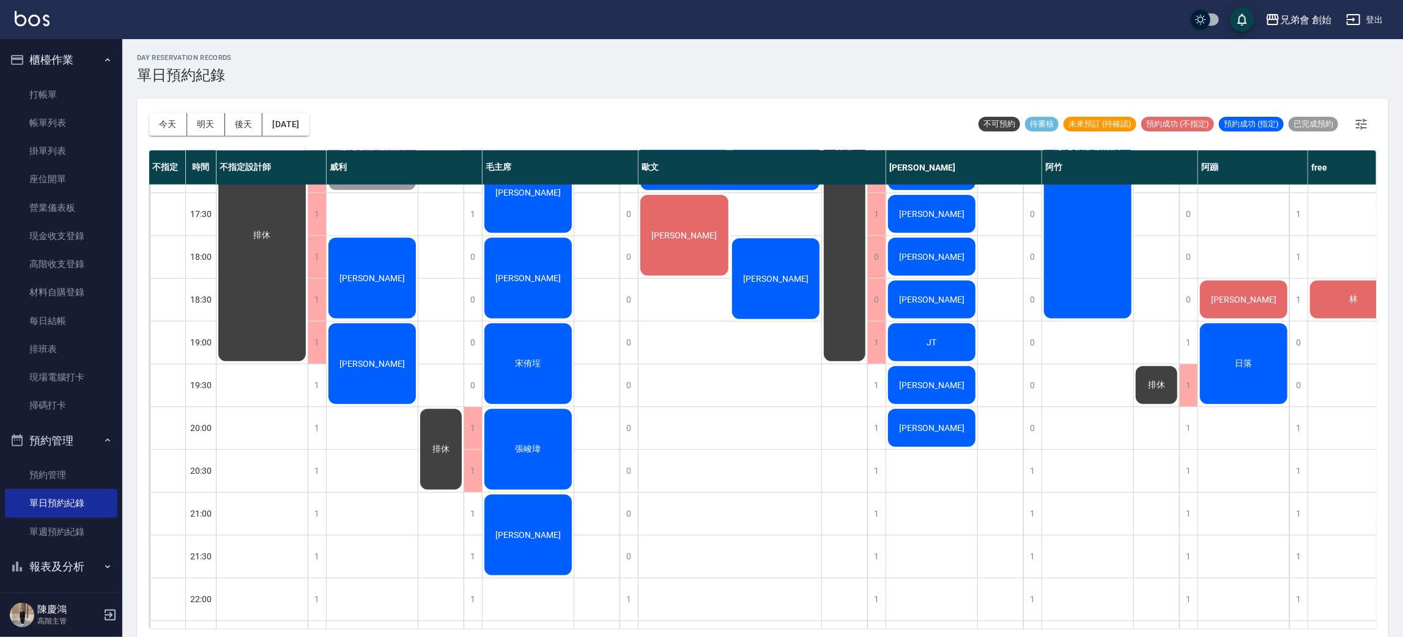
scroll to position [537, 0]
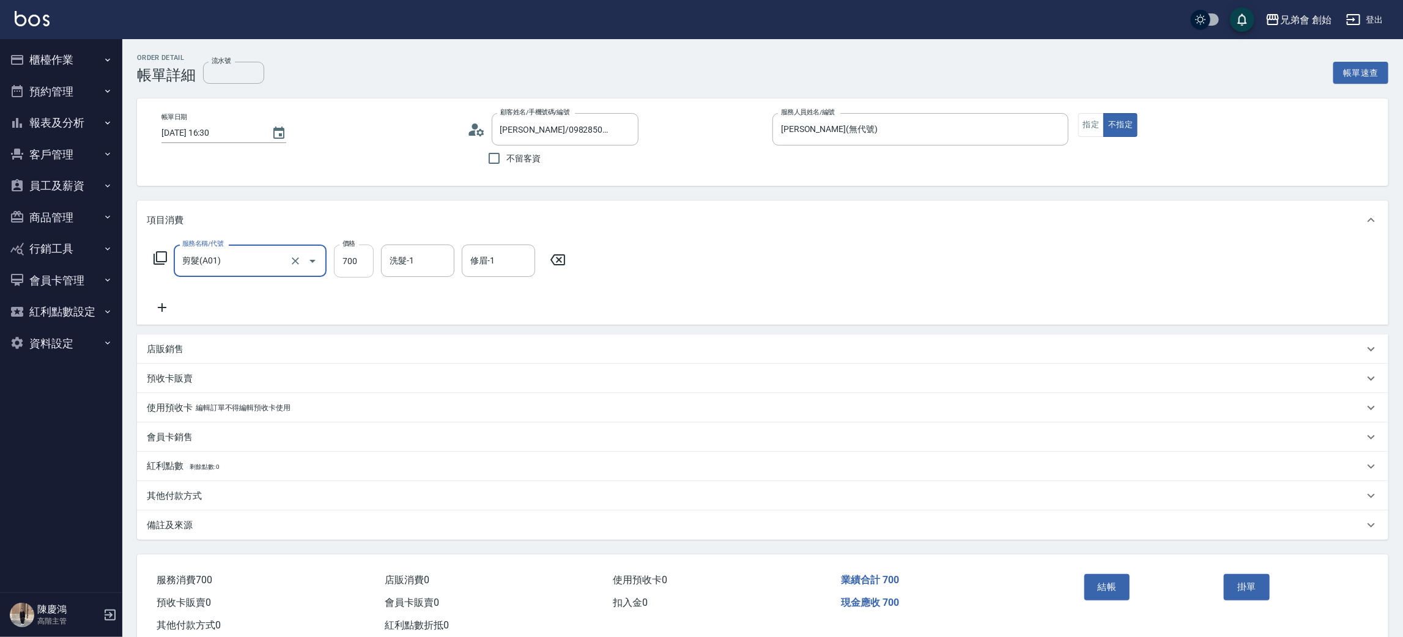
drag, startPoint x: 351, startPoint y: 262, endPoint x: 368, endPoint y: 251, distance: 19.5
click at [351, 262] on input "700" at bounding box center [354, 261] width 40 height 33
click at [190, 240] on label "服務名稱/代號" at bounding box center [202, 243] width 41 height 9
type input "600"
click at [190, 250] on input "剪髮(A01)" at bounding box center [233, 260] width 108 height 21
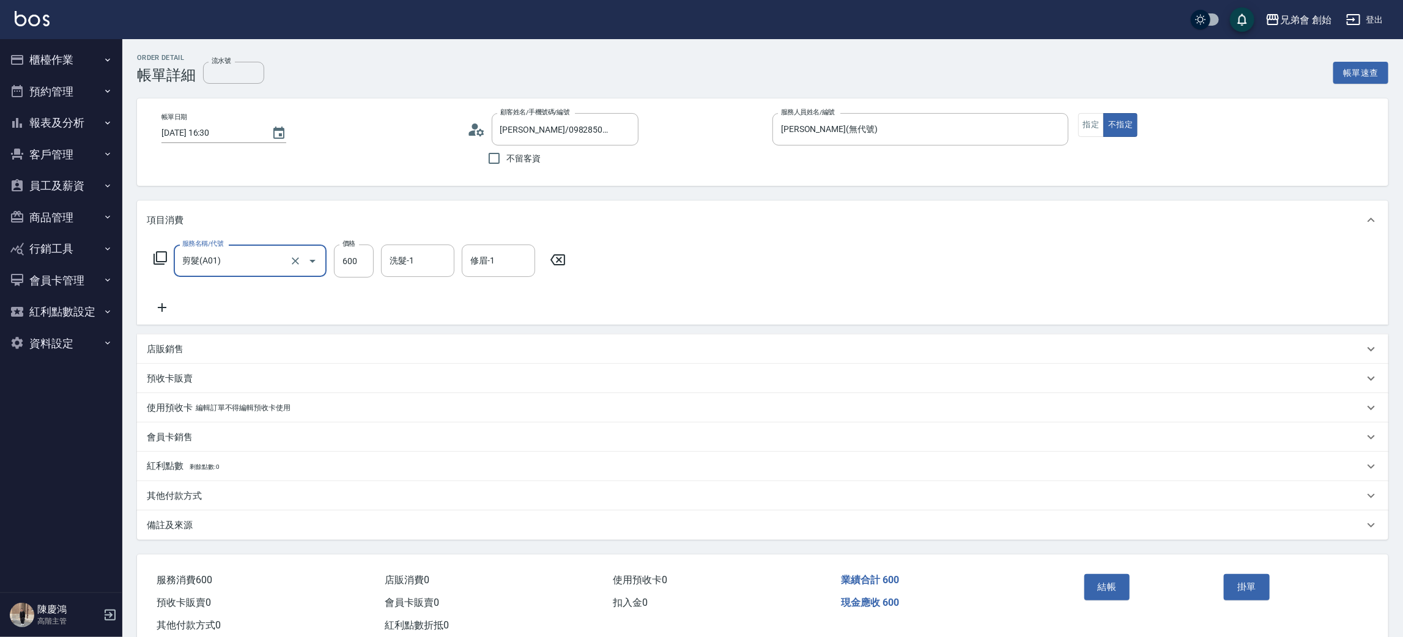
click at [232, 258] on input "剪髮(A01)" at bounding box center [233, 260] width 108 height 21
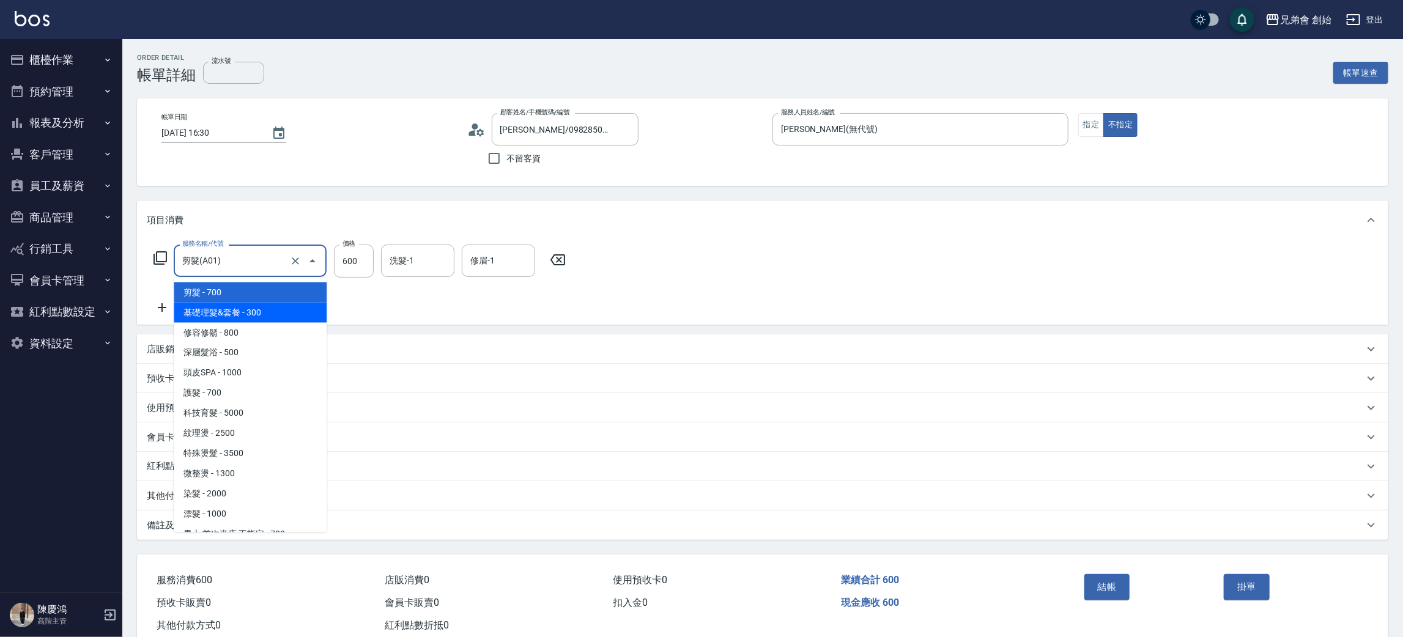
click at [243, 314] on span "基礎理髮&套餐 - 300" at bounding box center [250, 313] width 153 height 20
type input "基礎理髮&套餐(A02)"
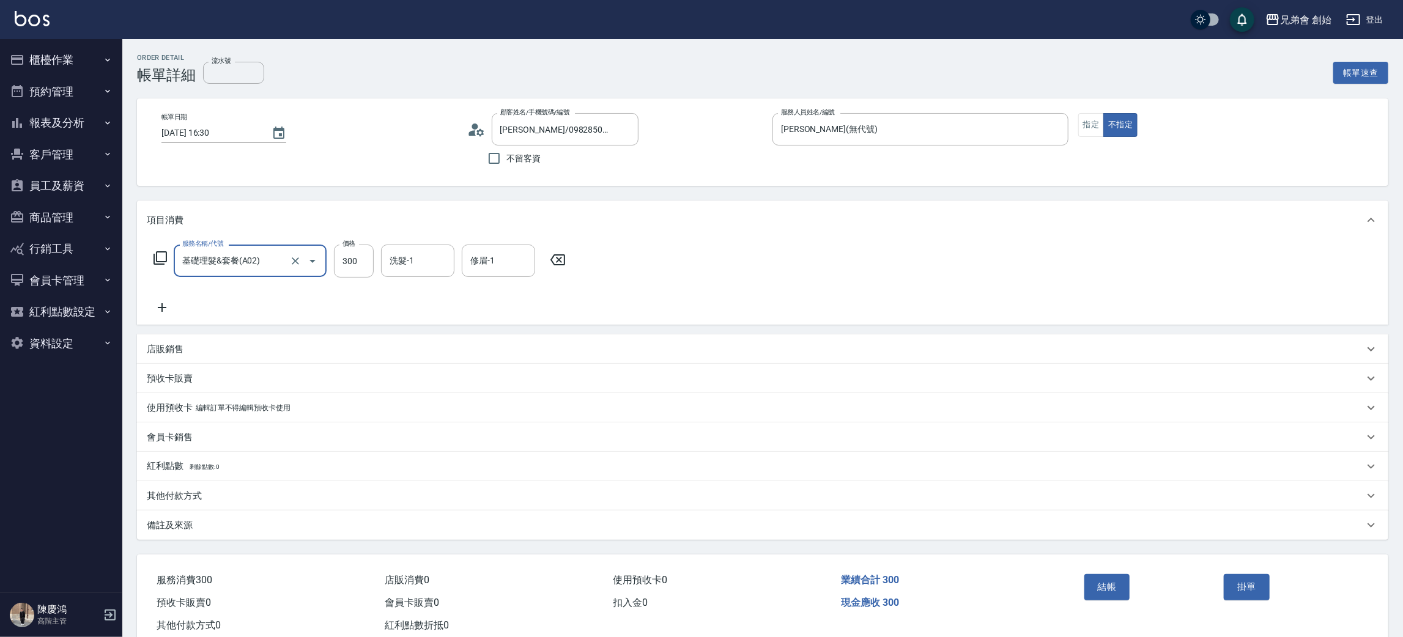
click at [332, 259] on div "服務名稱/代號 基礎理髮&套餐(A02) 服務名稱/代號 價格 300 價格 洗髮-1 洗髮-1 修眉-1 修眉-1" at bounding box center [360, 261] width 426 height 33
click at [357, 268] on input "300" at bounding box center [354, 261] width 40 height 33
type input "600"
click at [245, 499] on div "其他付款方式" at bounding box center [755, 496] width 1217 height 13
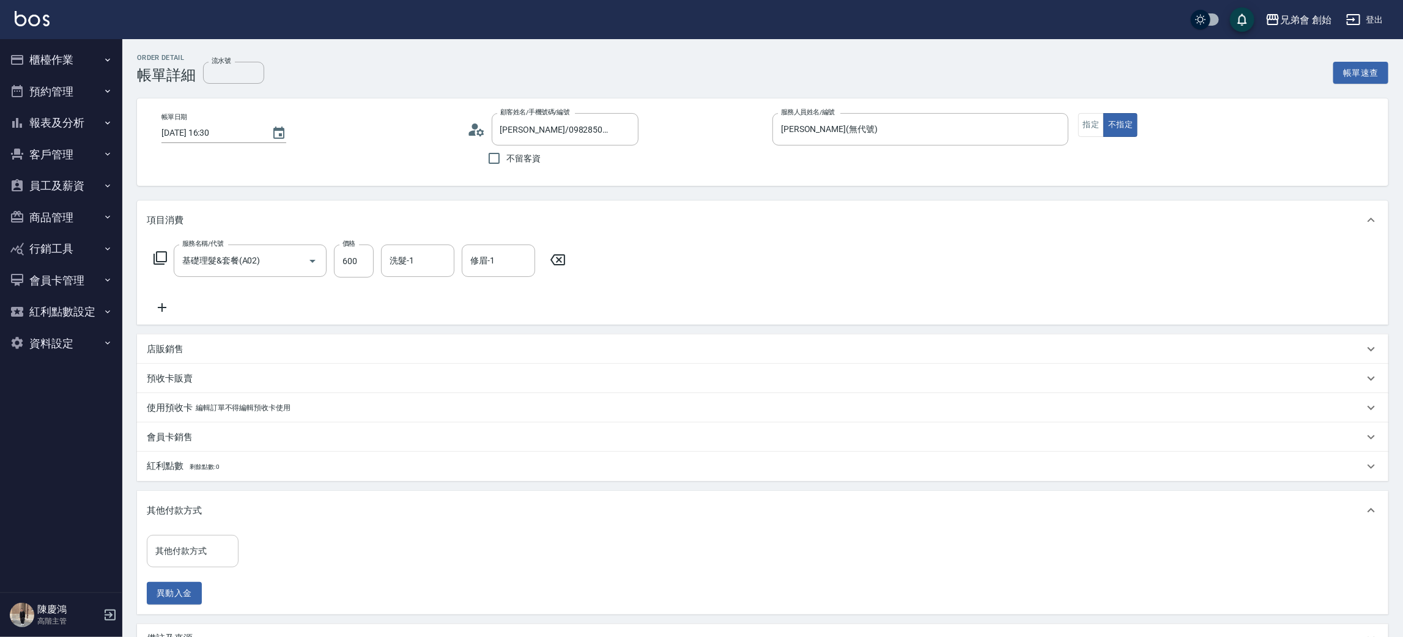
click at [201, 546] on input "其他付款方式" at bounding box center [192, 551] width 81 height 21
click at [205, 483] on span "轉帳" at bounding box center [193, 480] width 92 height 20
type input "轉帳"
drag, startPoint x: 303, startPoint y: 548, endPoint x: 302, endPoint y: 542, distance: 6.4
click at [303, 547] on input "0" at bounding box center [292, 551] width 92 height 33
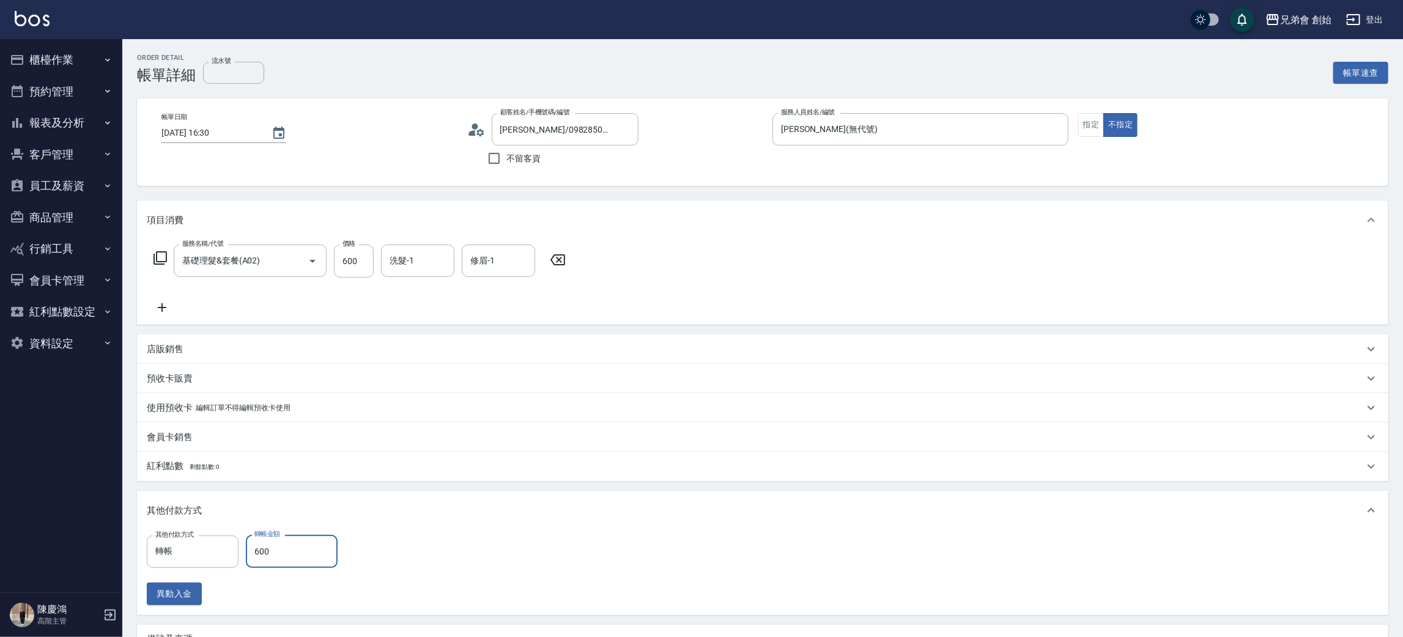
type input "600"
click at [549, 553] on div "其他付款方式 轉帳 其他付款方式 轉帳金額 600 轉帳金額 異動入金" at bounding box center [763, 570] width 1232 height 70
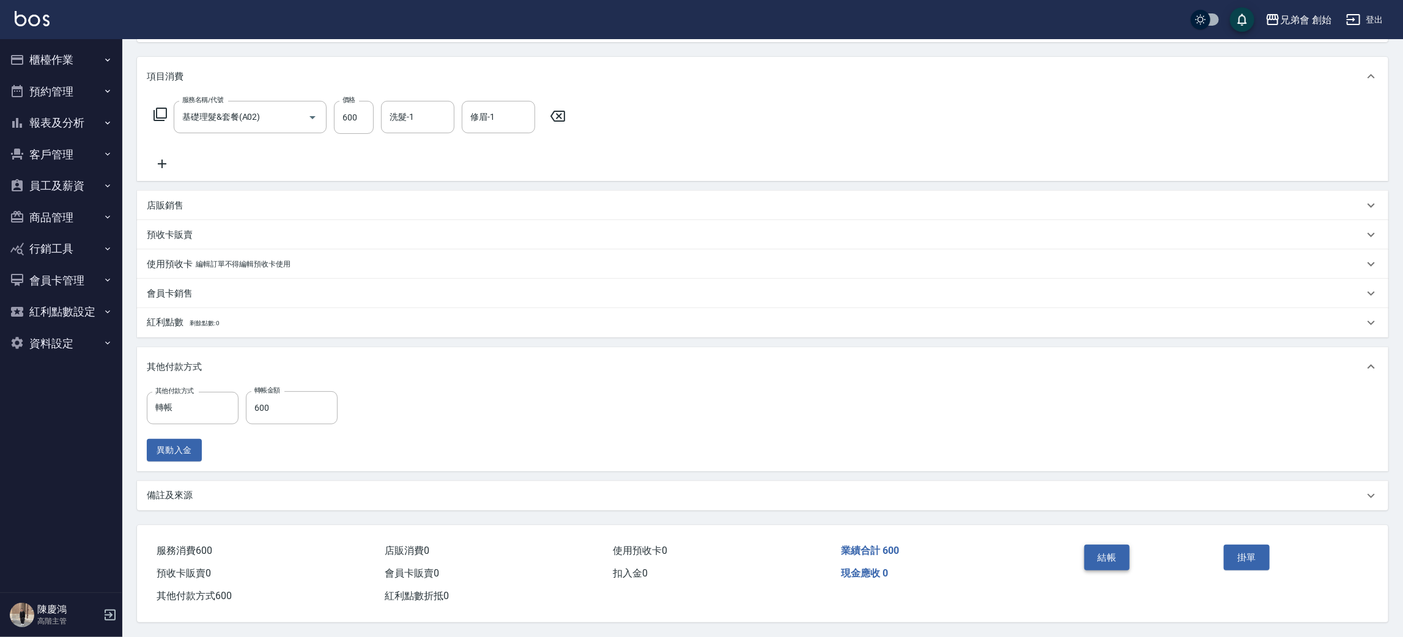
drag, startPoint x: 1098, startPoint y: 568, endPoint x: 1085, endPoint y: 551, distance: 21.4
click at [1097, 568] on div "結帳" at bounding box center [1150, 566] width 140 height 53
click at [1110, 558] on button "結帳" at bounding box center [1108, 558] width 46 height 26
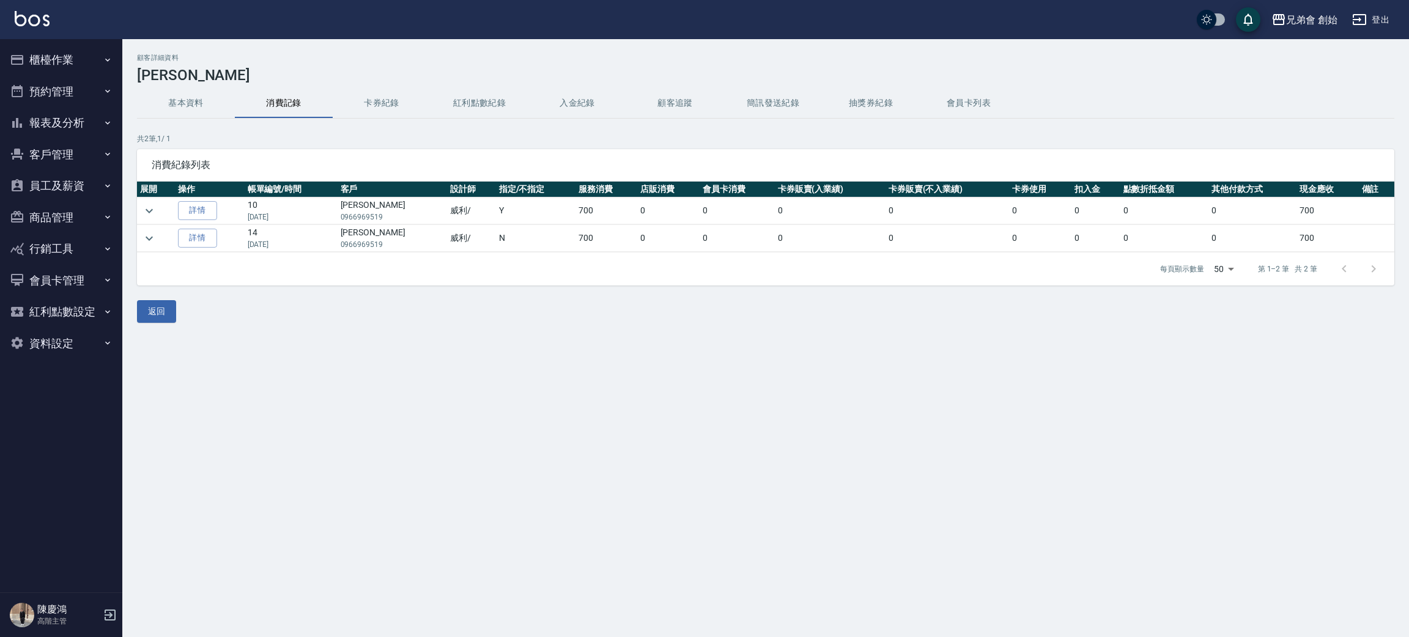
click at [185, 116] on button "基本資料" at bounding box center [186, 103] width 98 height 29
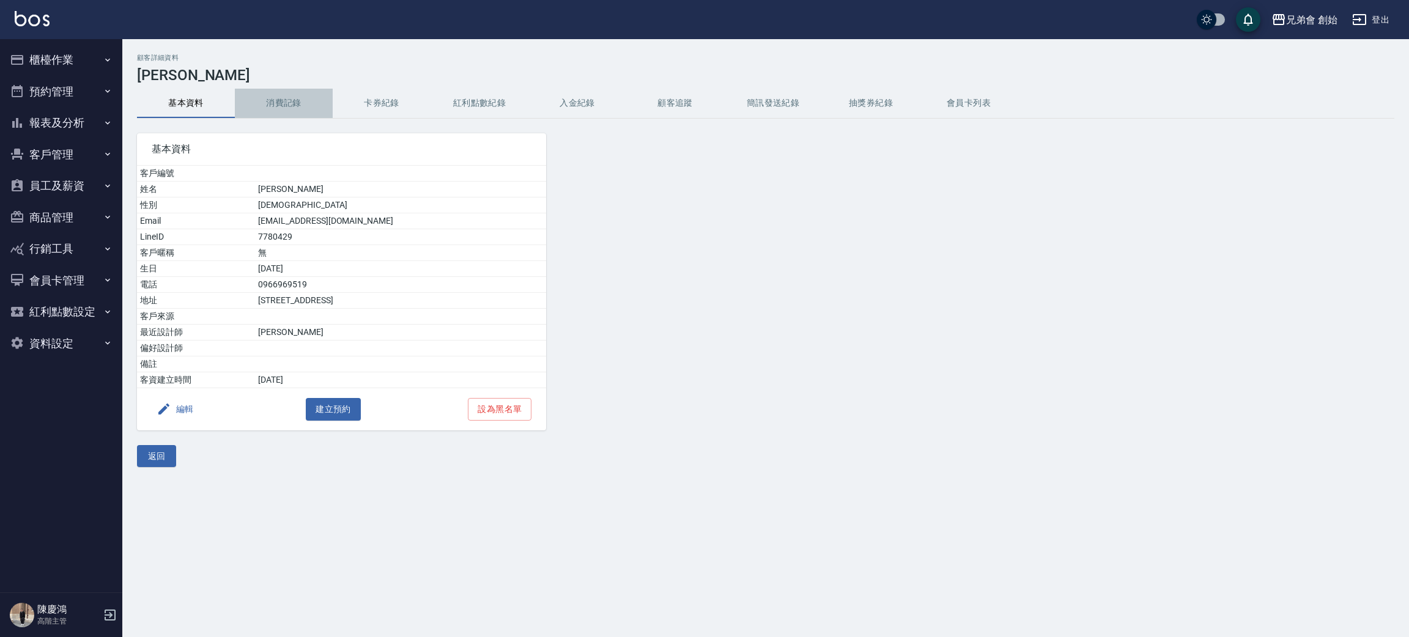
click at [295, 100] on button "消費記錄" at bounding box center [284, 103] width 98 height 29
